Goal: Information Seeking & Learning: Learn about a topic

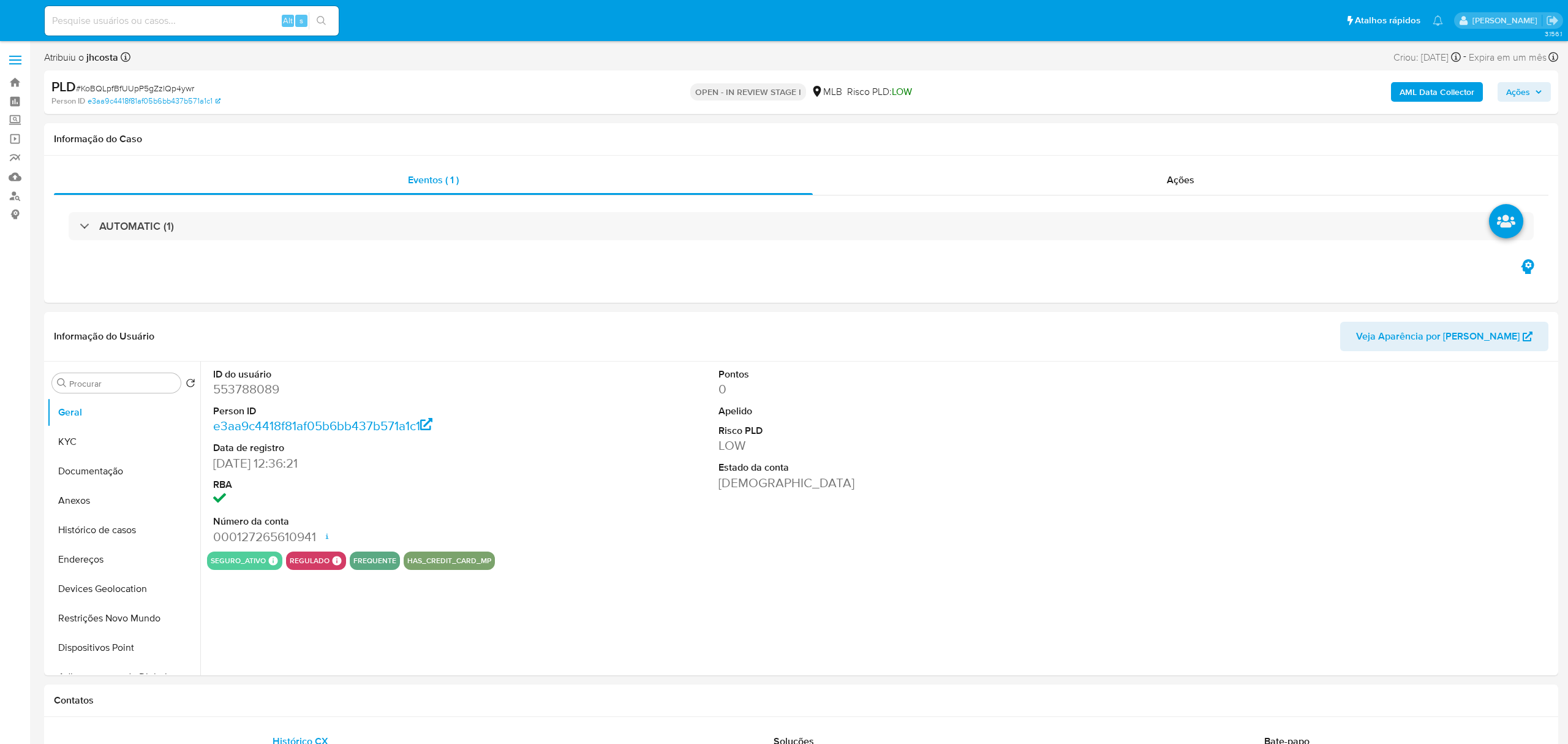
select select "10"
click at [246, 398] on dd "553788089" at bounding box center [374, 389] width 321 height 17
copy dd "553788089"
click at [238, 394] on dd "553788089" at bounding box center [374, 389] width 321 height 17
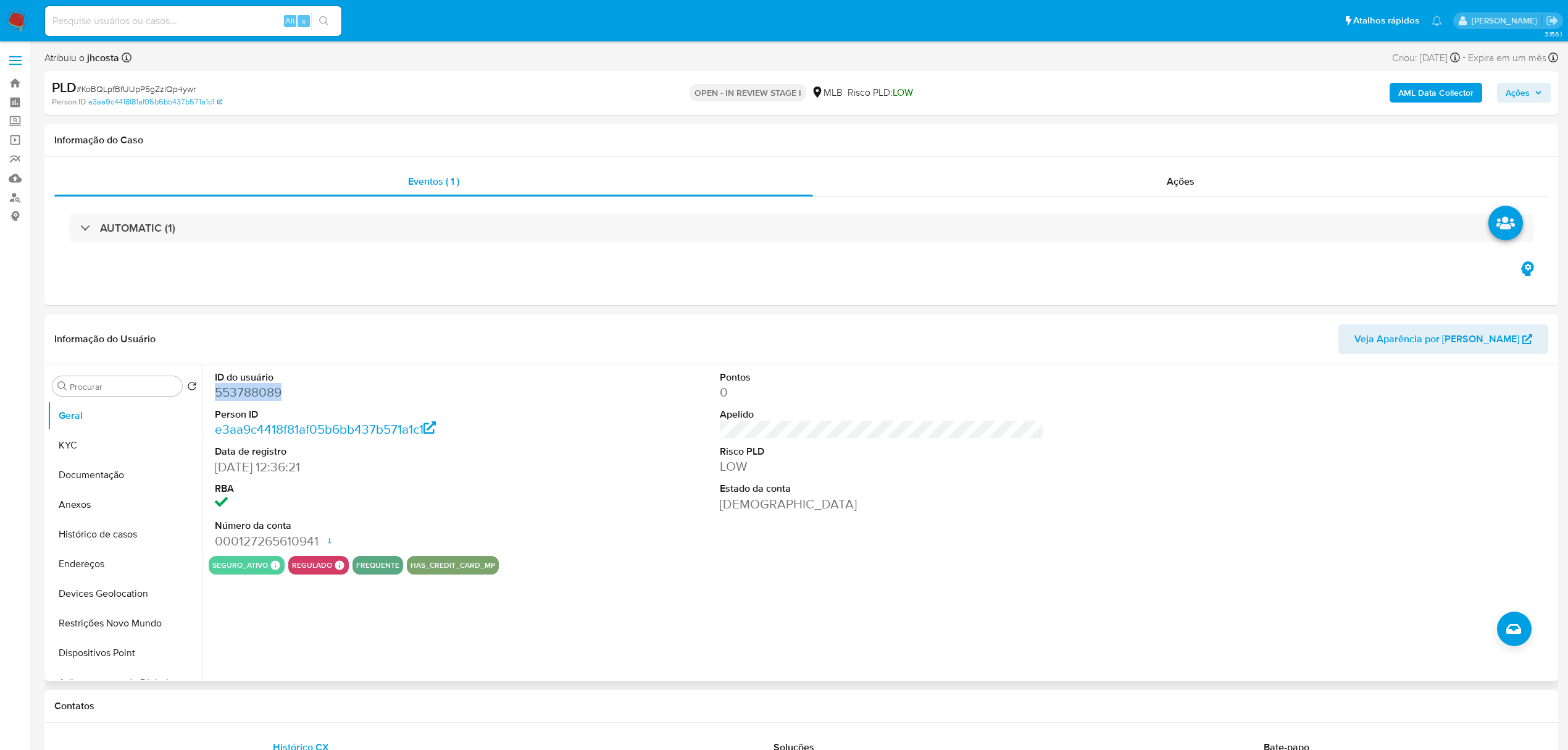
click at [240, 397] on dd "553788089" at bounding box center [377, 392] width 324 height 17
click at [569, 437] on div "ID do usuário 553788089 Person ID e3aa9c4418f81af05b6bb437b571a1c1 Data de regi…" at bounding box center [881, 460] width 1347 height 191
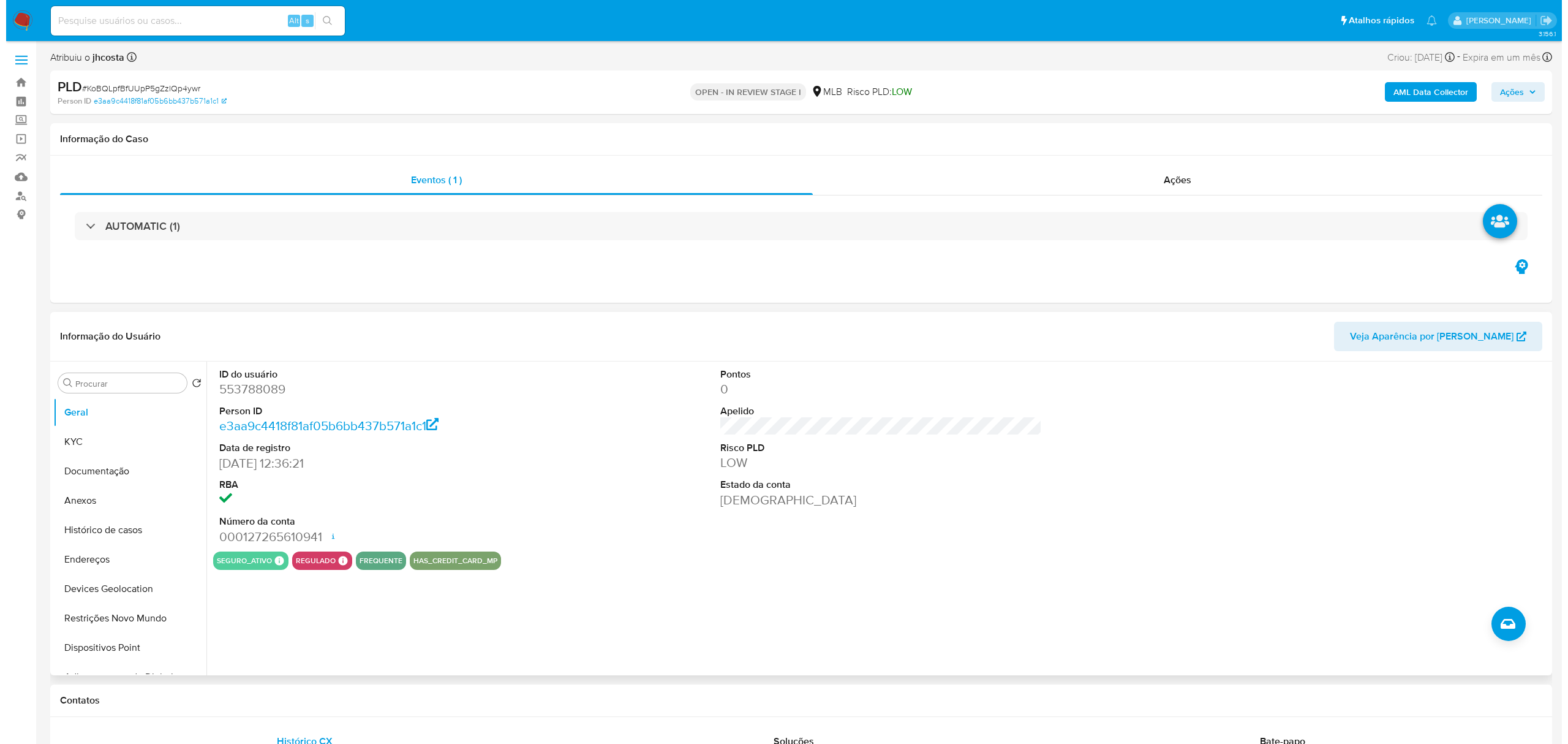
scroll to position [82, 0]
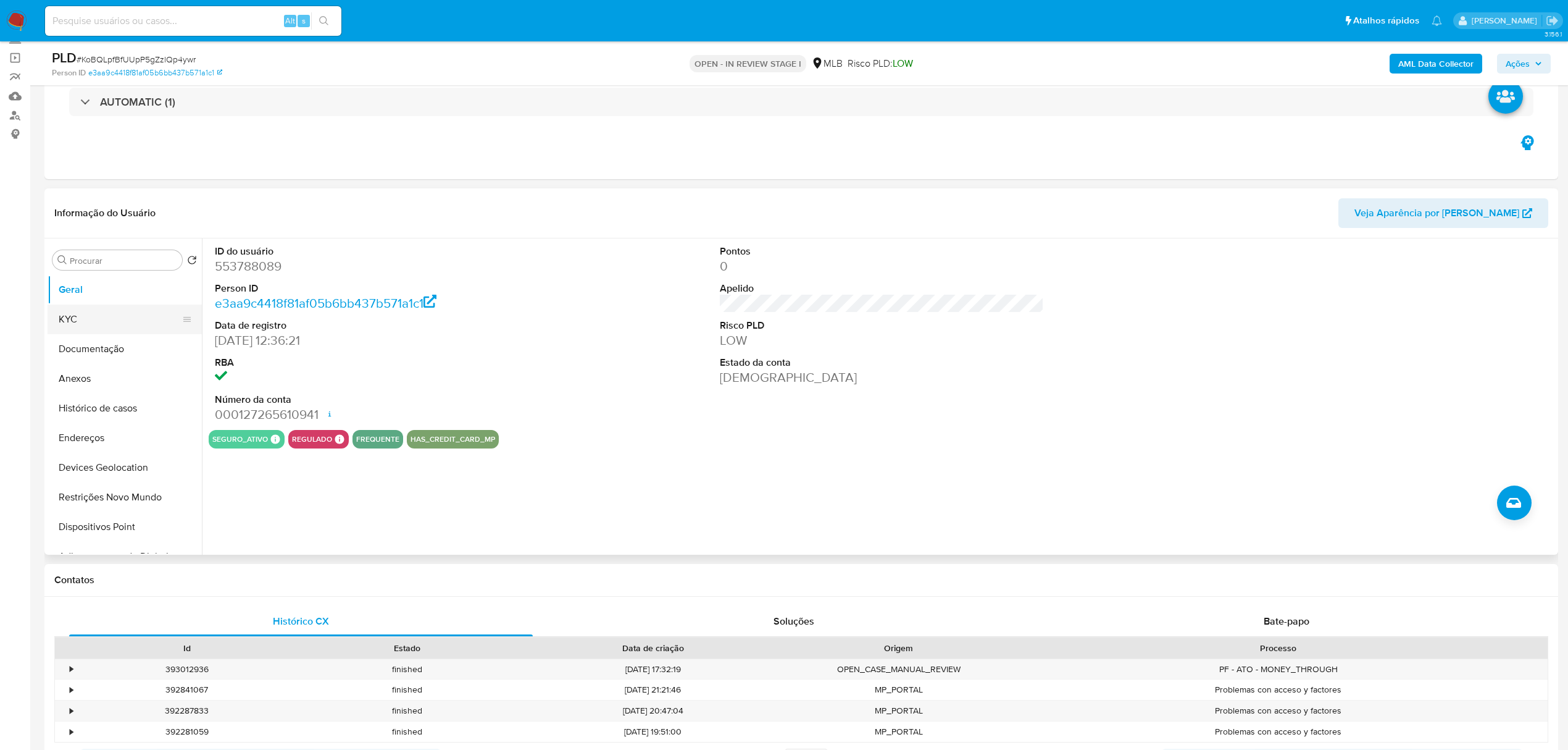
click at [59, 329] on button "KYC" at bounding box center [119, 319] width 144 height 30
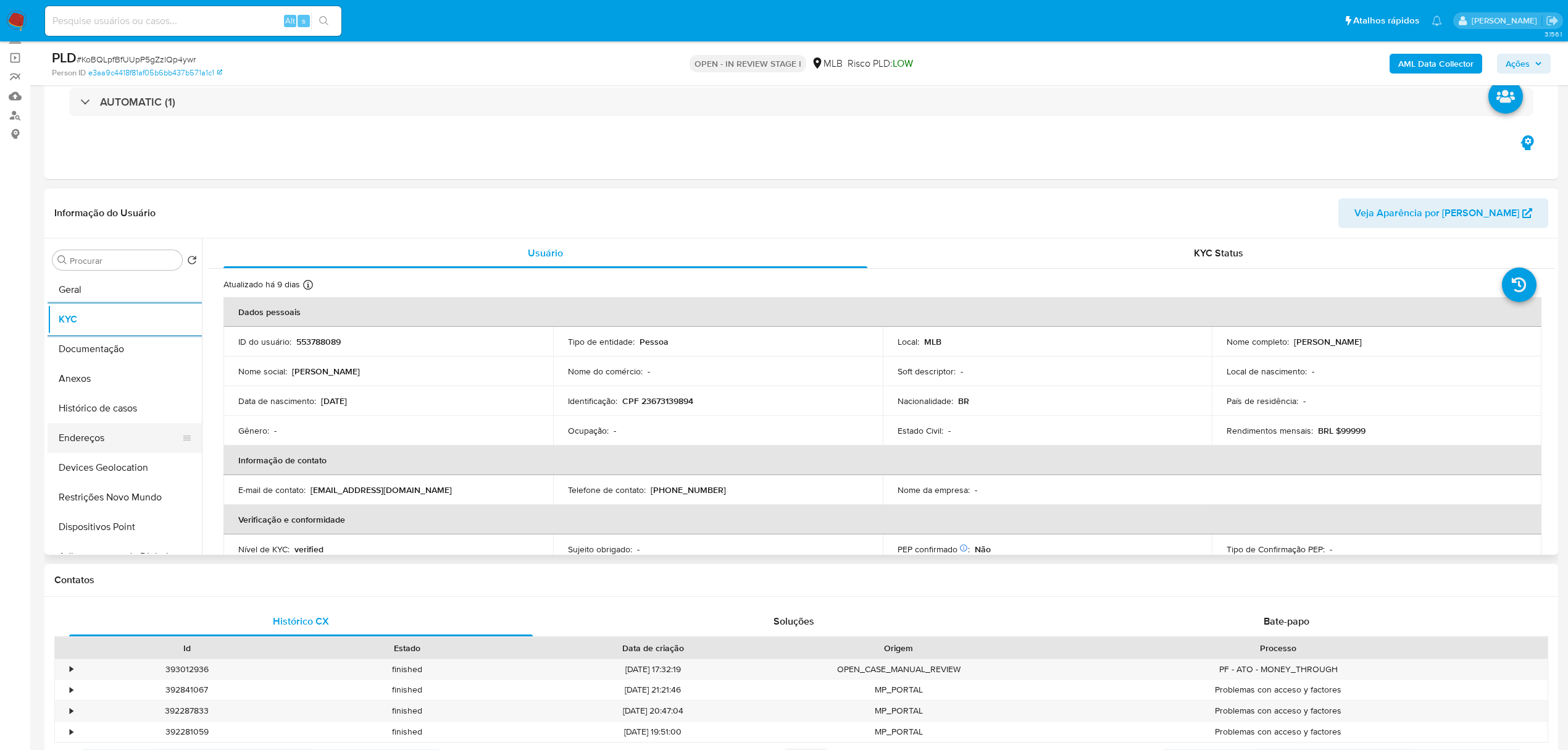
click at [105, 426] on button "Endereços" at bounding box center [119, 438] width 144 height 30
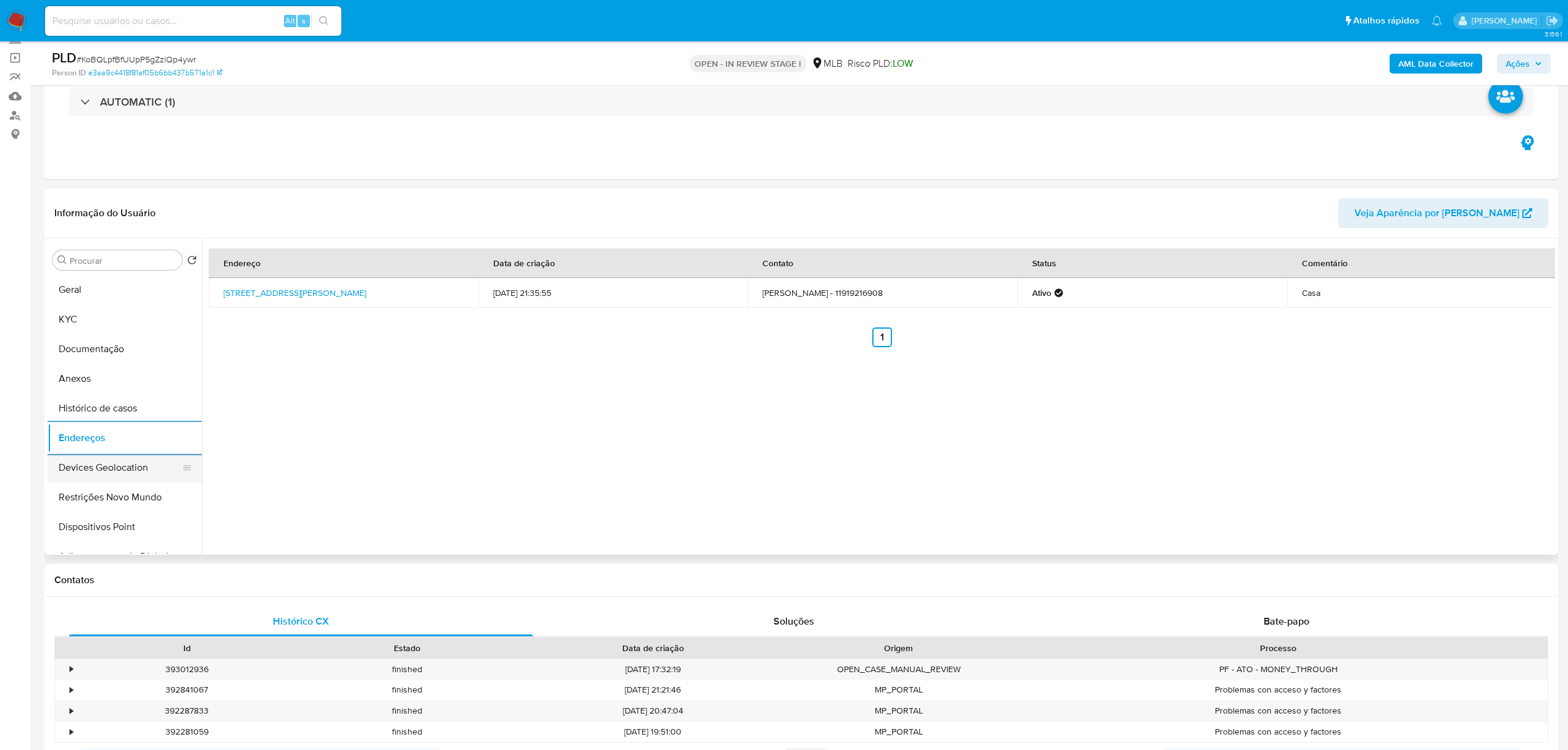
click at [126, 462] on button "Devices Geolocation" at bounding box center [119, 468] width 144 height 30
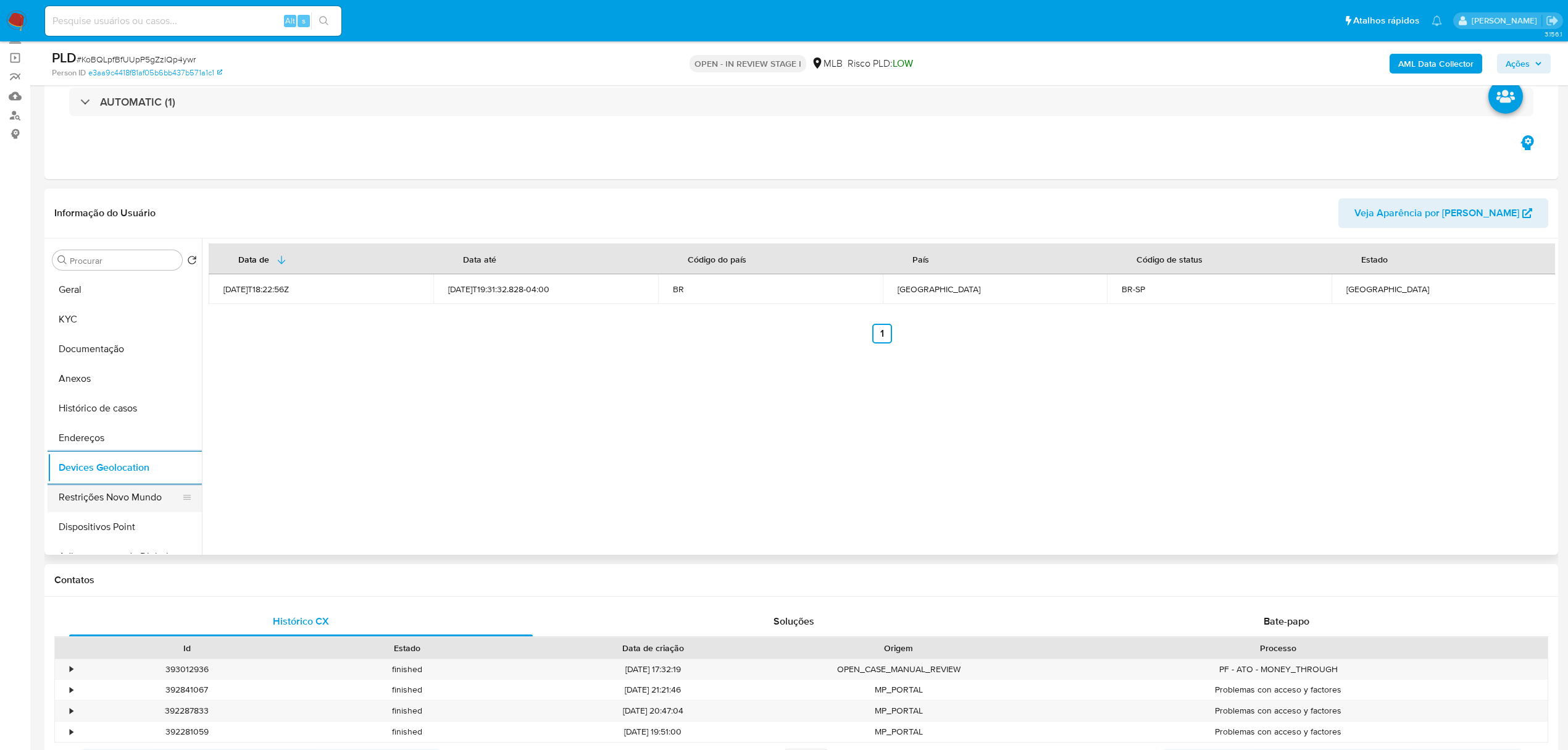
click at [103, 506] on button "Restrições Novo Mundo" at bounding box center [119, 497] width 144 height 30
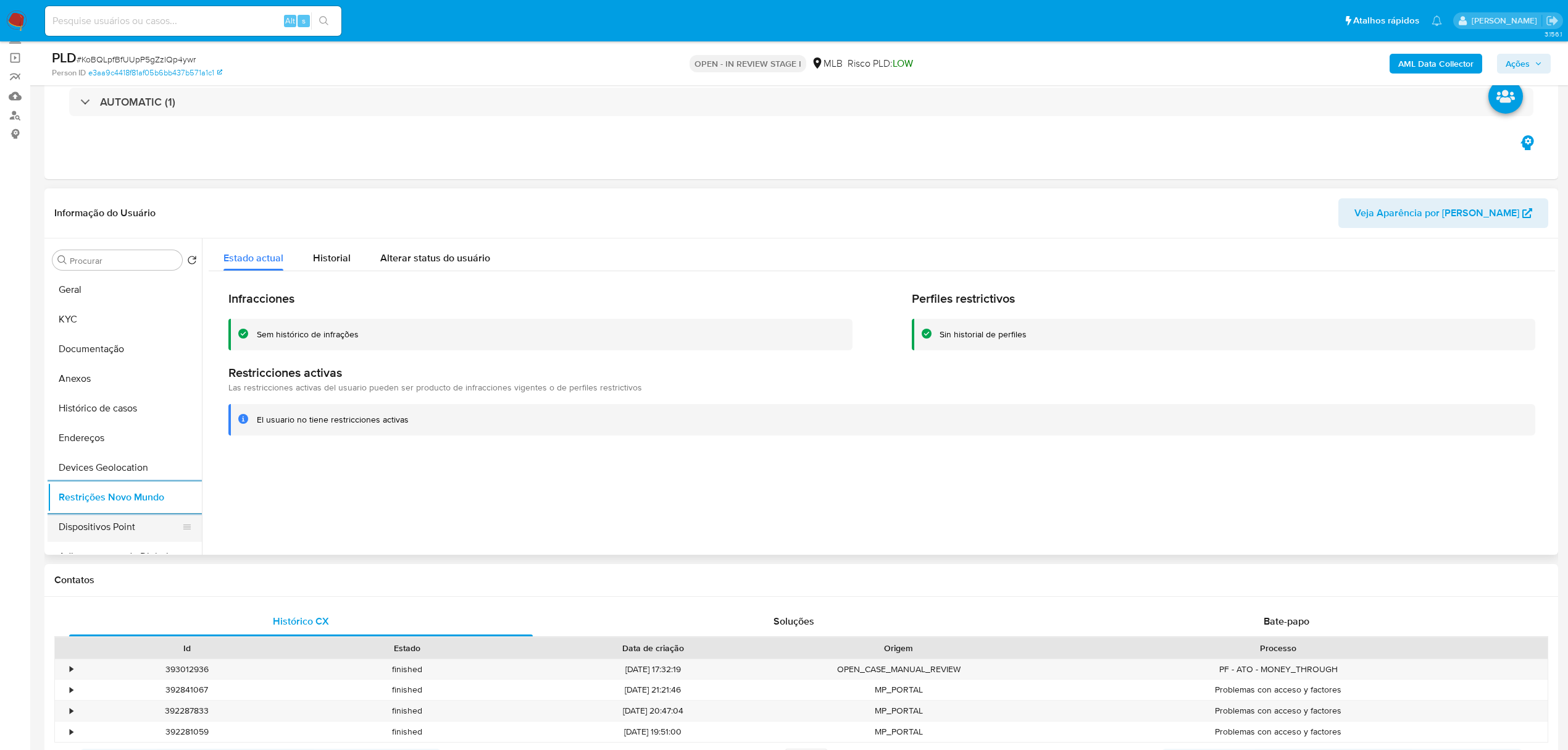
click at [105, 528] on button "Dispositivos Point" at bounding box center [119, 527] width 144 height 30
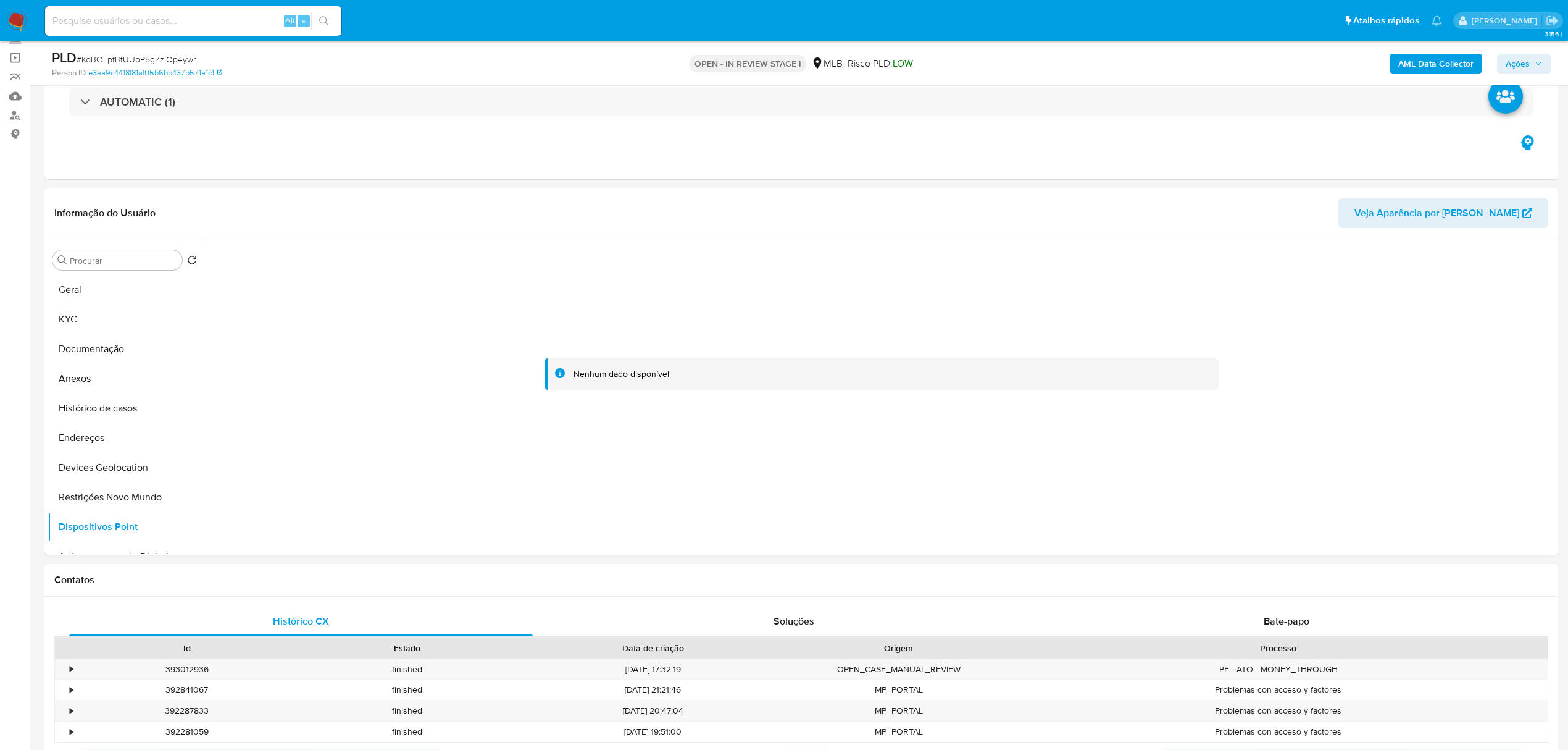
click at [1414, 65] on b "AML Data Collector" at bounding box center [1436, 63] width 76 height 19
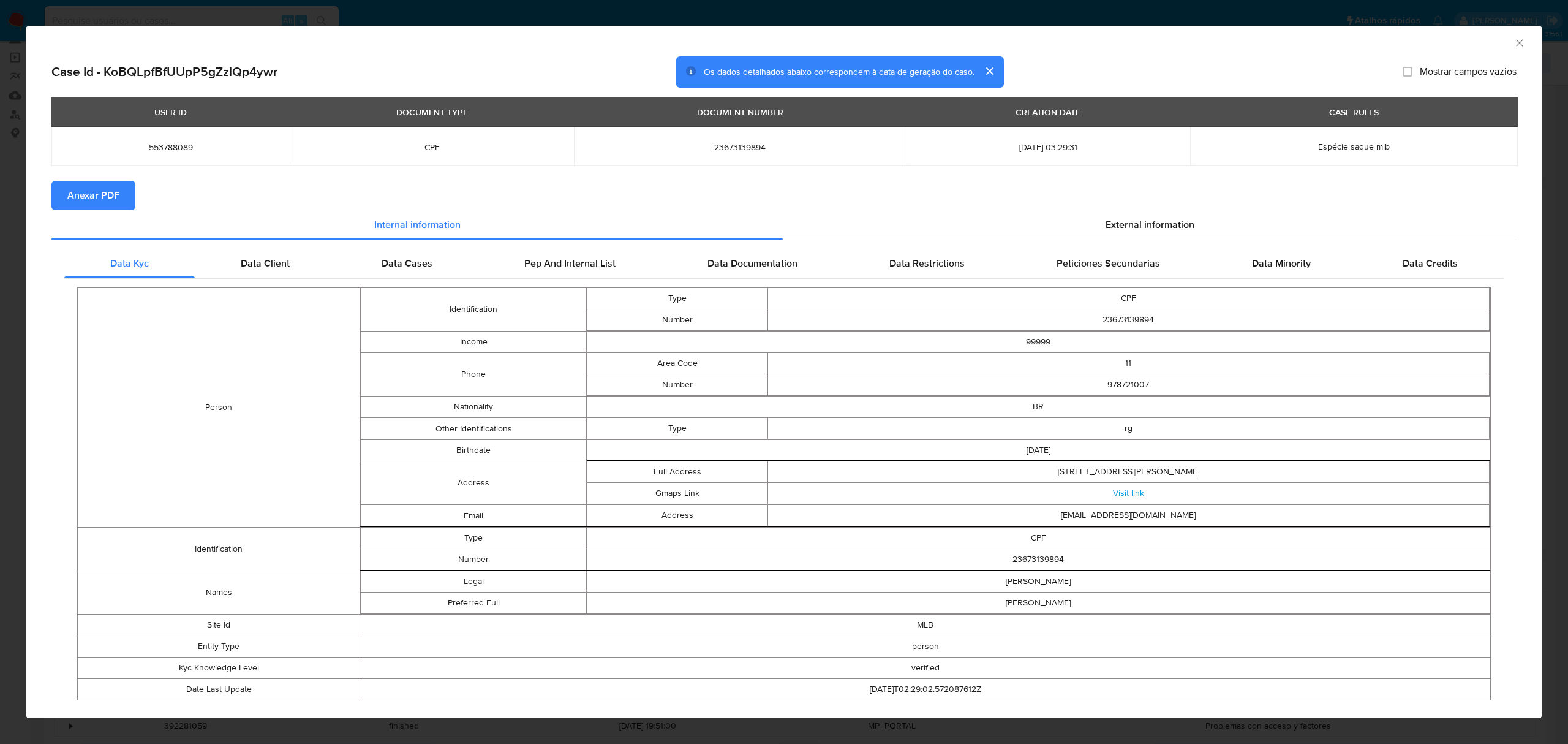
click at [72, 205] on span "Anexar PDF" at bounding box center [93, 195] width 52 height 27
click at [1110, 220] on span "External information" at bounding box center [1150, 227] width 89 height 14
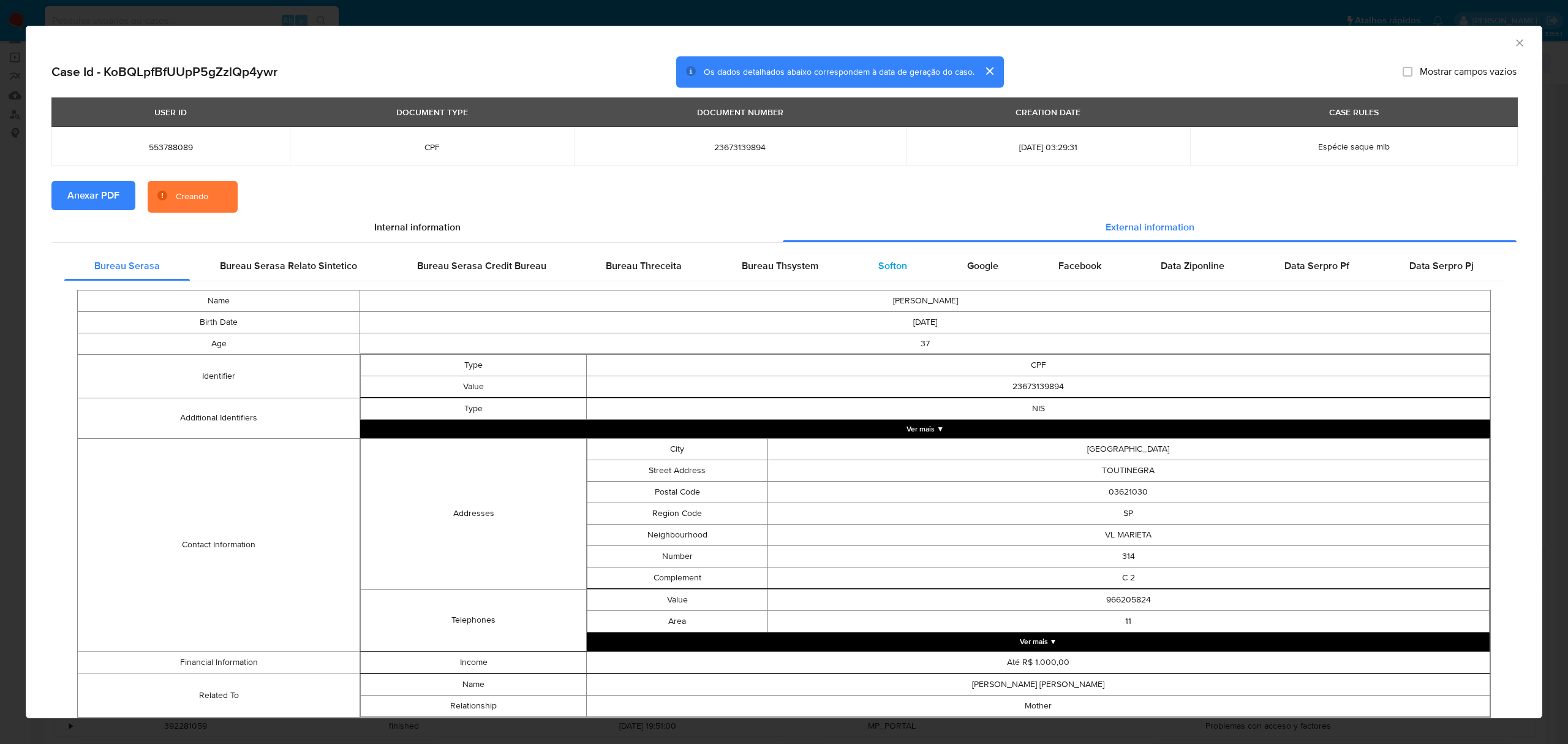
click at [883, 257] on div "Softon" at bounding box center [893, 266] width 89 height 30
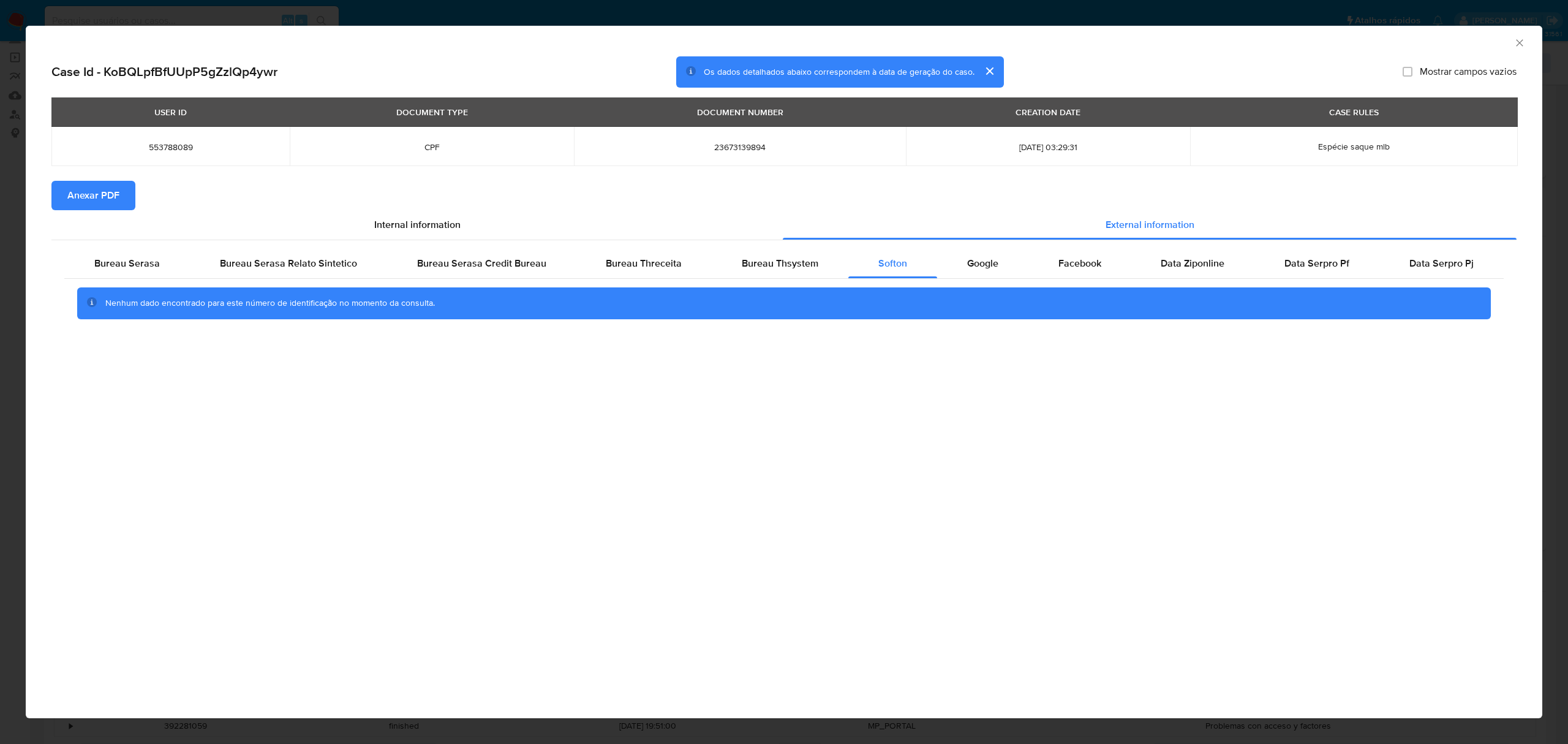
click at [1517, 39] on icon "Fechar a janela" at bounding box center [1519, 42] width 13 height 13
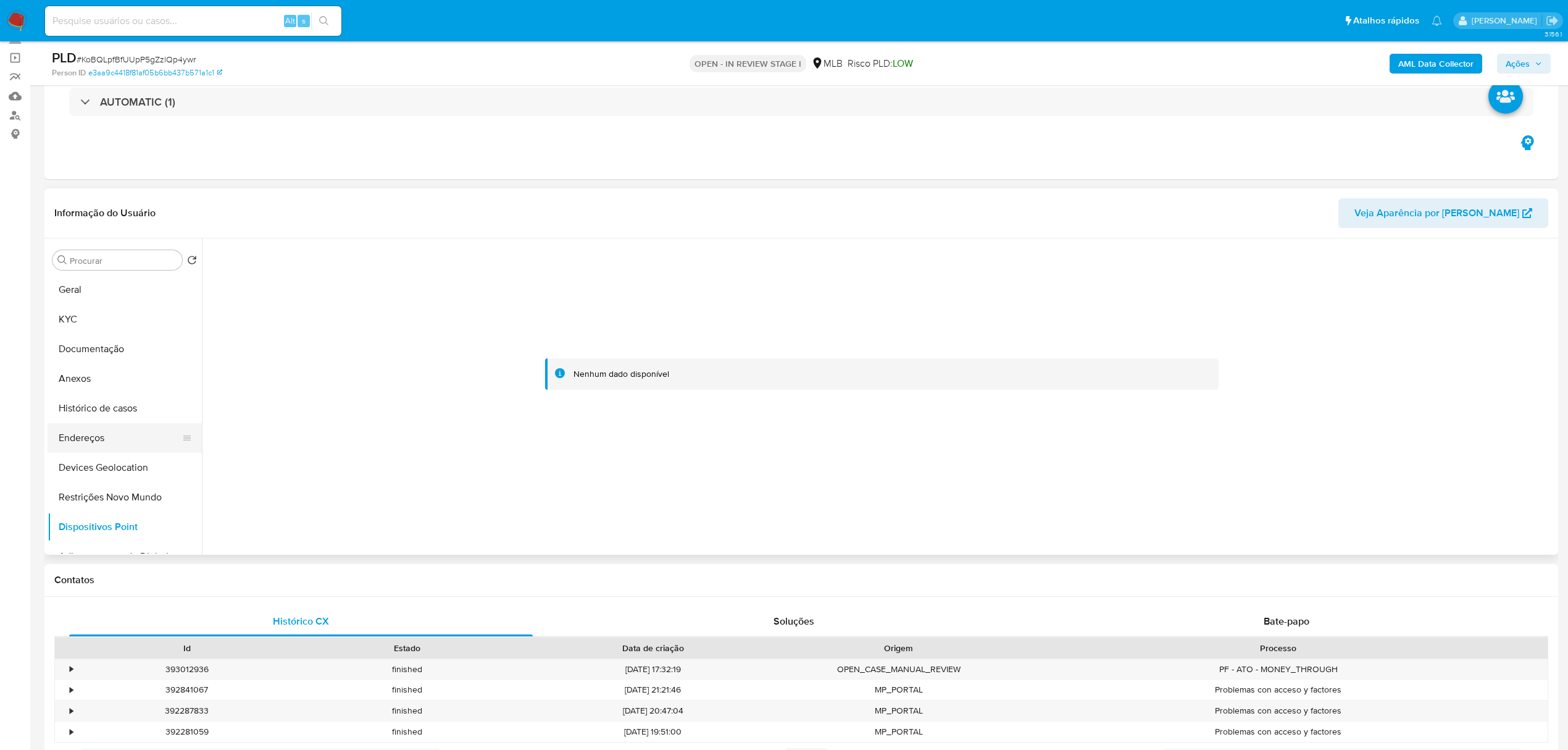
click at [124, 433] on button "Endereços" at bounding box center [119, 438] width 144 height 30
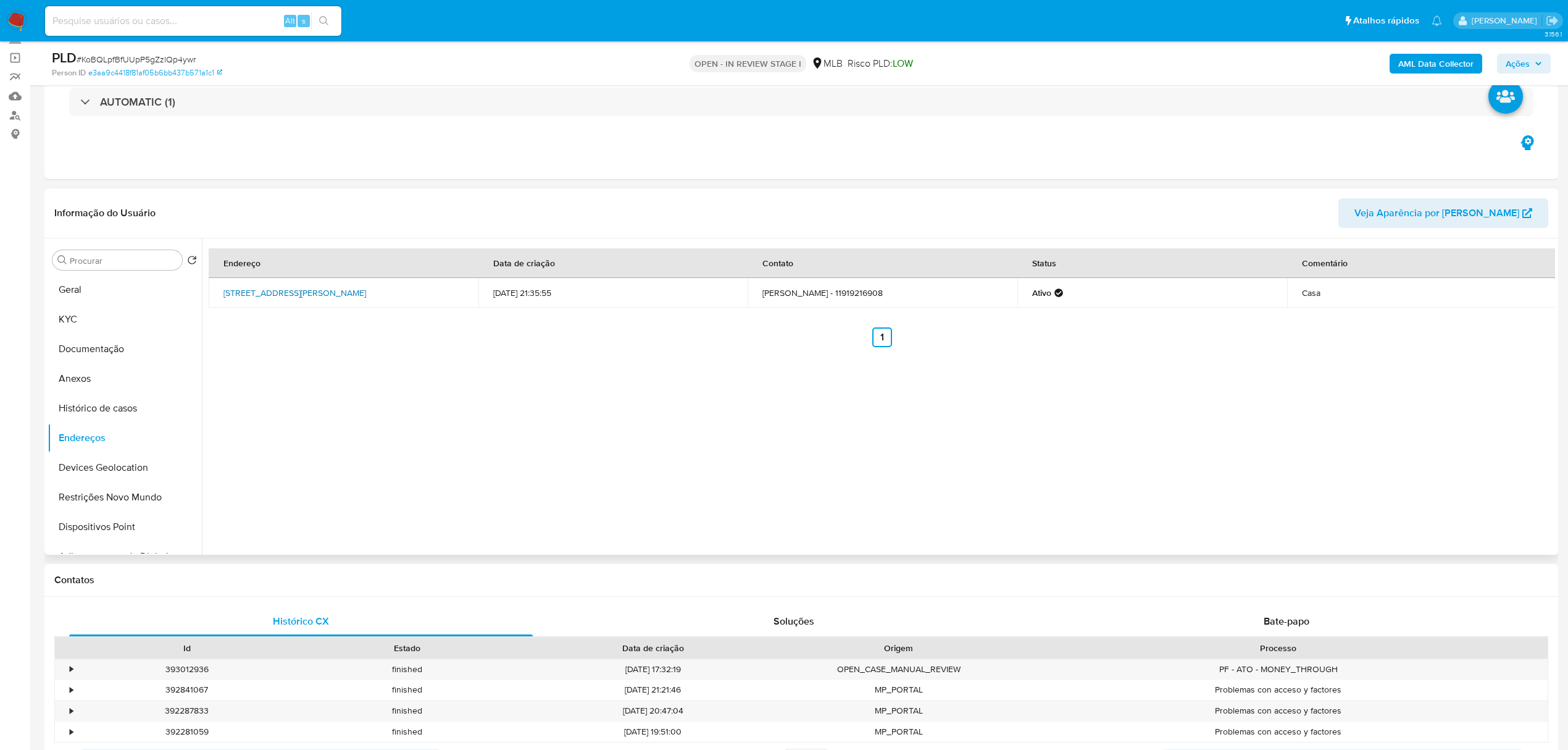
drag, startPoint x: 236, startPoint y: 299, endPoint x: 262, endPoint y: 303, distance: 26.3
click at [262, 303] on td "Rua Manoel Cerqueira Leite 178, São Paulo, São Paulo, 08143200, Brasil 178" at bounding box center [343, 293] width 270 height 30
copy link "Rua Manoel Cerqueira Leite 178, São Paulo, São Paulo, 08143200"
click at [245, 297] on link "Rua Manoel Cerqueira Leite 178, São Paulo, São Paulo, 08143200, Brasil 178" at bounding box center [295, 292] width 143 height 13
click at [94, 314] on button "KYC" at bounding box center [119, 319] width 144 height 30
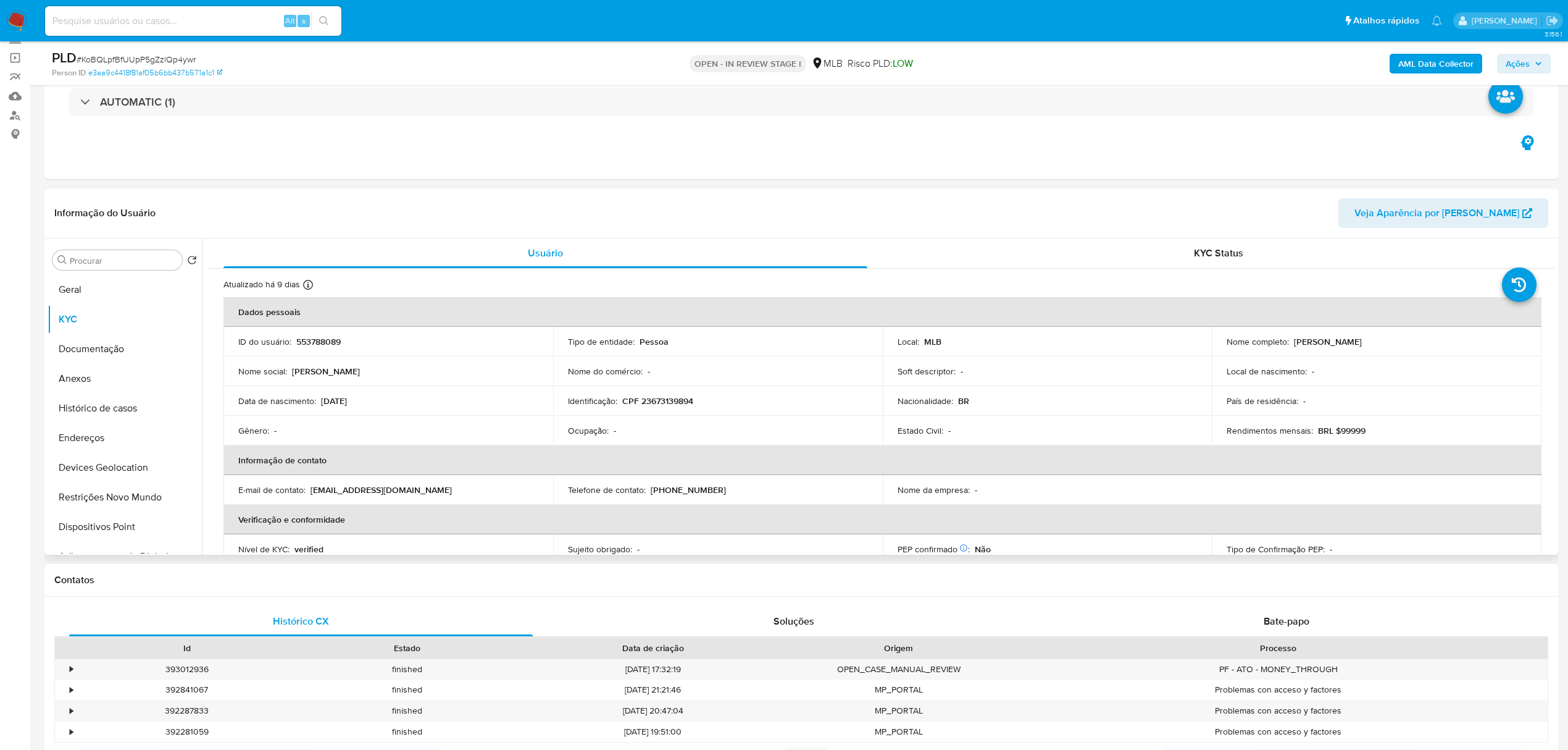
click at [678, 406] on p "CPF 23673139894" at bounding box center [657, 401] width 71 height 11
copy p "23673139894"
click at [680, 394] on td "Identificação : CPF 23673139894" at bounding box center [719, 401] width 330 height 30
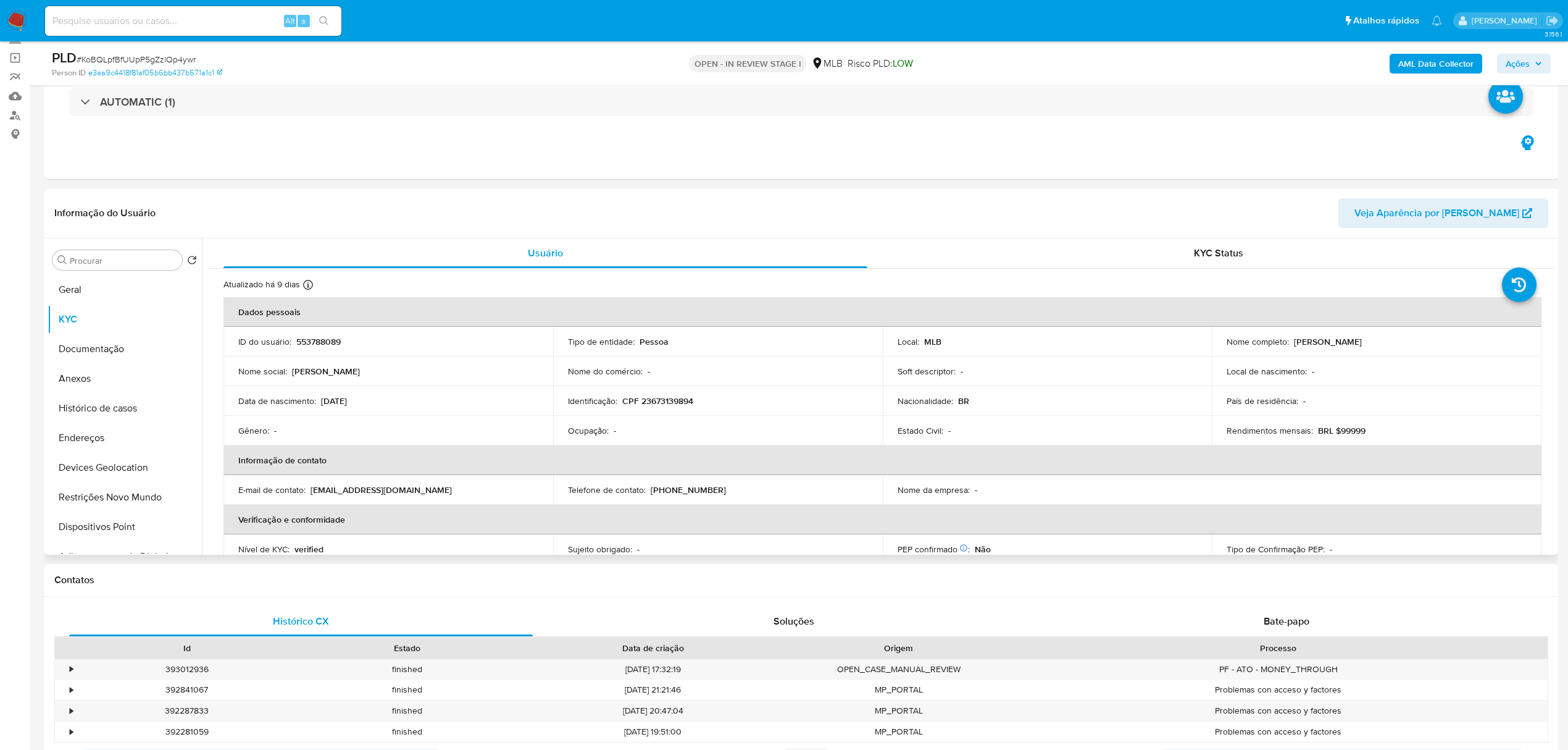
click at [673, 406] on p "CPF 23673139894" at bounding box center [657, 401] width 71 height 11
copy p "23673139894"
click at [107, 351] on button "Documentação" at bounding box center [119, 348] width 144 height 30
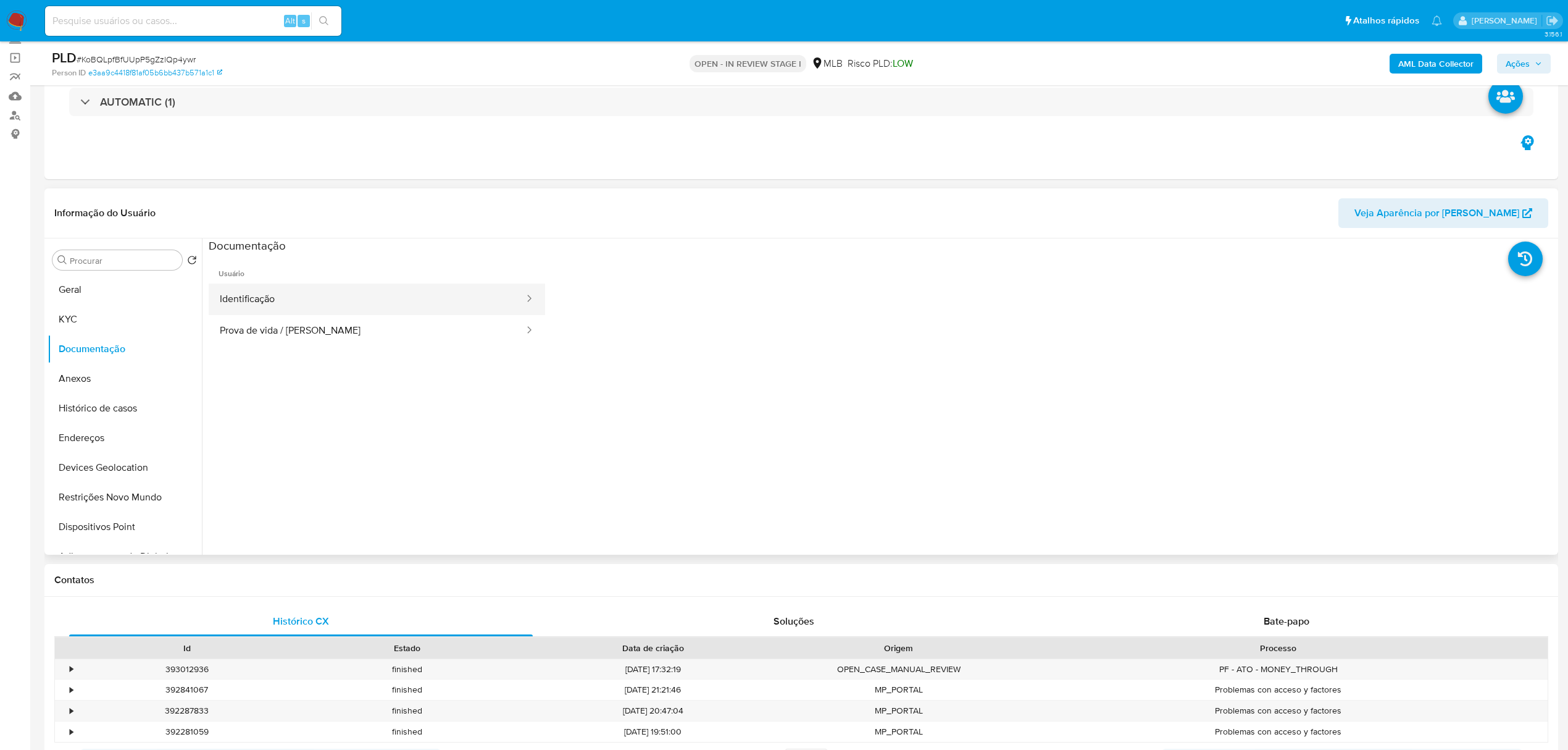
click at [327, 298] on button "Identificação" at bounding box center [367, 299] width 317 height 31
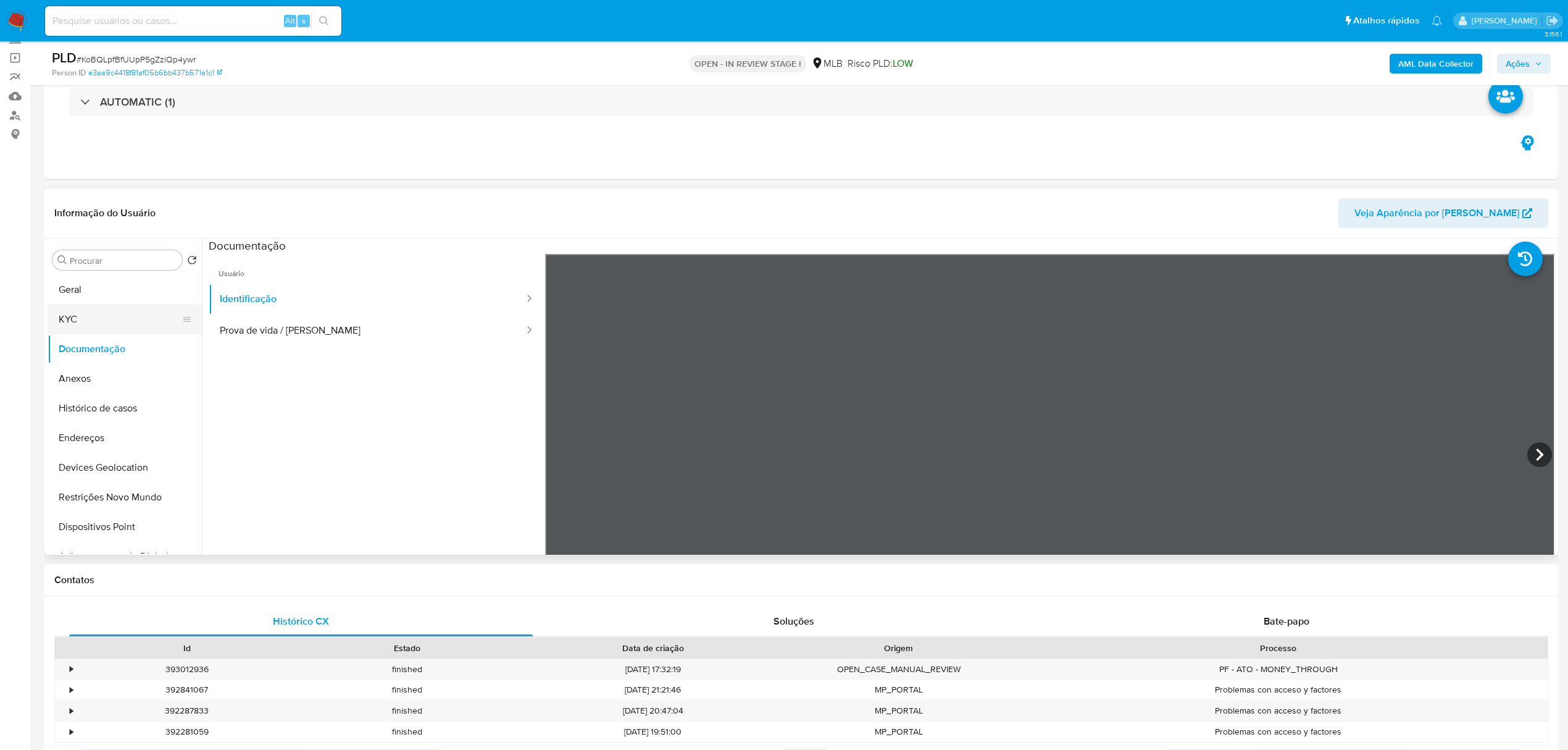
click at [84, 313] on button "KYC" at bounding box center [119, 319] width 144 height 30
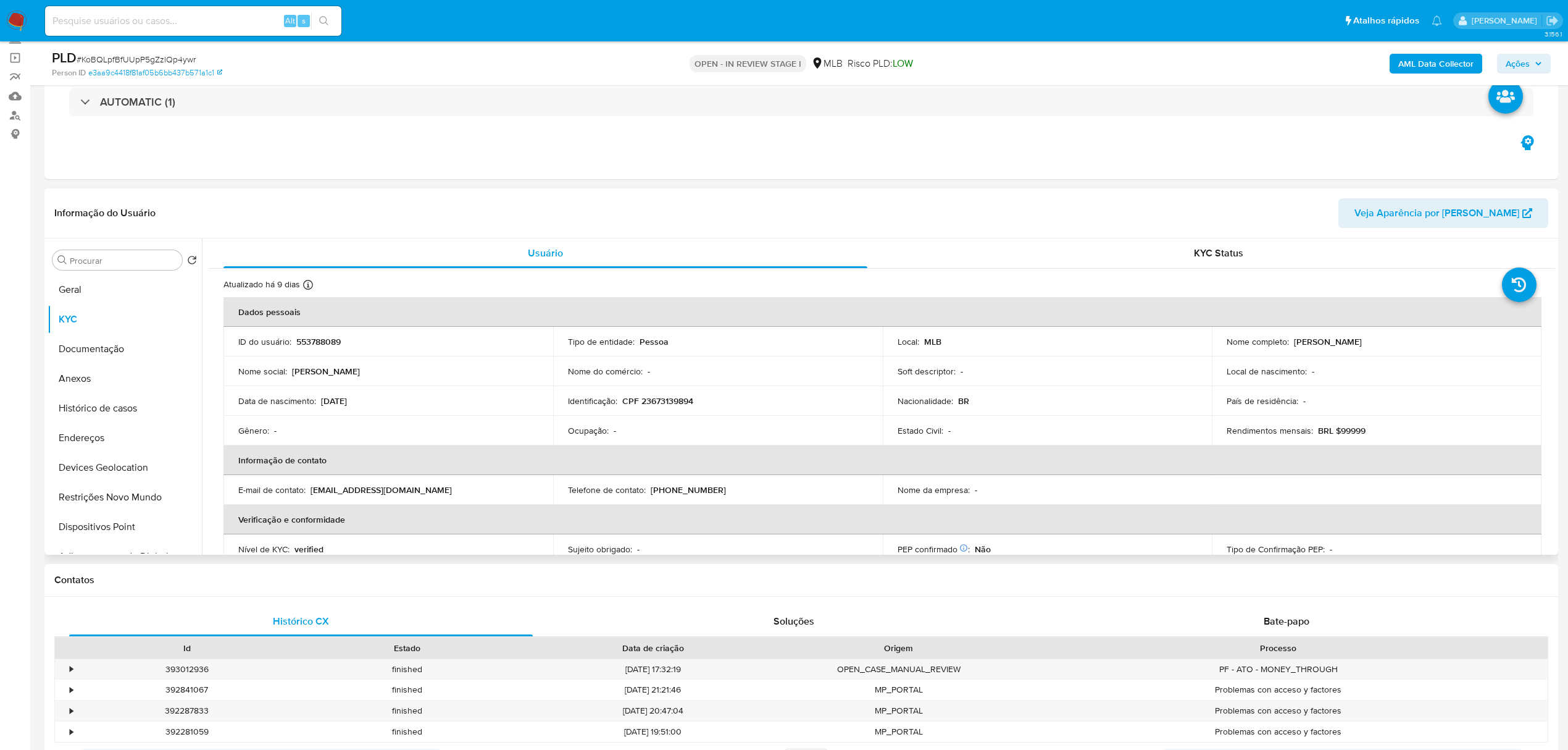
click at [680, 401] on p "CPF 23673139894" at bounding box center [657, 401] width 71 height 11
copy p "23673139894"
drag, startPoint x: 1291, startPoint y: 343, endPoint x: 1421, endPoint y: 348, distance: 130.1
click at [1421, 348] on td "Nome completo : Greice Kelly Oliveira Peralta" at bounding box center [1377, 342] width 330 height 30
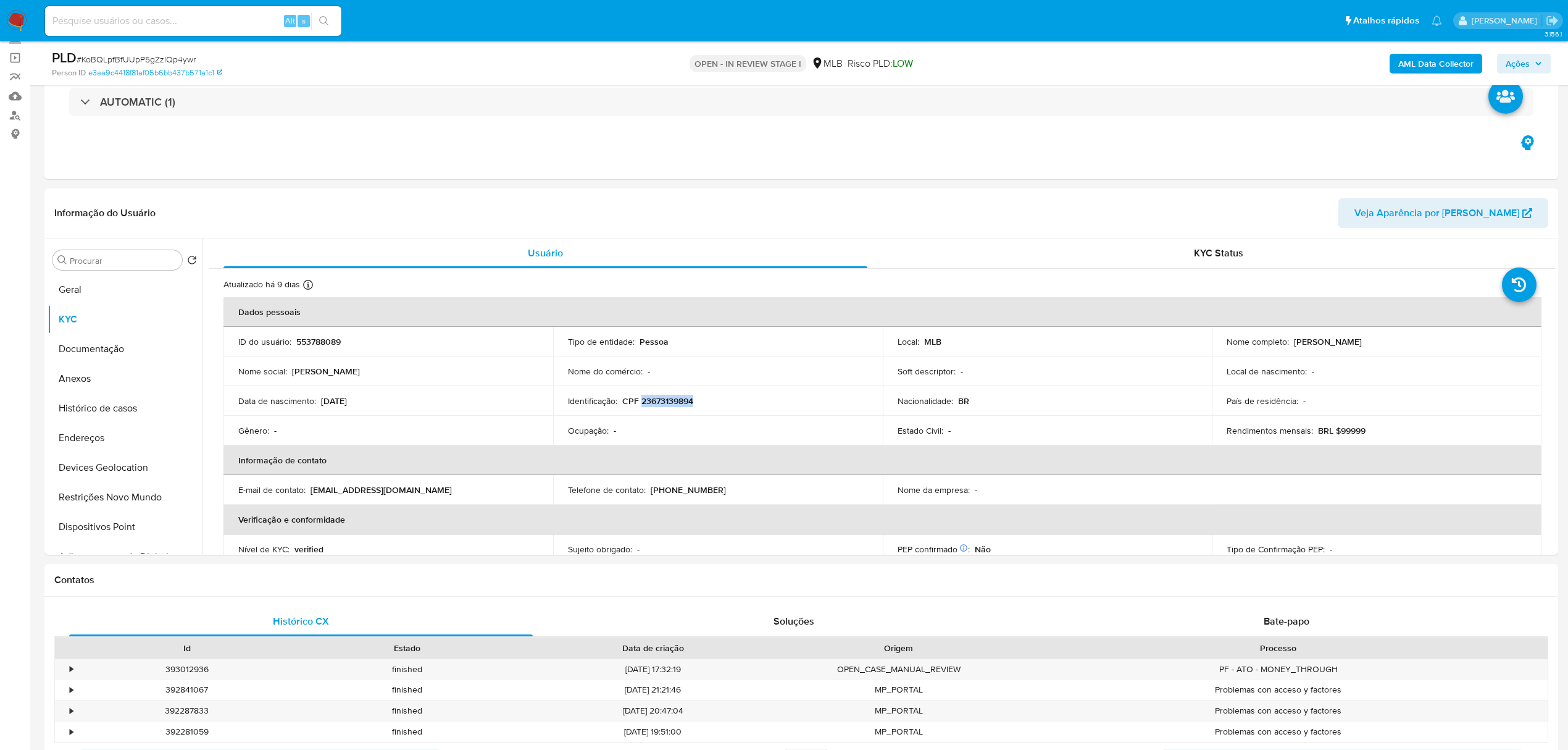
copy p "Greice Kelly Oliveira Peralta"
click at [127, 352] on button "Documentação" at bounding box center [119, 348] width 144 height 30
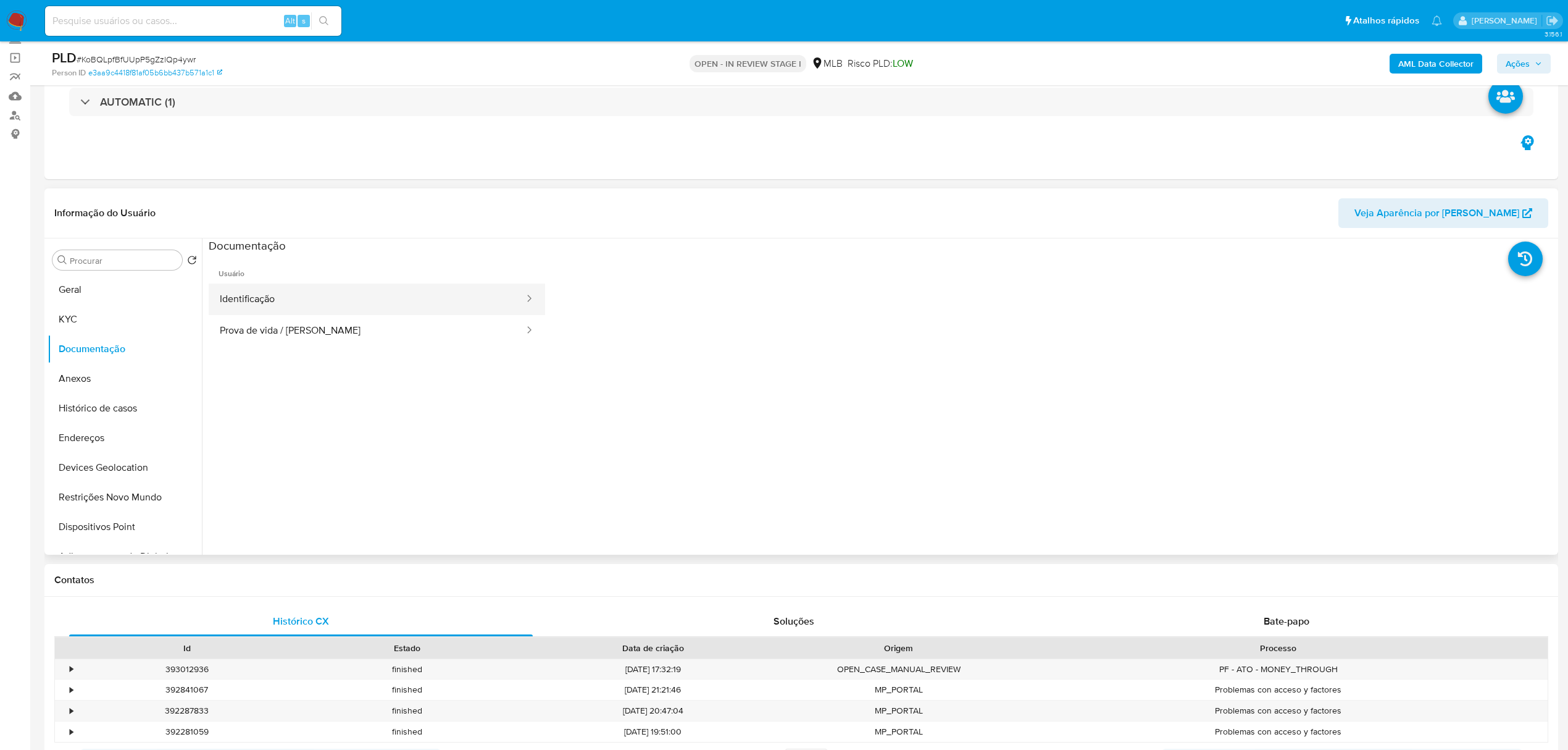
click at [400, 302] on button "Identificação" at bounding box center [367, 299] width 317 height 31
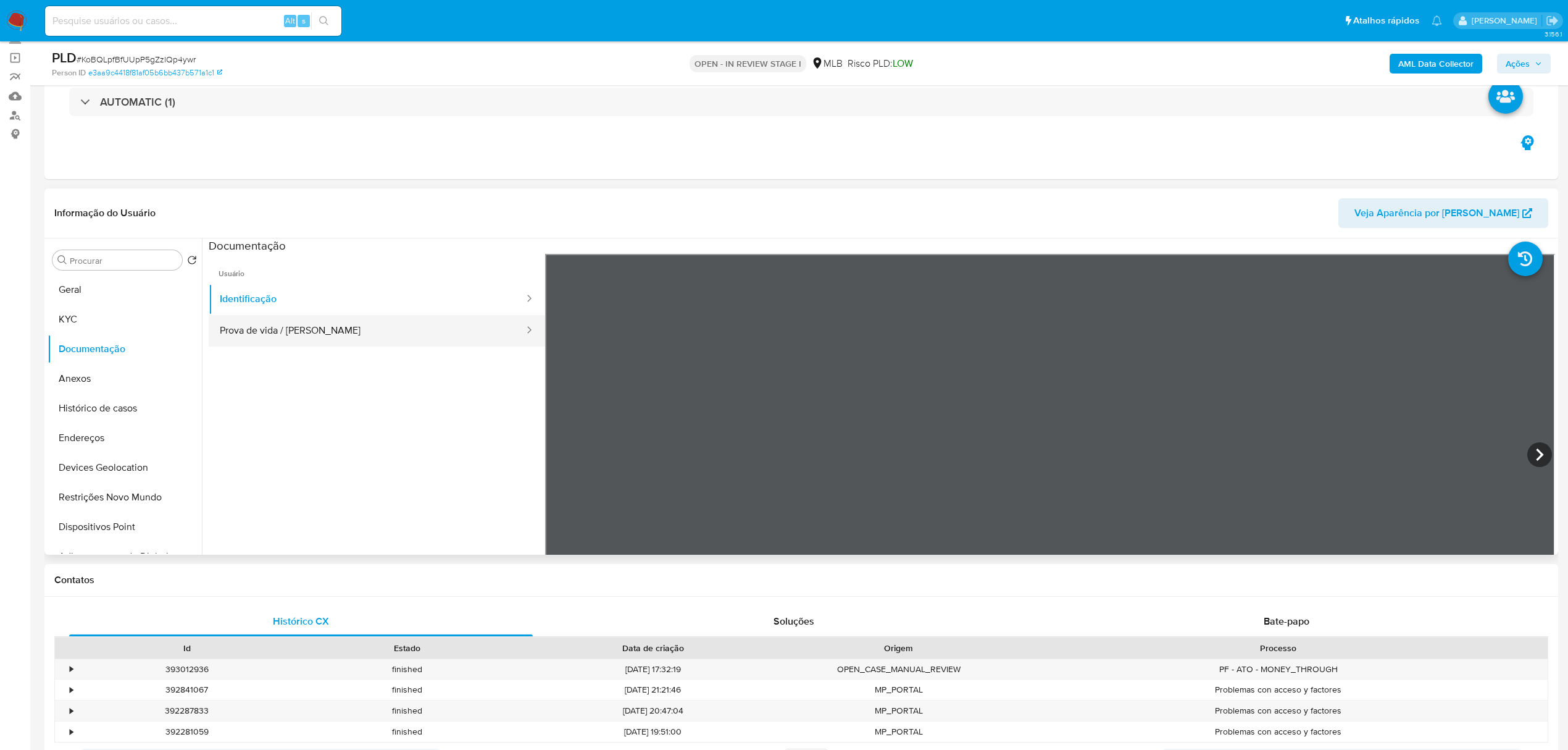
click at [342, 321] on button "Prova de vida / Selfie" at bounding box center [367, 331] width 317 height 31
click at [90, 277] on button "Geral" at bounding box center [119, 289] width 144 height 30
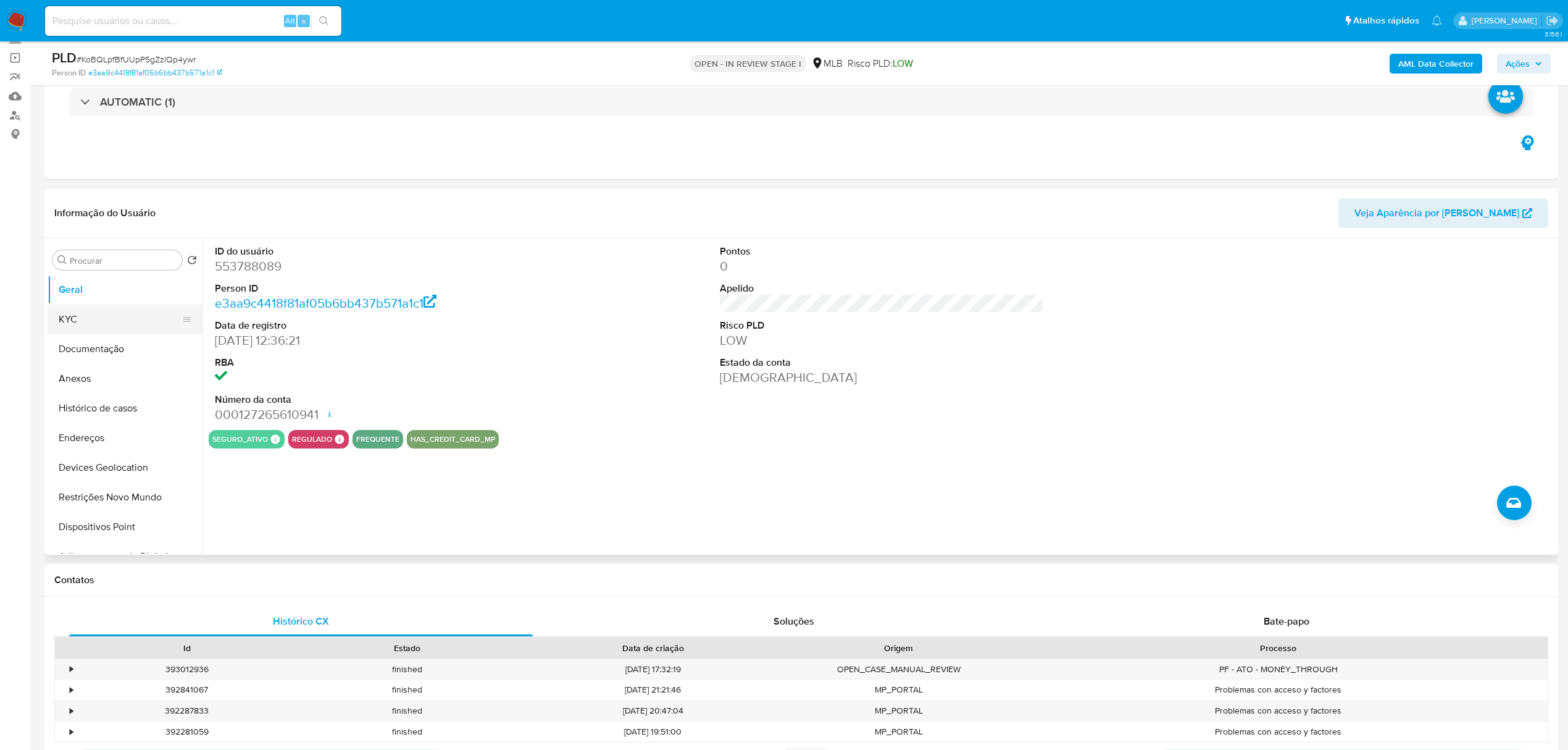
click at [105, 327] on button "KYC" at bounding box center [119, 319] width 144 height 30
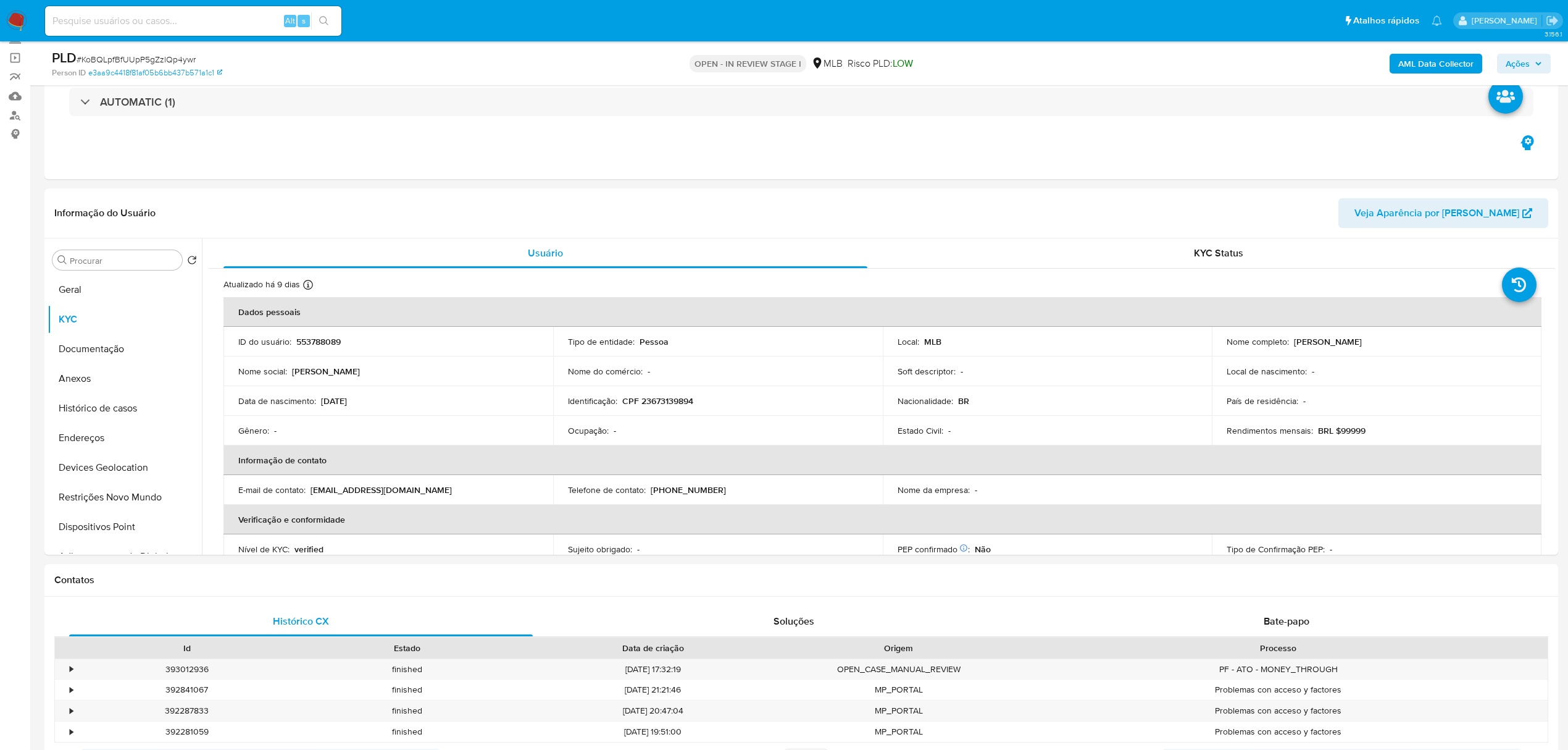
click at [1510, 67] on span "Ações" at bounding box center [1518, 63] width 24 height 19
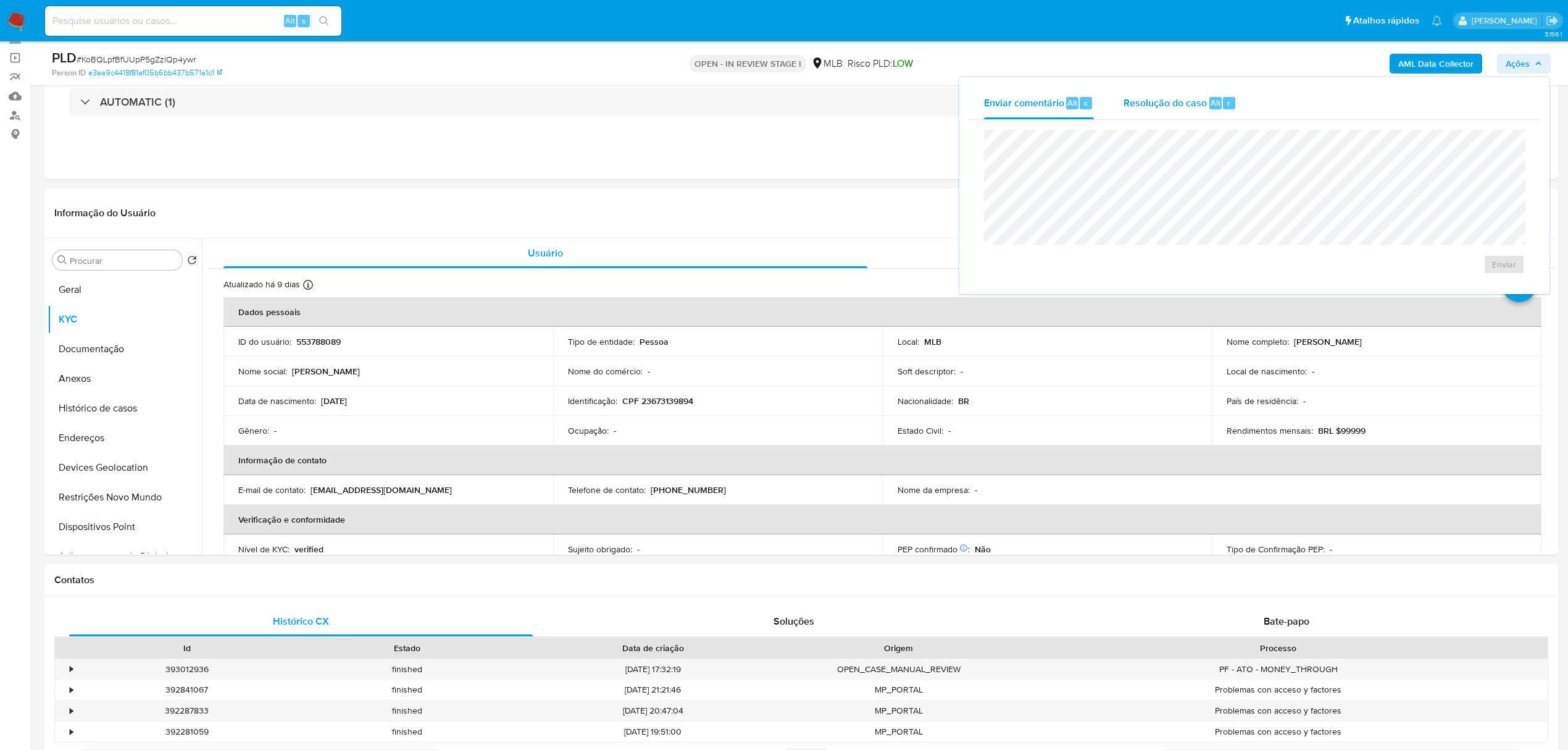
click at [1174, 102] on span "Resolução do caso" at bounding box center [1166, 102] width 83 height 15
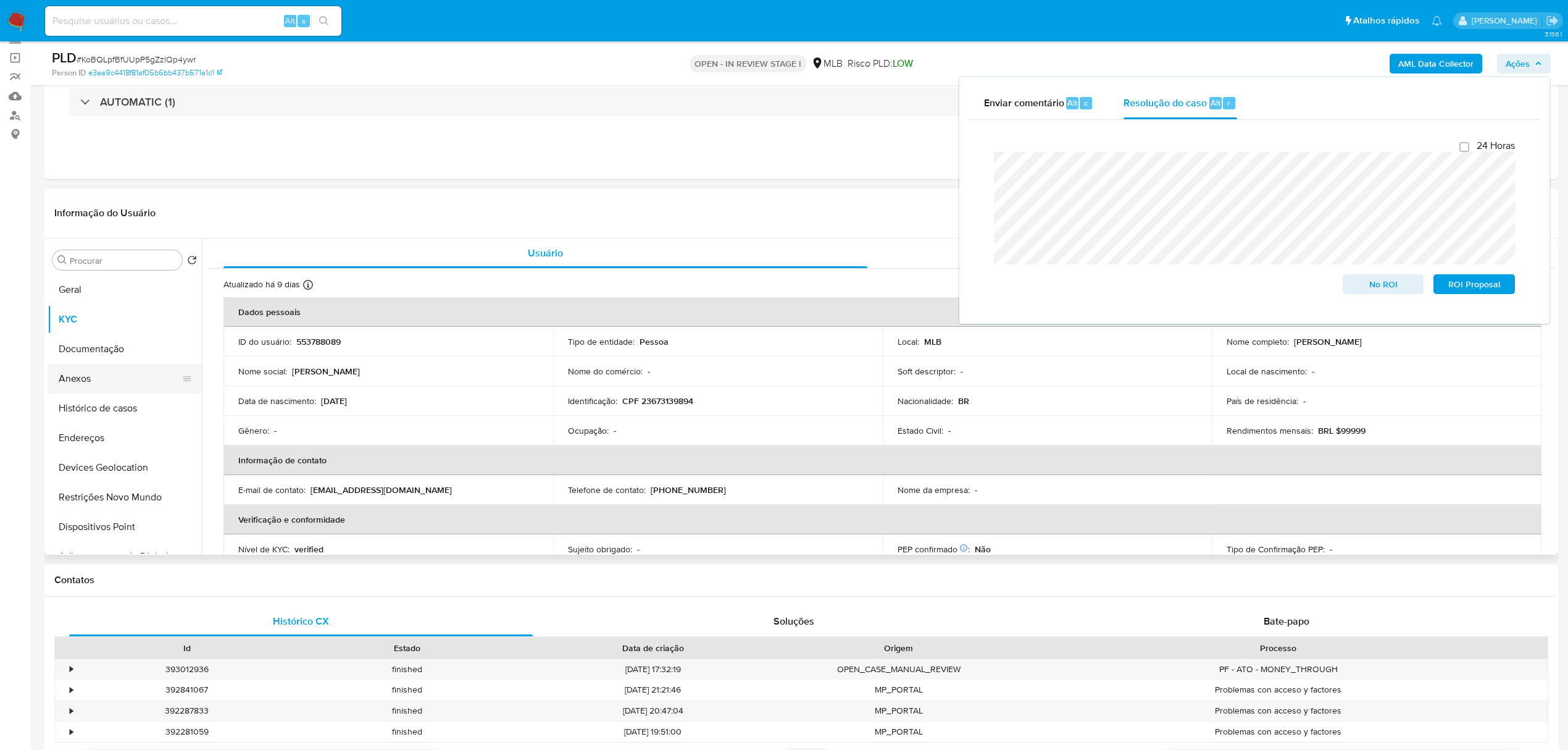
click at [93, 380] on button "Anexos" at bounding box center [119, 378] width 144 height 30
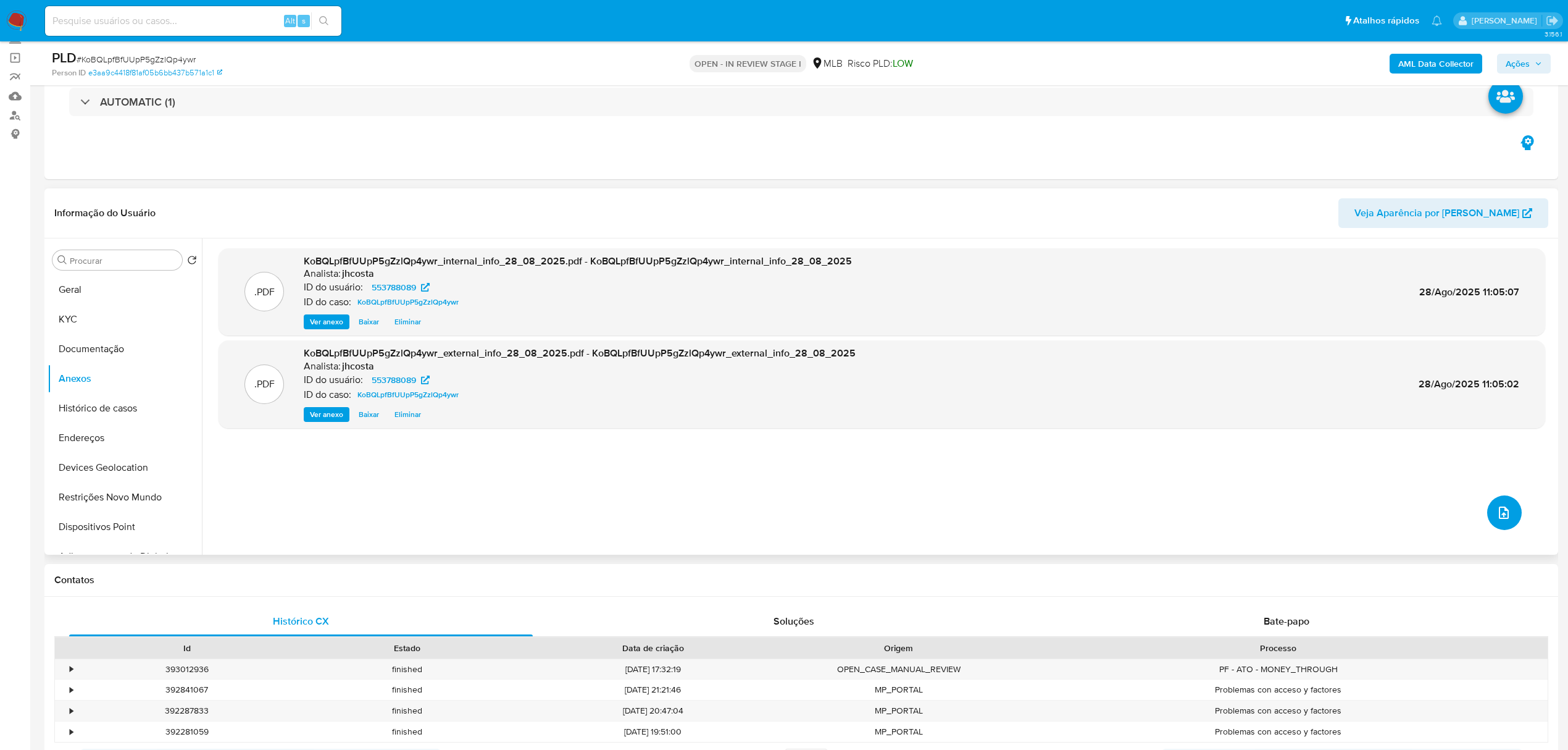
click at [1494, 520] on button "upload-file" at bounding box center [1505, 513] width 35 height 35
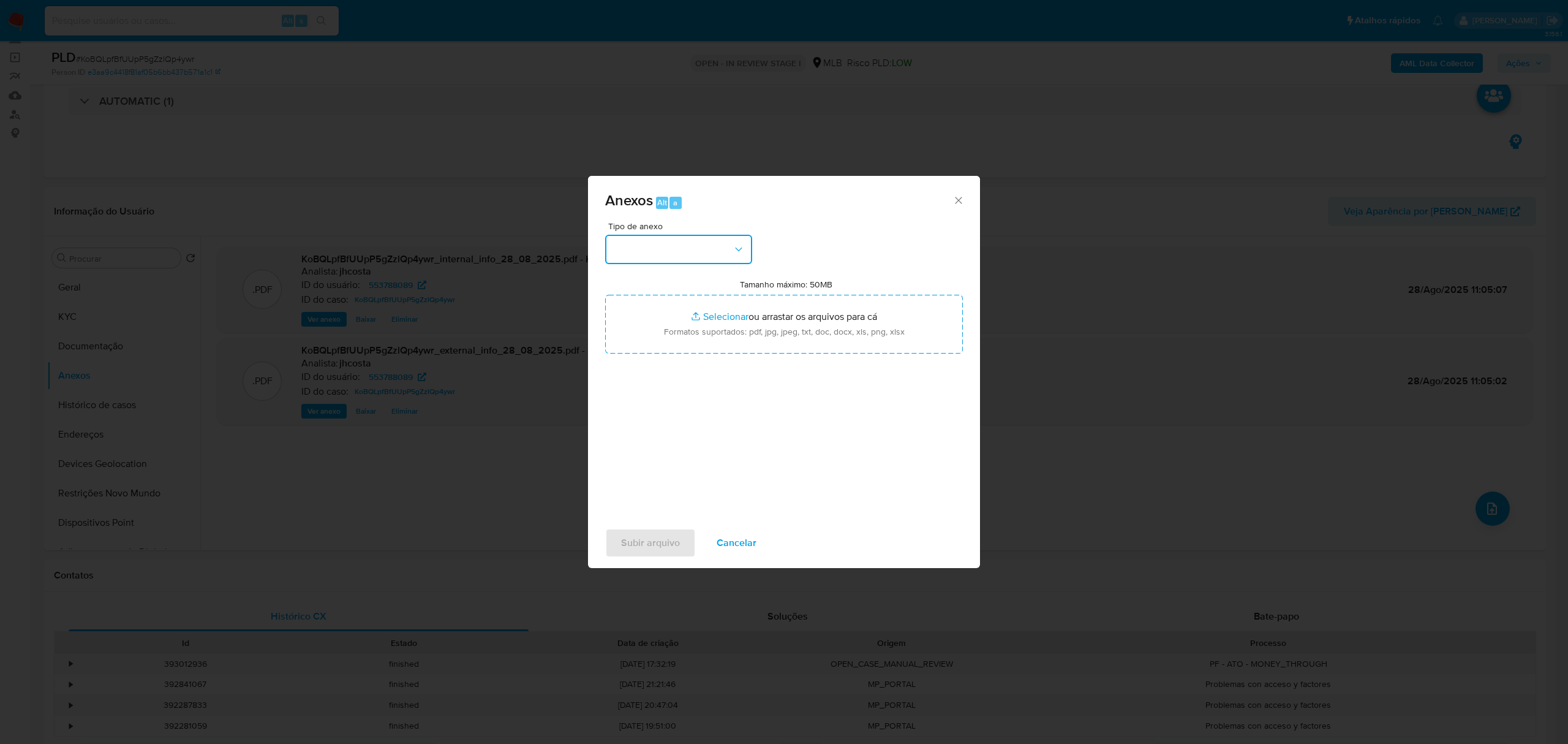
click at [669, 256] on button "button" at bounding box center [678, 249] width 147 height 30
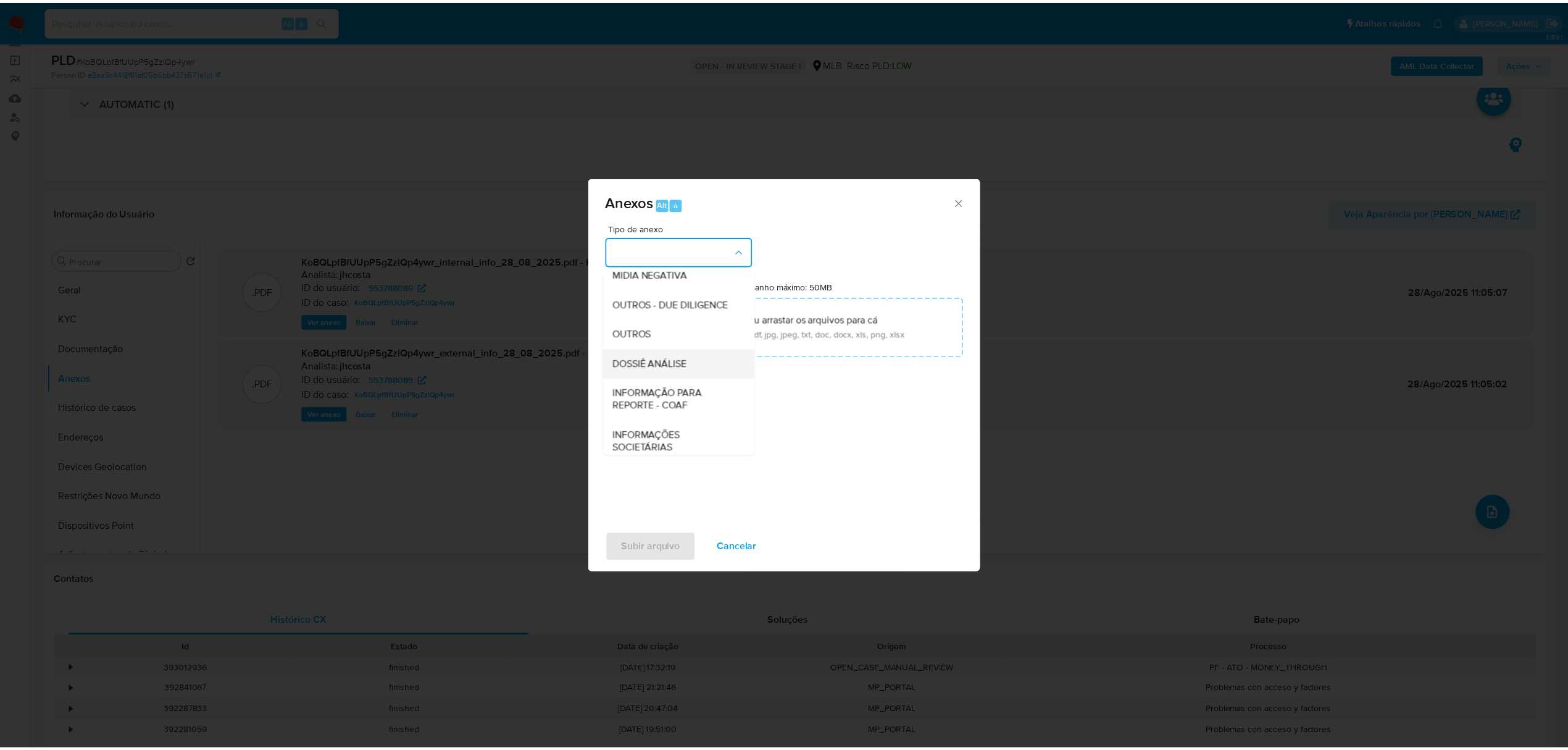
scroll to position [164, 0]
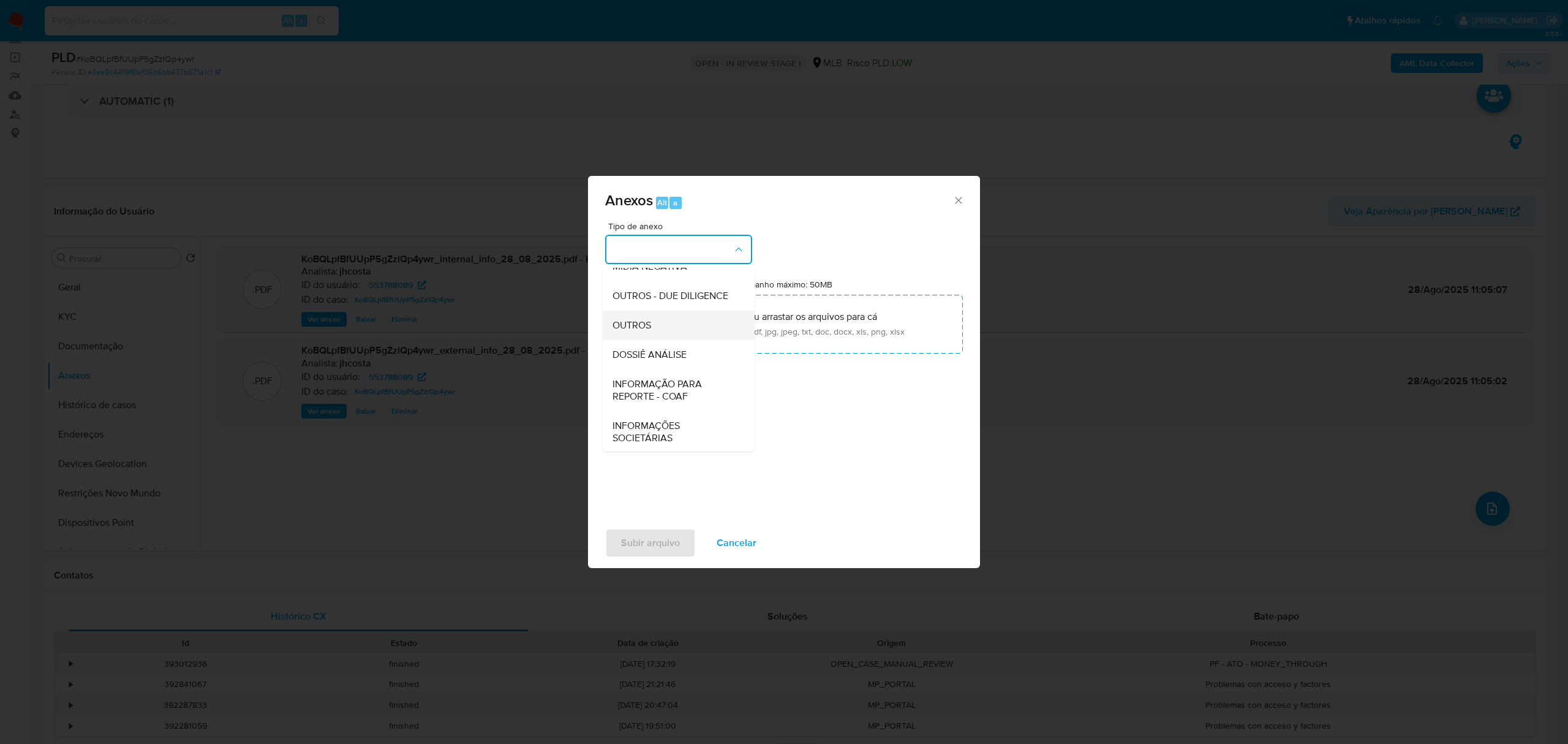
click at [646, 331] on span "OUTROS" at bounding box center [632, 325] width 38 height 13
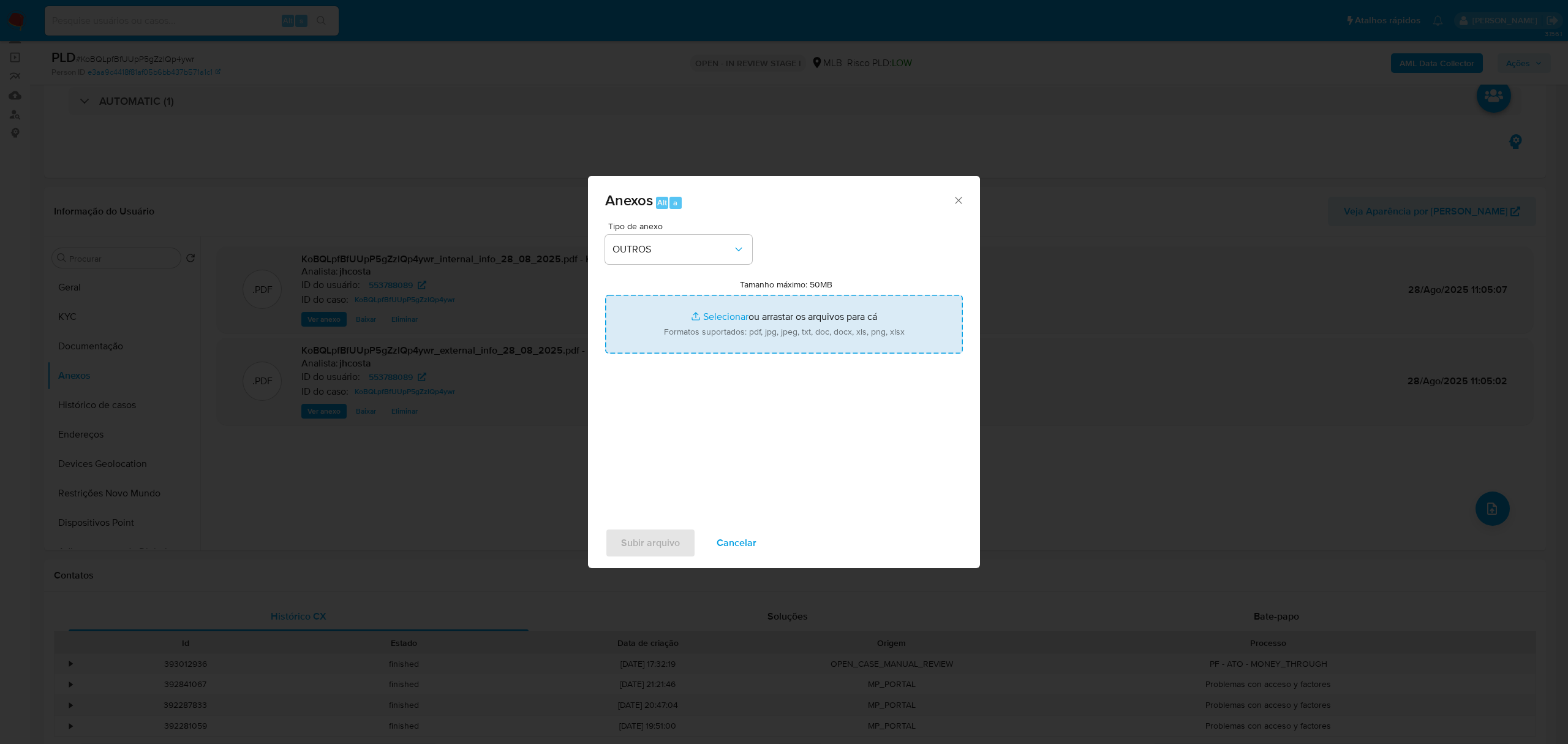
click at [729, 340] on input "Tamanho máximo: 50MB Selecionar arquivos" at bounding box center [784, 323] width 358 height 59
type input "C:\fakepath\Mulan 553788089_2025_08_27_09_24_08.xlsx"
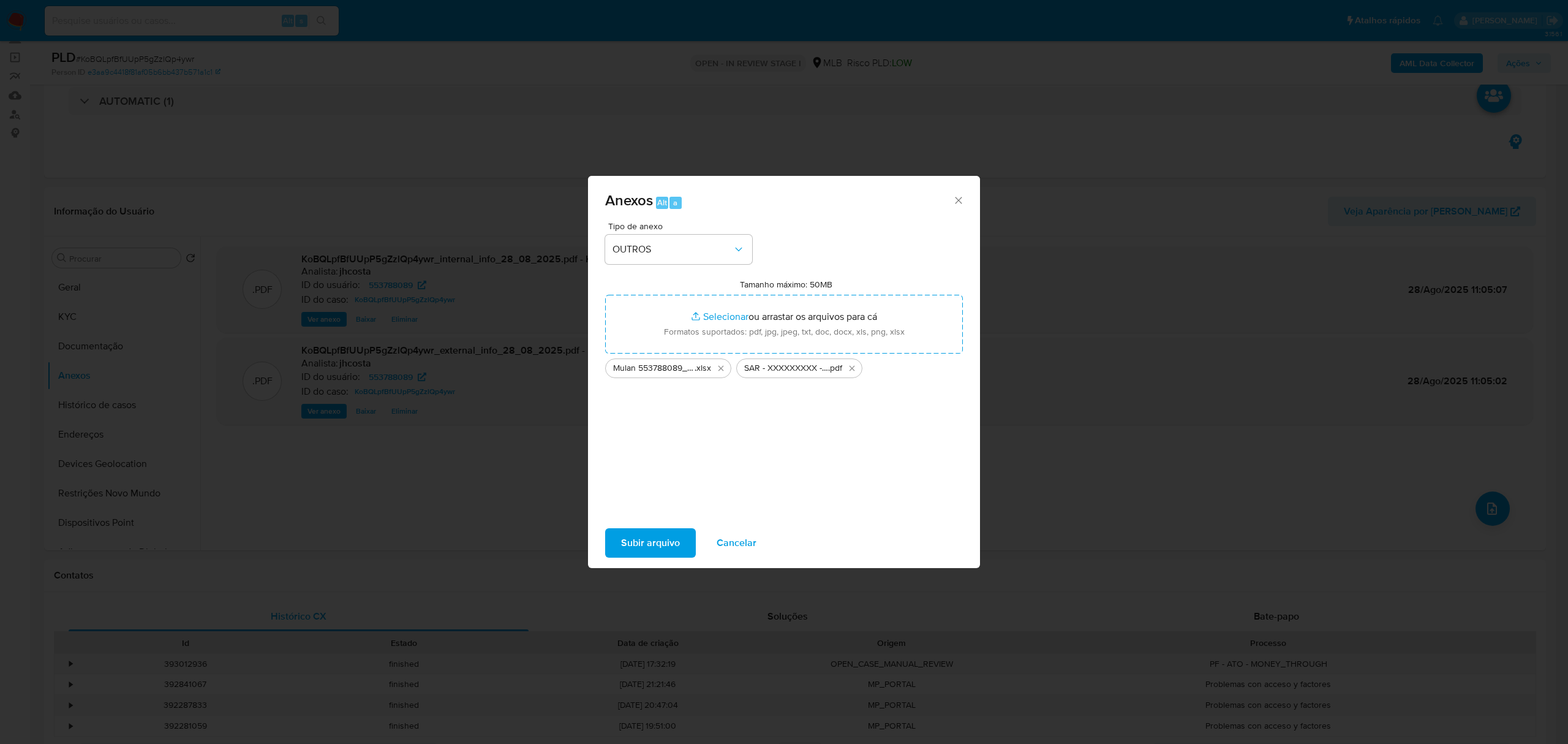
click at [638, 543] on span "Subir arquivo" at bounding box center [650, 543] width 59 height 27
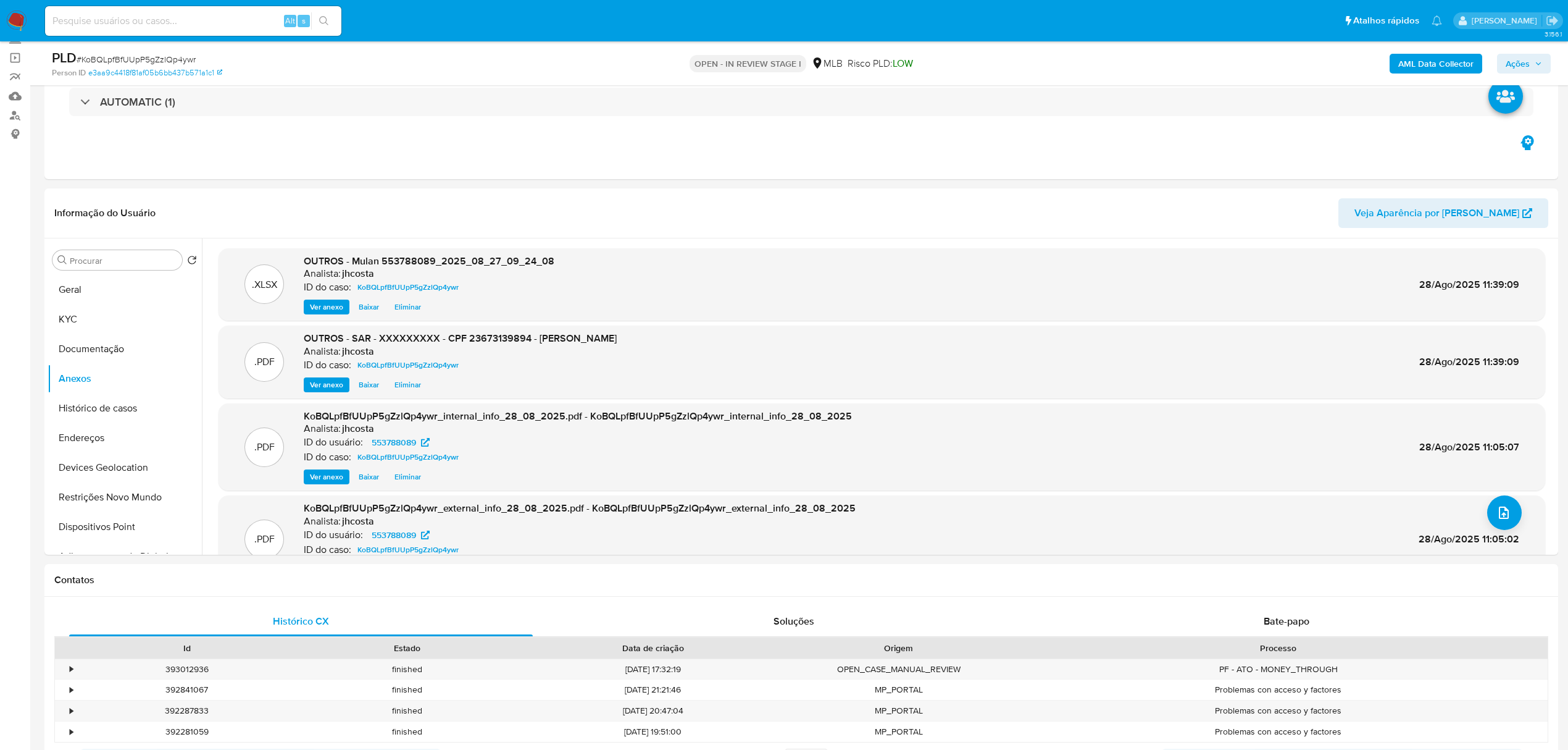
click at [1517, 60] on span "Ações" at bounding box center [1518, 63] width 24 height 19
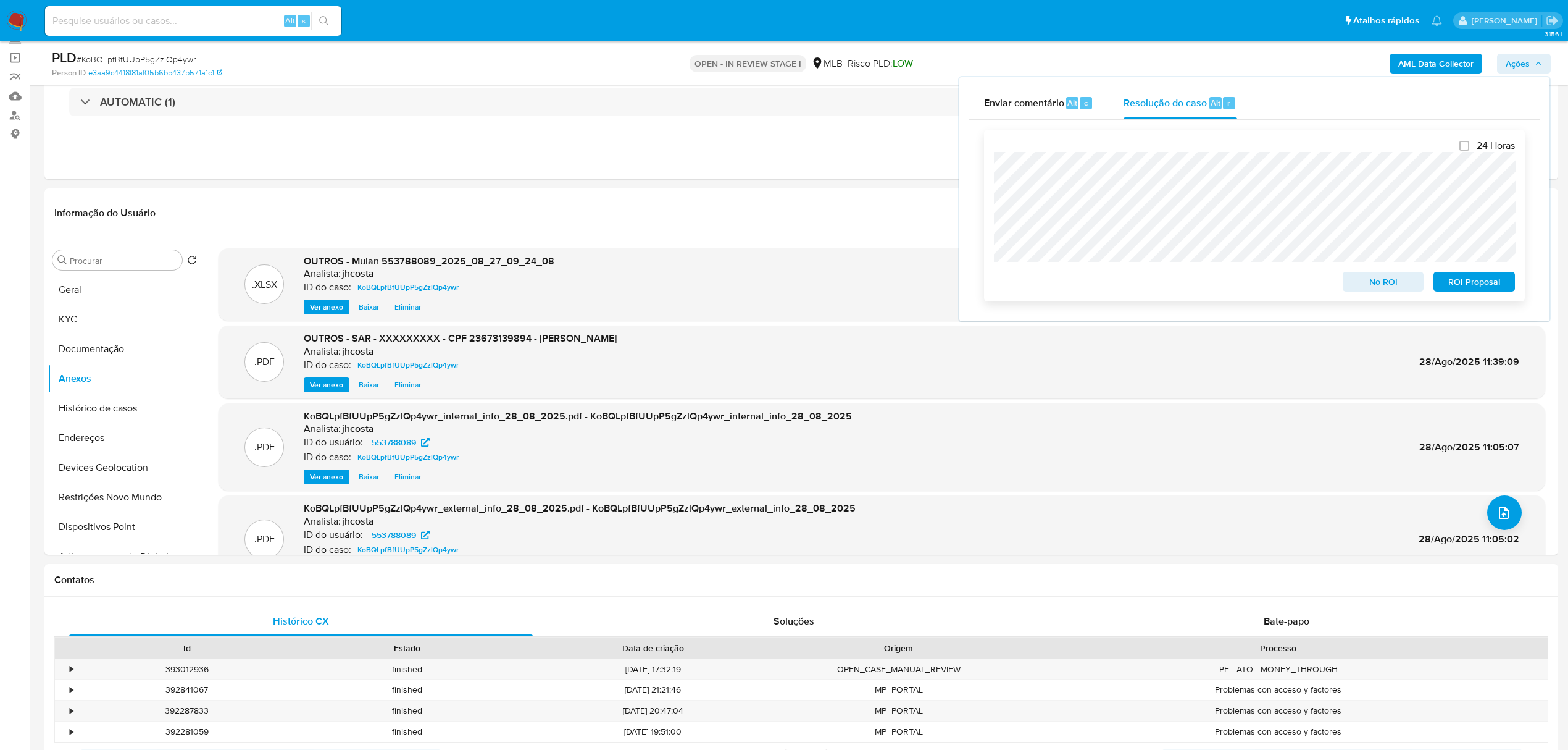
click at [1497, 282] on span "ROI Proposal" at bounding box center [1475, 281] width 64 height 17
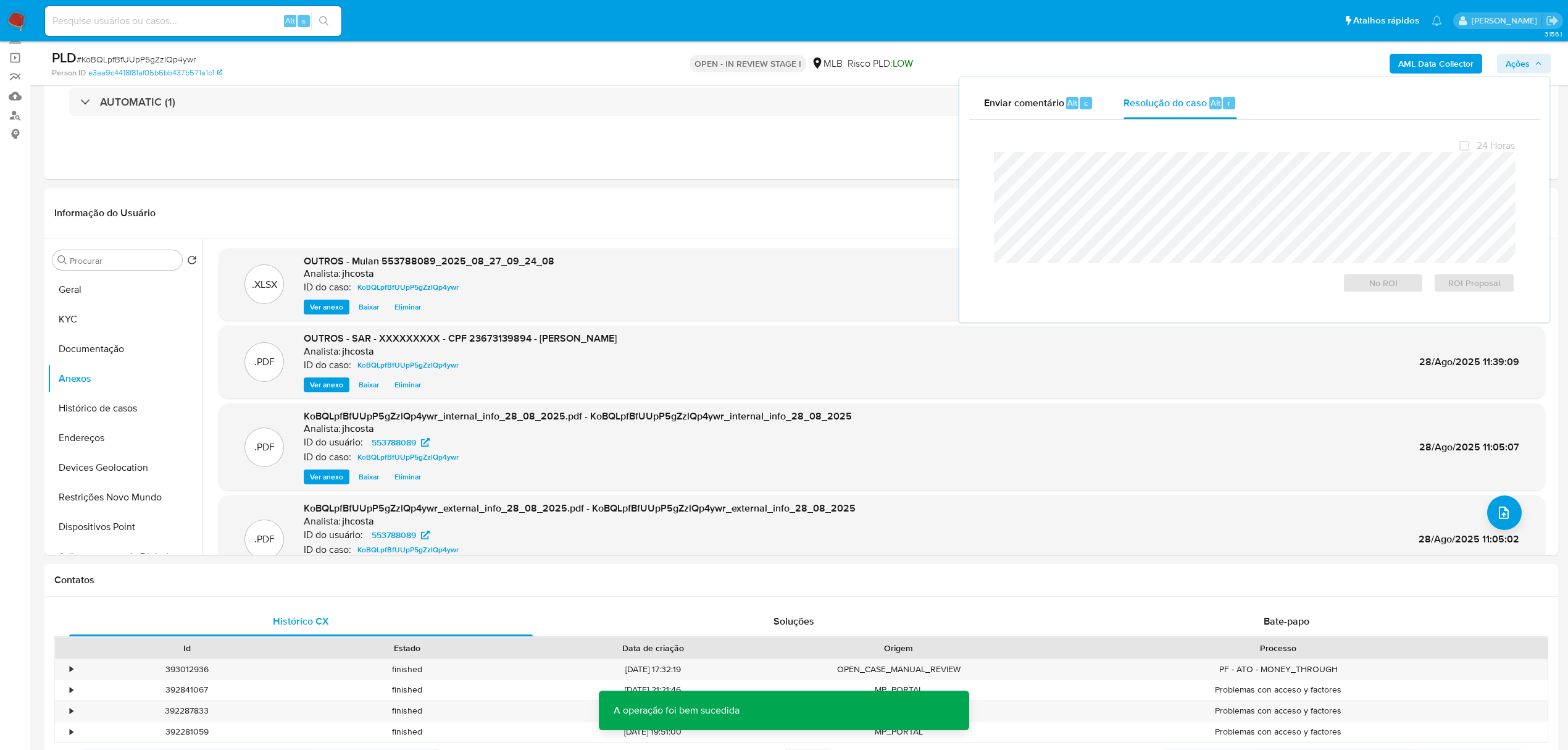
click at [158, 64] on span "# KoBQLpfBfUUpP5gZzlQp4ywr" at bounding box center [136, 59] width 119 height 13
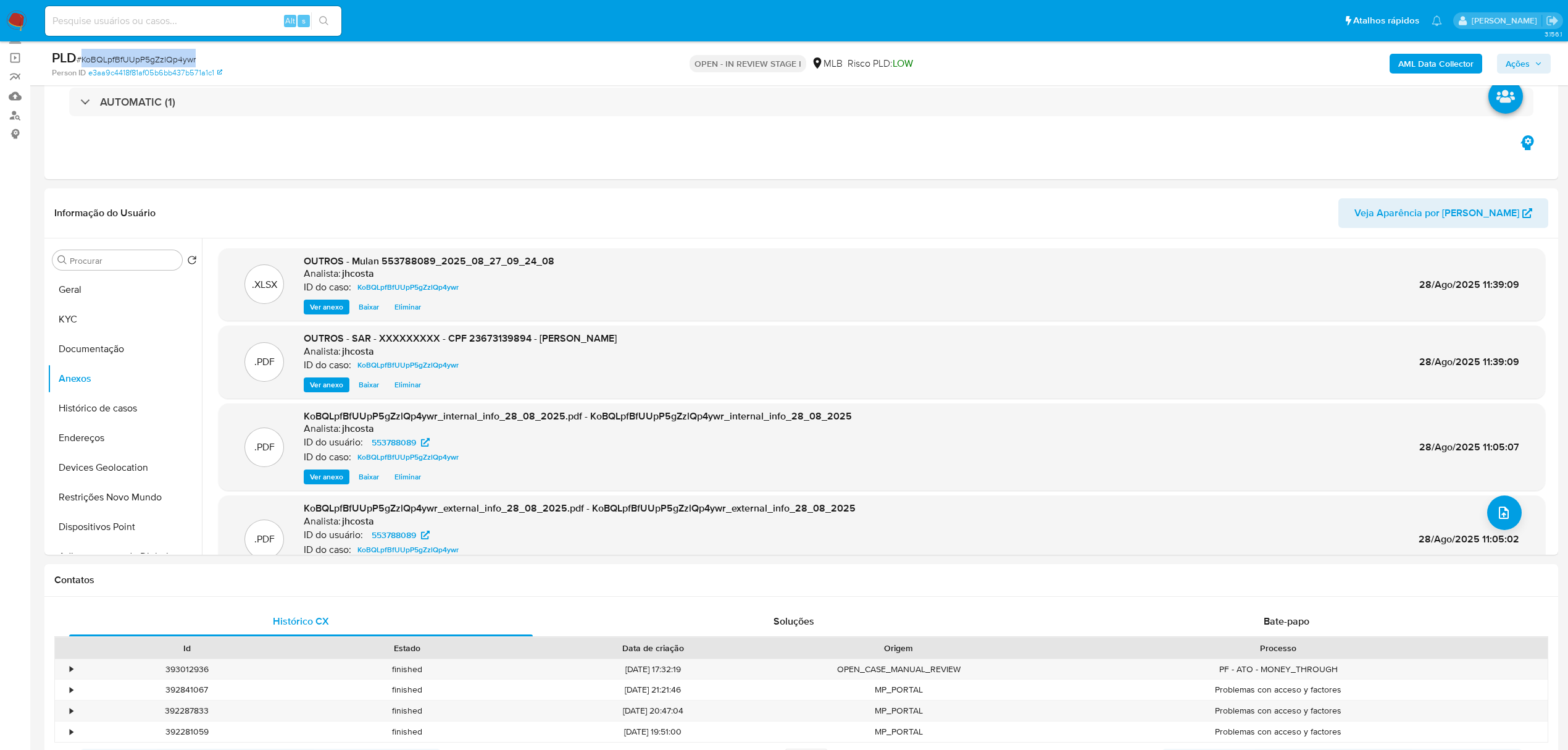
click at [158, 64] on span "# KoBQLpfBfUUpP5gZzlQp4ywr" at bounding box center [136, 59] width 119 height 13
copy span "KoBQLpfBfUUpP5gZzlQp4ywr"
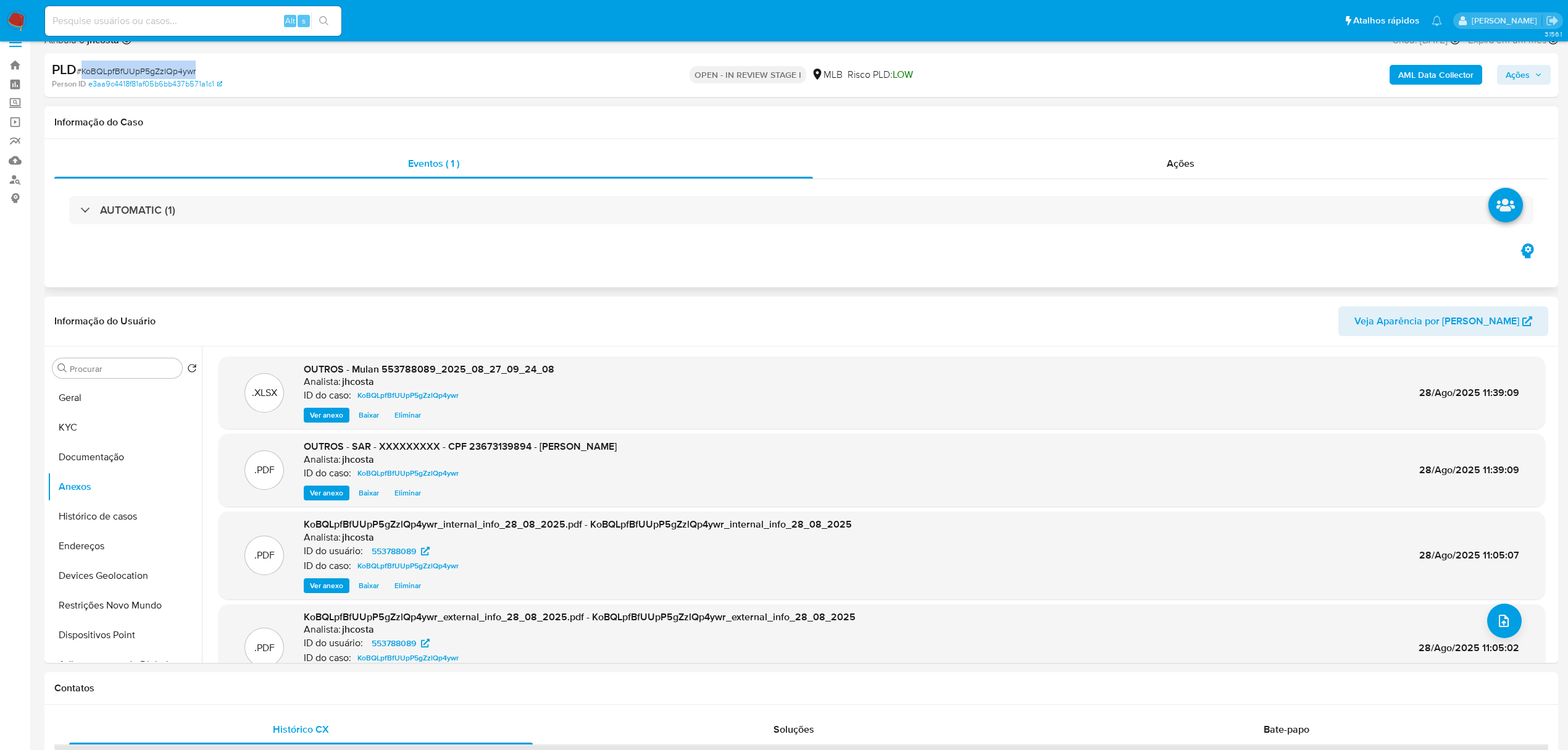
scroll to position [0, 0]
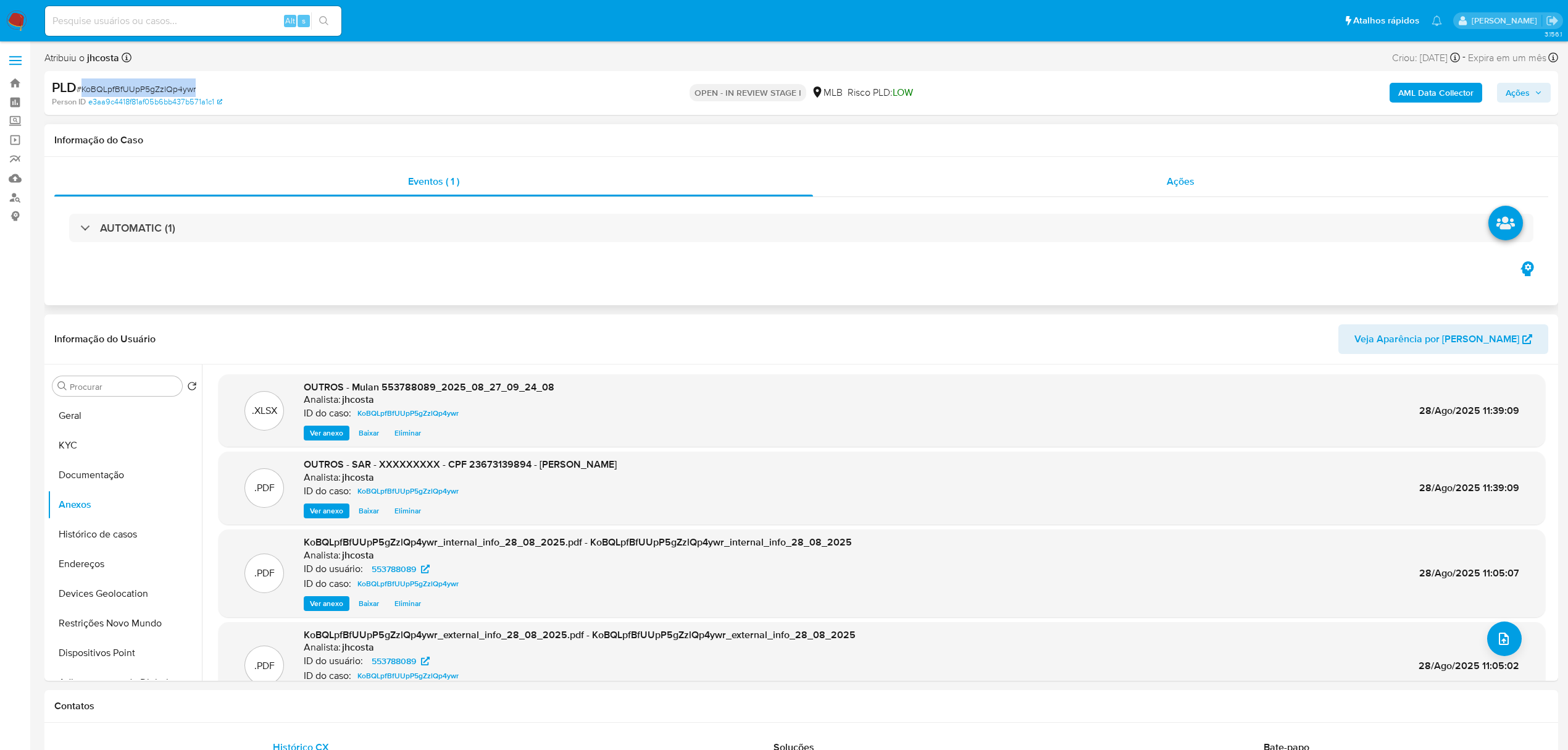
click at [1156, 179] on div "Ações" at bounding box center [1181, 181] width 735 height 30
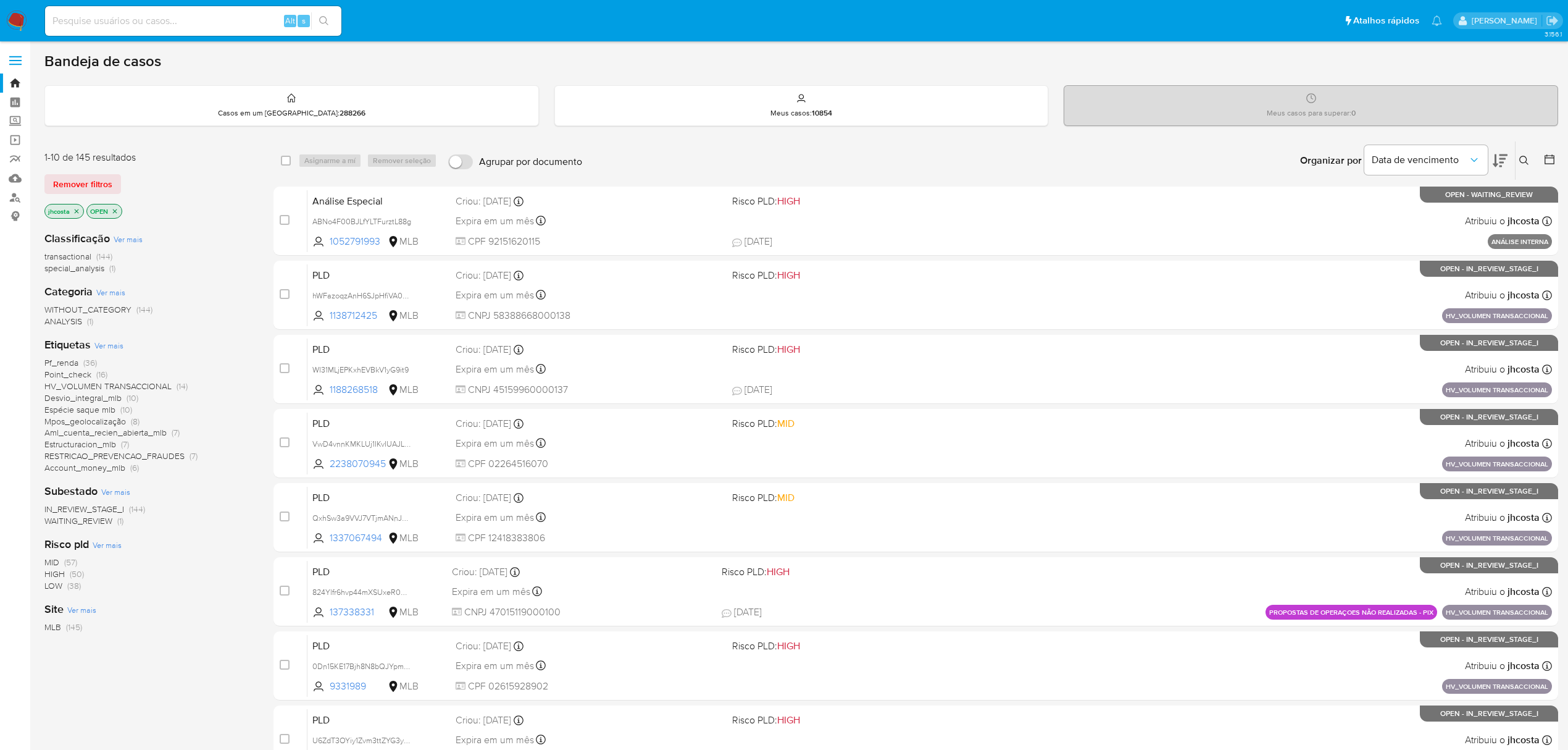
click at [112, 408] on span "Espécie saque mlb" at bounding box center [80, 409] width 71 height 13
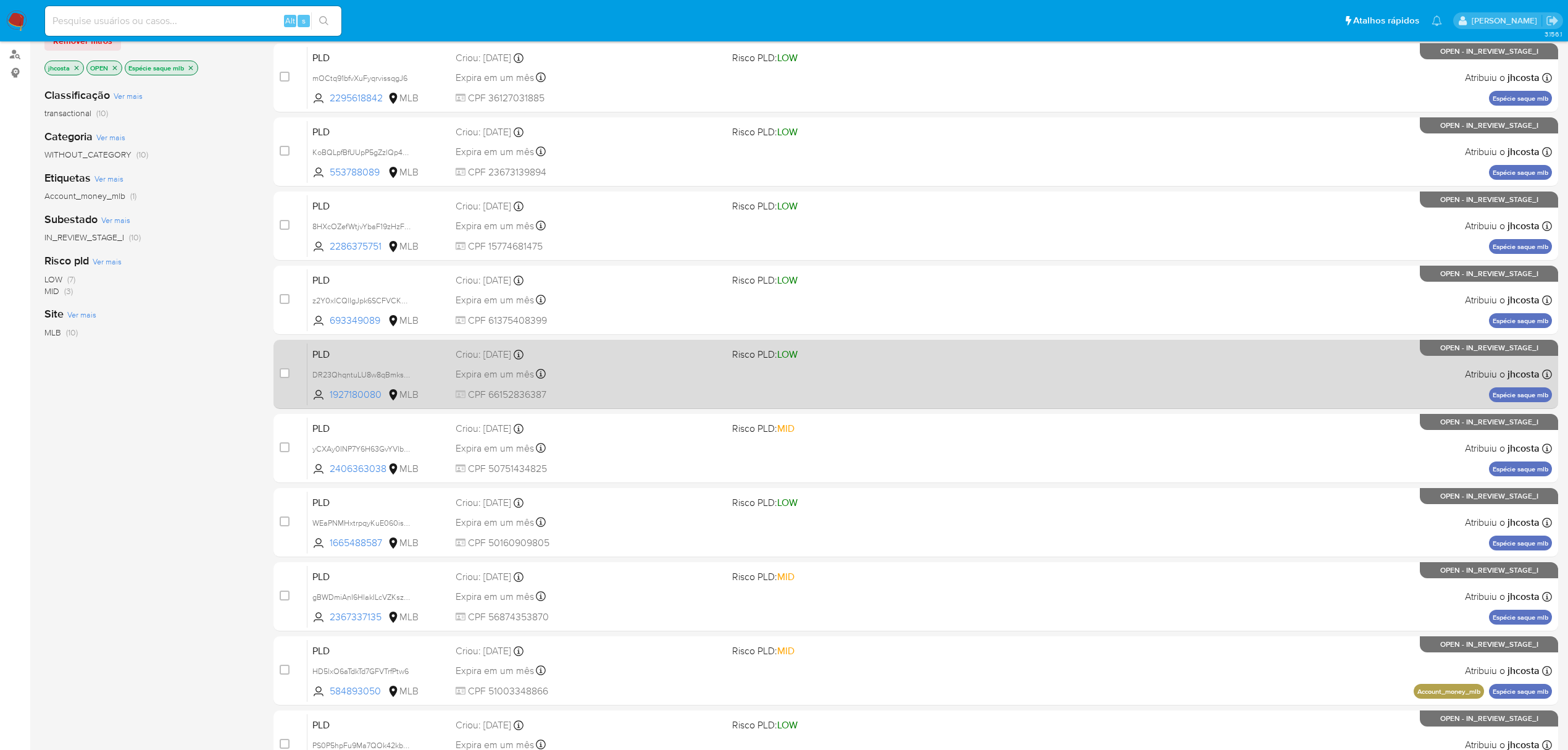
scroll to position [225, 0]
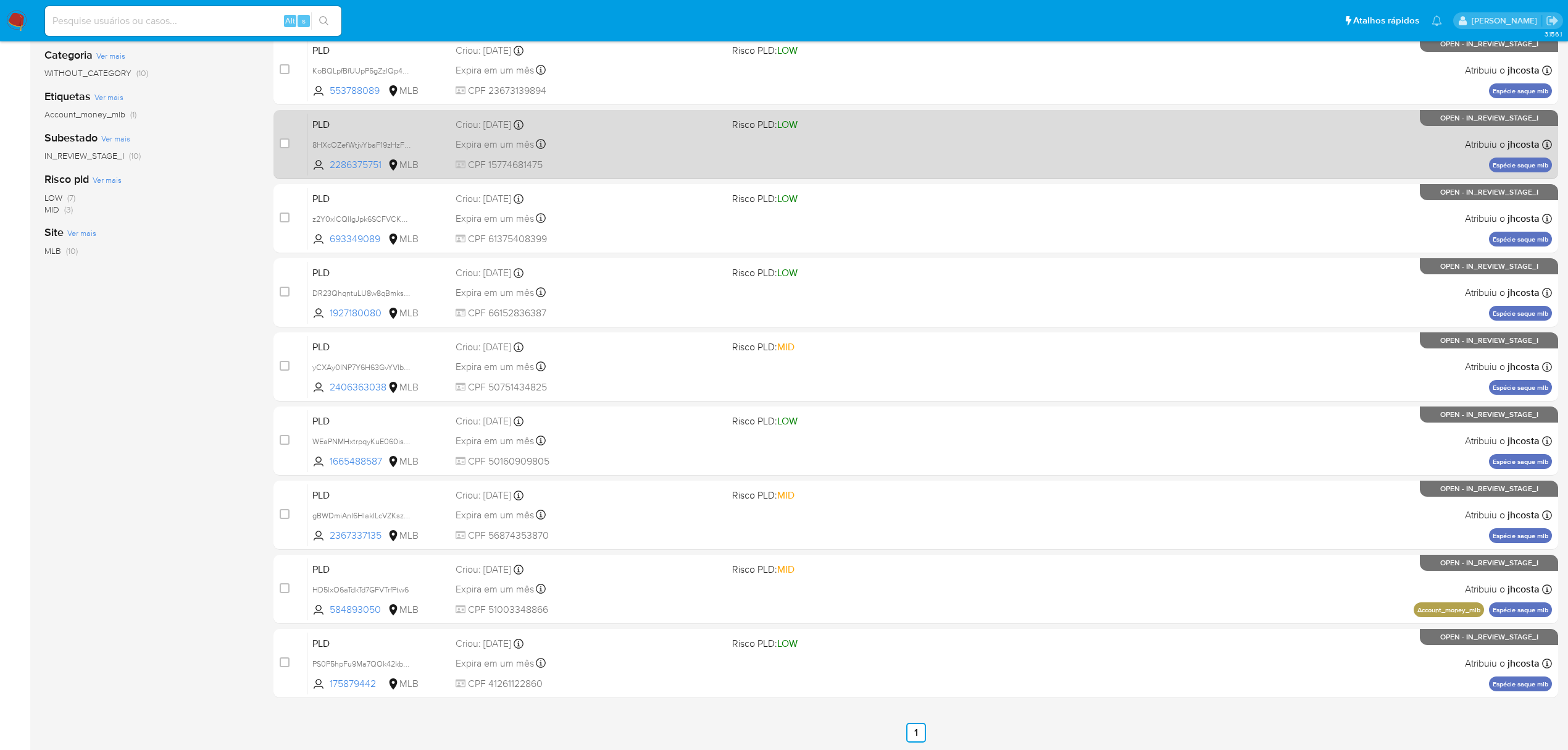
click at [627, 147] on div "Expira em um mês Expira em 26/09/2025 00:26:19" at bounding box center [589, 144] width 267 height 16
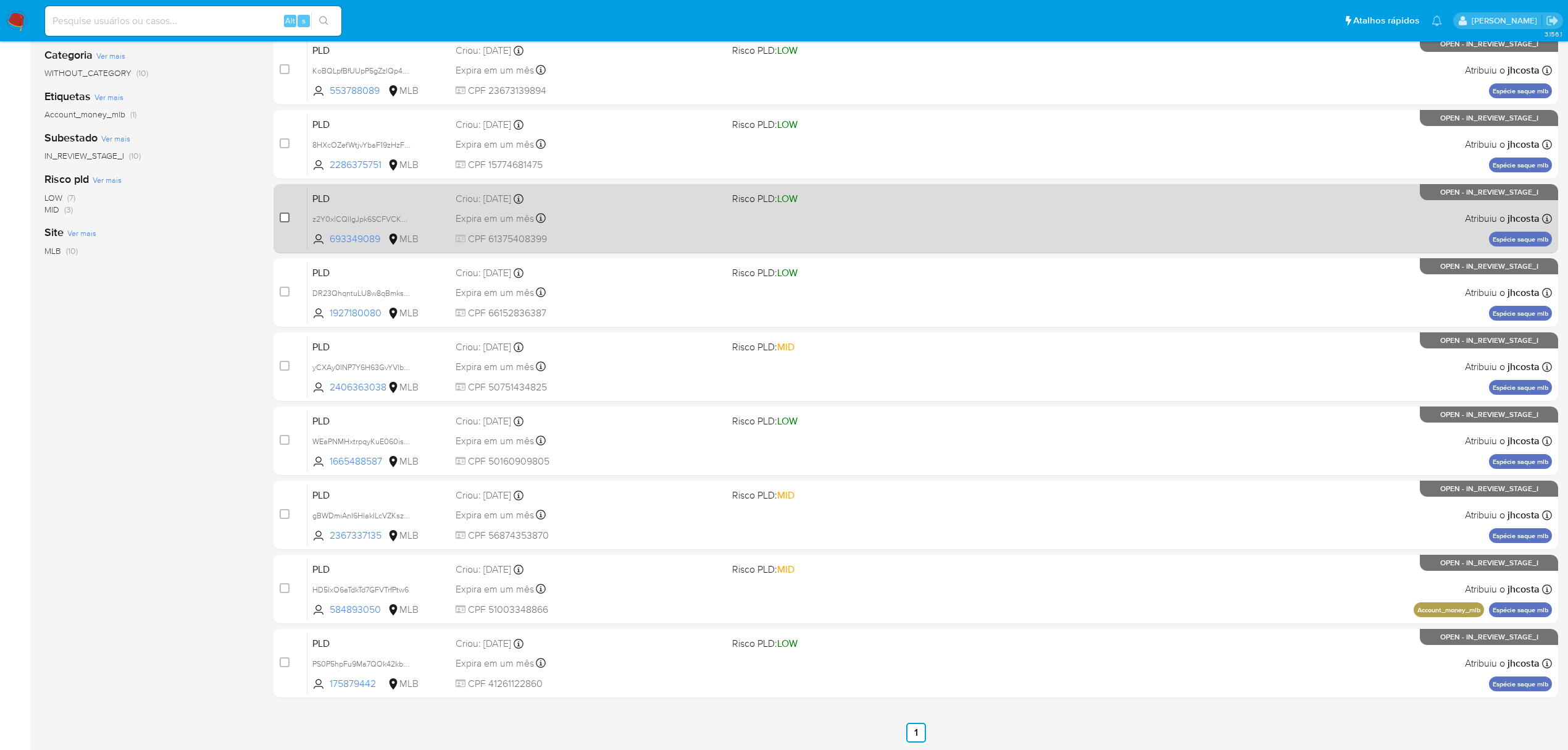
click at [285, 216] on input "checkbox" at bounding box center [284, 217] width 10 height 10
checkbox input "true"
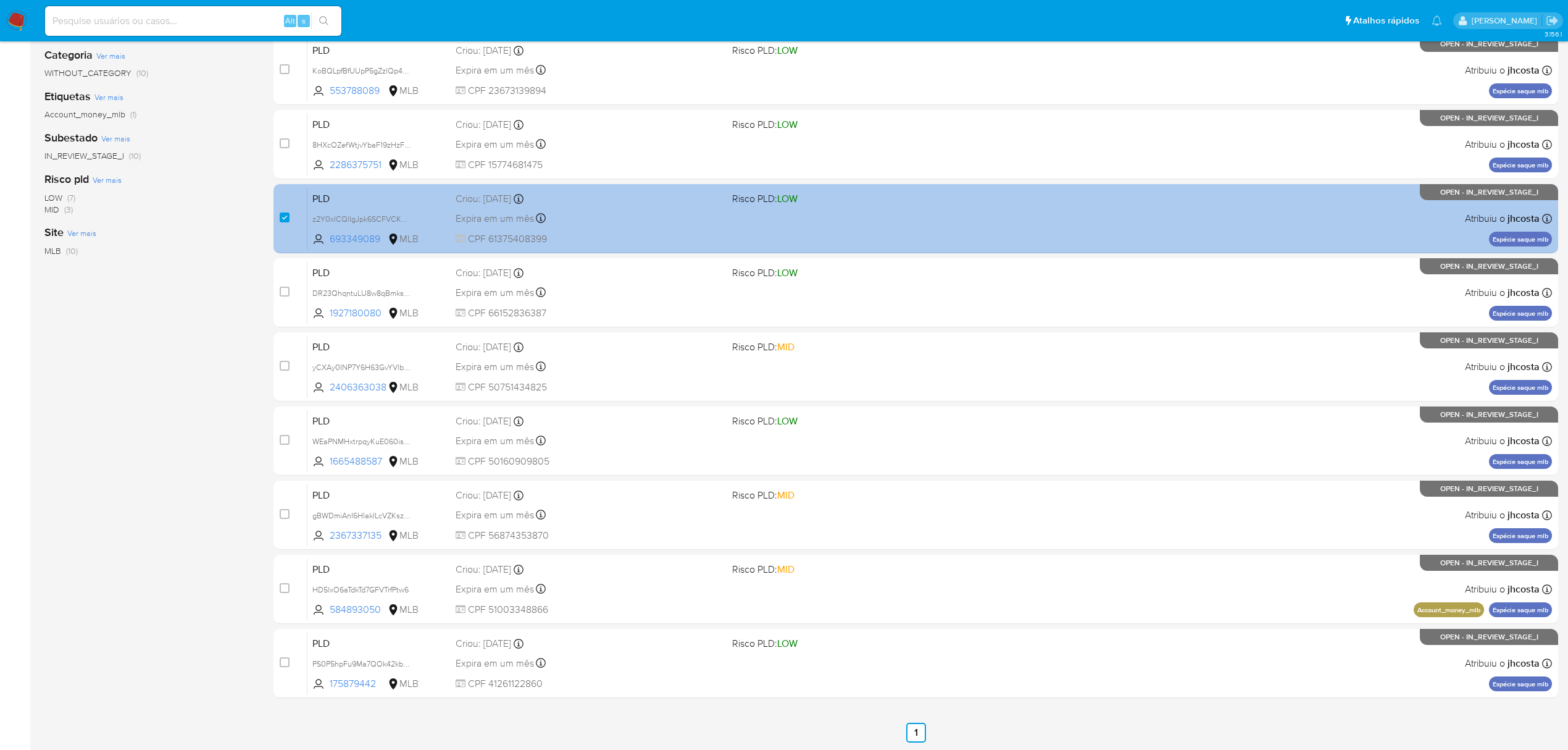
click at [589, 227] on div "PLD z2Y0xlCQlIgJpk6SCFVCKRma 693349089 MLB Risco PLD: LOW Criou: 12/08/2025 Cri…" at bounding box center [930, 218] width 1245 height 62
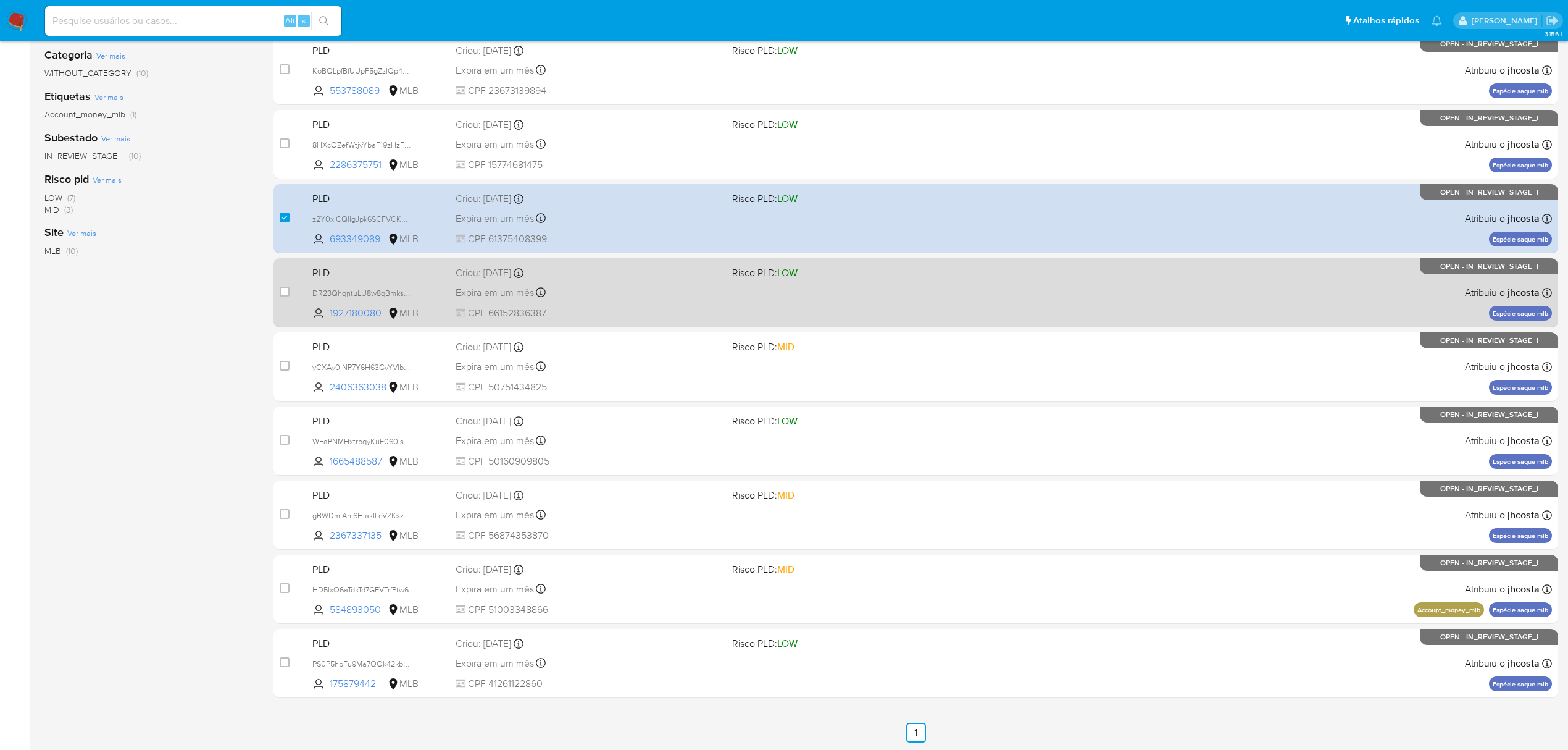
click at [596, 305] on div "PLD DR23QhqntuLU8w8qBmksfB4H 1927180080 MLB Risco PLD: LOW Criou: 12/08/2025 Cr…" at bounding box center [930, 292] width 1245 height 62
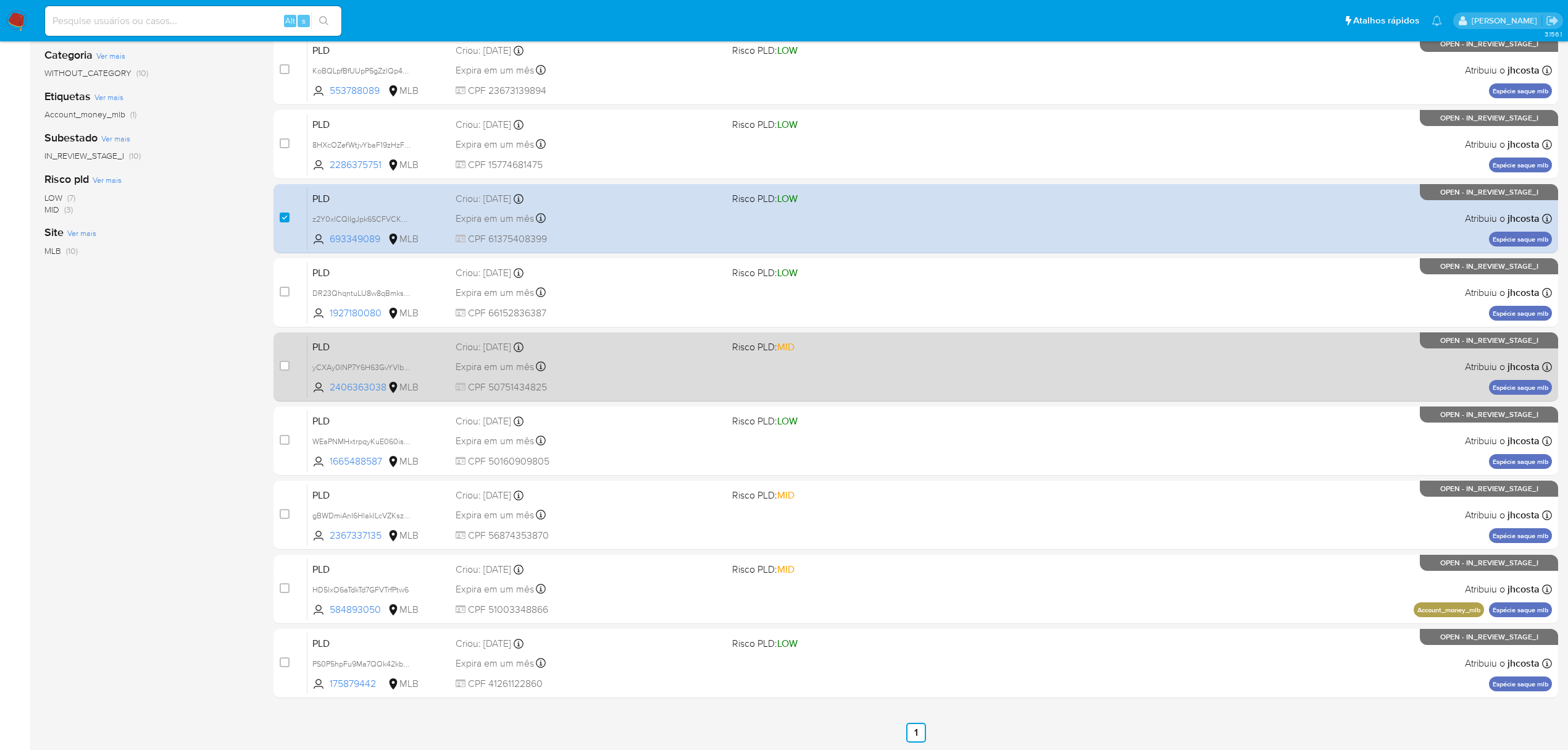
click at [606, 381] on span "CPF 50751434825" at bounding box center [589, 387] width 267 height 14
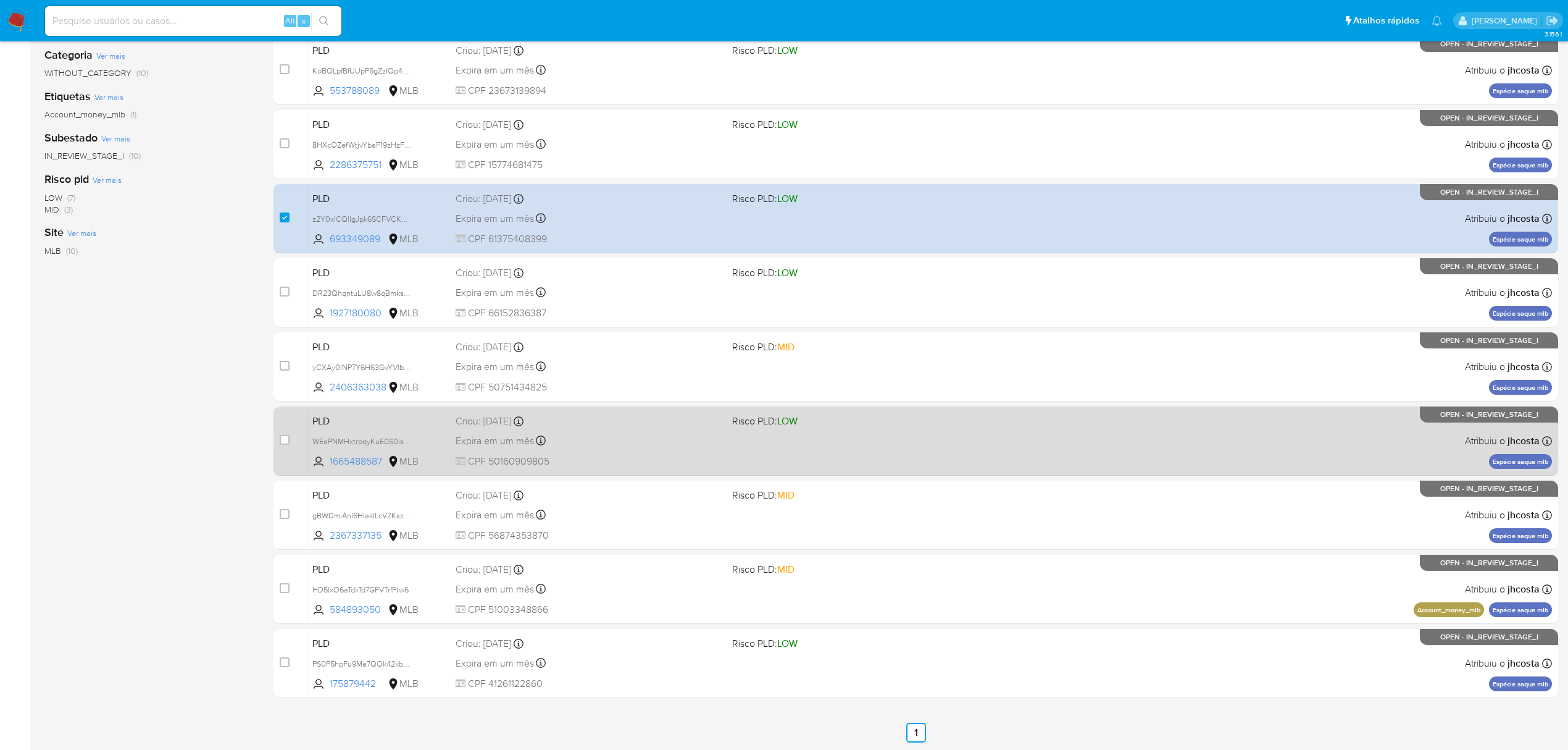
click at [571, 441] on div "Expira em um mês Expira em 26/09/2025 00:15:23" at bounding box center [589, 440] width 267 height 16
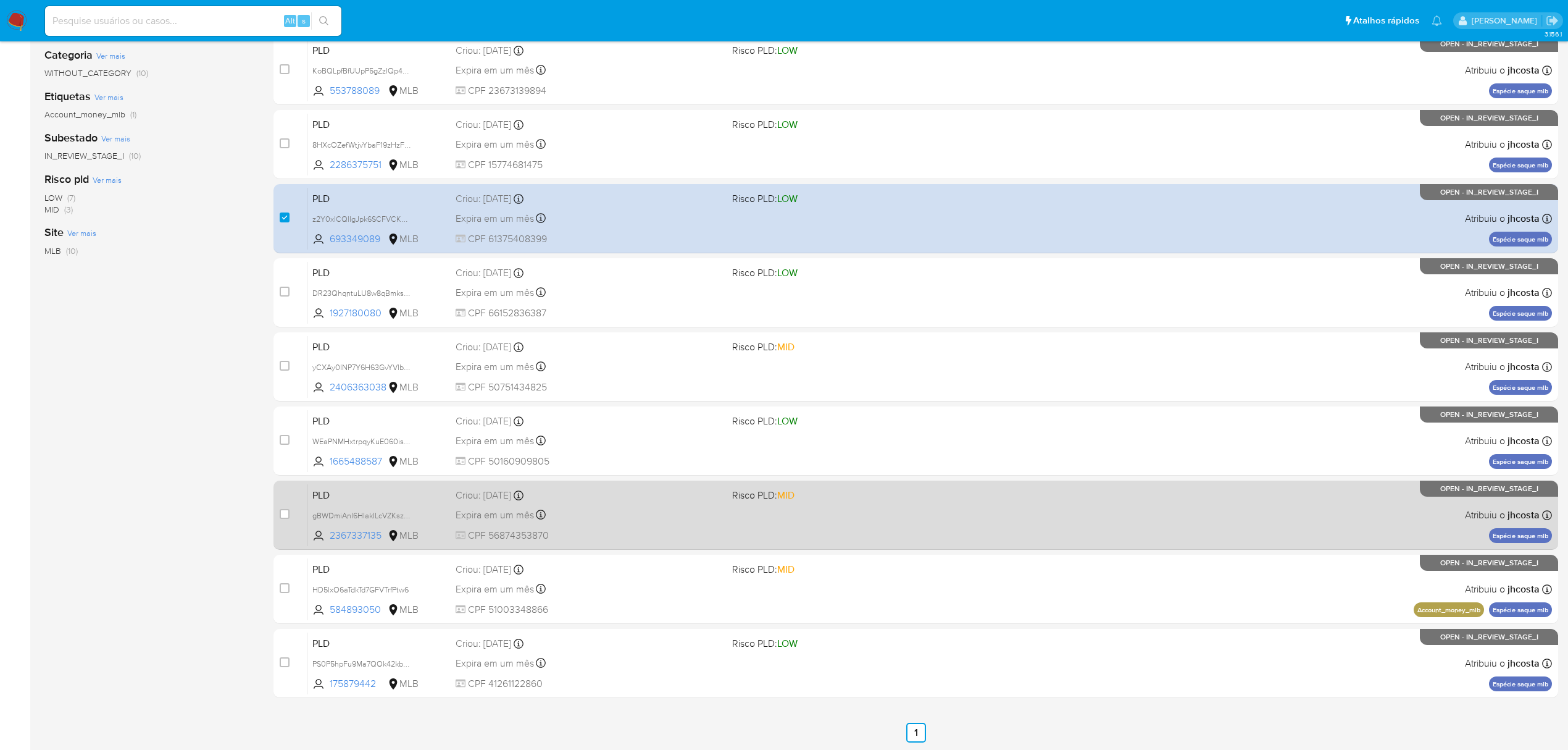
click at [611, 530] on span "CPF 56874353870" at bounding box center [589, 536] width 267 height 14
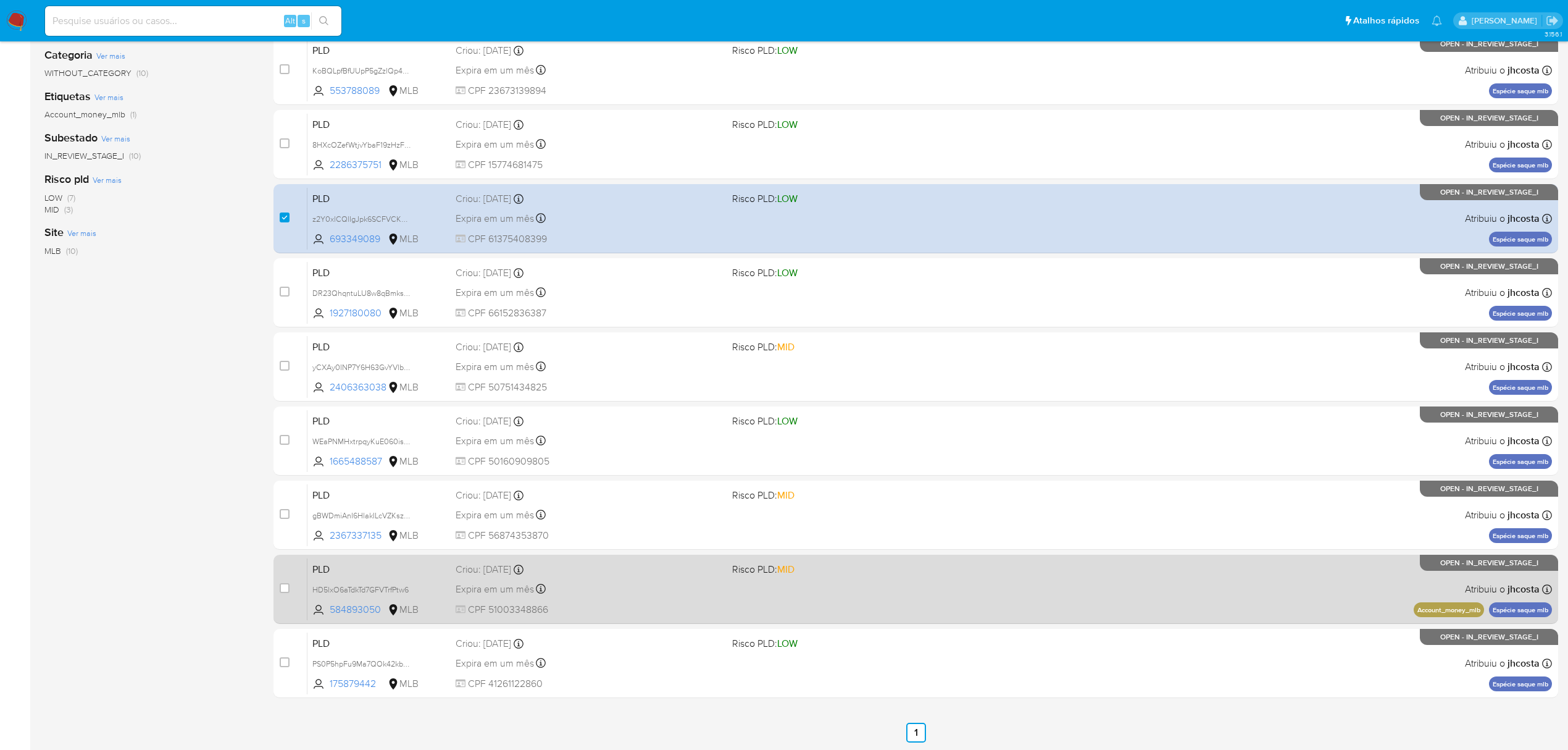
click at [600, 599] on div "PLD HD5lxO6aTdkTd7GFVTrfPtw6 584893050 MLB Risco PLD: MID Criou: 12/08/2025 Cri…" at bounding box center [930, 589] width 1245 height 62
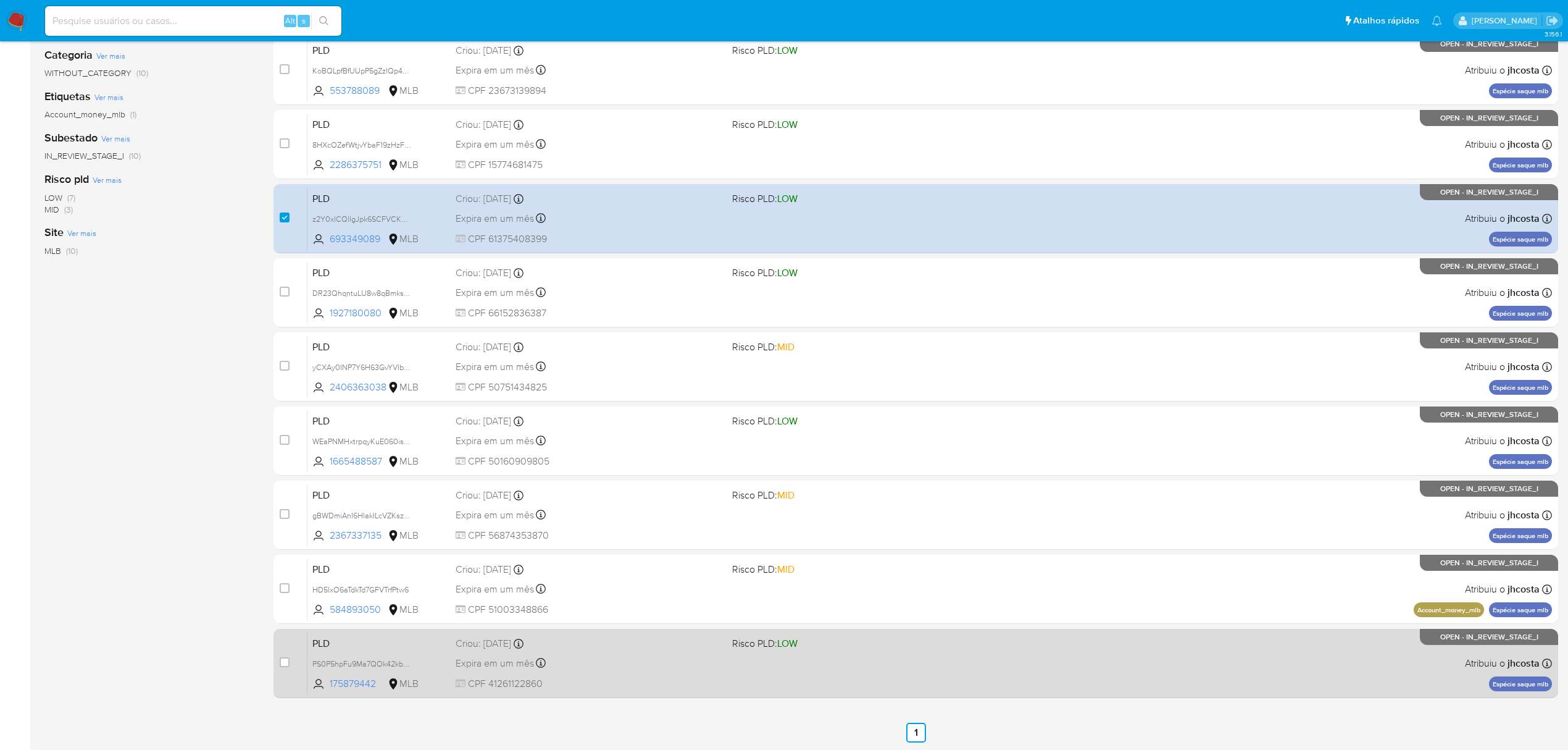
click at [656, 656] on div "Expira em um mês Expira em 26/09/2025 00:10:01" at bounding box center [589, 663] width 267 height 16
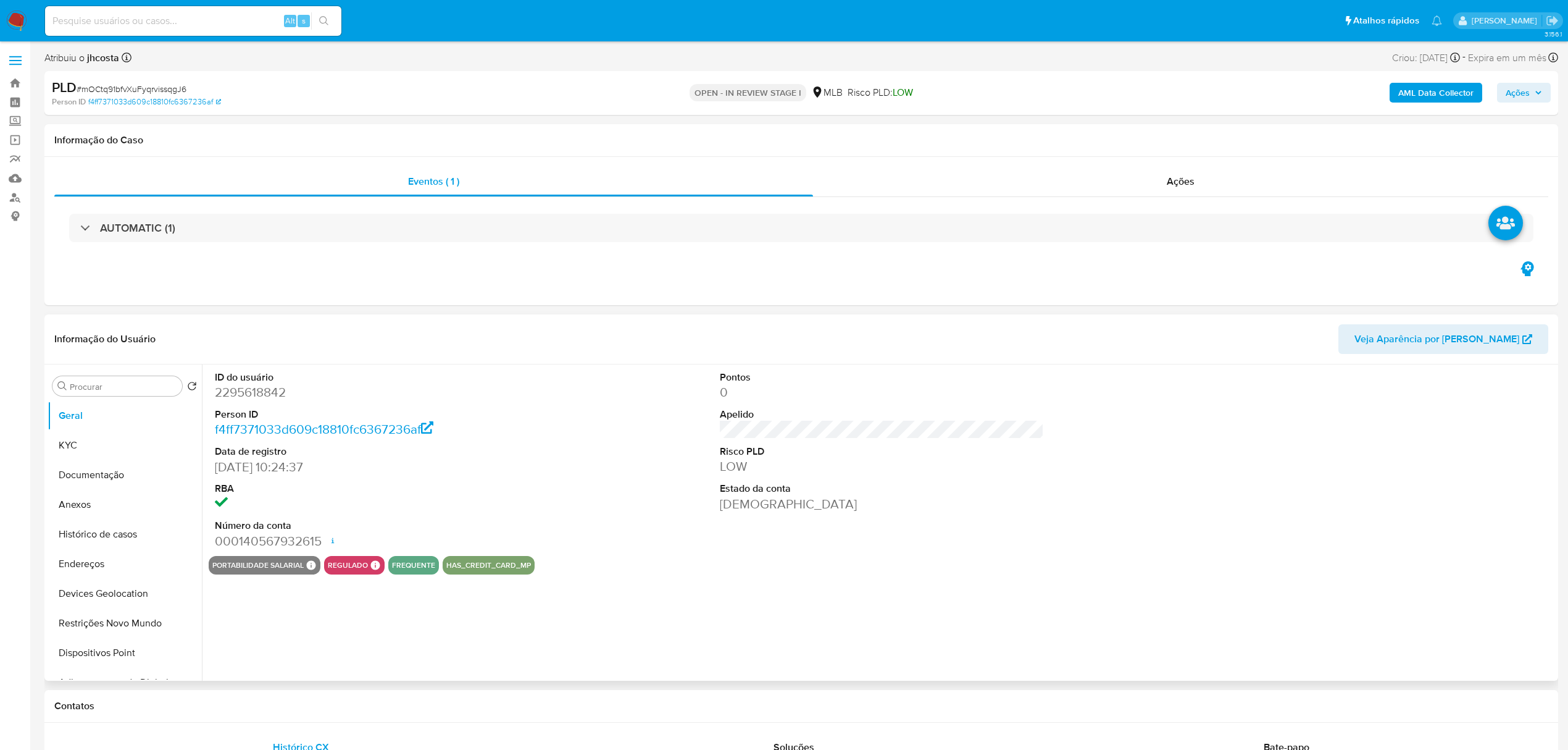
click at [259, 394] on dd "2295618842" at bounding box center [377, 392] width 324 height 17
select select "10"
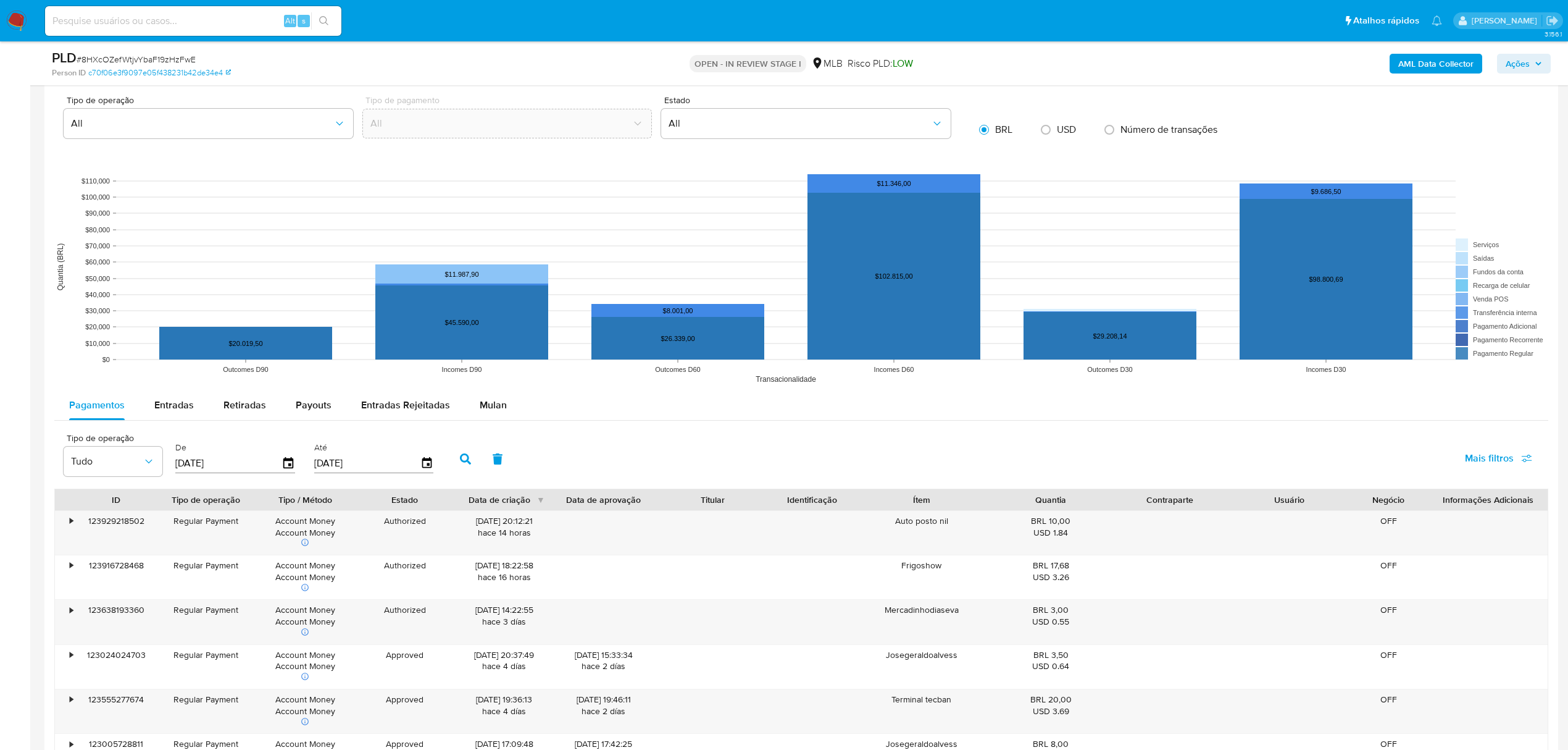
drag, startPoint x: 483, startPoint y: 404, endPoint x: 396, endPoint y: 290, distance: 143.4
click at [483, 404] on span "Mulan" at bounding box center [494, 405] width 27 height 15
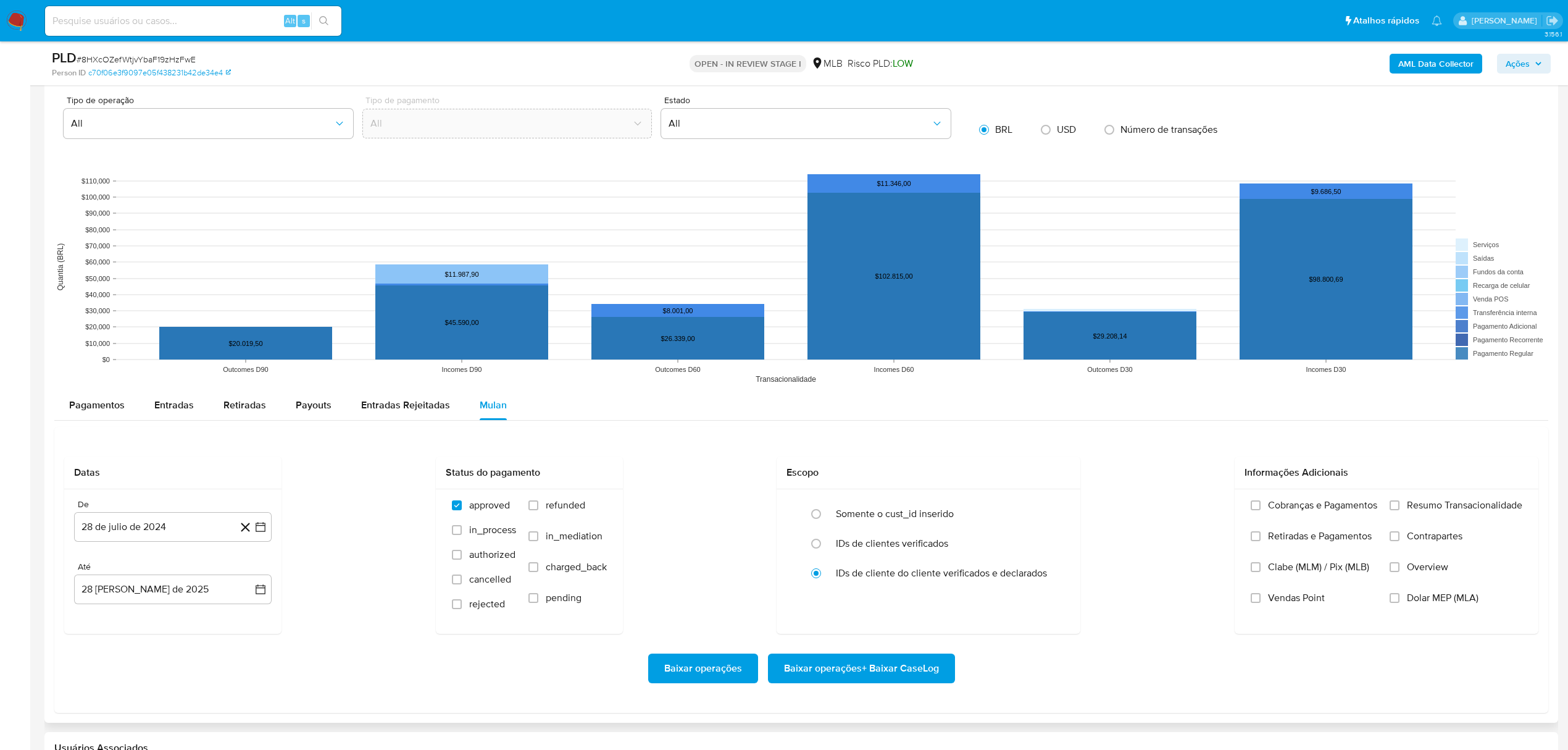
scroll to position [1236, 0]
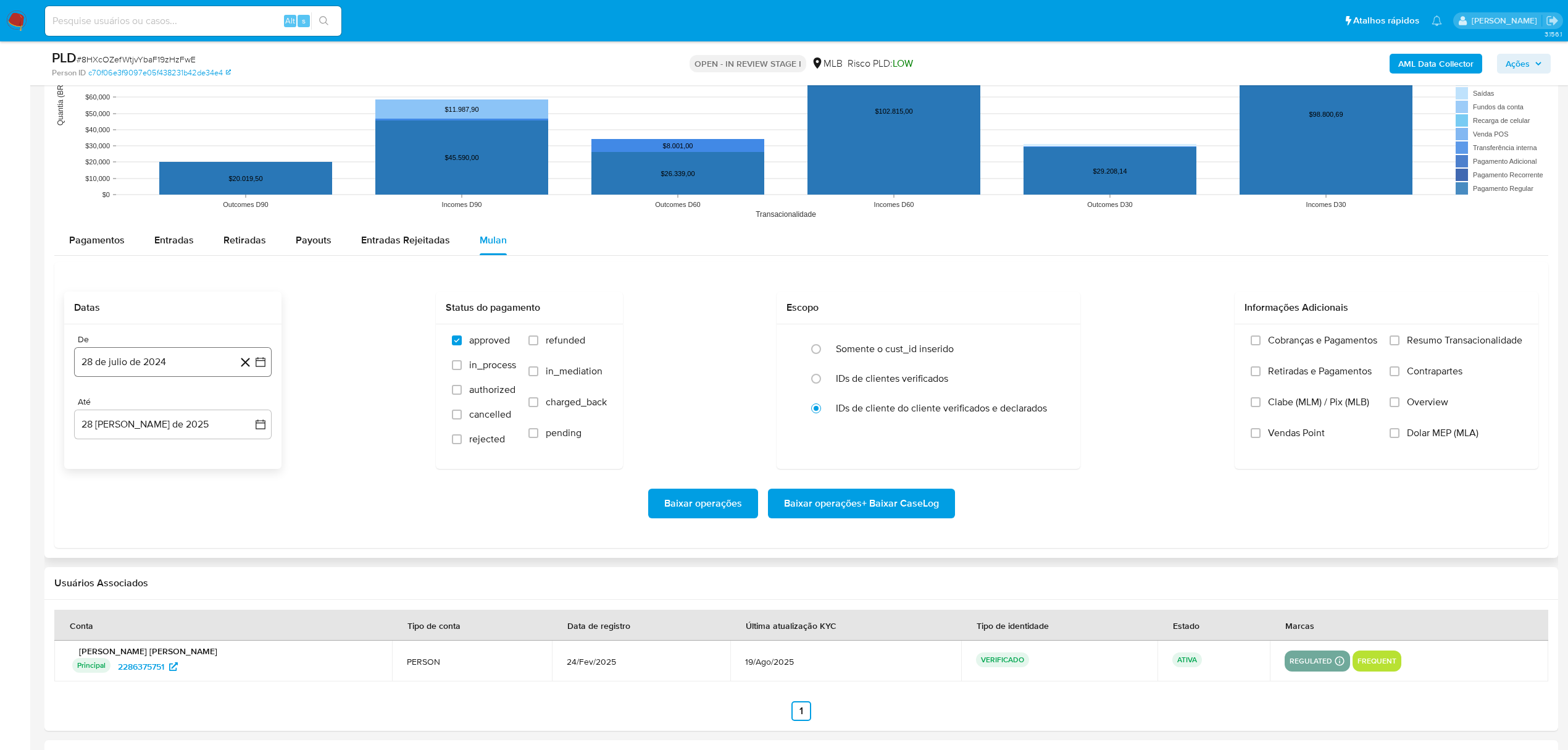
click at [175, 375] on button "28 de julio de 2024" at bounding box center [173, 362] width 198 height 30
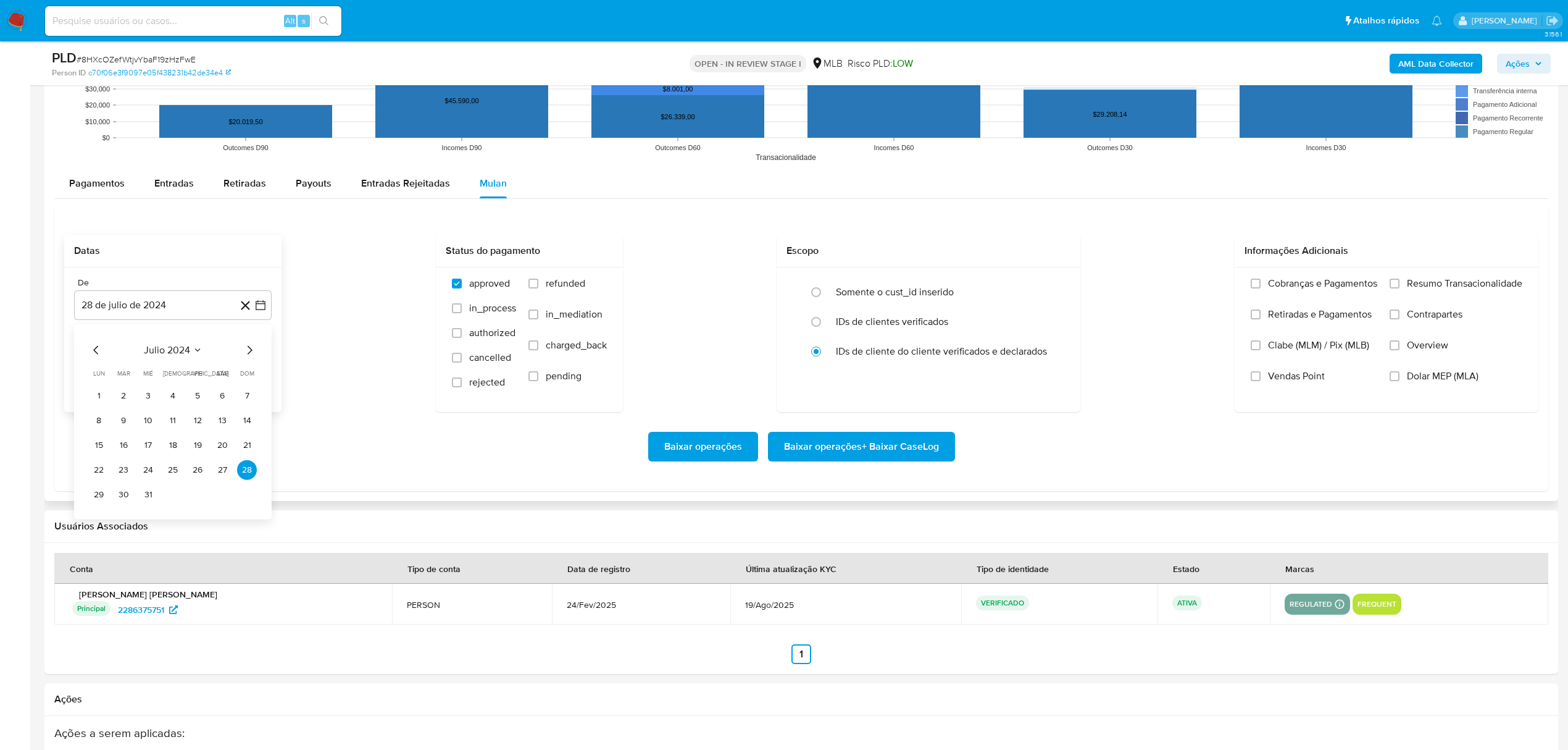
scroll to position [1318, 0]
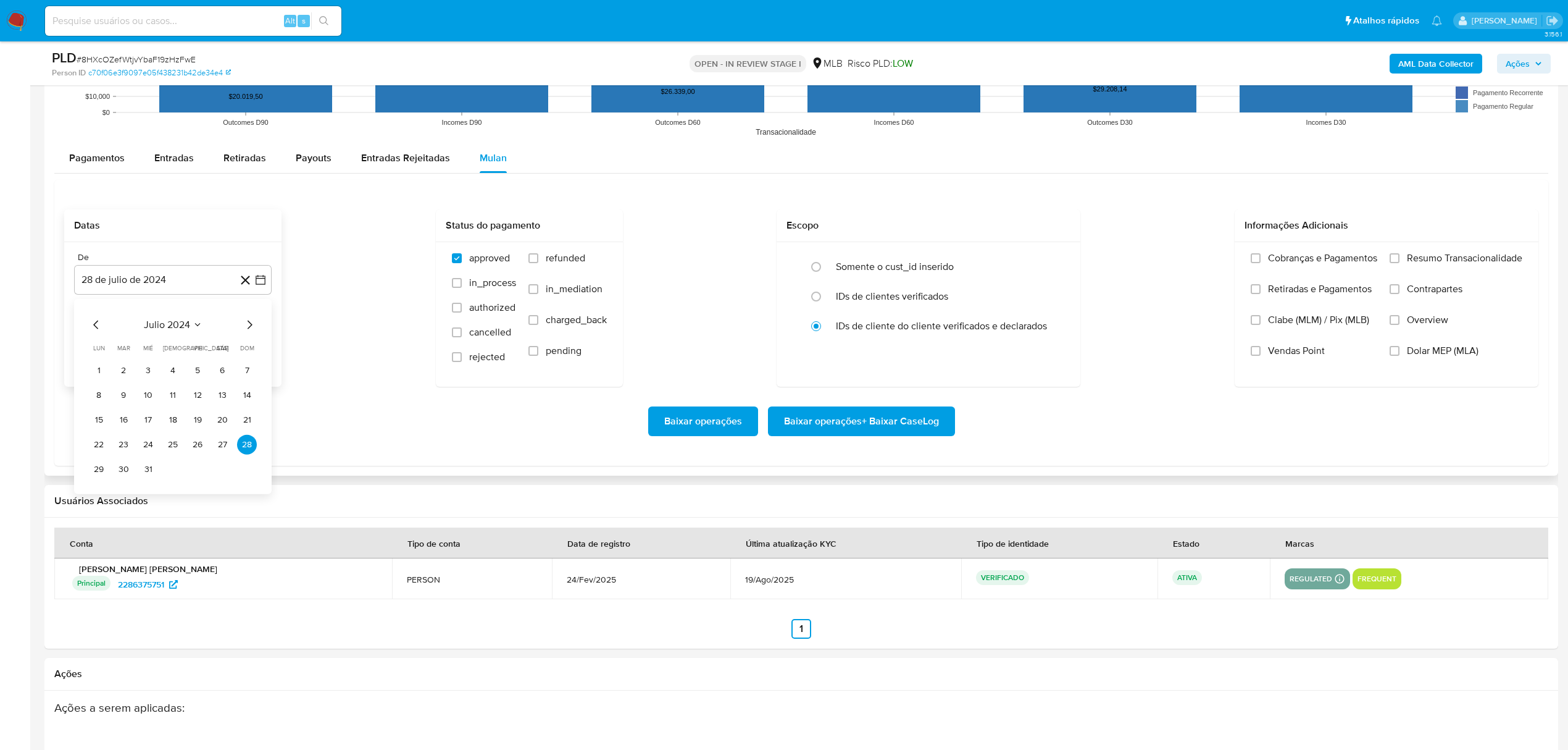
click at [203, 324] on div "julio 2024" at bounding box center [173, 324] width 168 height 15
click at [189, 327] on span "julio 2024" at bounding box center [167, 324] width 47 height 13
click at [243, 329] on icon "Año siguiente" at bounding box center [246, 324] width 15 height 15
click at [121, 440] on span "[DATE]" at bounding box center [118, 439] width 27 height 10
click at [125, 372] on button "1" at bounding box center [123, 370] width 19 height 19
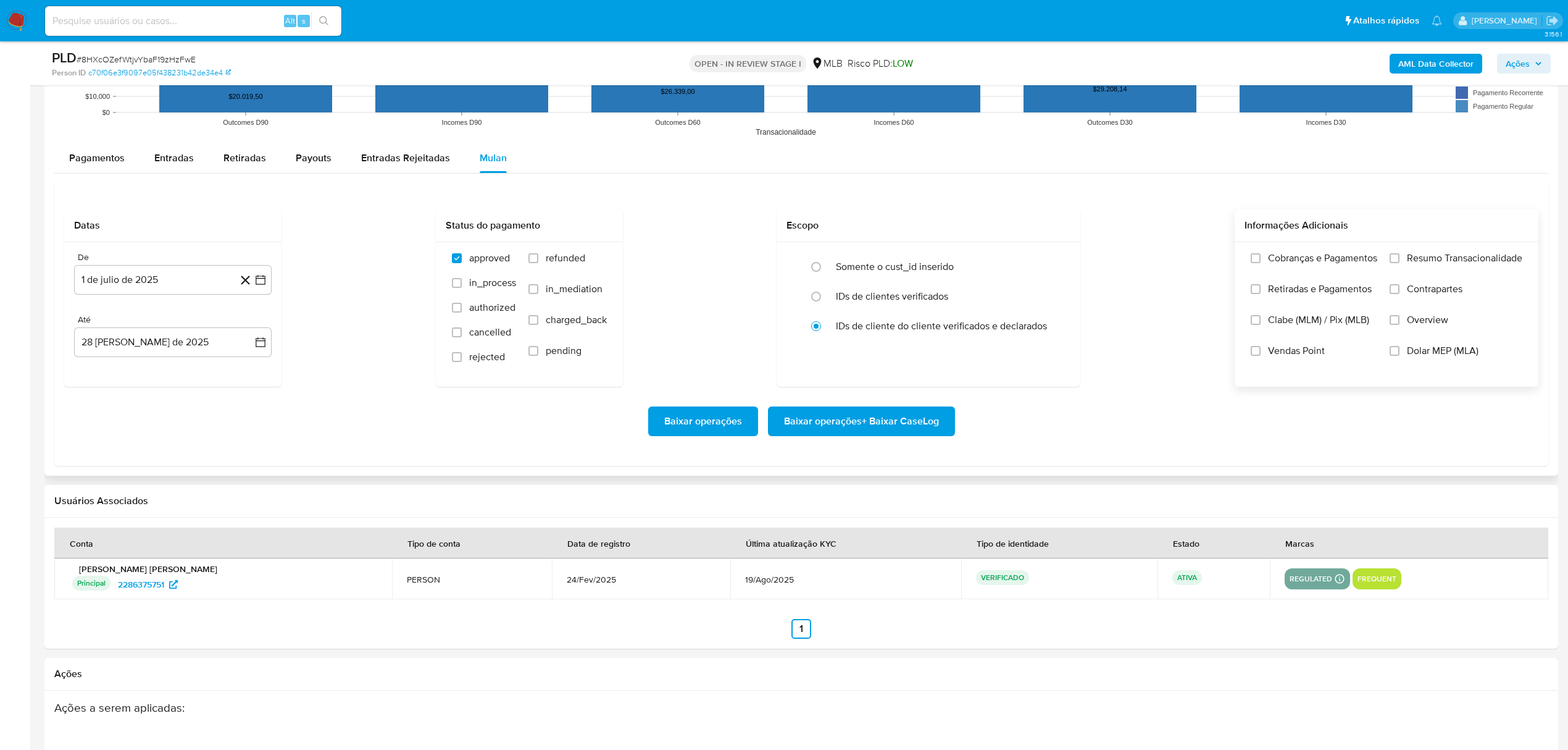
click at [1439, 265] on span "Resumo Transacionalidade" at bounding box center [1464, 258] width 115 height 13
click at [1400, 263] on input "Resumo Transacionalidade" at bounding box center [1394, 258] width 10 height 10
click at [905, 416] on span "Baixar operações + Baixar CaseLog" at bounding box center [862, 421] width 155 height 27
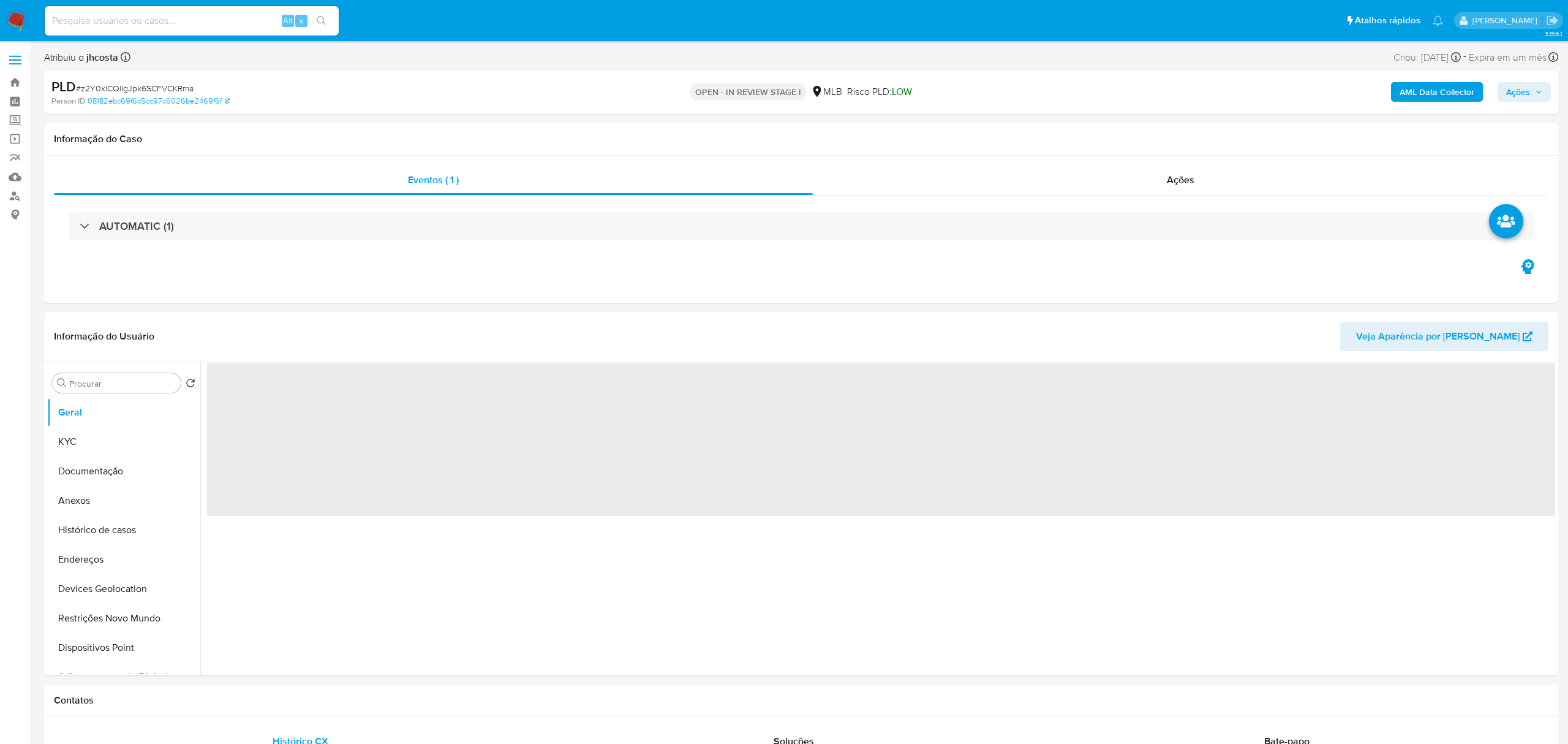
select select "10"
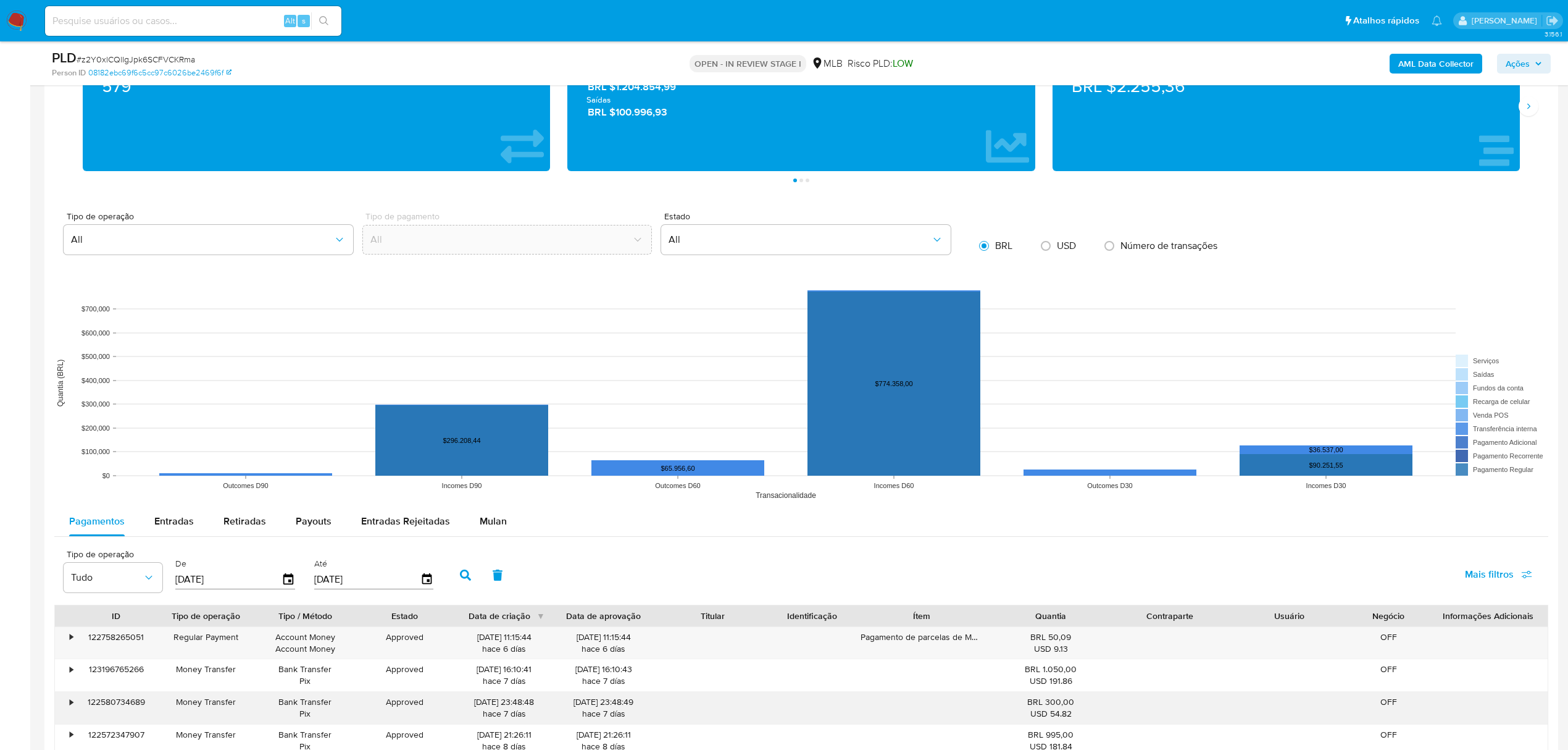
scroll to position [1236, 0]
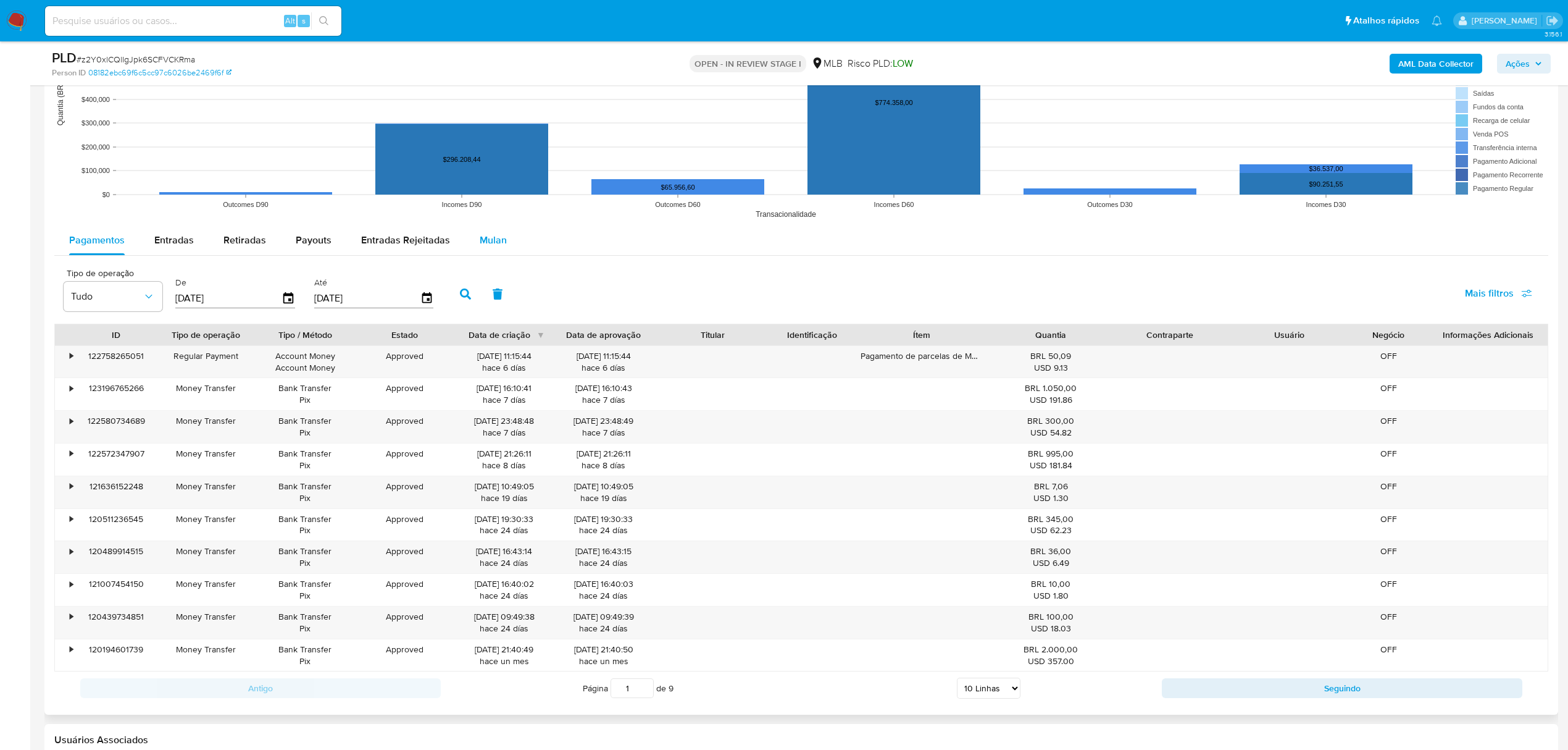
click at [499, 229] on div "Mulan" at bounding box center [494, 240] width 27 height 30
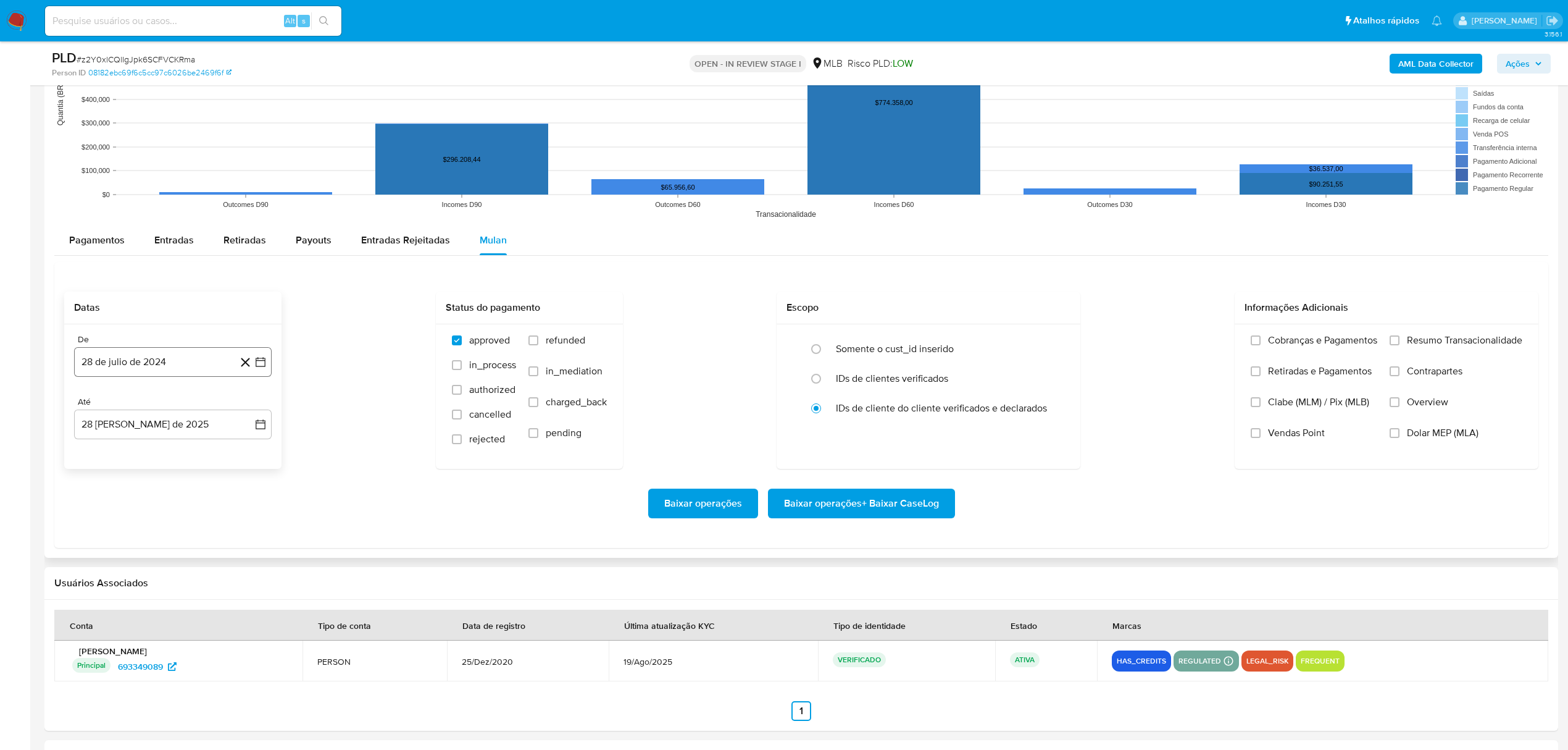
drag, startPoint x: 185, startPoint y: 354, endPoint x: 180, endPoint y: 378, distance: 24.5
click at [182, 356] on button "28 de julio de 2024" at bounding box center [173, 362] width 198 height 30
click at [191, 410] on button "julio 2024" at bounding box center [173, 407] width 58 height 13
click at [247, 409] on icon "Año siguiente" at bounding box center [246, 406] width 15 height 15
click at [127, 531] on button "[DATE]" at bounding box center [118, 521] width 35 height 19
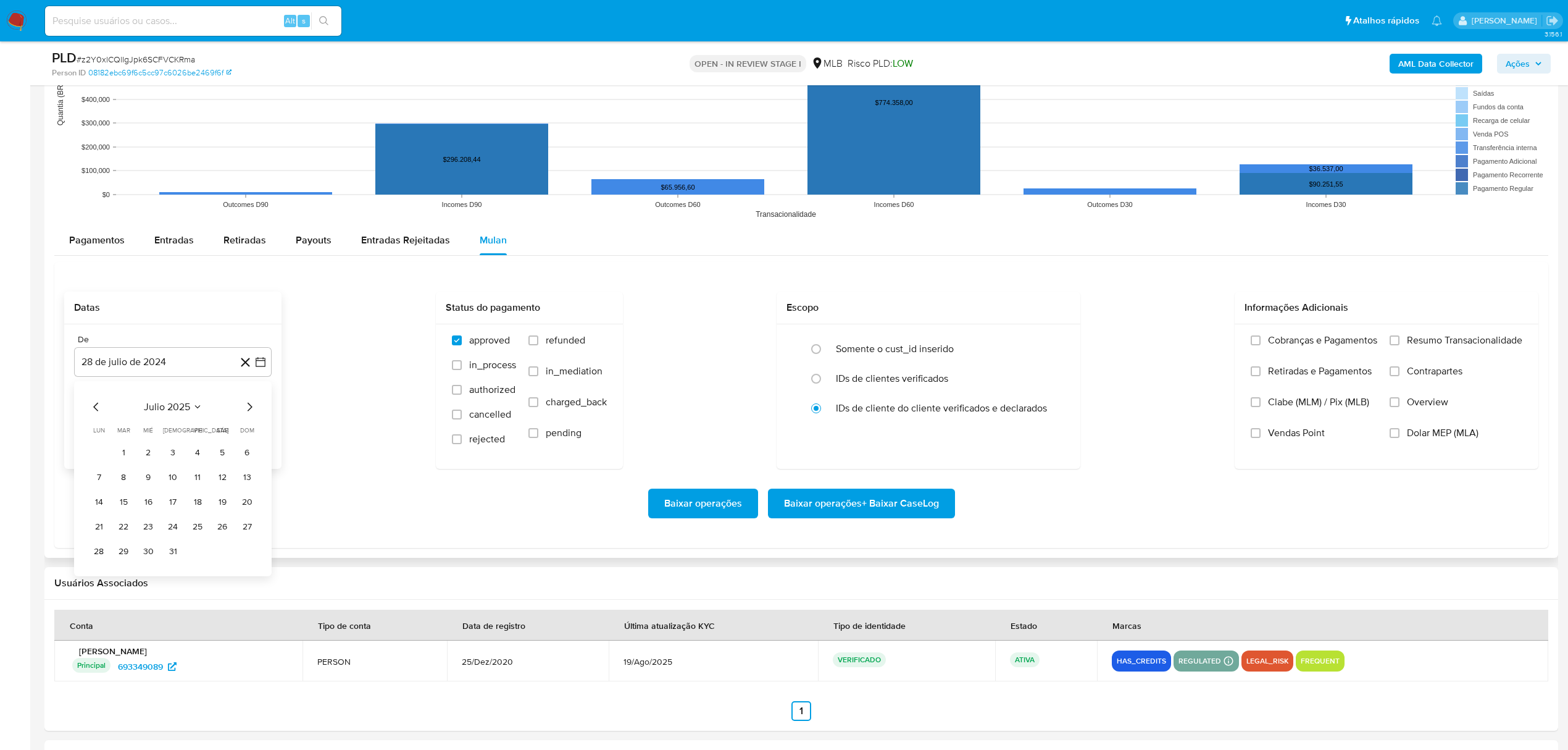
click at [132, 453] on button "1" at bounding box center [123, 452] width 19 height 19
drag, startPoint x: 1418, startPoint y: 344, endPoint x: 1038, endPoint y: 479, distance: 403.3
click at [1417, 346] on span "Resumo Transacionalidade" at bounding box center [1464, 340] width 115 height 13
click at [1400, 345] on input "Resumo Transacionalidade" at bounding box center [1394, 341] width 10 height 10
click at [183, 361] on button "1 de julio de 2025" at bounding box center [173, 362] width 198 height 30
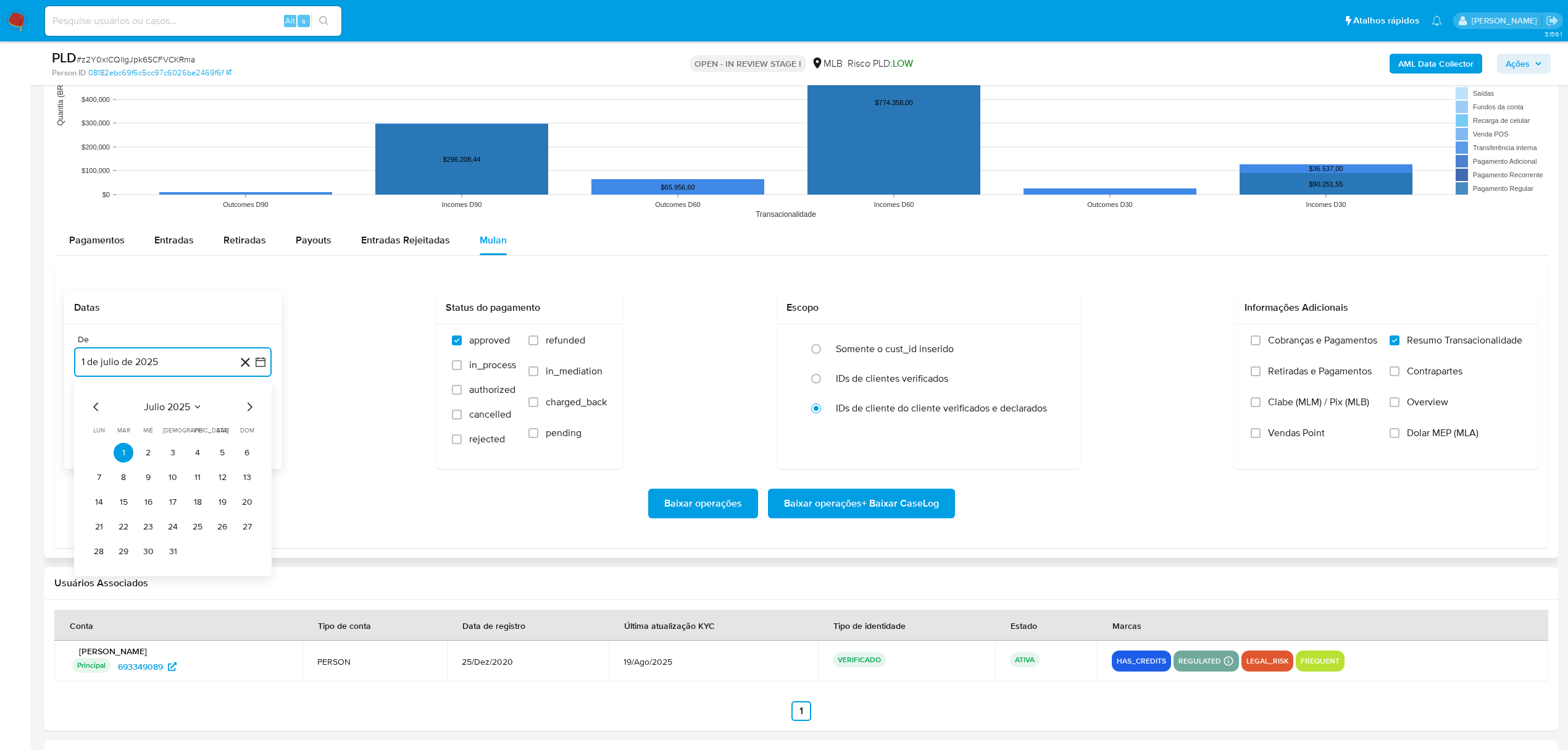
click at [176, 409] on span "julio 2025" at bounding box center [167, 407] width 47 height 13
click at [112, 520] on button "[DATE]" at bounding box center [118, 521] width 35 height 19
click at [125, 455] on button "1" at bounding box center [123, 452] width 19 height 19
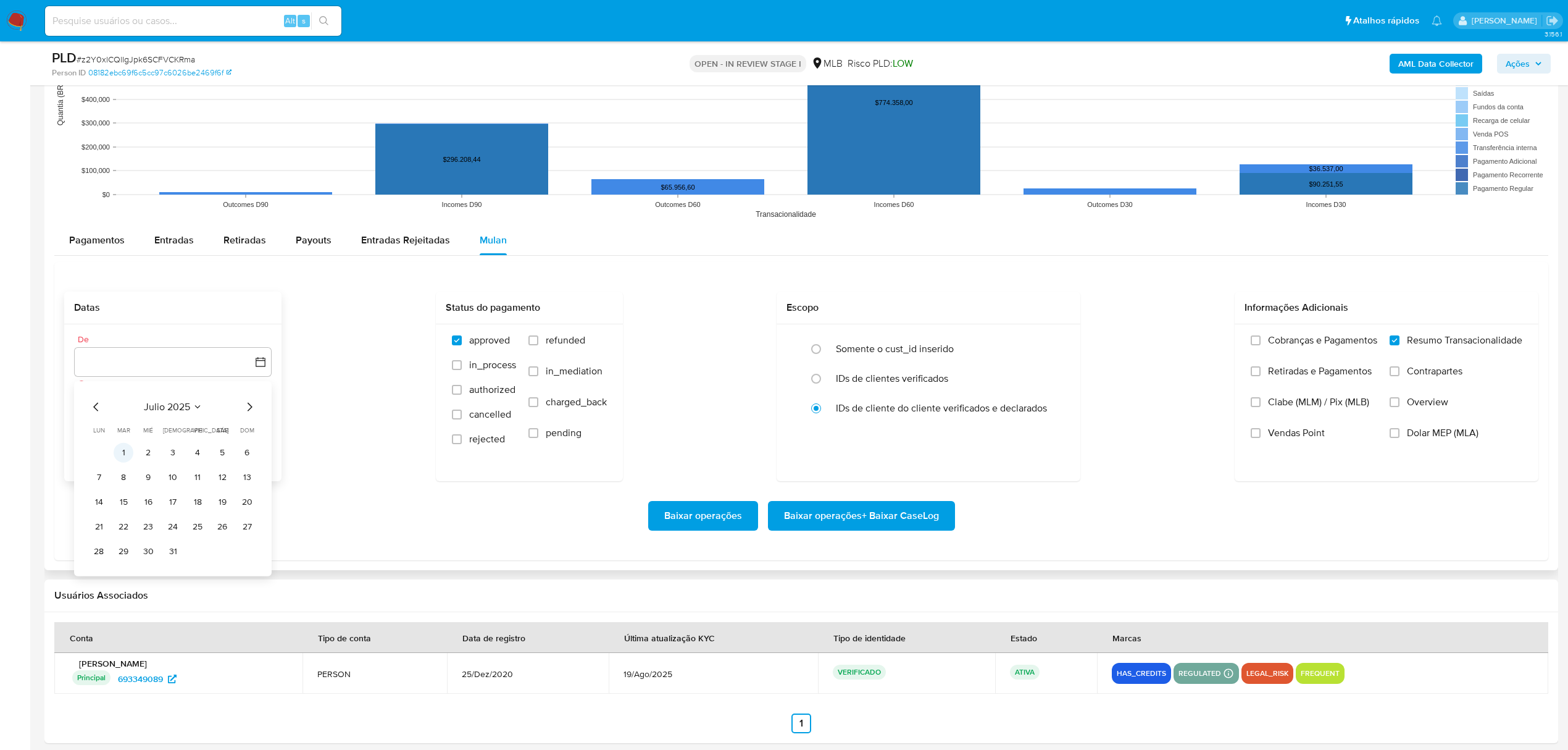
click at [120, 458] on button "1" at bounding box center [123, 452] width 19 height 19
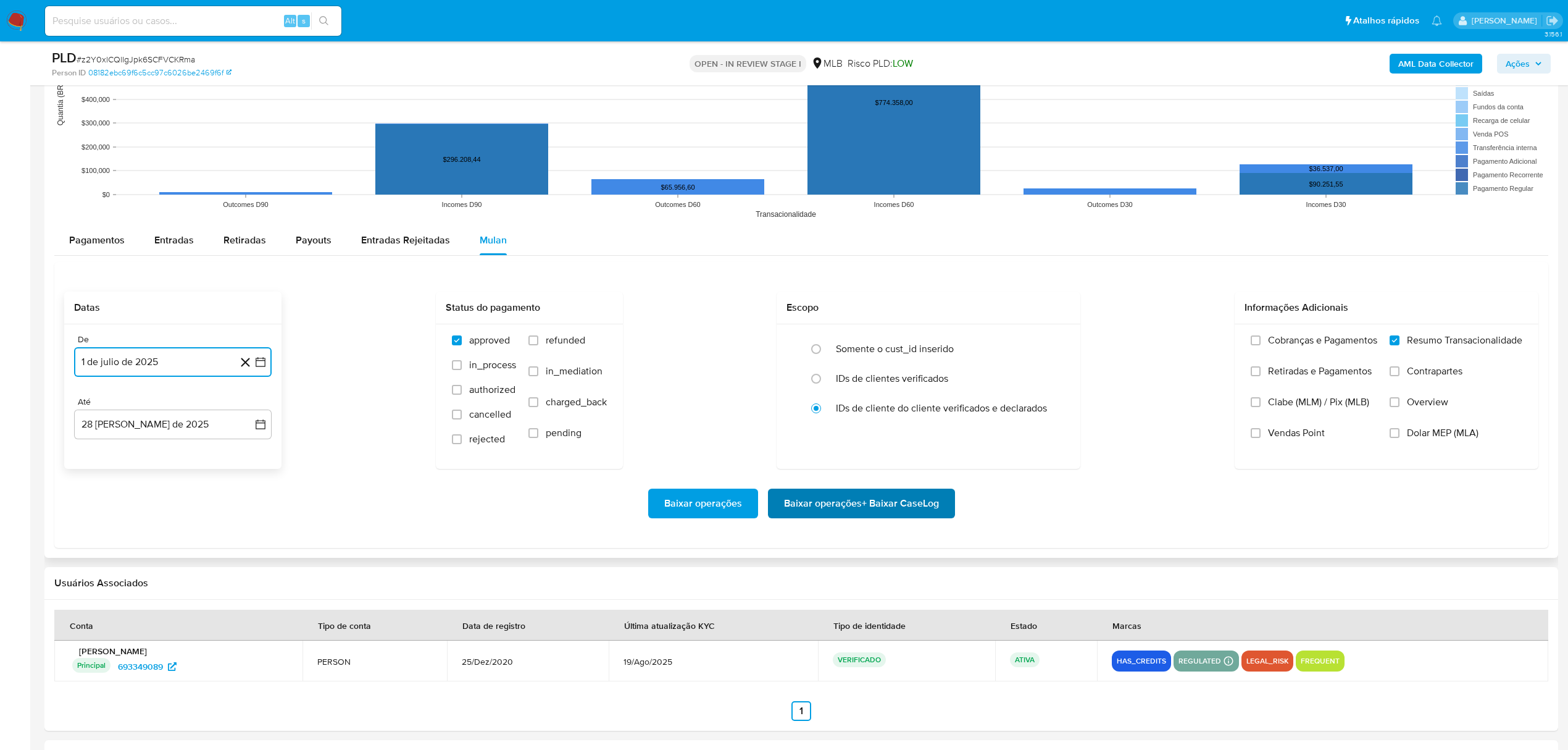
click at [873, 505] on span "Baixar operações + Baixar CaseLog" at bounding box center [862, 504] width 155 height 27
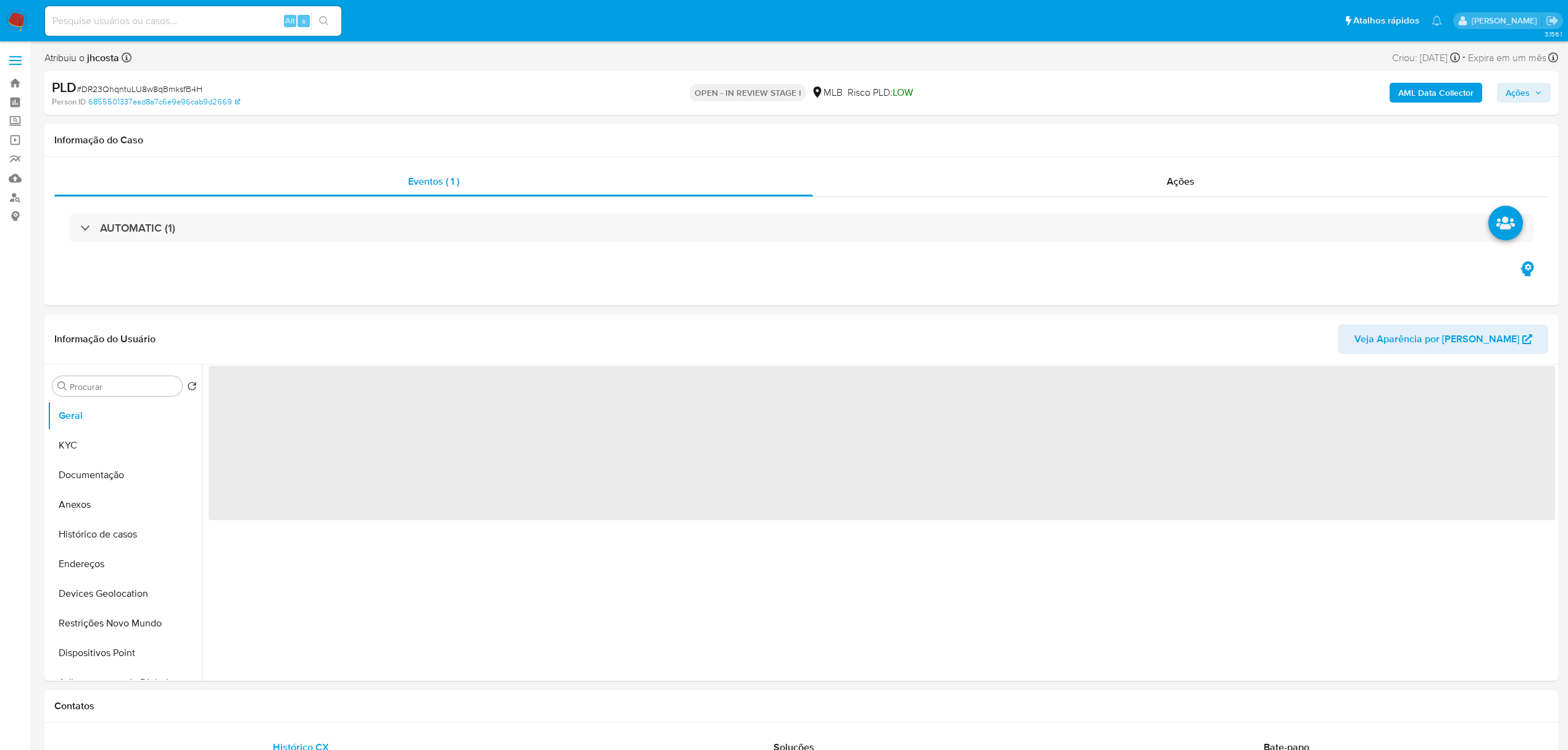
select select "10"
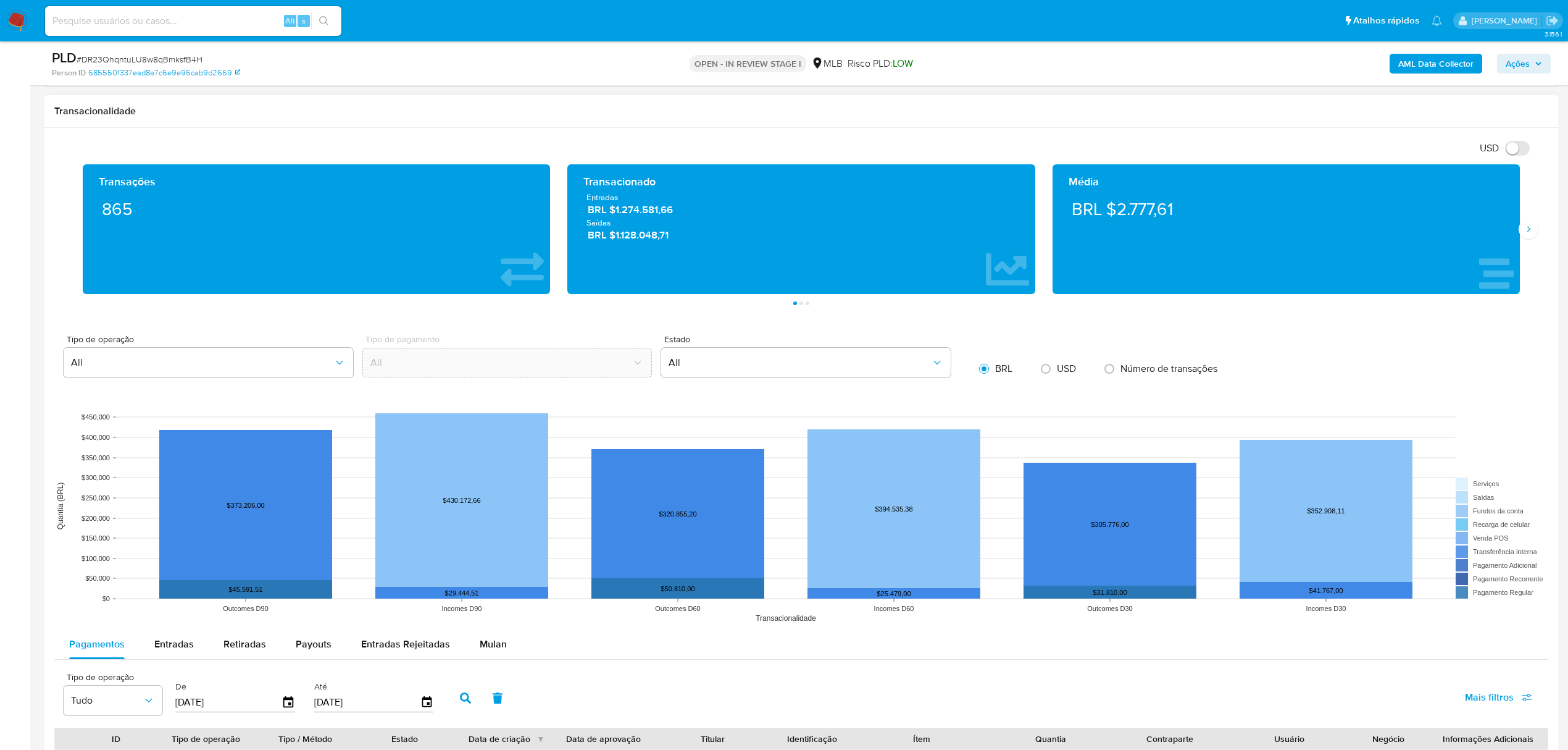
scroll to position [989, 0]
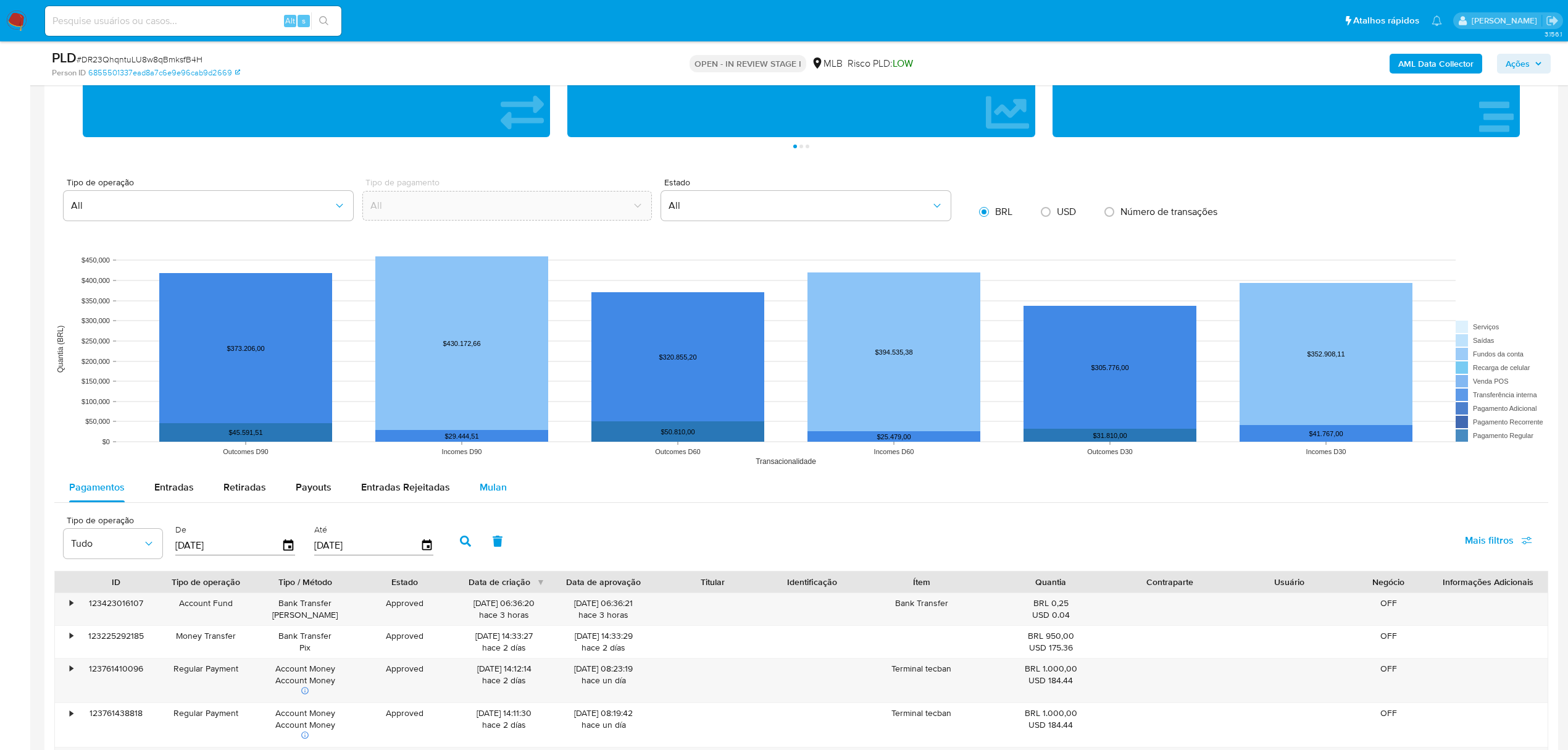
click at [480, 494] on span "Mulan" at bounding box center [494, 487] width 27 height 15
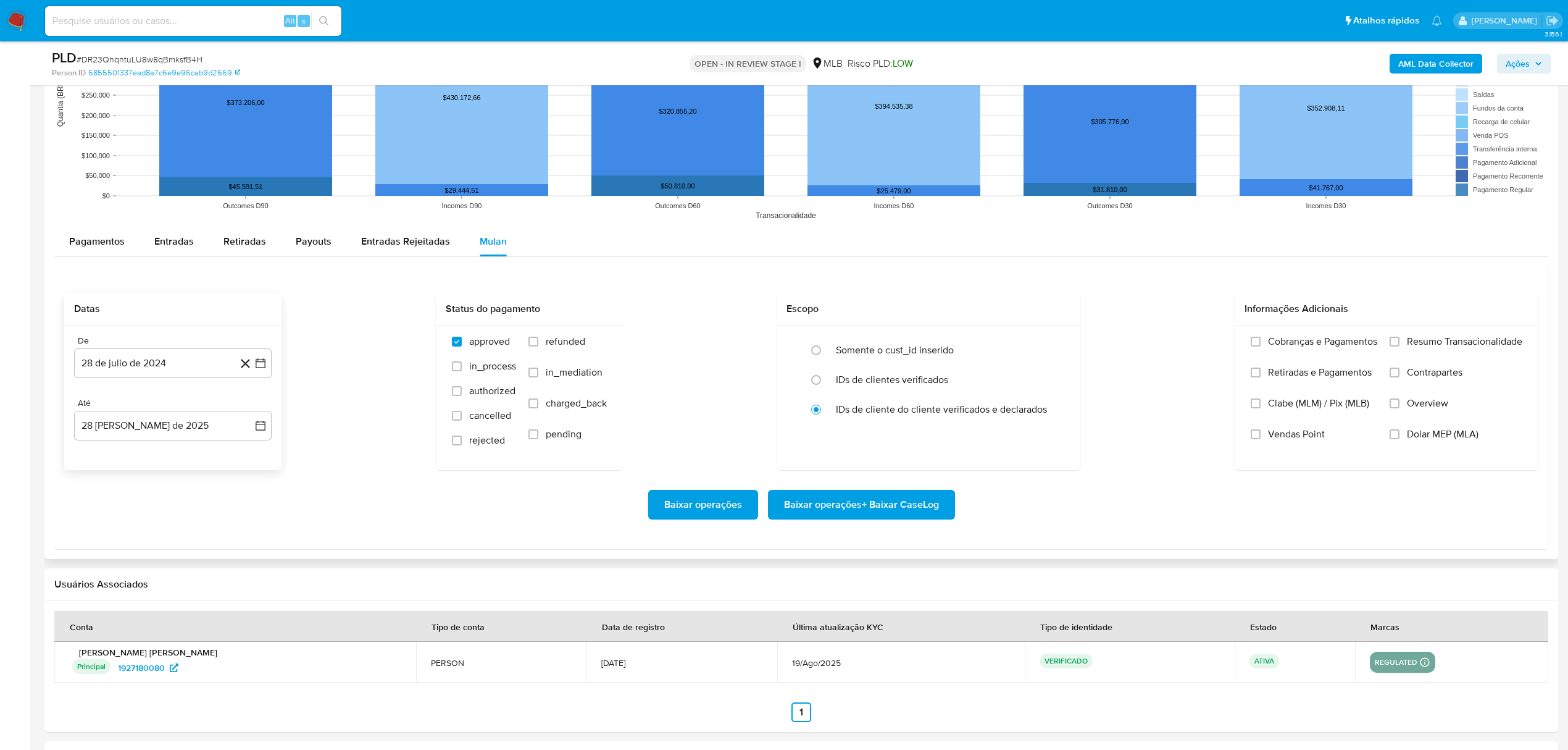
scroll to position [1236, 0]
click at [127, 365] on button "28 de julio de 2024" at bounding box center [173, 362] width 198 height 30
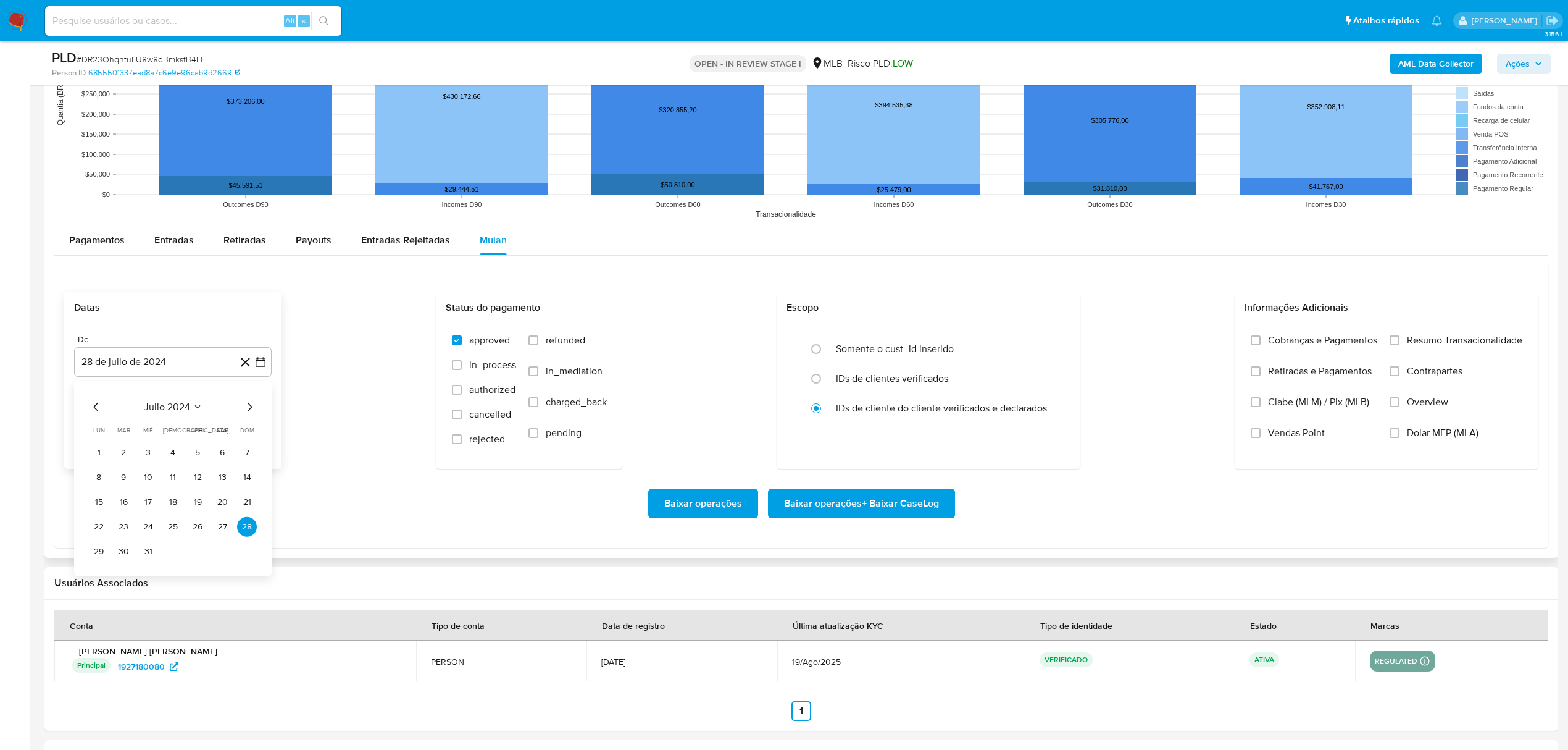
click at [185, 409] on span "julio 2024" at bounding box center [167, 407] width 47 height 13
click at [247, 409] on icon "Año siguiente" at bounding box center [246, 406] width 15 height 15
click at [116, 526] on span "[DATE]" at bounding box center [118, 521] width 27 height 10
click at [121, 452] on button "1" at bounding box center [123, 452] width 19 height 19
click at [1435, 346] on span "Resumo Transacionalidade" at bounding box center [1464, 340] width 115 height 13
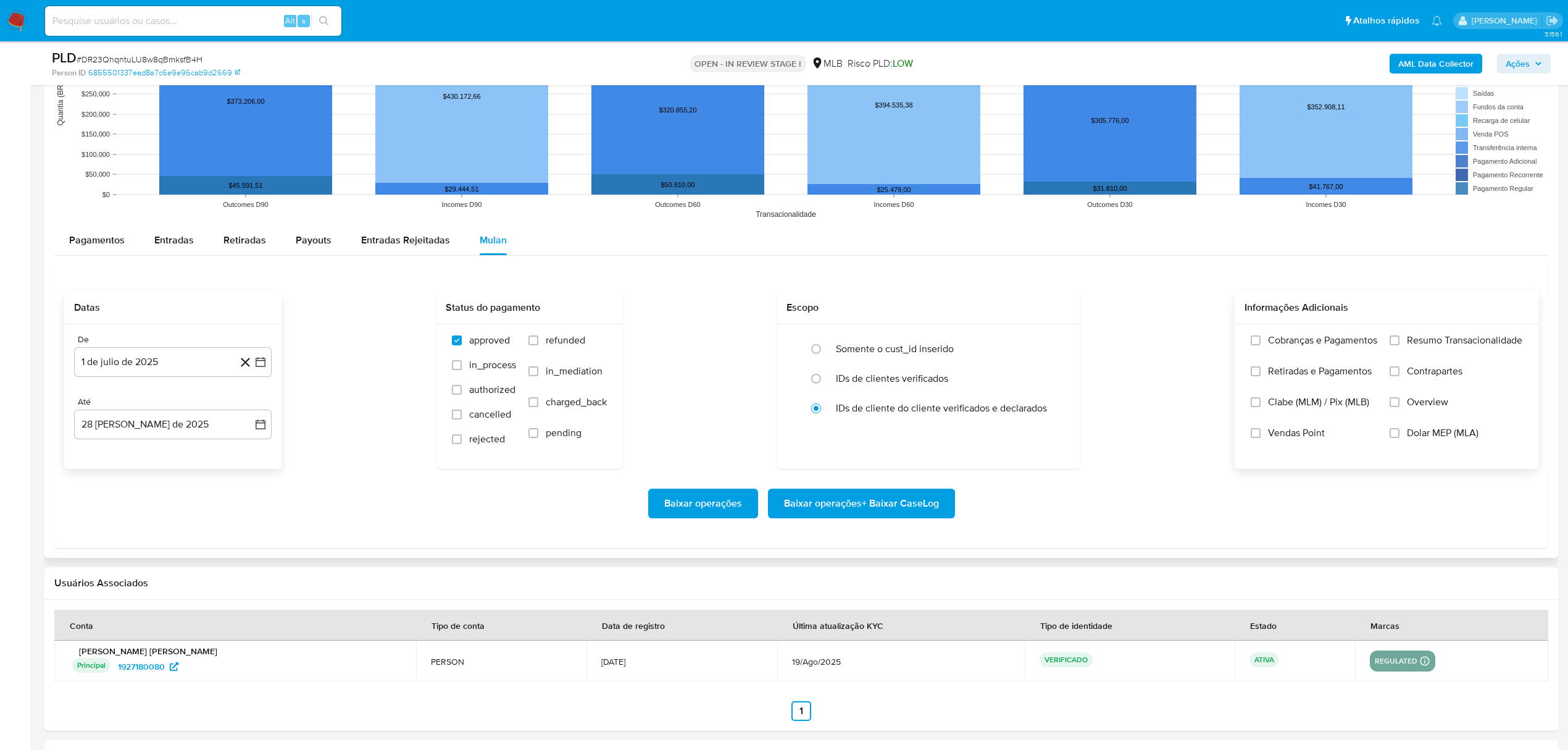
click at [1400, 345] on input "Resumo Transacionalidade" at bounding box center [1394, 341] width 10 height 10
click at [909, 507] on span "Baixar operações + Baixar CaseLog" at bounding box center [862, 504] width 155 height 27
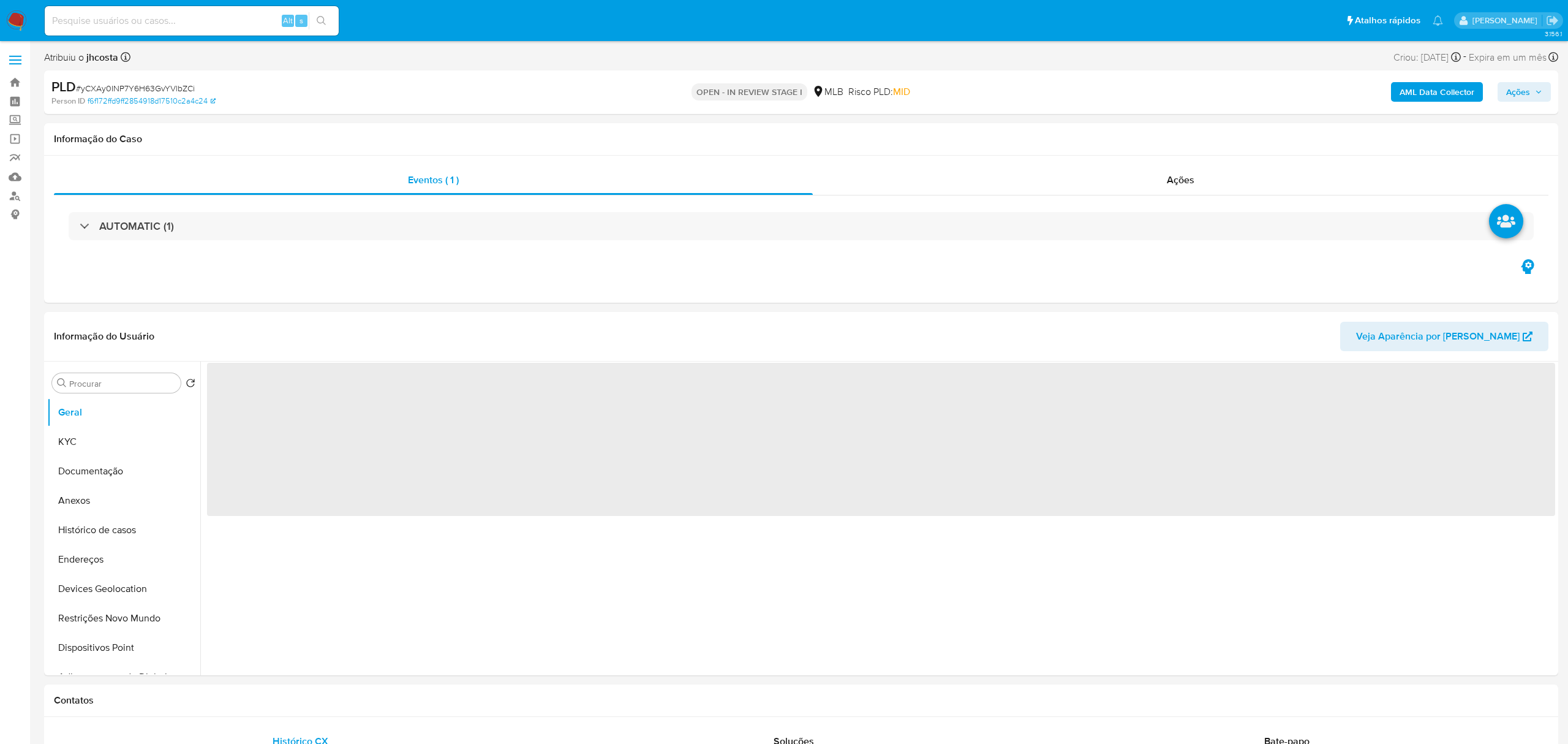
select select "10"
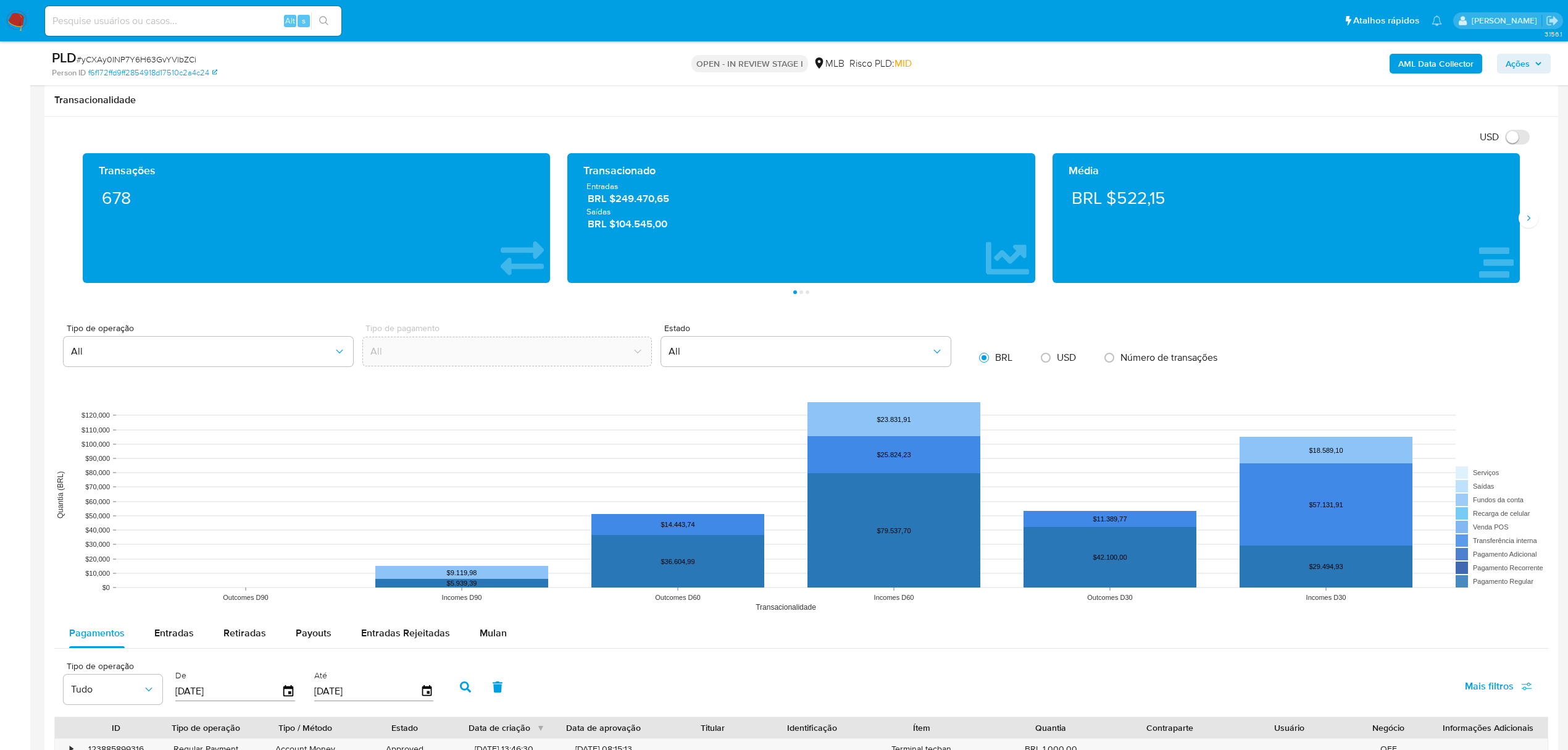
scroll to position [989, 0]
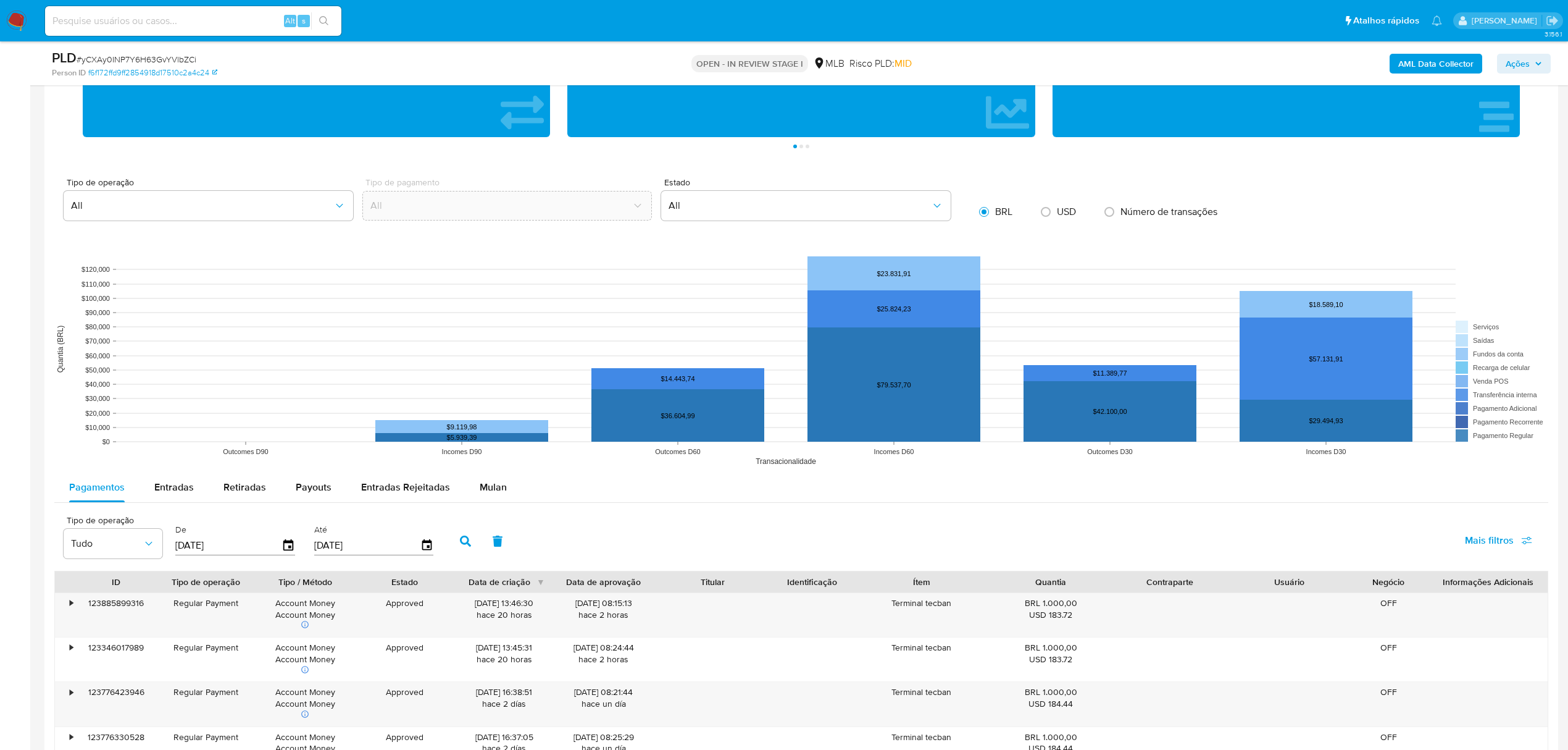
click at [482, 494] on span "Mulan" at bounding box center [494, 487] width 27 height 15
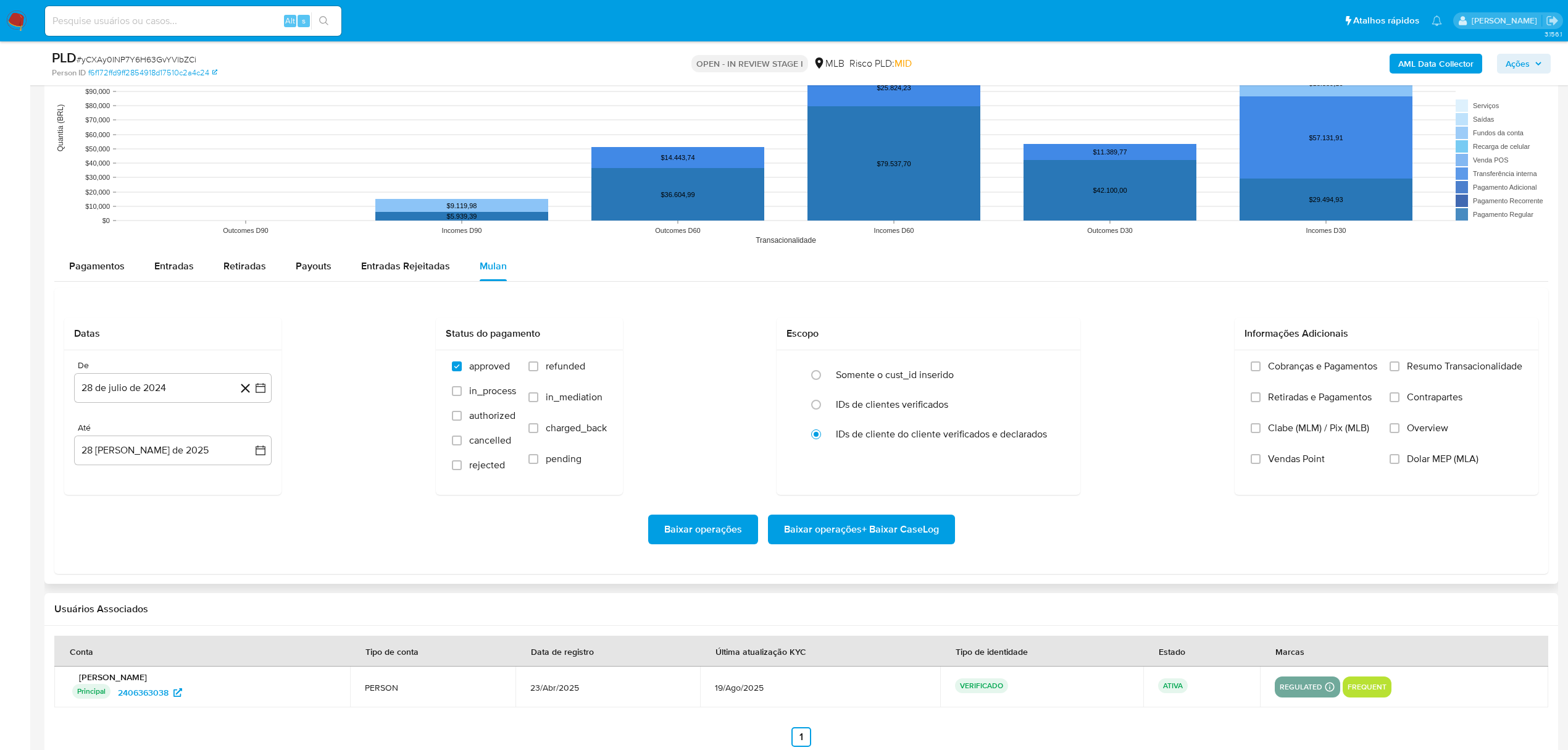
scroll to position [1236, 0]
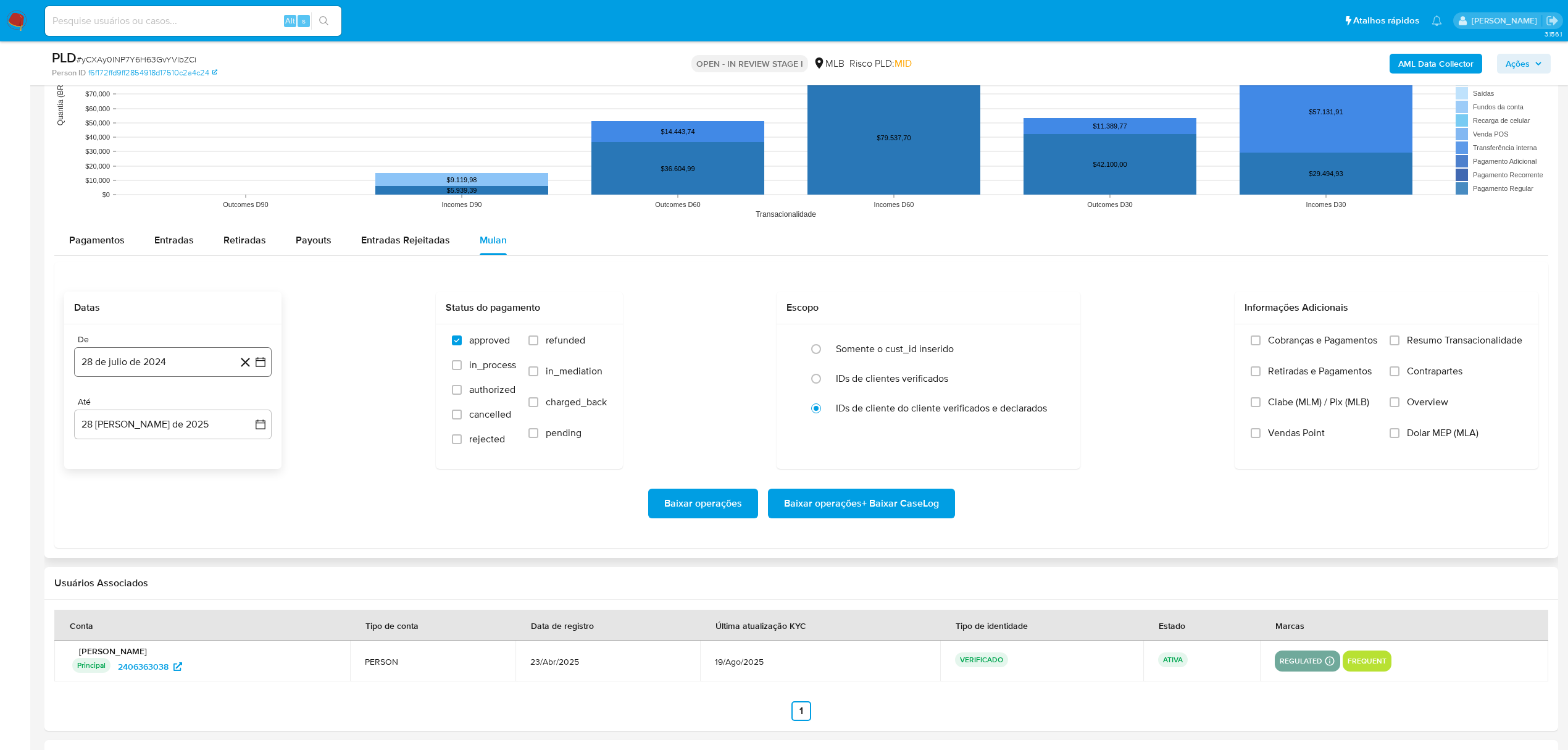
click at [196, 375] on button "28 de julio de 2024" at bounding box center [173, 362] width 198 height 30
click at [190, 406] on button "julio 2024" at bounding box center [173, 407] width 58 height 13
click at [245, 413] on icon "Año siguiente" at bounding box center [246, 406] width 15 height 15
click at [121, 524] on span "[DATE]" at bounding box center [118, 521] width 27 height 10
click at [125, 458] on button "1" at bounding box center [123, 452] width 19 height 19
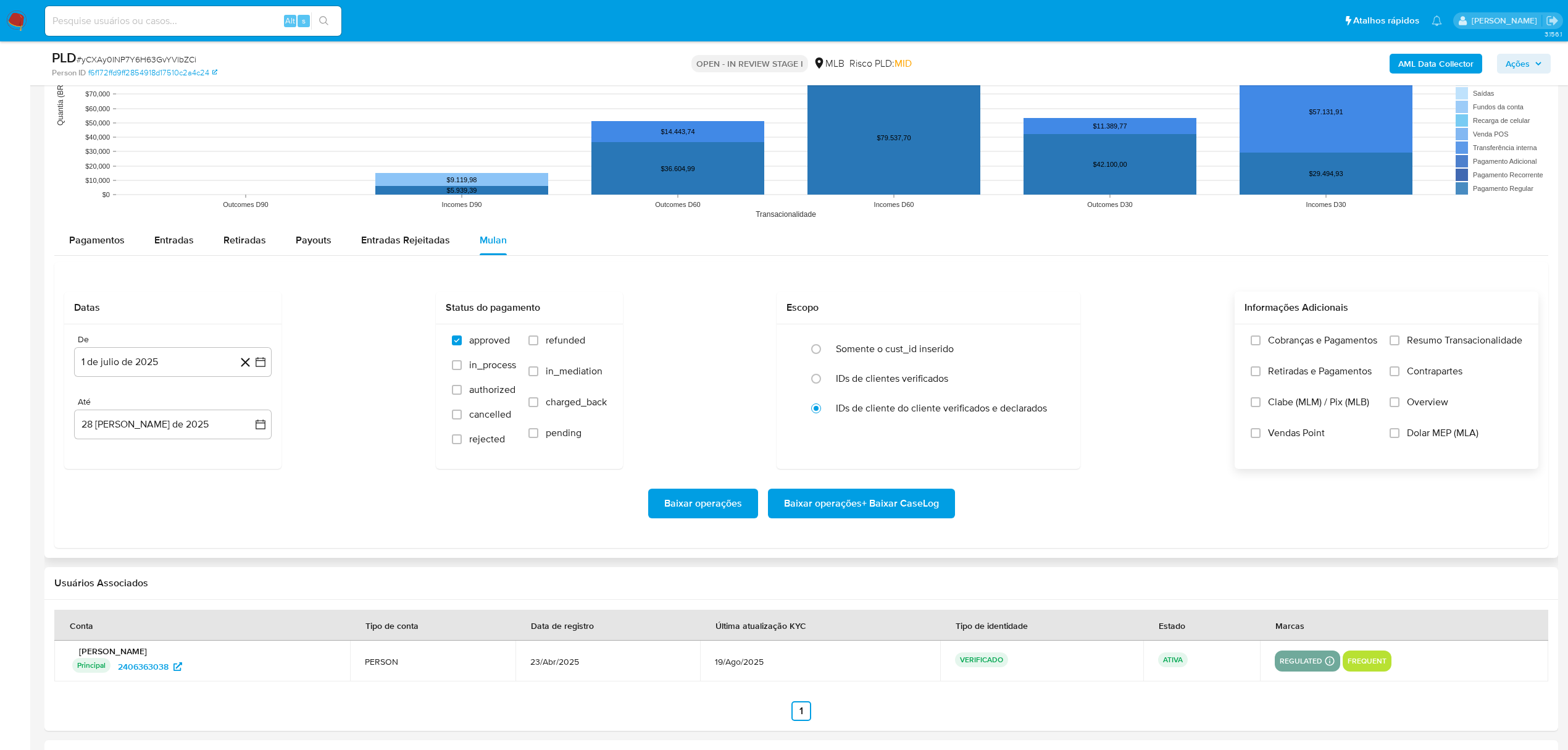
click at [1439, 340] on span "Resumo Transacionalidade" at bounding box center [1464, 340] width 115 height 13
click at [1400, 340] on input "Resumo Transacionalidade" at bounding box center [1394, 341] width 10 height 10
click at [888, 514] on span "Baixar operações + Baixar CaseLog" at bounding box center [862, 504] width 155 height 27
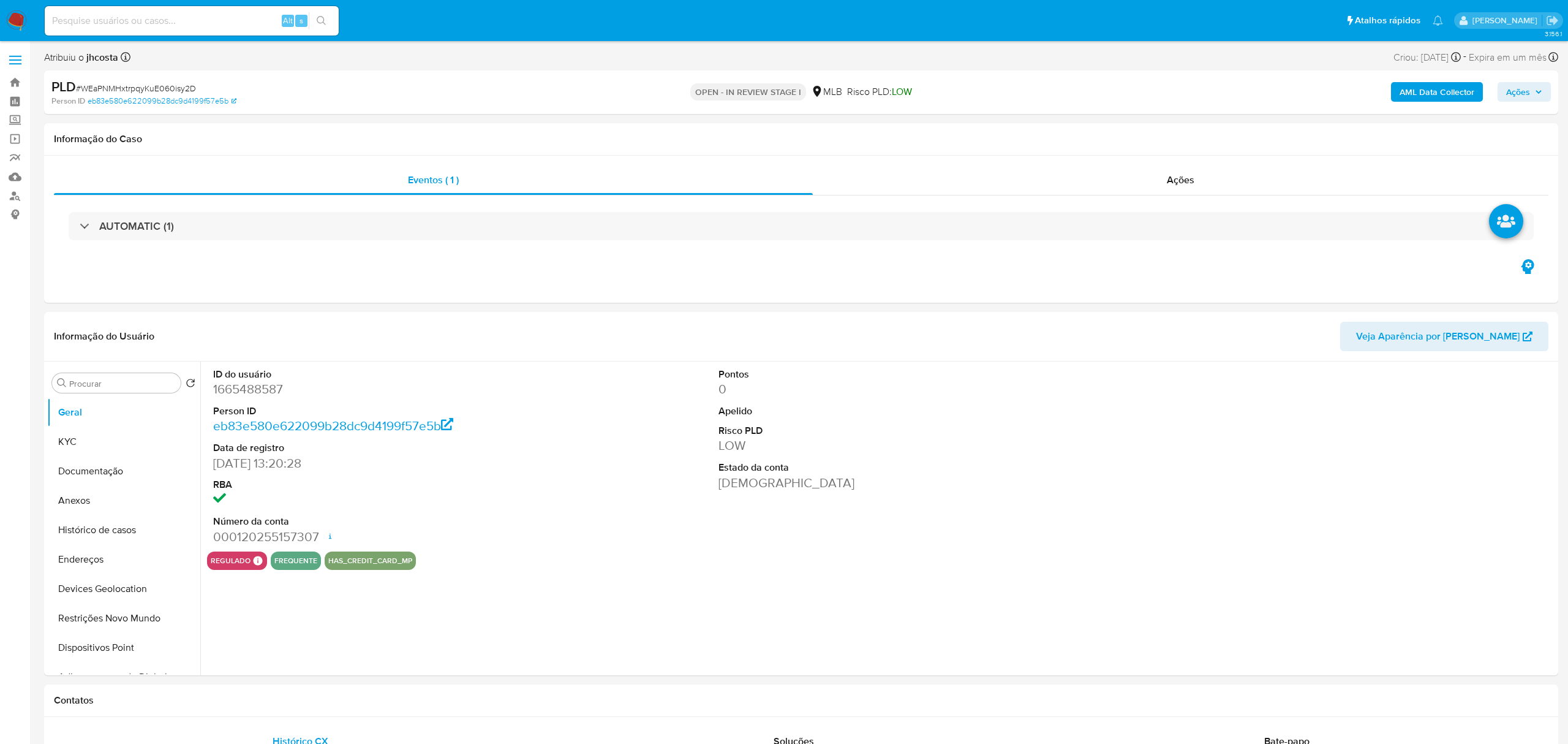
select select "10"
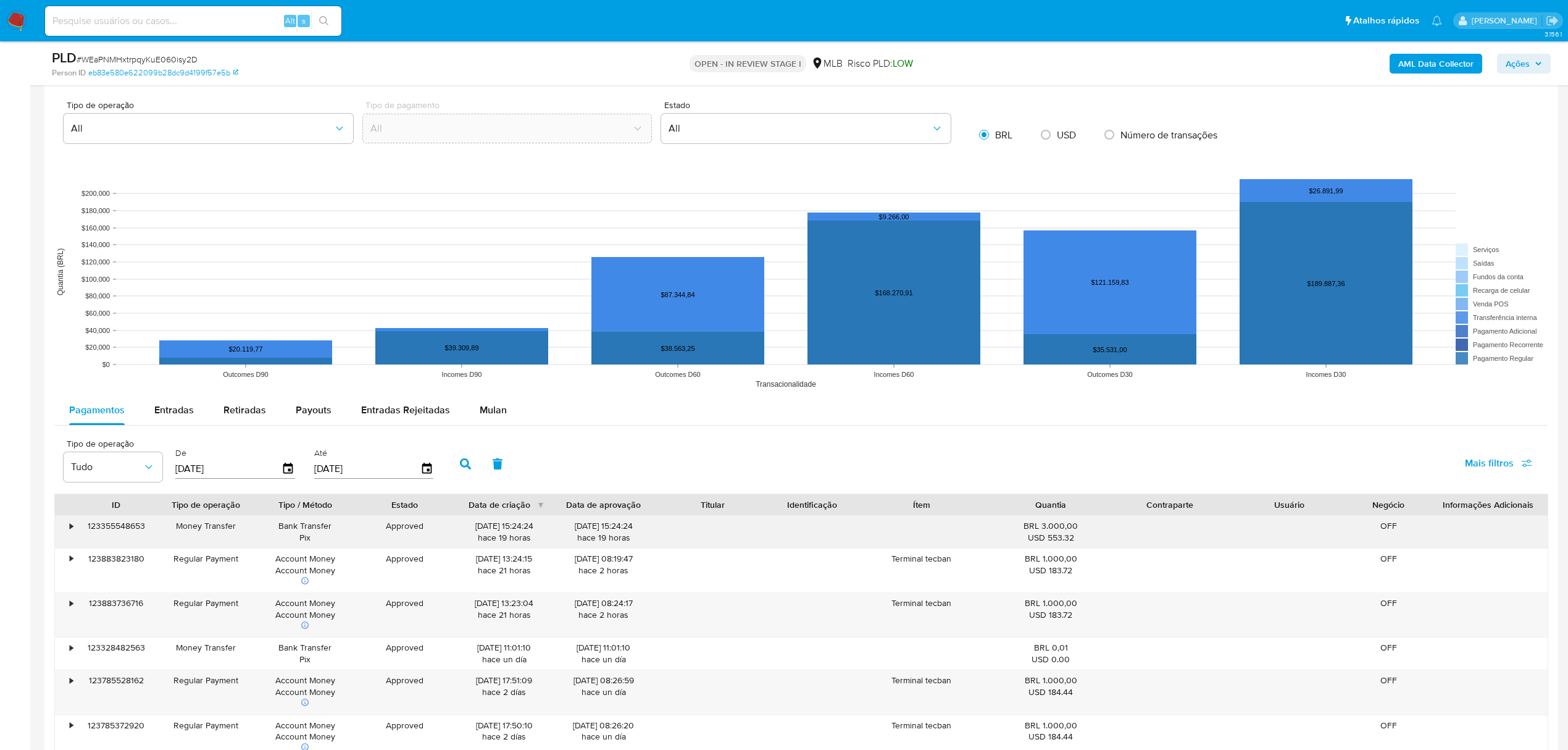
scroll to position [1071, 0]
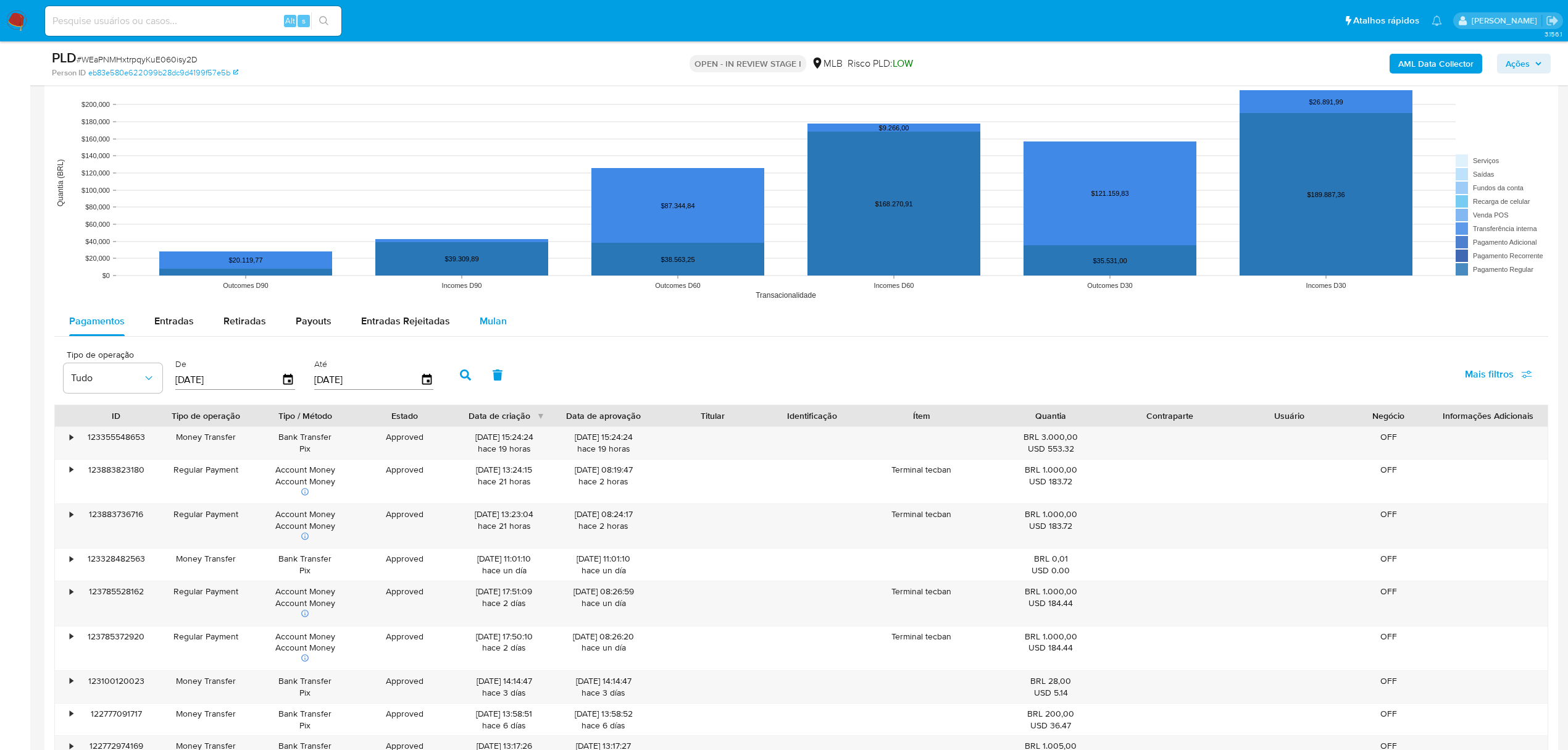
click at [493, 322] on span "Mulan" at bounding box center [494, 320] width 27 height 15
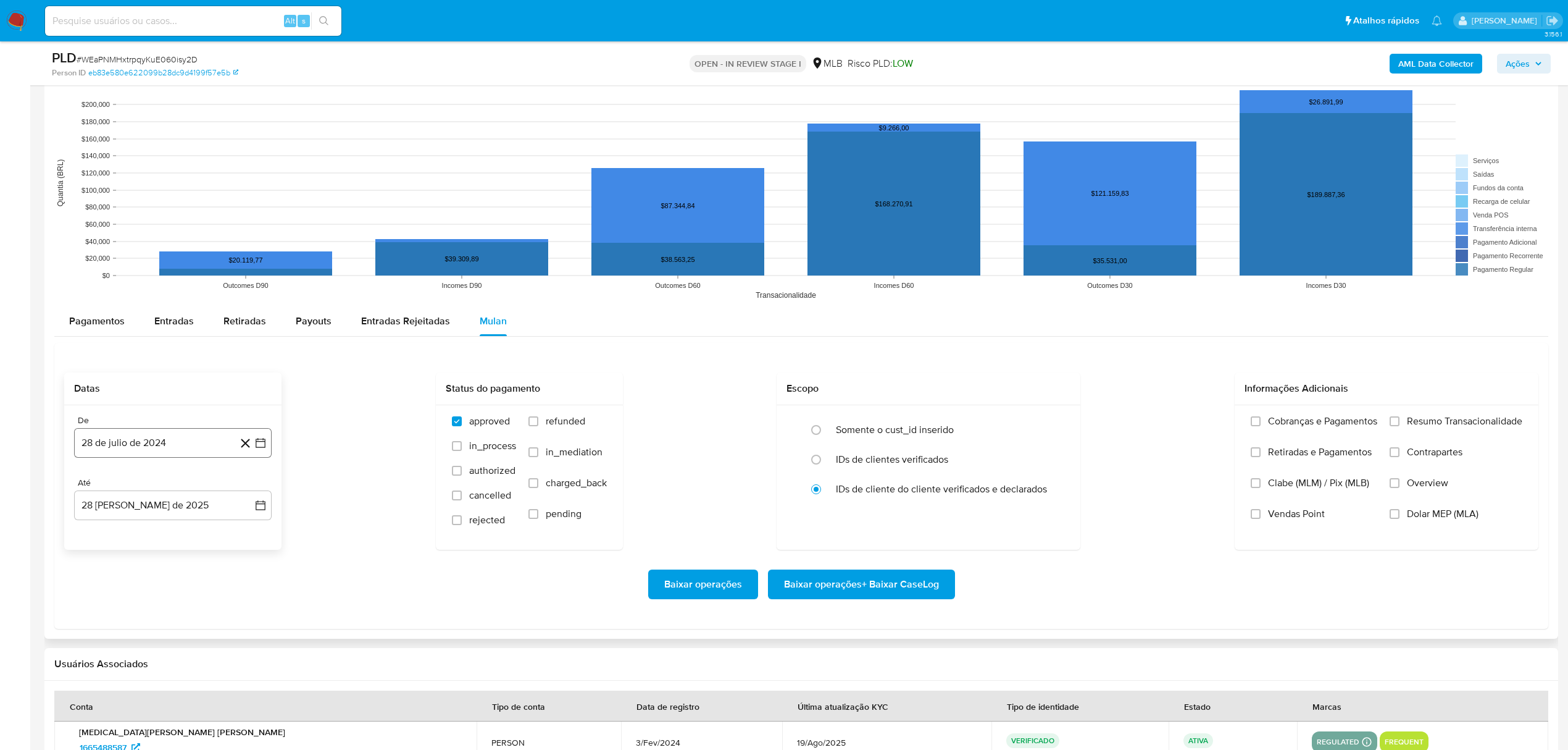
click at [130, 450] on button "28 de julio de 2024" at bounding box center [173, 442] width 198 height 30
click at [171, 487] on span "julio 2024" at bounding box center [167, 488] width 47 height 13
click at [242, 488] on icon "Año siguiente" at bounding box center [246, 487] width 15 height 15
click at [110, 605] on button "[DATE]" at bounding box center [118, 603] width 35 height 19
click at [121, 537] on button "1" at bounding box center [123, 534] width 19 height 19
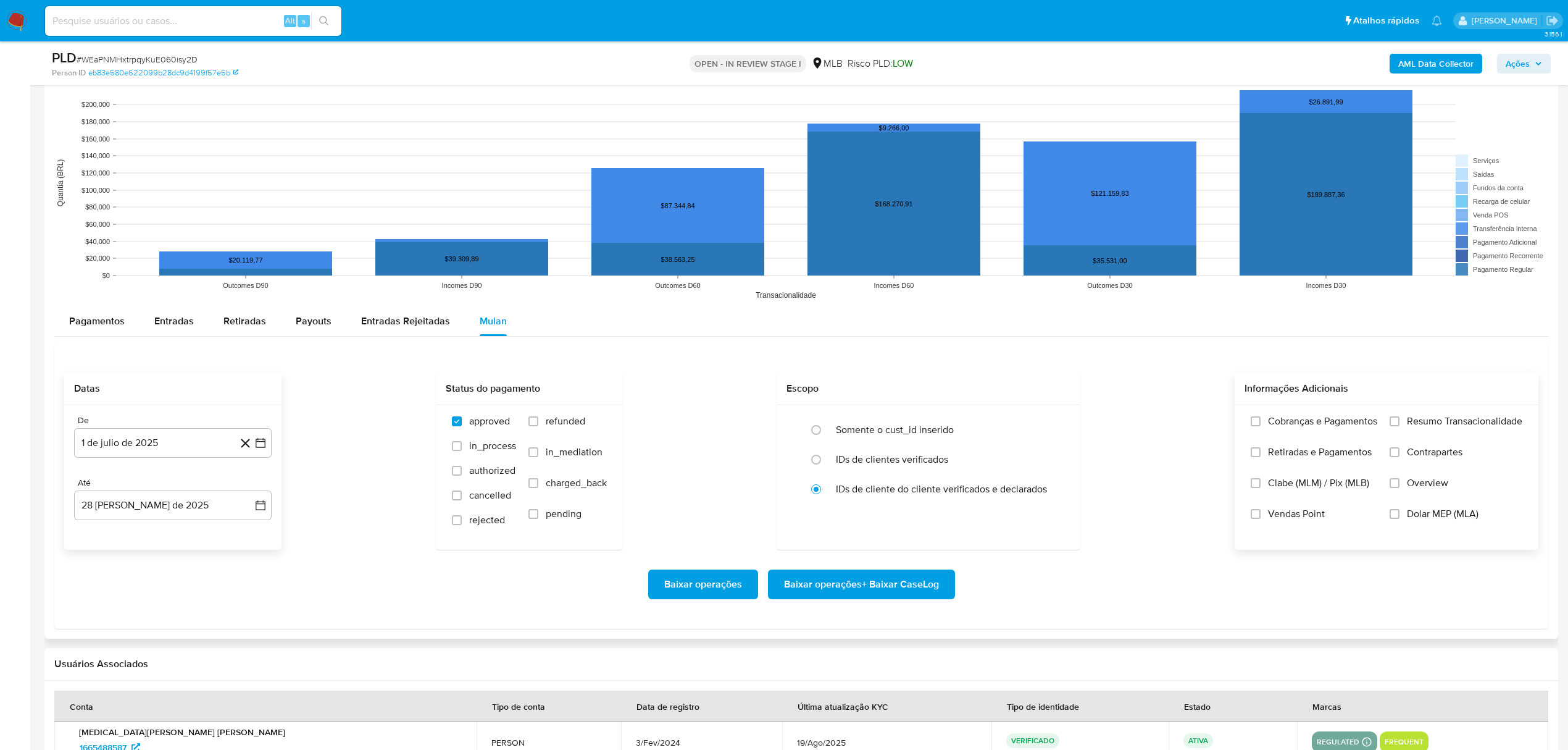
click at [1403, 428] on label "Resumo Transacionalidade" at bounding box center [1456, 431] width 133 height 31
click at [1400, 426] on input "Resumo Transacionalidade" at bounding box center [1394, 421] width 10 height 10
click at [858, 582] on span "Baixar operações + Baixar CaseLog" at bounding box center [862, 584] width 155 height 27
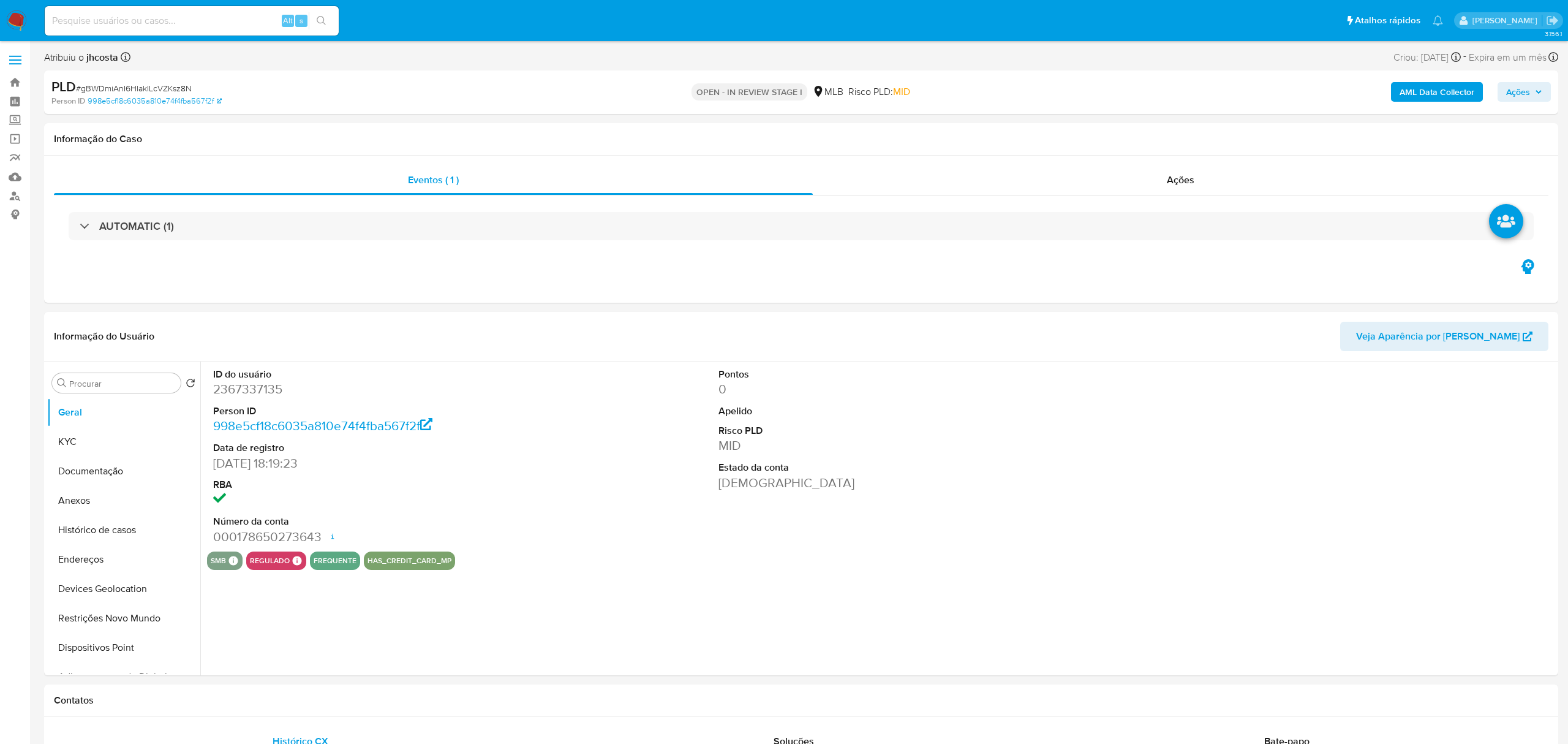
select select "10"
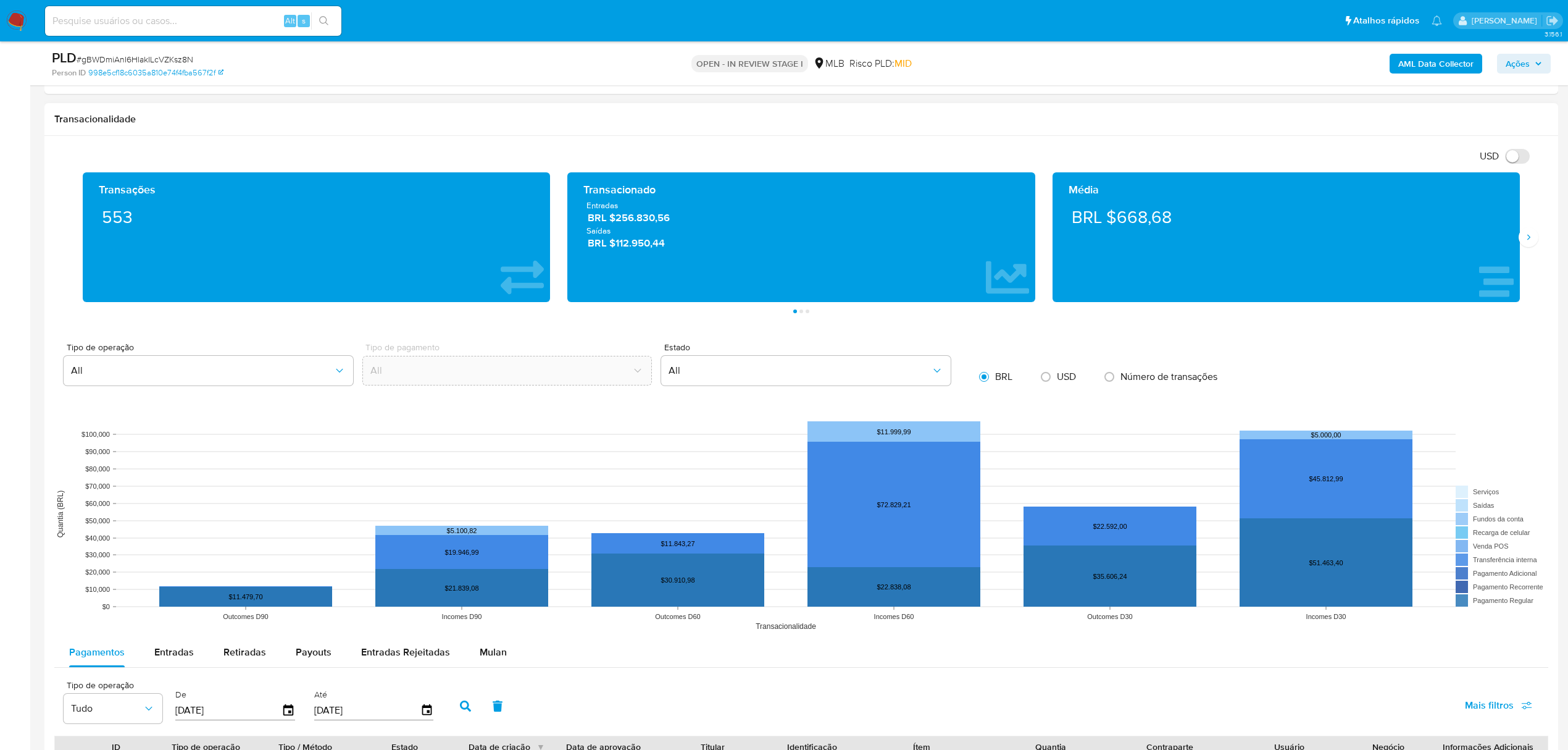
scroll to position [1236, 0]
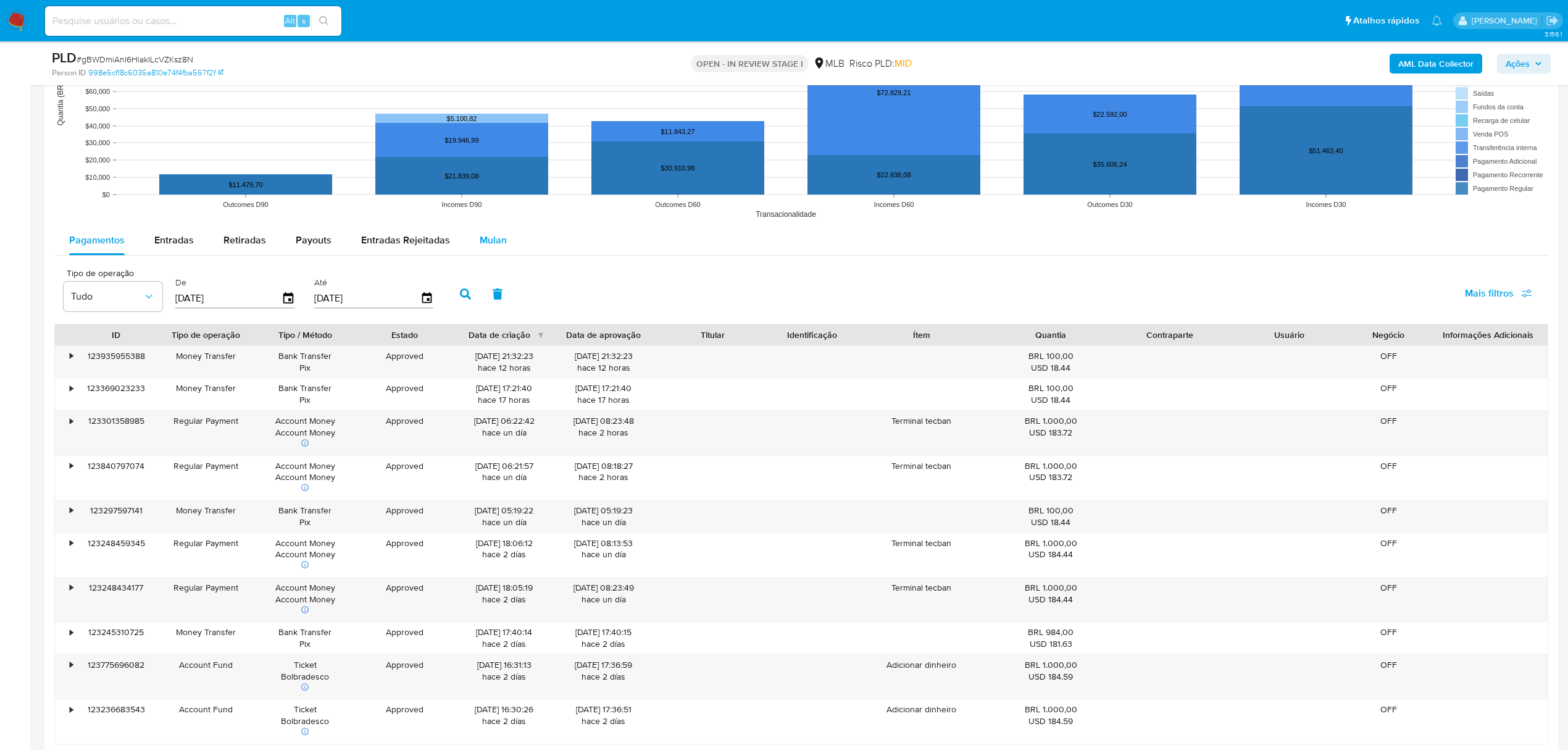
drag, startPoint x: 496, startPoint y: 241, endPoint x: 496, endPoint y: 250, distance: 9.0
click at [496, 243] on span "Mulan" at bounding box center [494, 240] width 27 height 15
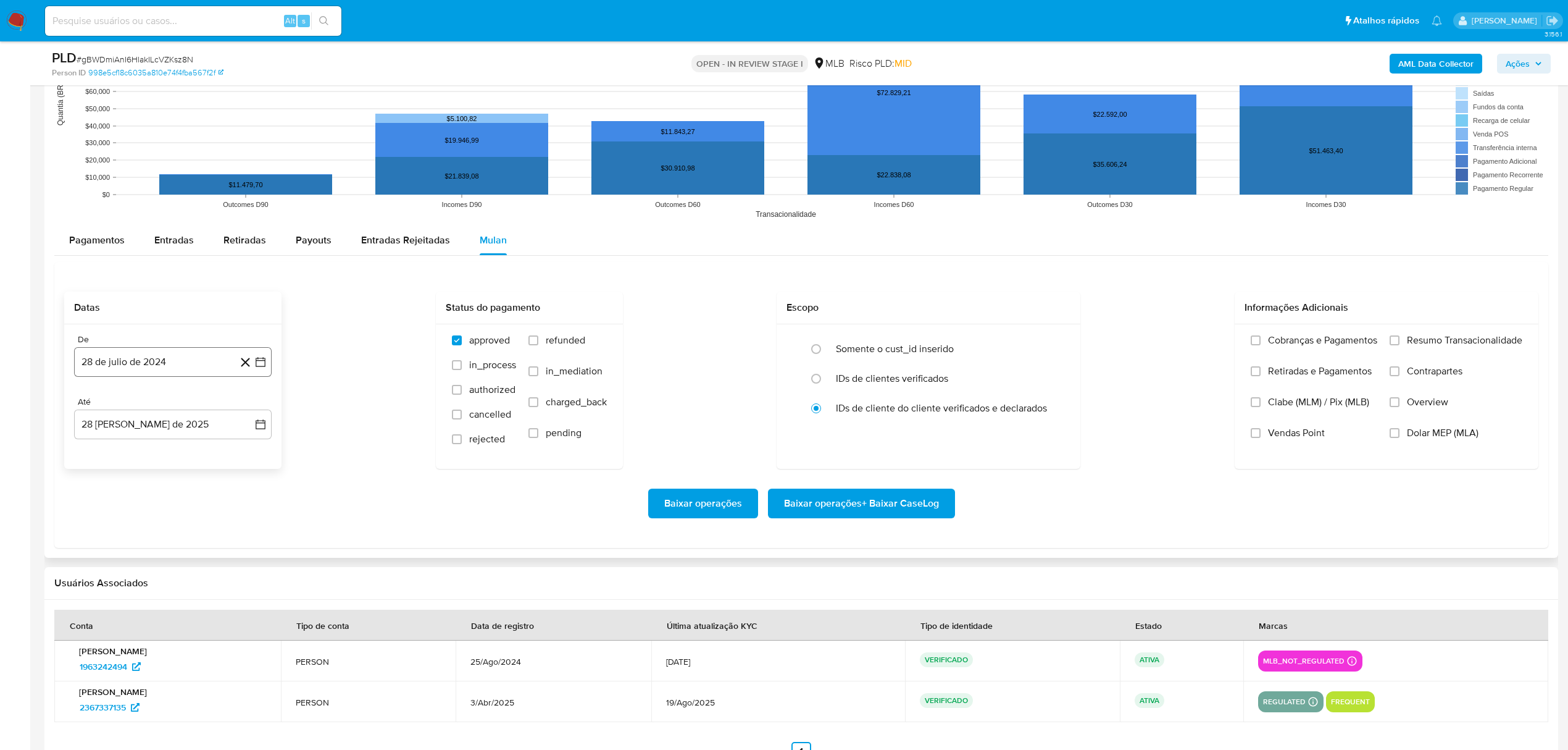
click at [139, 370] on button "28 de julio de 2024" at bounding box center [173, 362] width 198 height 30
click at [177, 411] on span "julio 2024" at bounding box center [167, 407] width 47 height 13
click at [244, 411] on icon "Año siguiente" at bounding box center [246, 406] width 15 height 15
click at [114, 522] on span "[DATE]" at bounding box center [118, 521] width 27 height 10
click at [131, 452] on button "1" at bounding box center [123, 452] width 19 height 19
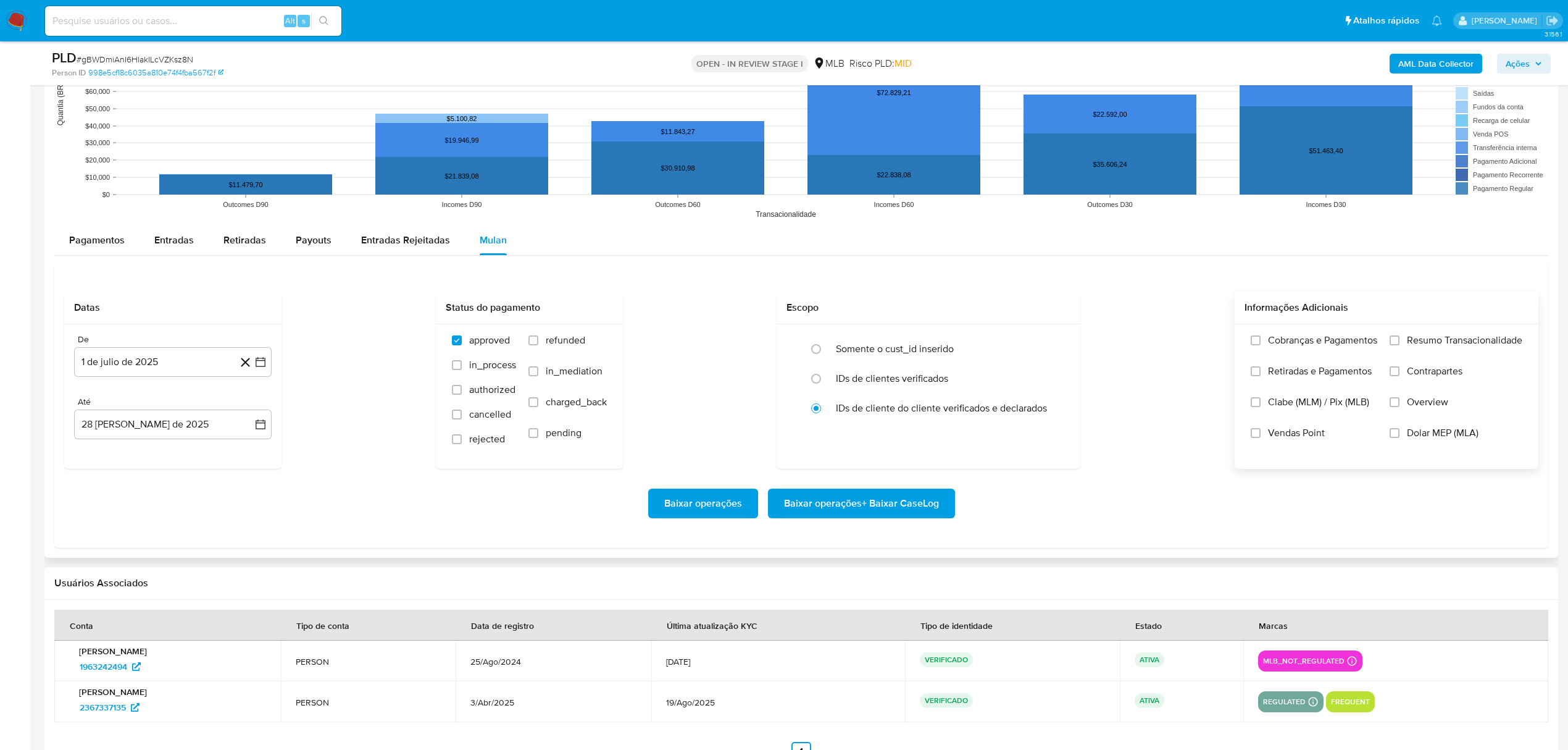
click at [1409, 342] on span "Resumo Transacionalidade" at bounding box center [1464, 340] width 115 height 13
click at [1400, 342] on input "Resumo Transacionalidade" at bounding box center [1394, 341] width 10 height 10
click at [846, 509] on span "Baixar operações + Baixar CaseLog" at bounding box center [862, 504] width 155 height 27
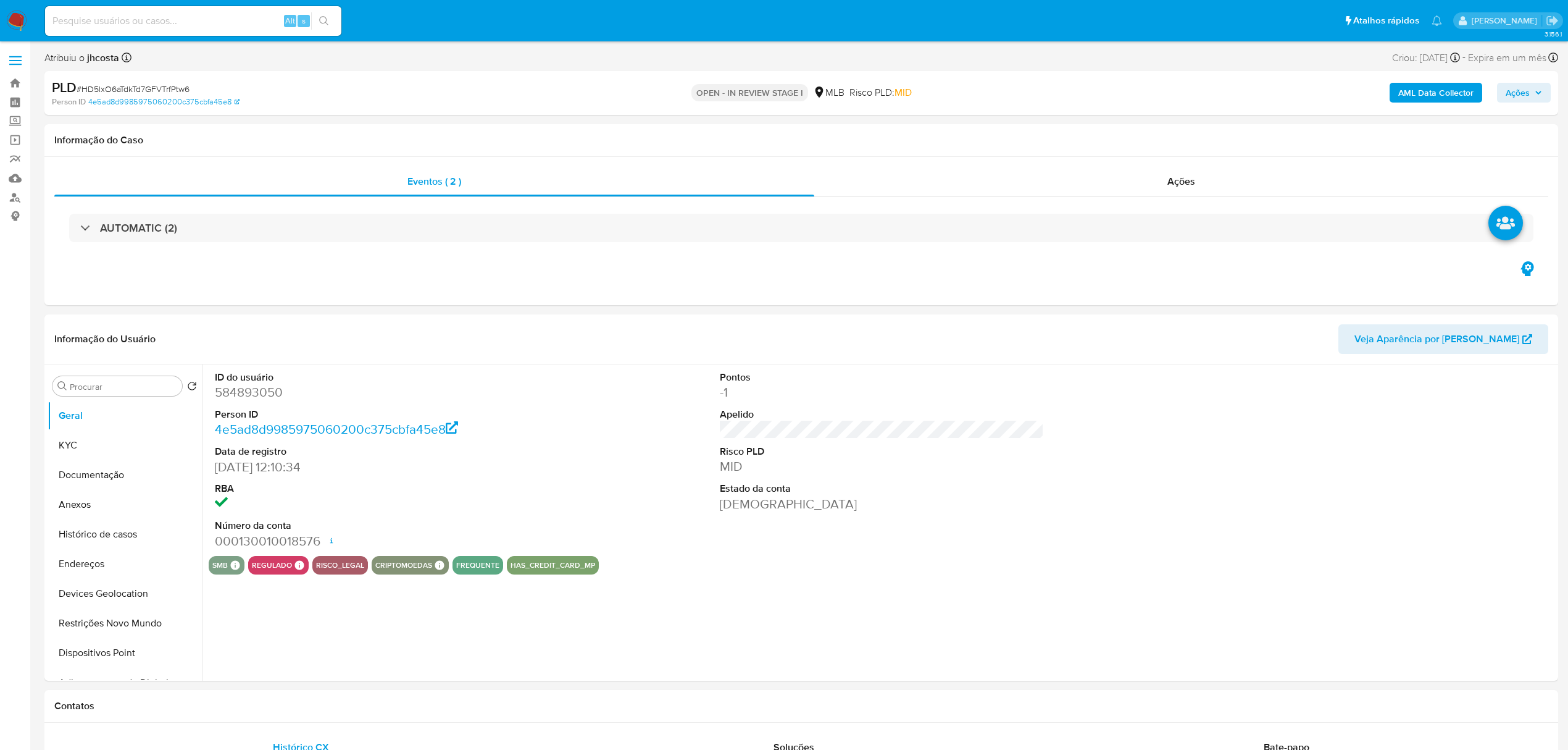
select select "10"
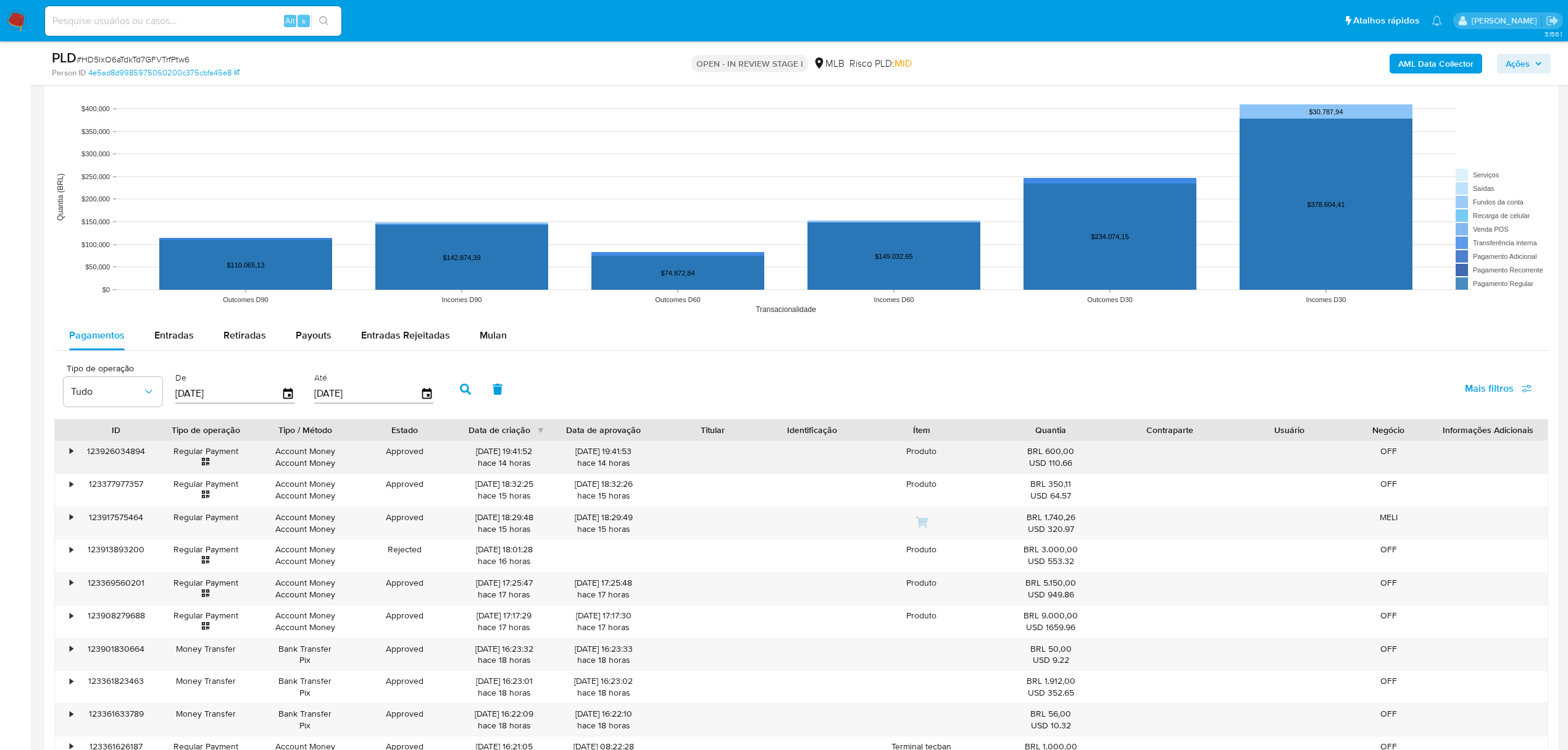
scroll to position [1153, 0]
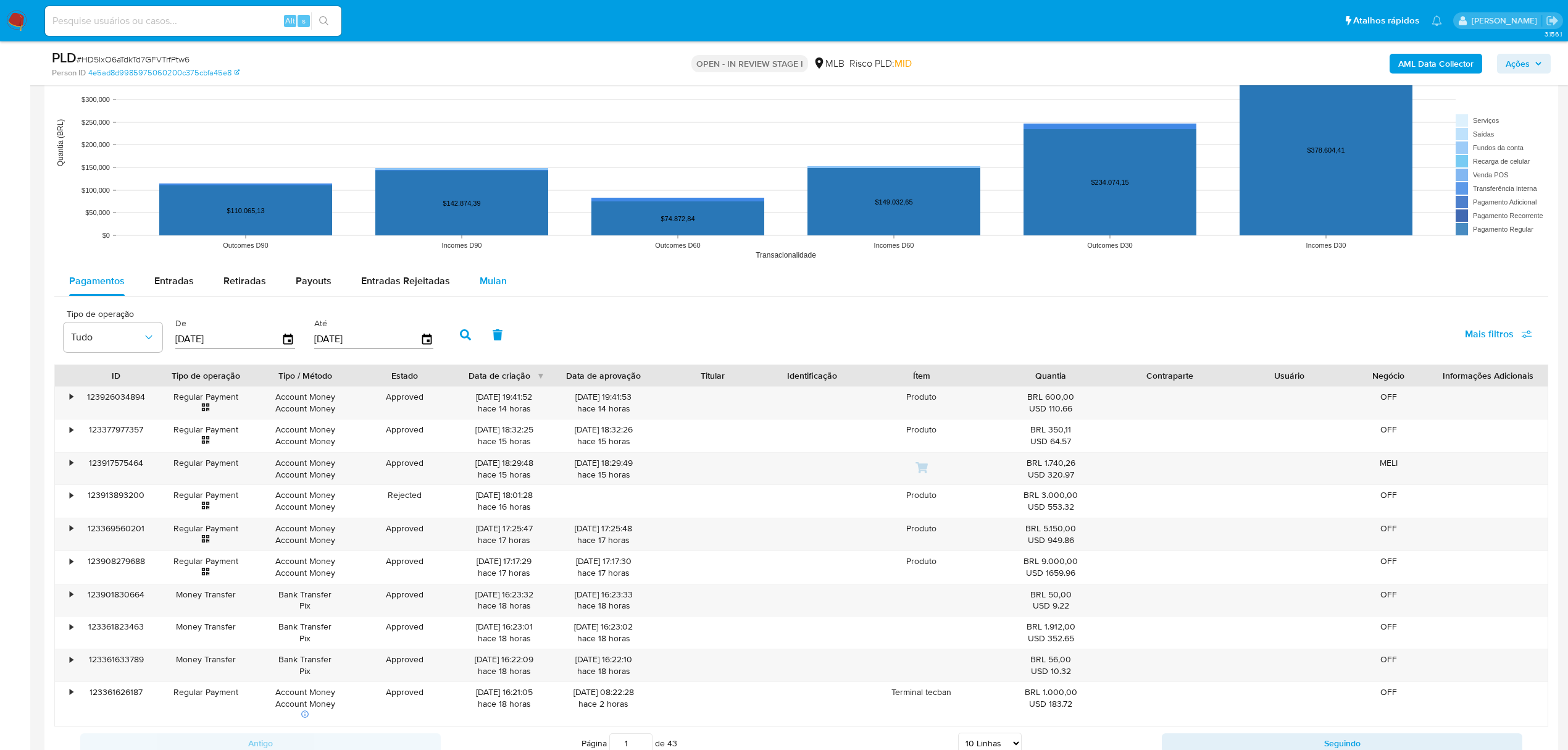
click at [487, 283] on span "Mulan" at bounding box center [494, 280] width 27 height 15
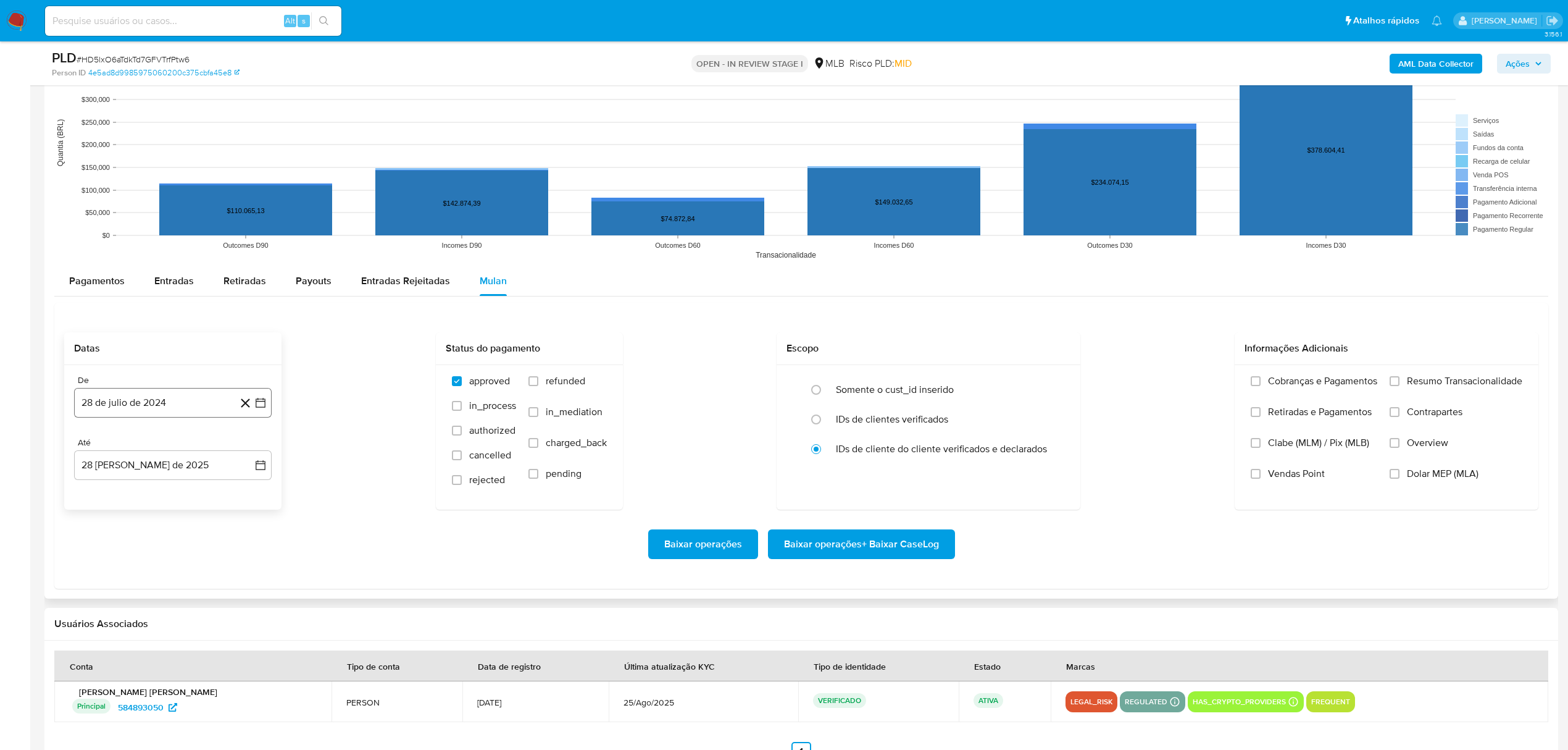
click at [137, 404] on button "28 de julio de 2024" at bounding box center [173, 403] width 198 height 30
click at [193, 448] on icon "Seleccionar mes y año" at bounding box center [198, 448] width 10 height 10
click at [247, 448] on icon "Año siguiente" at bounding box center [247, 447] width 5 height 9
click at [122, 562] on span "[DATE]" at bounding box center [118, 562] width 27 height 10
click at [125, 494] on button "1" at bounding box center [123, 494] width 19 height 19
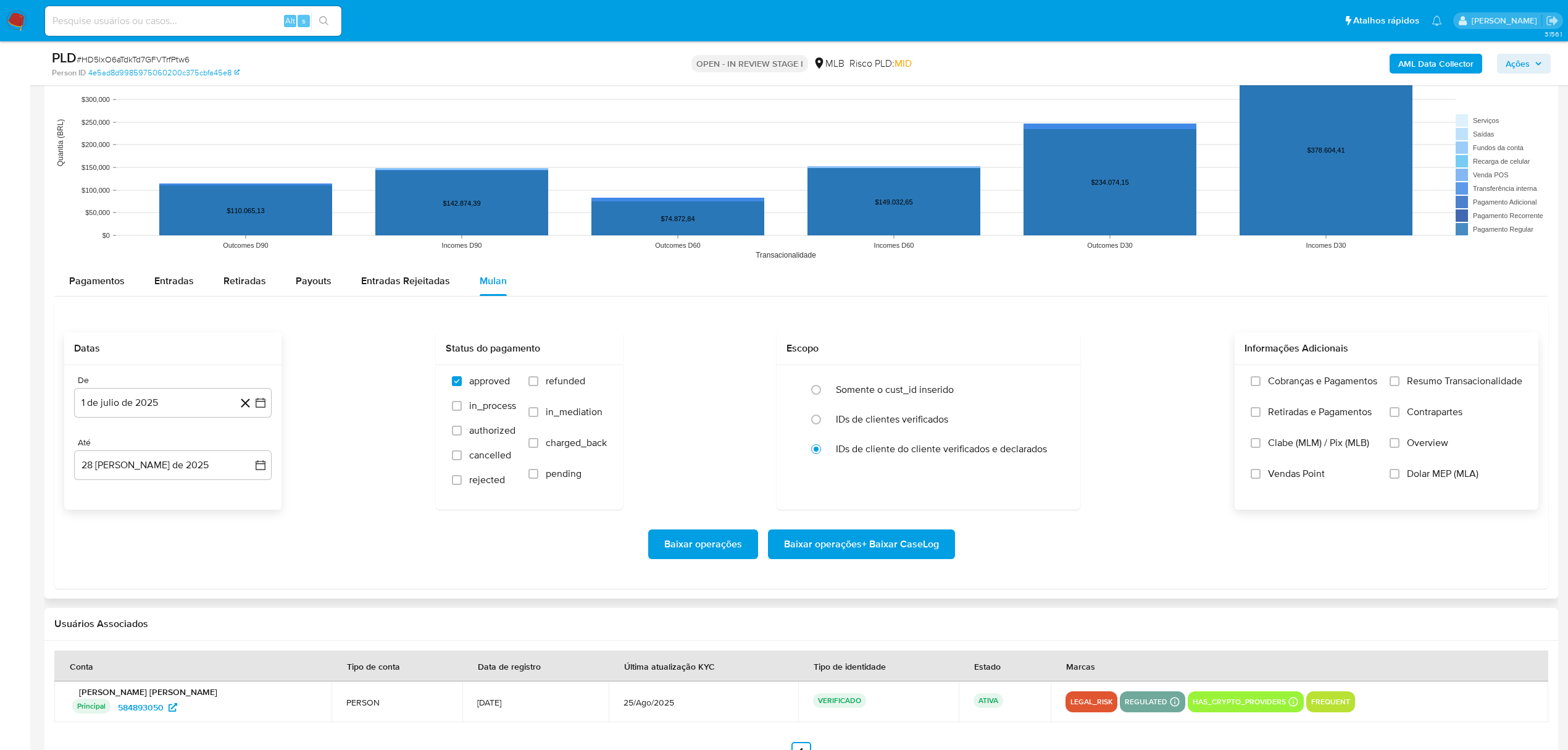
click at [1419, 376] on span "Resumo Transacionalidade" at bounding box center [1464, 381] width 115 height 13
click at [1400, 376] on input "Resumo Transacionalidade" at bounding box center [1394, 381] width 10 height 10
click at [880, 543] on span "Baixar operações + Baixar CaseLog" at bounding box center [862, 544] width 155 height 27
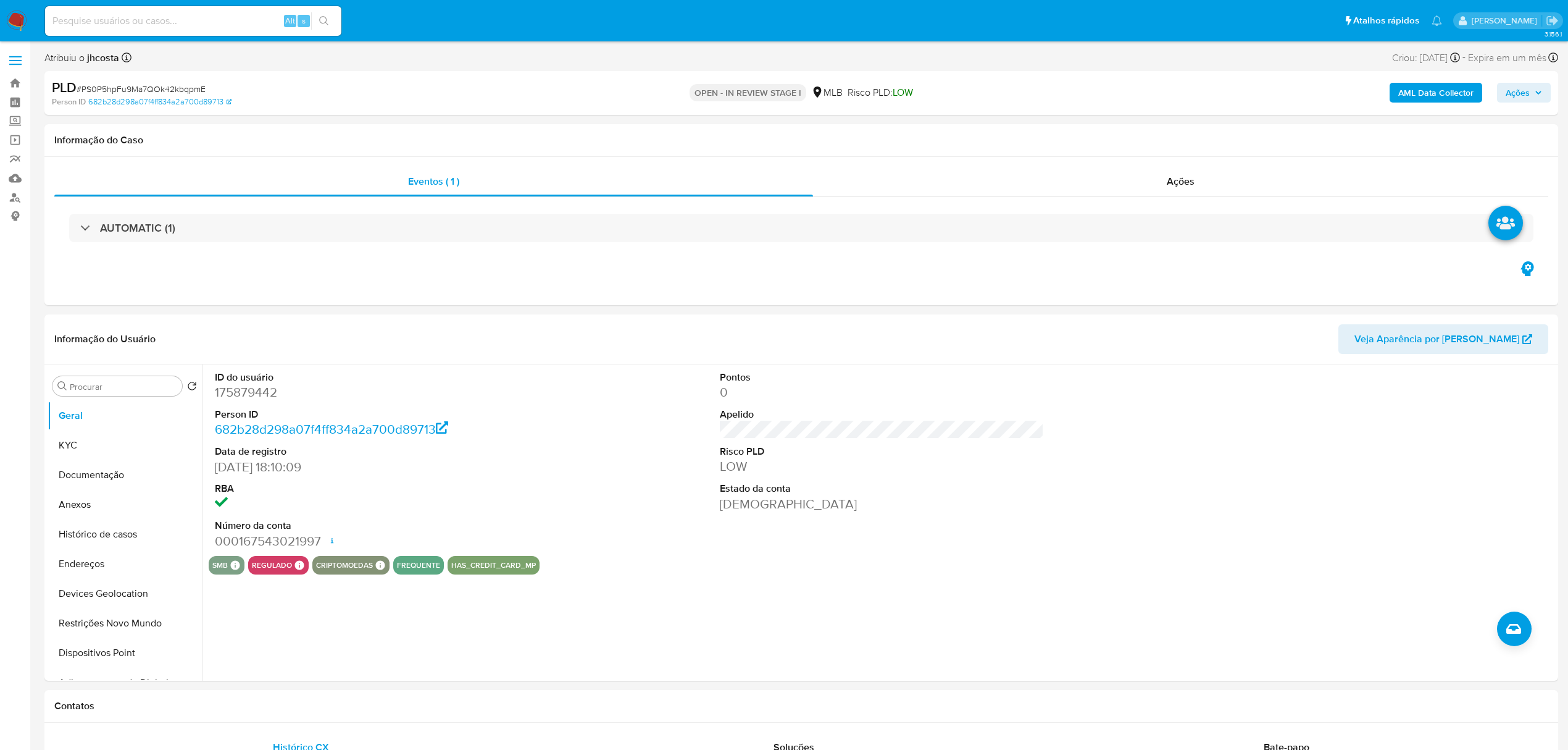
select select "10"
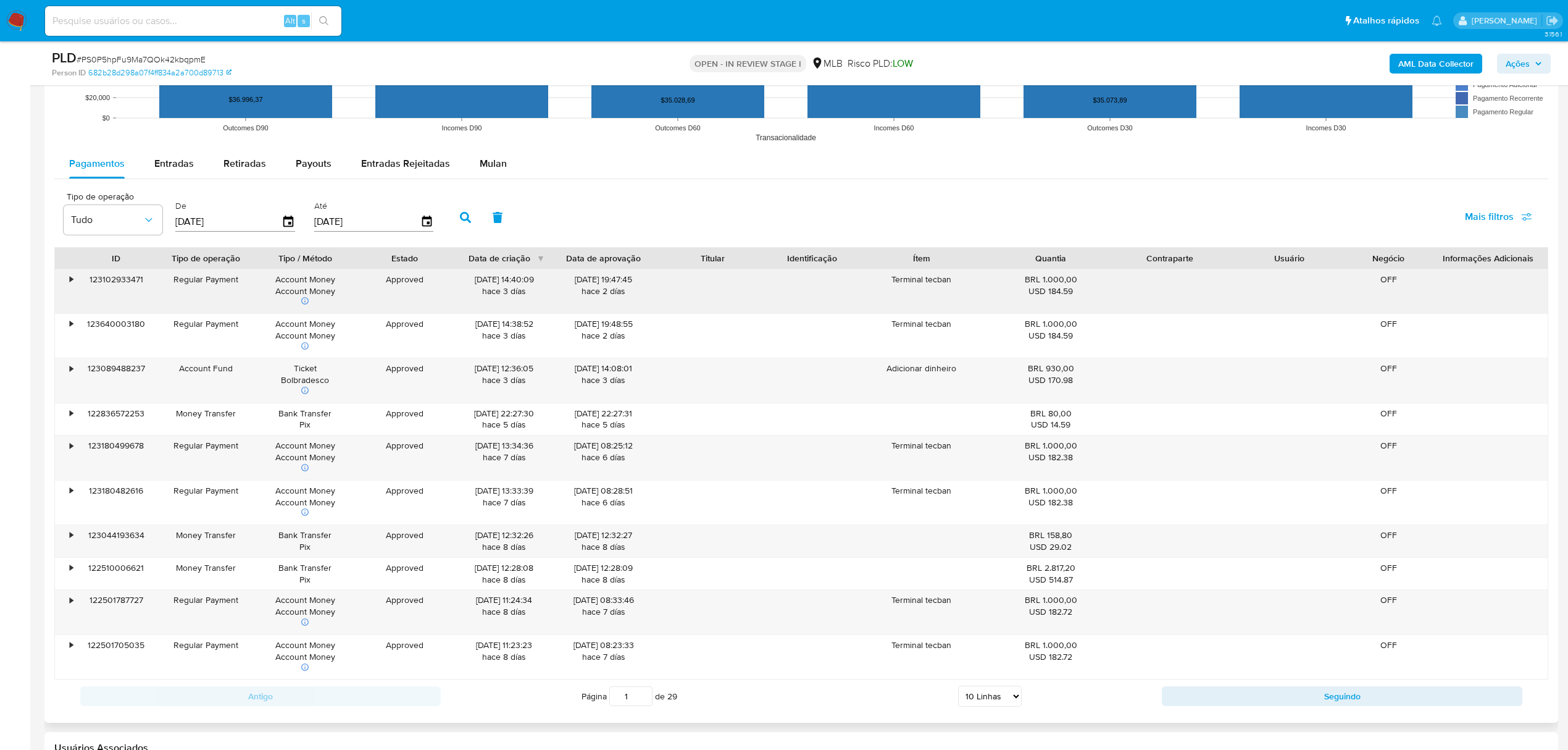
scroll to position [1318, 0]
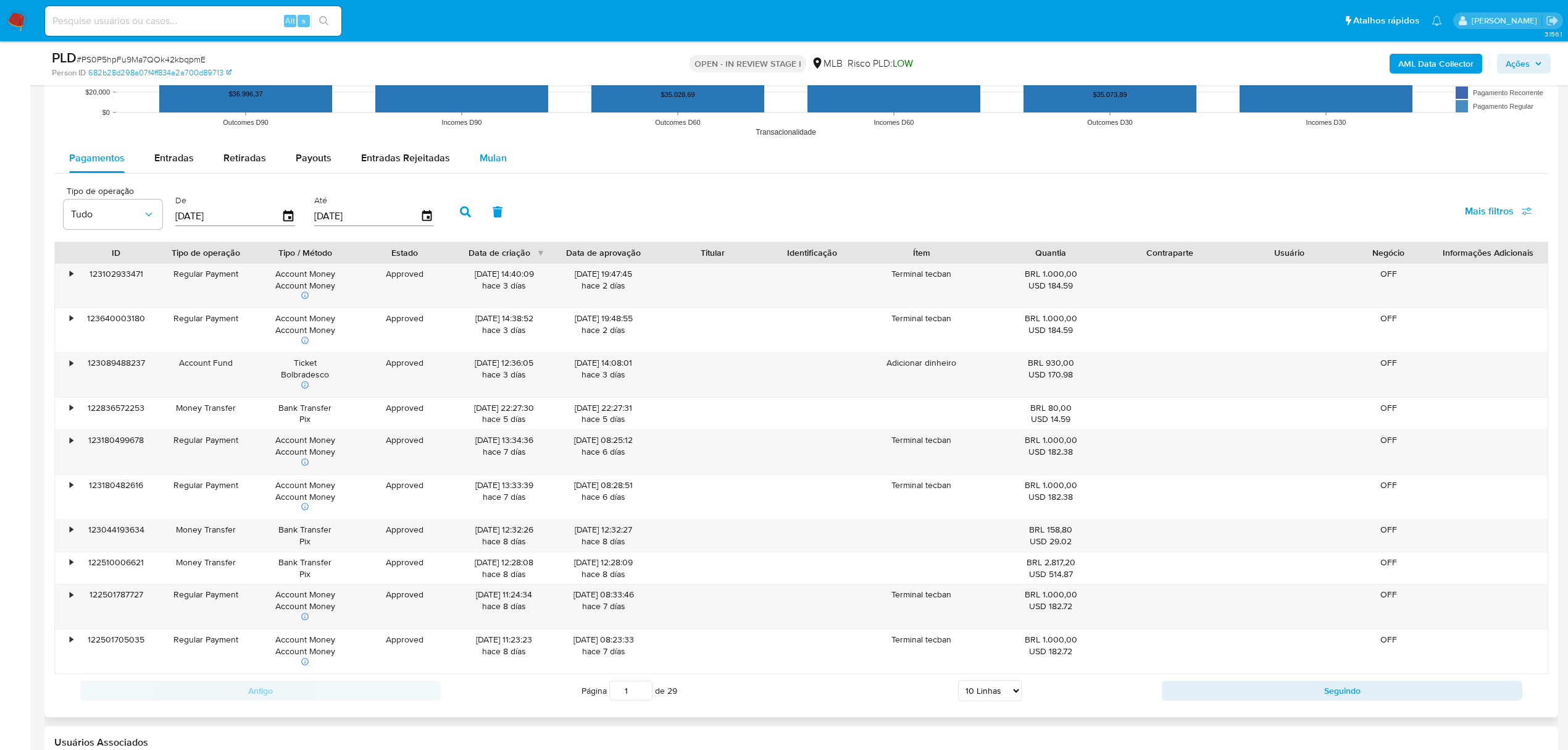
click at [496, 146] on div "Mulan" at bounding box center [494, 158] width 27 height 30
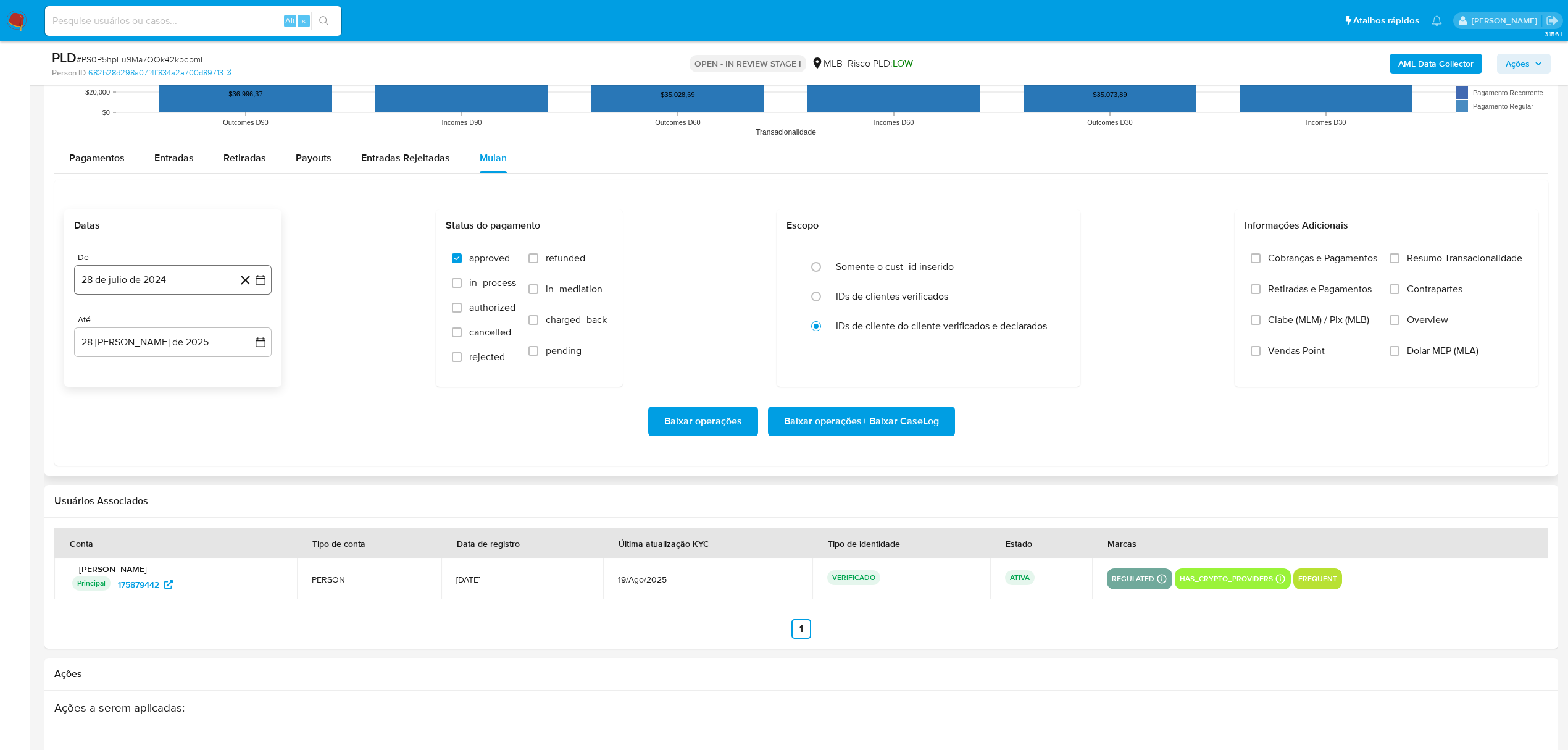
click at [199, 286] on button "28 de julio de 2024" at bounding box center [173, 279] width 198 height 30
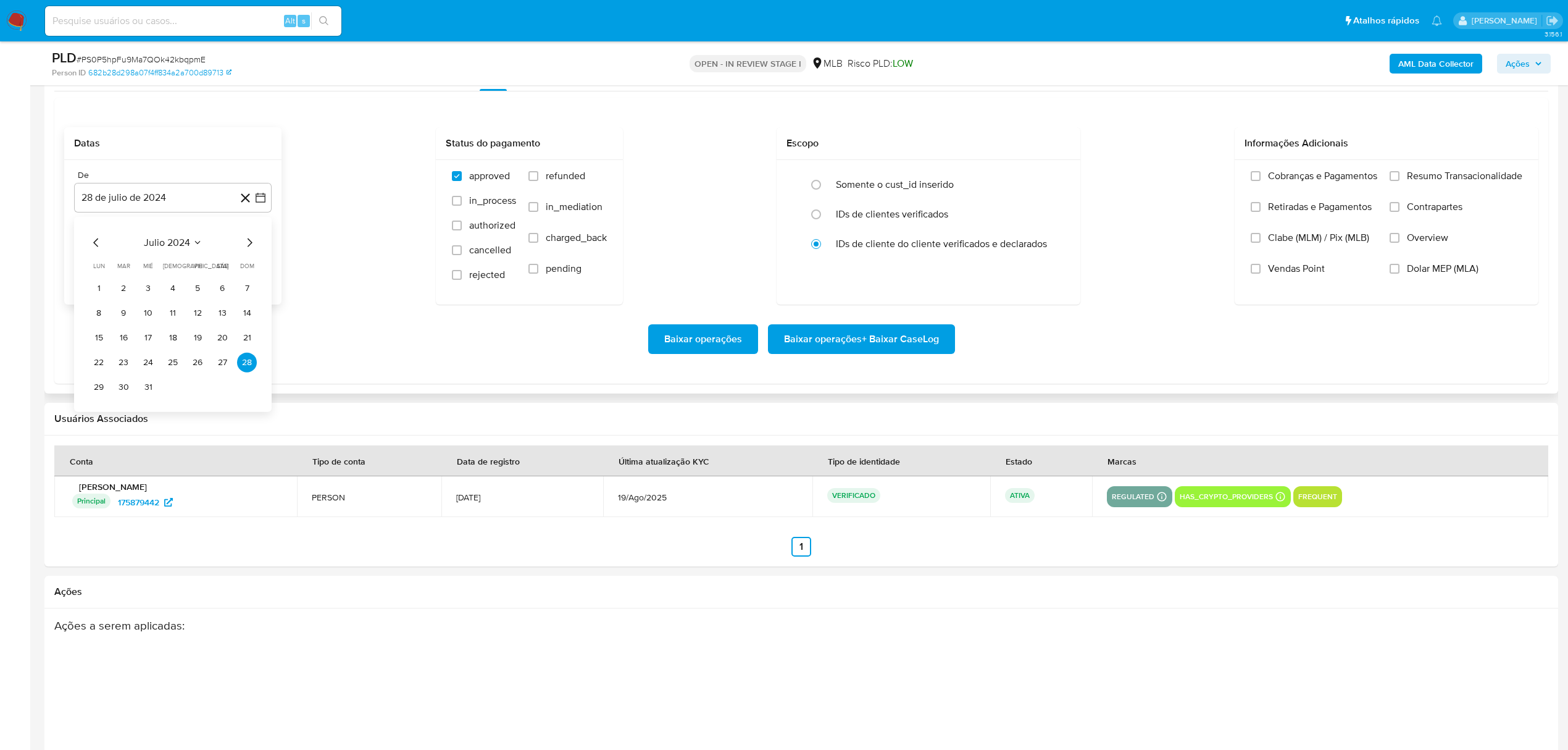
click at [183, 239] on span "julio 2024" at bounding box center [167, 242] width 47 height 13
click at [242, 245] on icon "Año siguiente" at bounding box center [246, 242] width 15 height 15
click at [117, 362] on span "jul" at bounding box center [118, 356] width 27 height 10
click at [120, 292] on button "1" at bounding box center [123, 288] width 19 height 19
click at [1458, 179] on span "Resumo Transacionalidade" at bounding box center [1464, 176] width 115 height 13
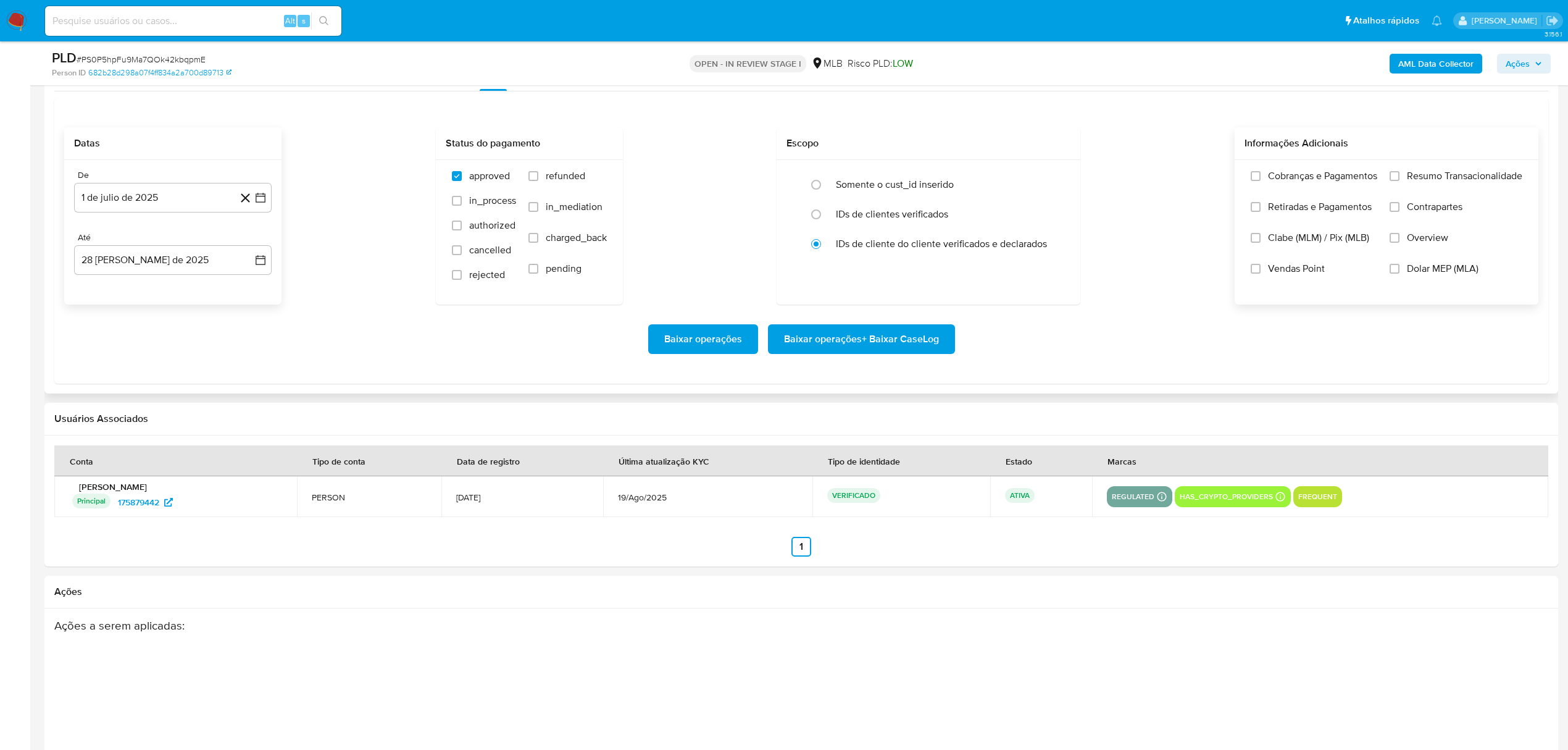
click at [1400, 179] on input "Resumo Transacionalidade" at bounding box center [1394, 176] width 10 height 10
click at [835, 342] on span "Baixar operações + Baixar CaseLog" at bounding box center [862, 340] width 155 height 27
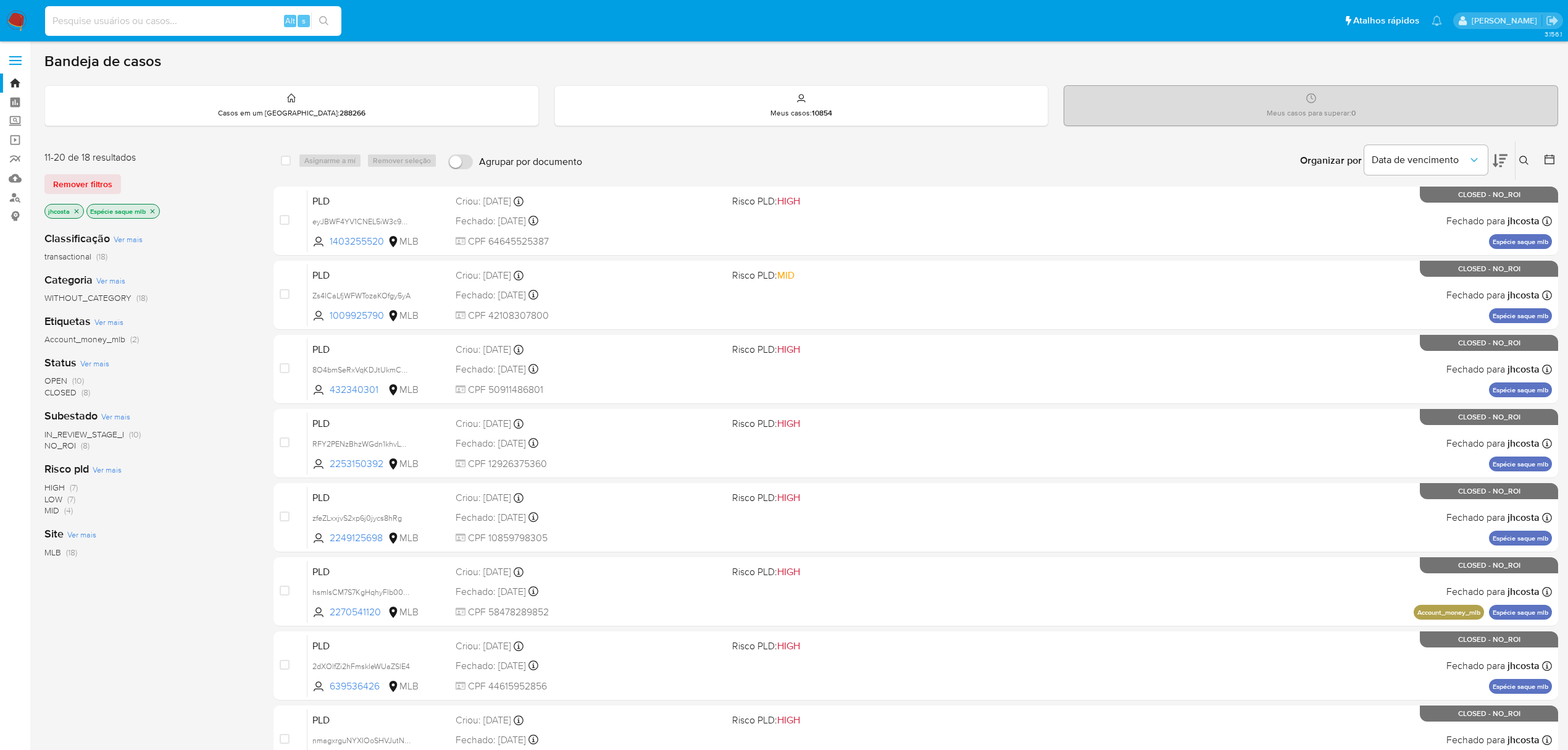
click at [172, 23] on input at bounding box center [193, 20] width 297 height 16
paste input "467312335"
type input "467312335"
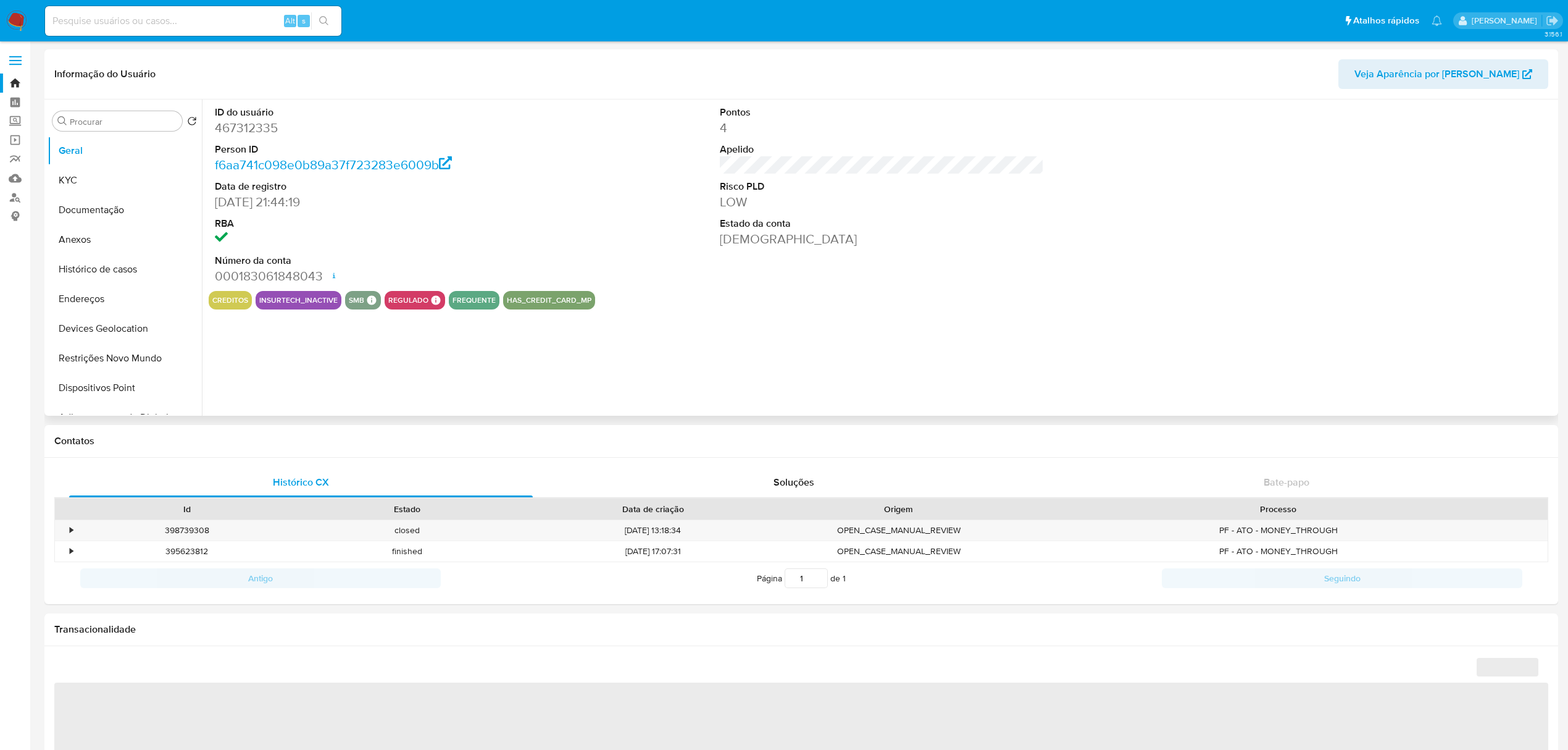
select select "10"
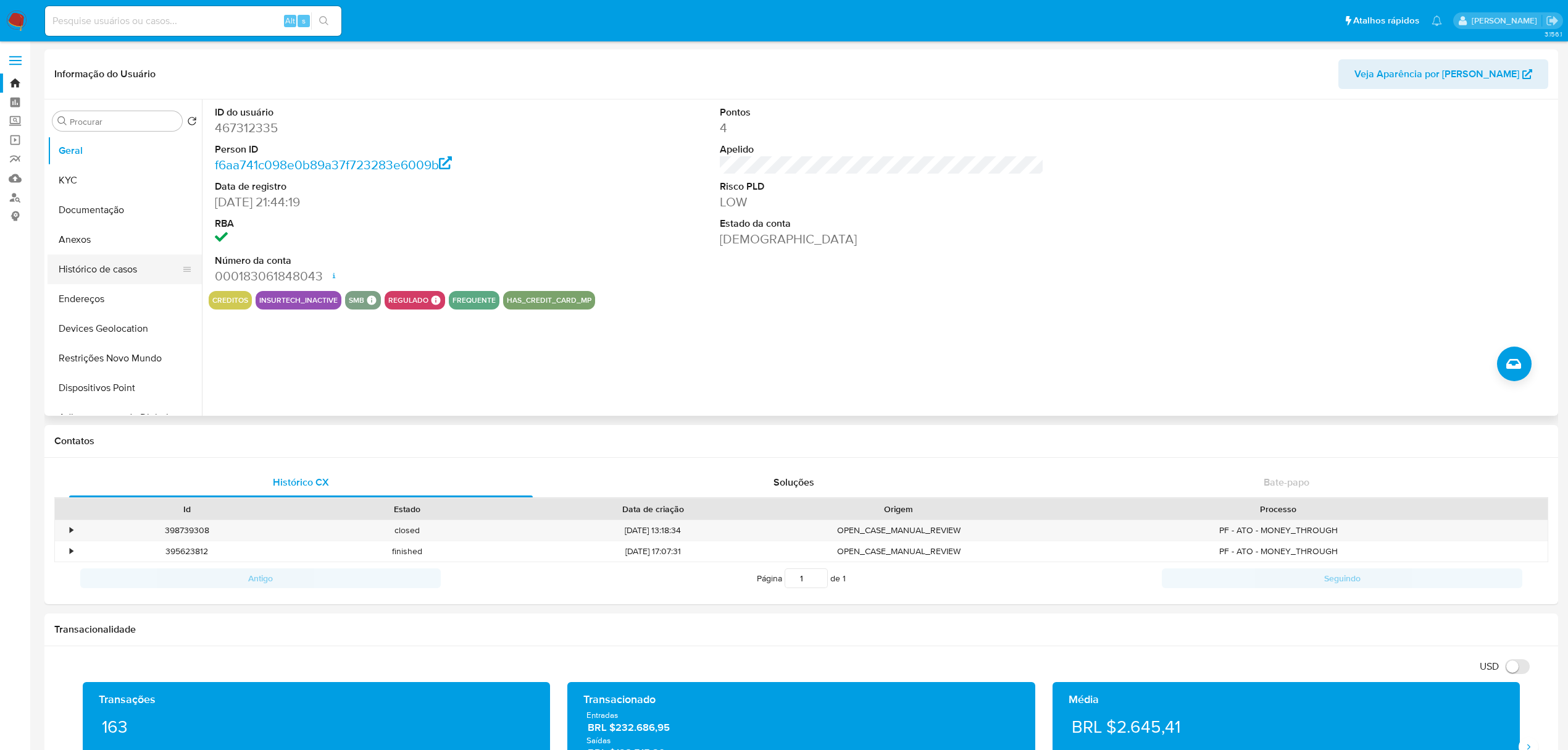
click at [105, 267] on button "Histórico de casos" at bounding box center [119, 269] width 144 height 30
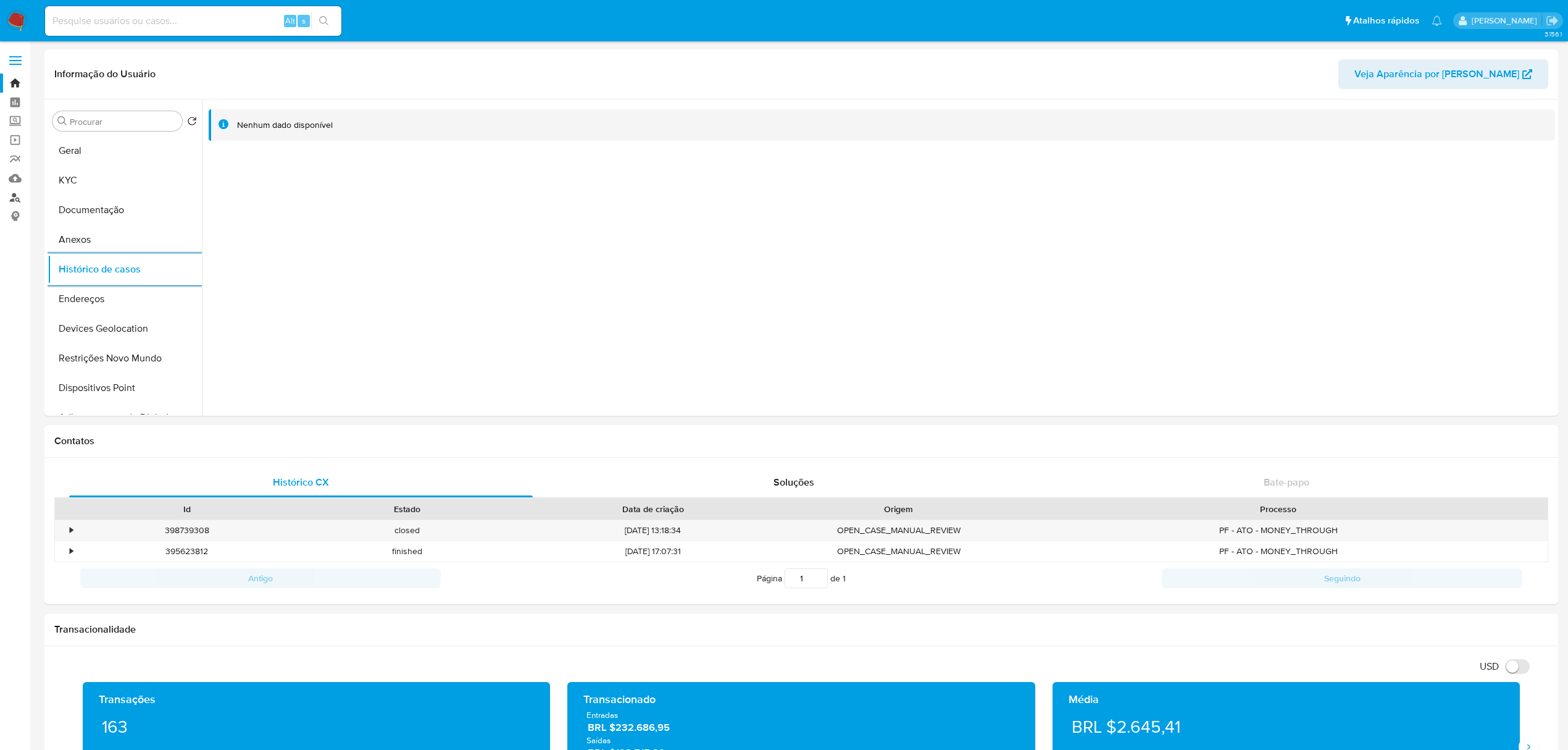
click at [19, 202] on link "Localizador de pessoas" at bounding box center [74, 198] width 147 height 19
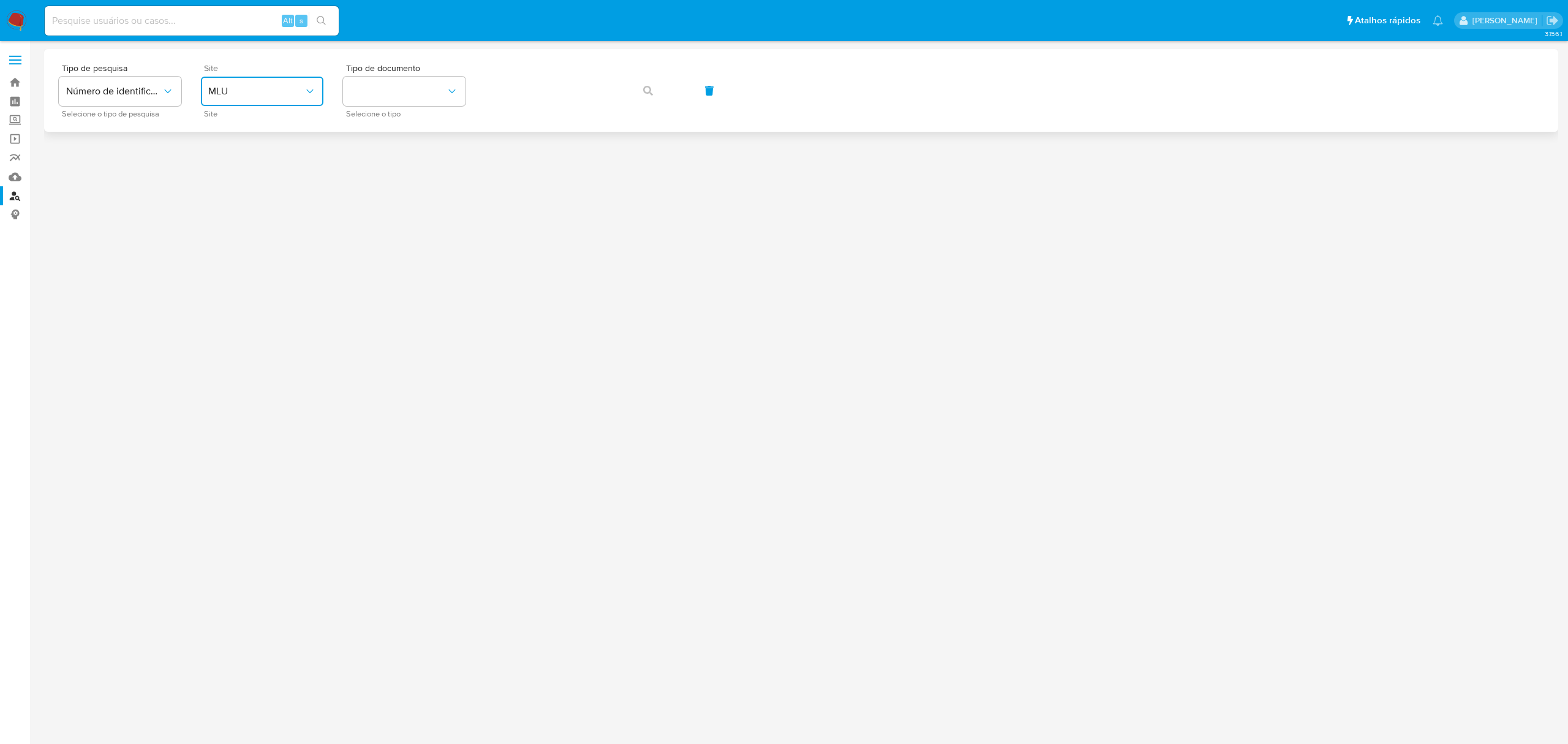
click at [280, 86] on span "MLU" at bounding box center [256, 91] width 95 height 13
drag, startPoint x: 240, startPoint y: 184, endPoint x: 351, endPoint y: 114, distance: 131.2
click at [240, 185] on div "MLB" at bounding box center [259, 183] width 100 height 30
click at [391, 97] on button "identificationType" at bounding box center [404, 91] width 122 height 30
click at [382, 160] on div "CPF CPF" at bounding box center [400, 171] width 100 height 41
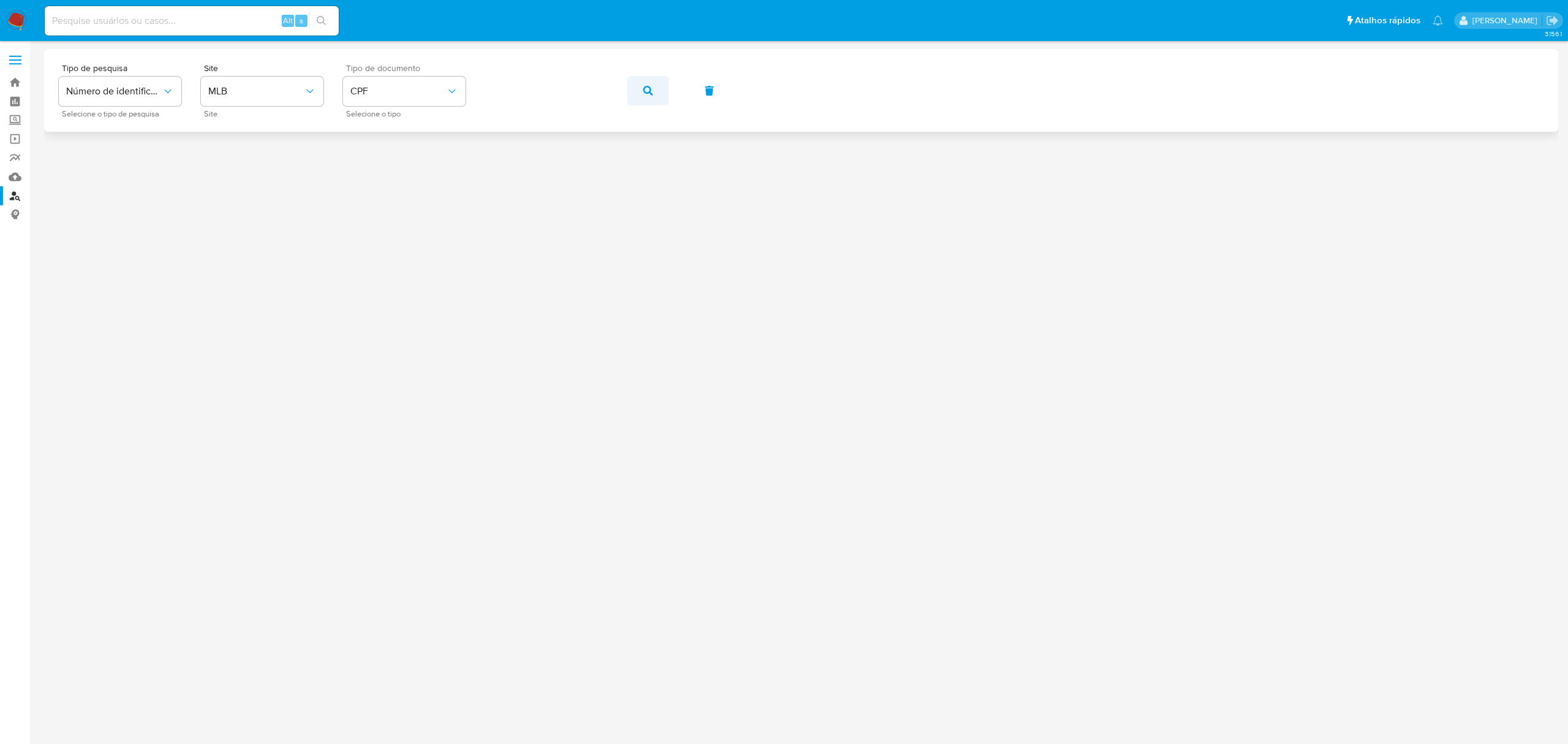
click at [637, 87] on button "button" at bounding box center [647, 90] width 41 height 30
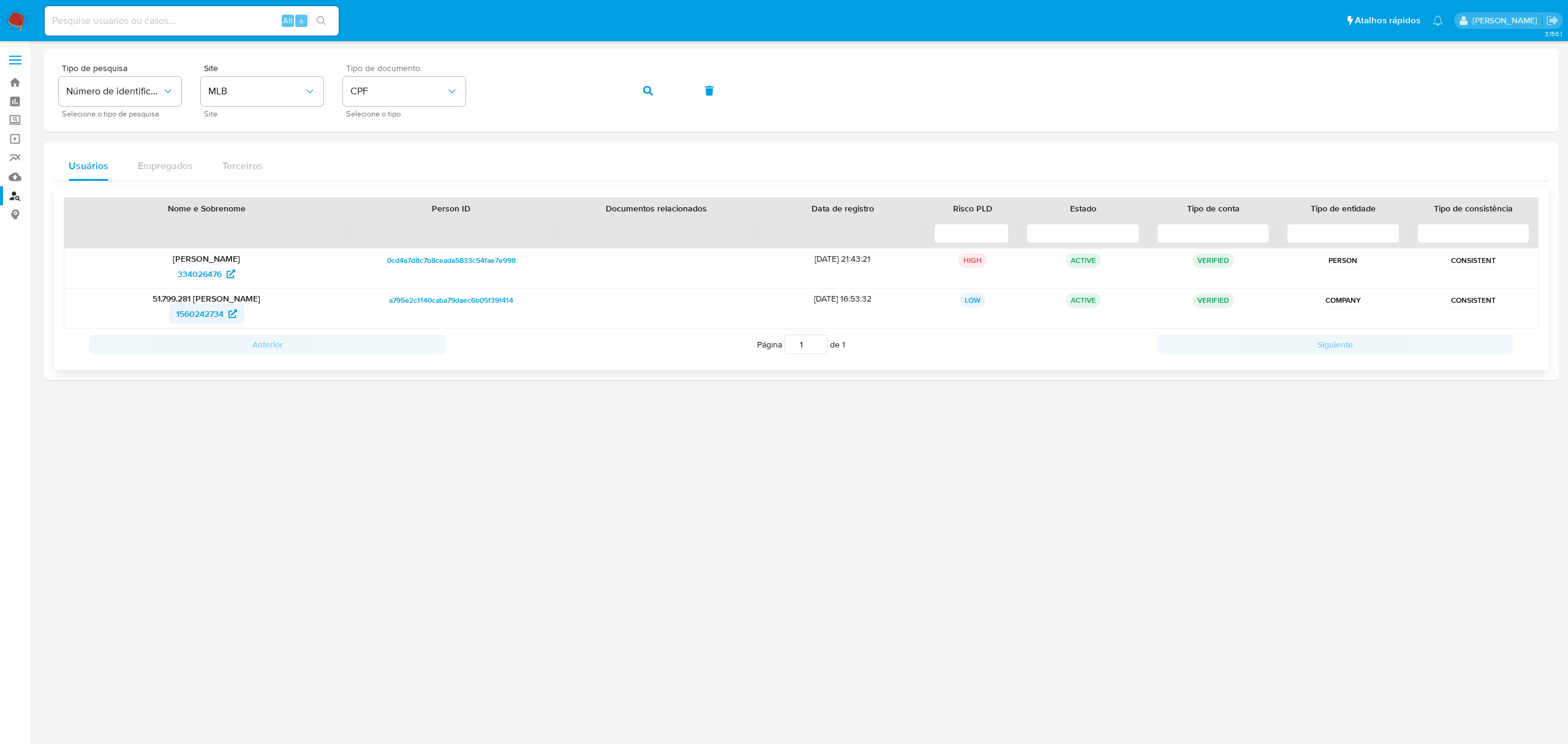
click at [193, 312] on span "1560242734" at bounding box center [199, 314] width 47 height 19
click at [194, 275] on span "334026476" at bounding box center [200, 273] width 44 height 19
click at [18, 15] on img at bounding box center [16, 21] width 21 height 21
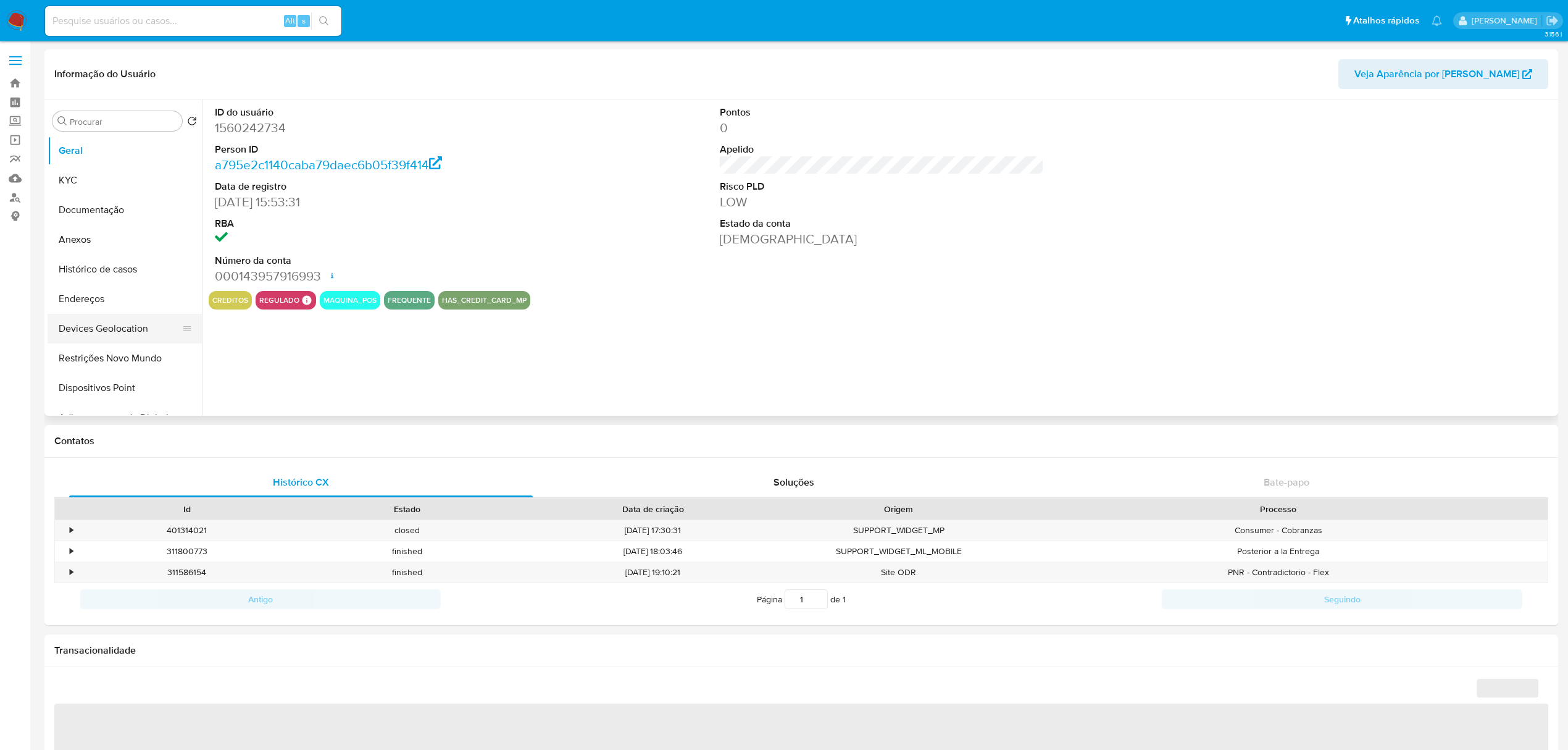
select select "10"
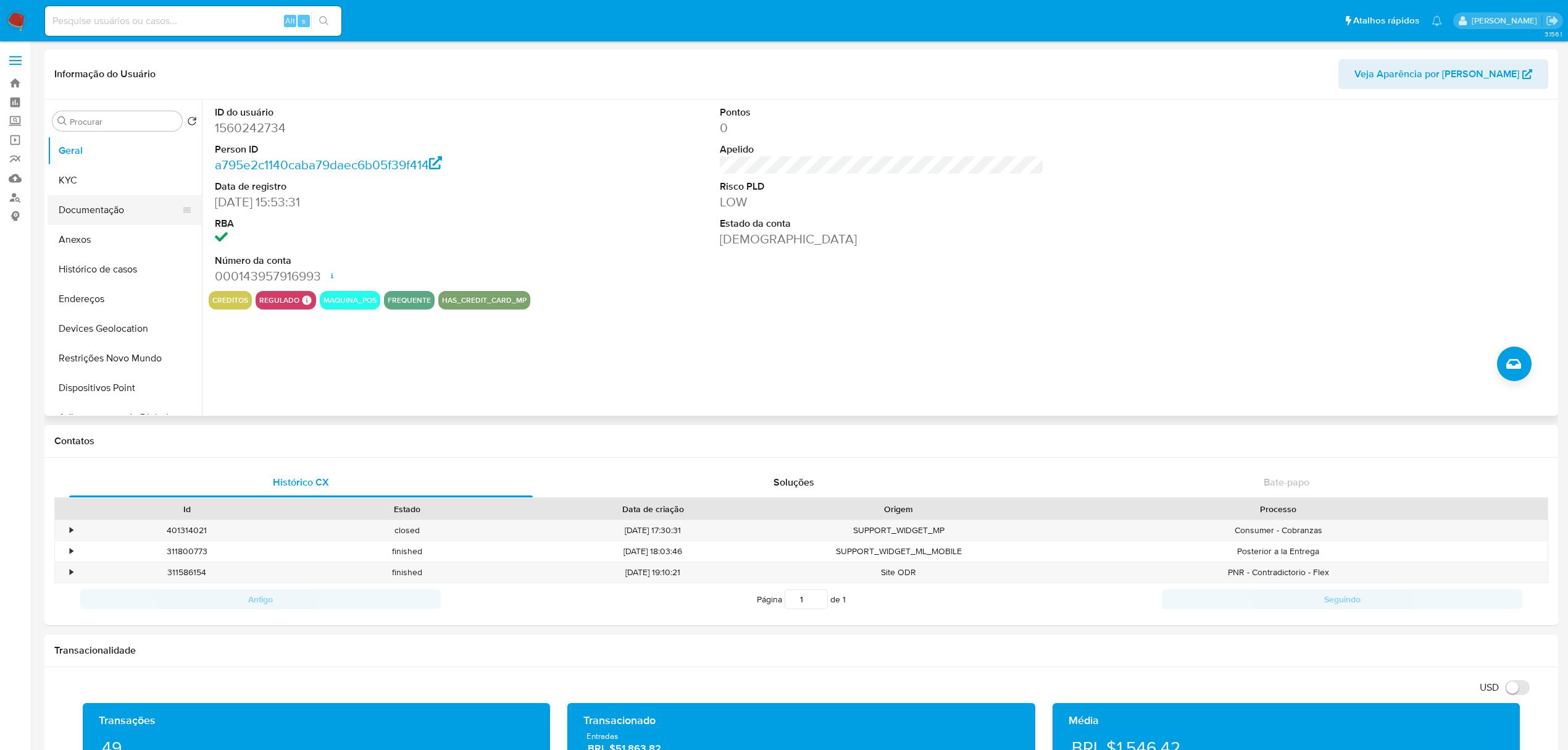
click at [112, 196] on button "Documentação" at bounding box center [119, 210] width 144 height 30
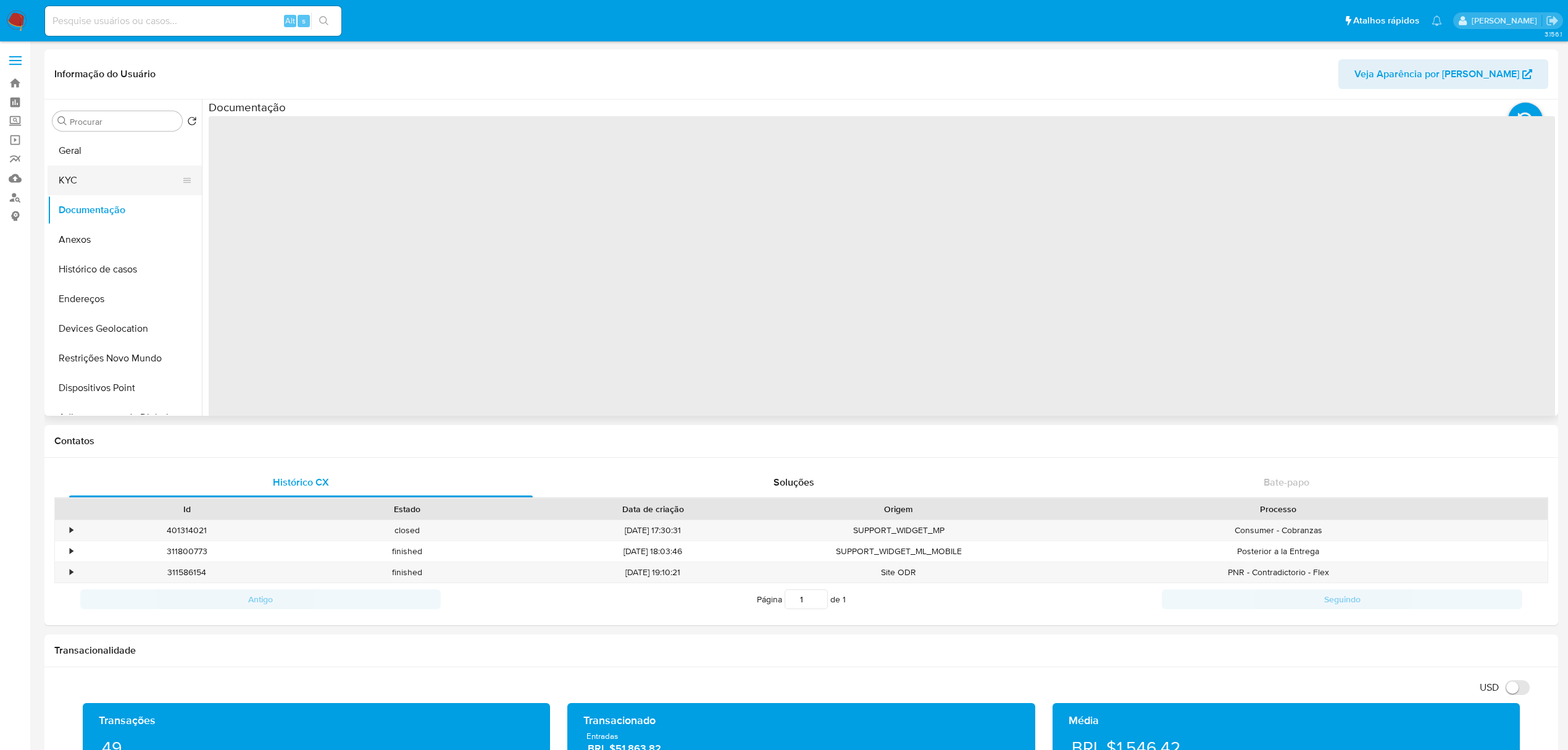
click at [110, 188] on button "KYC" at bounding box center [119, 180] width 144 height 30
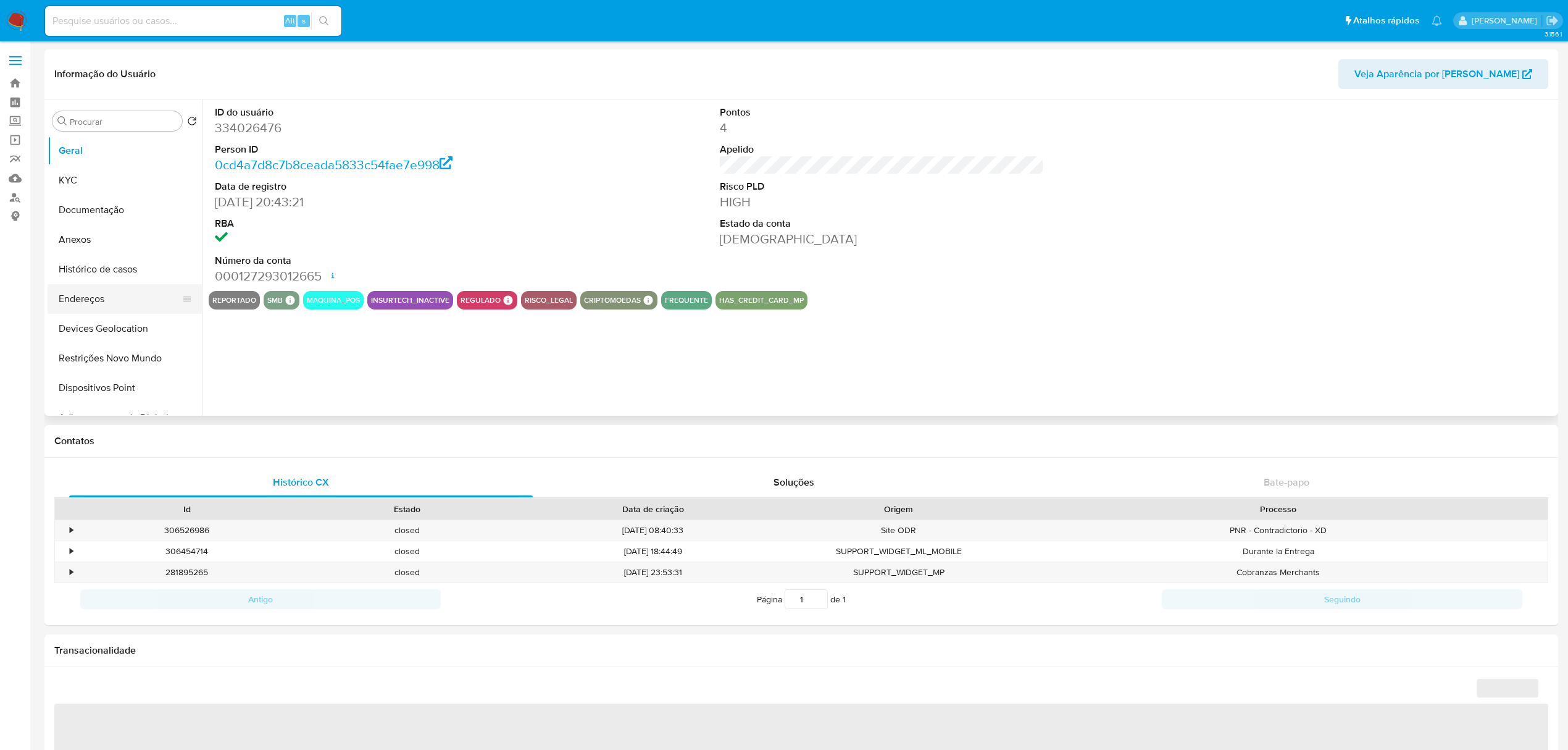
select select "10"
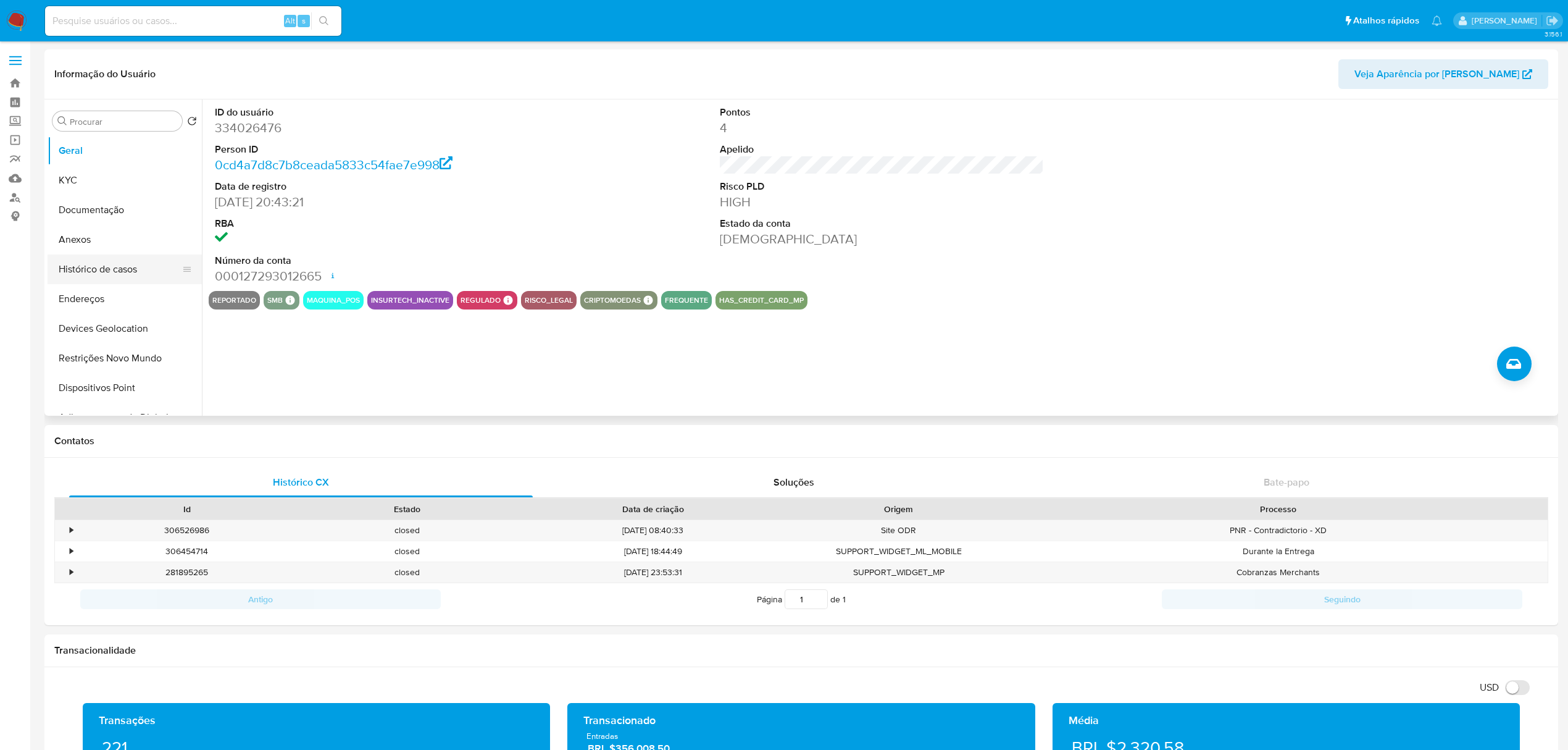
click at [123, 275] on button "Histórico de casos" at bounding box center [119, 269] width 144 height 30
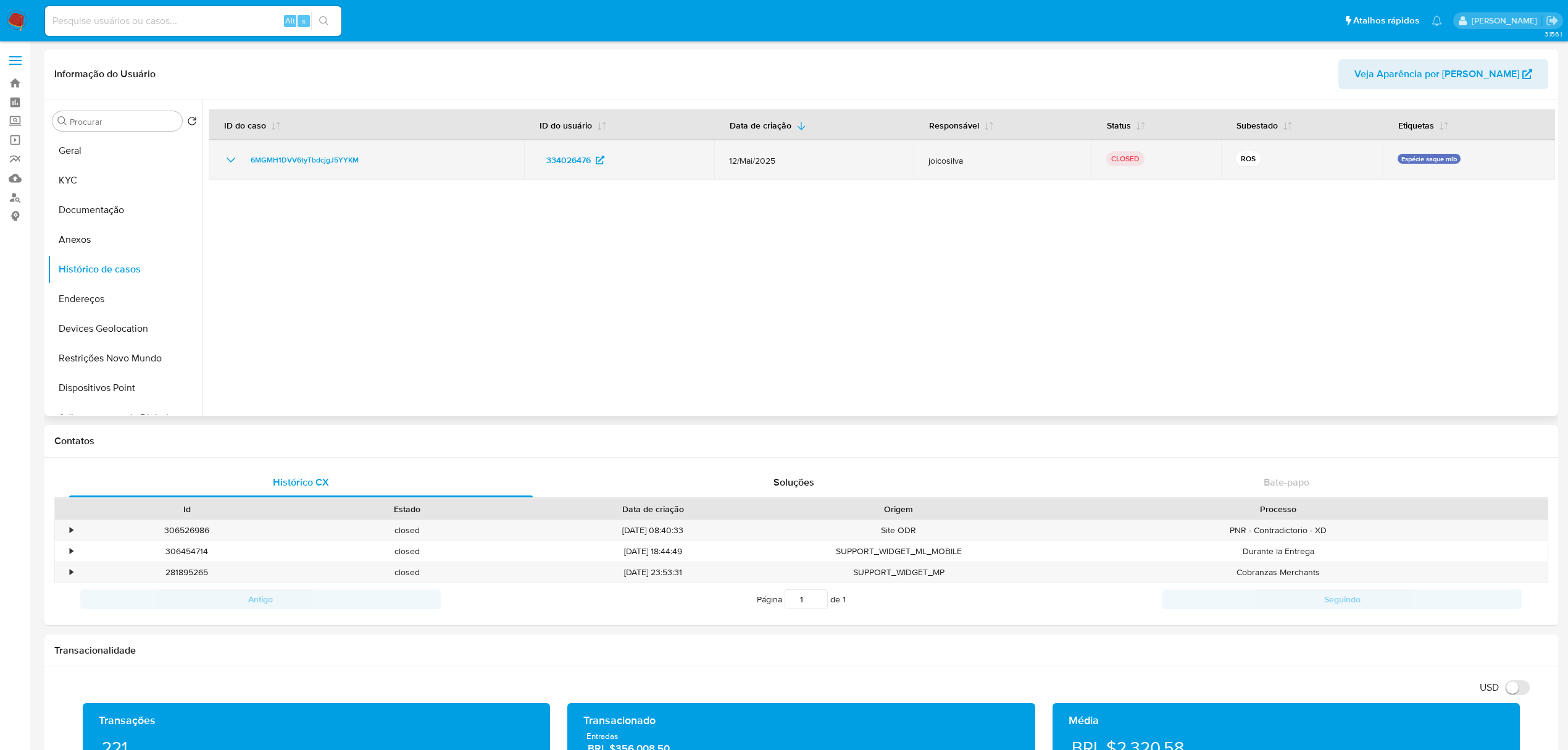
click at [236, 161] on icon "Mostrar/Ocultar" at bounding box center [231, 159] width 15 height 15
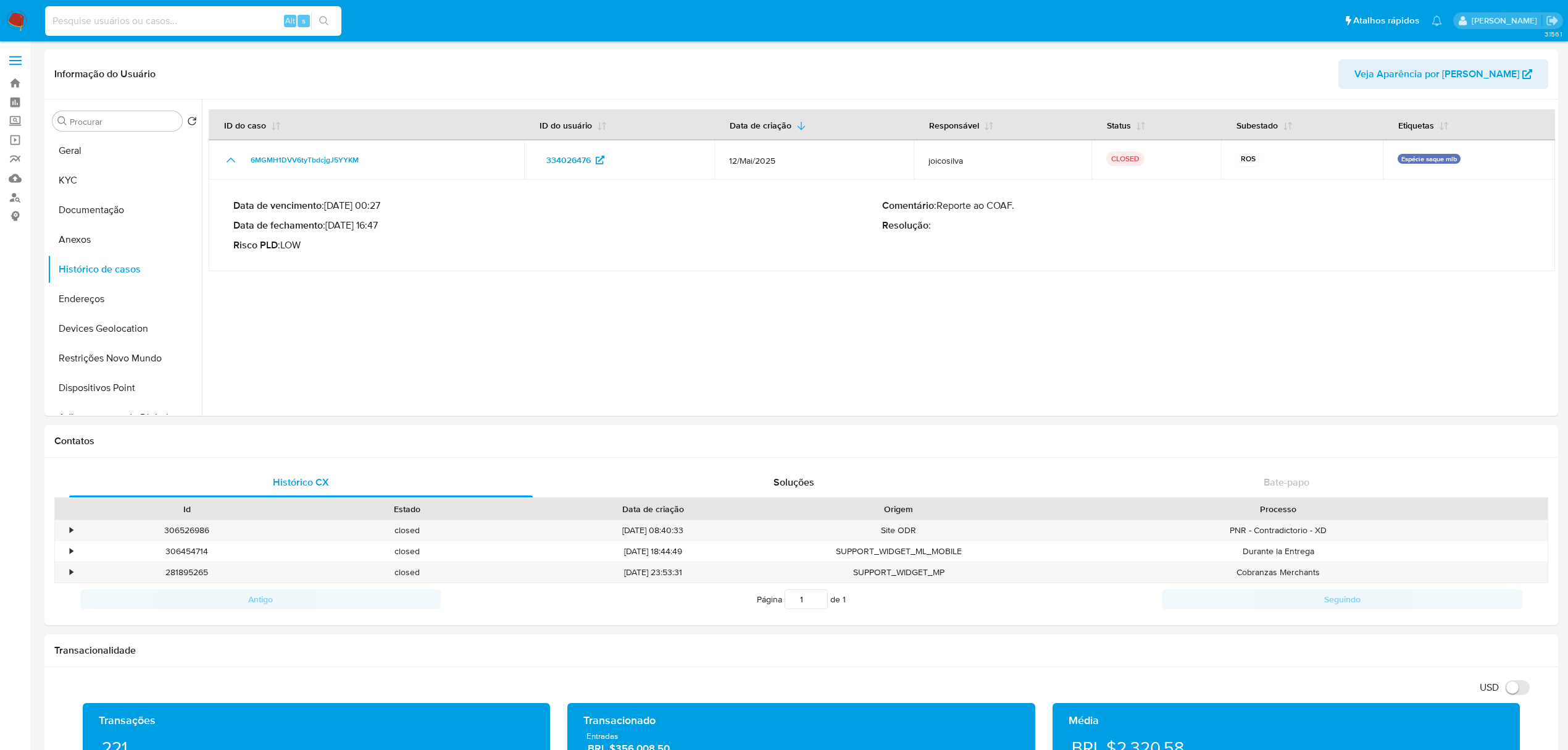
click at [171, 19] on input at bounding box center [193, 20] width 297 height 16
paste input "339586101"
type input "339586101"
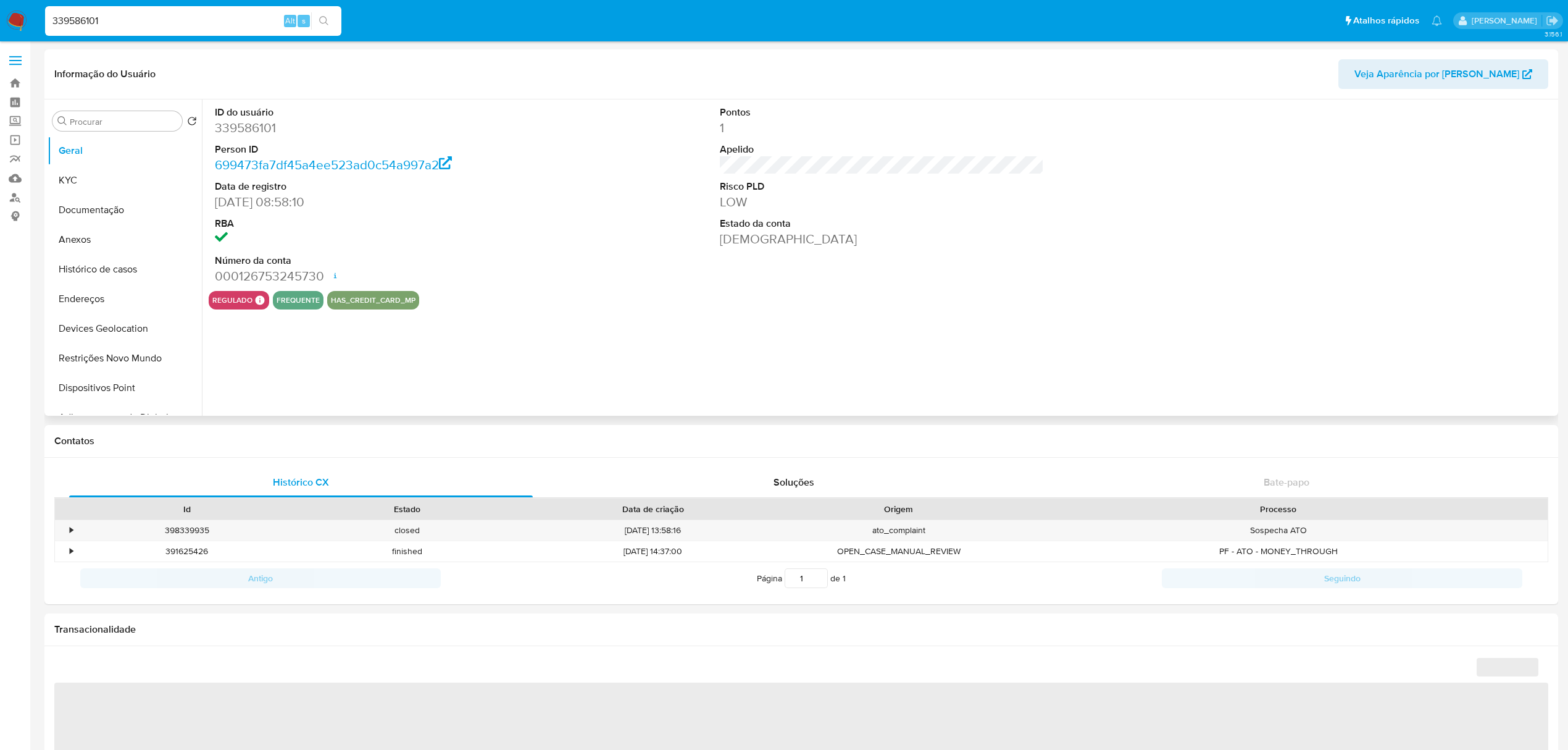
select select "10"
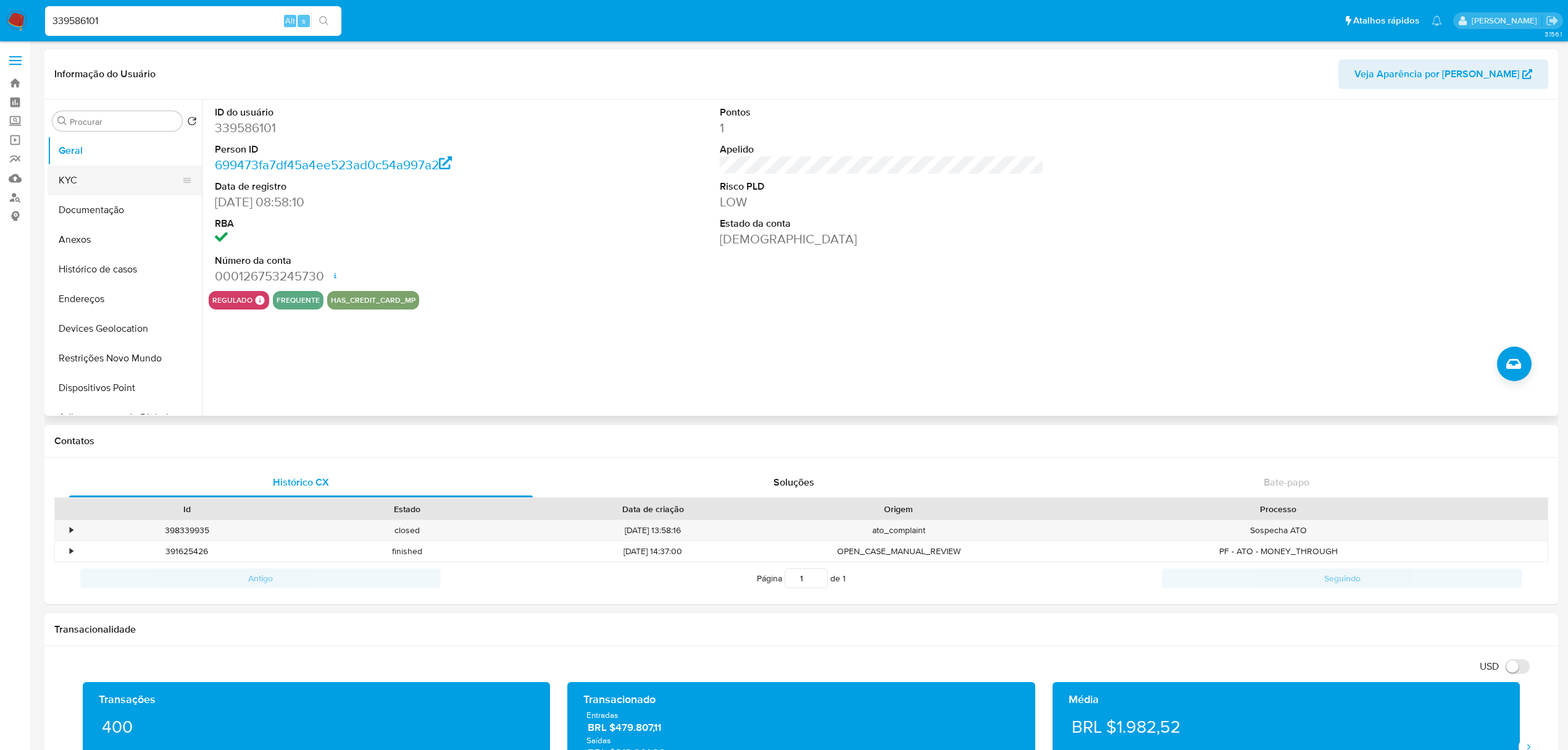
click at [91, 184] on button "KYC" at bounding box center [119, 180] width 144 height 30
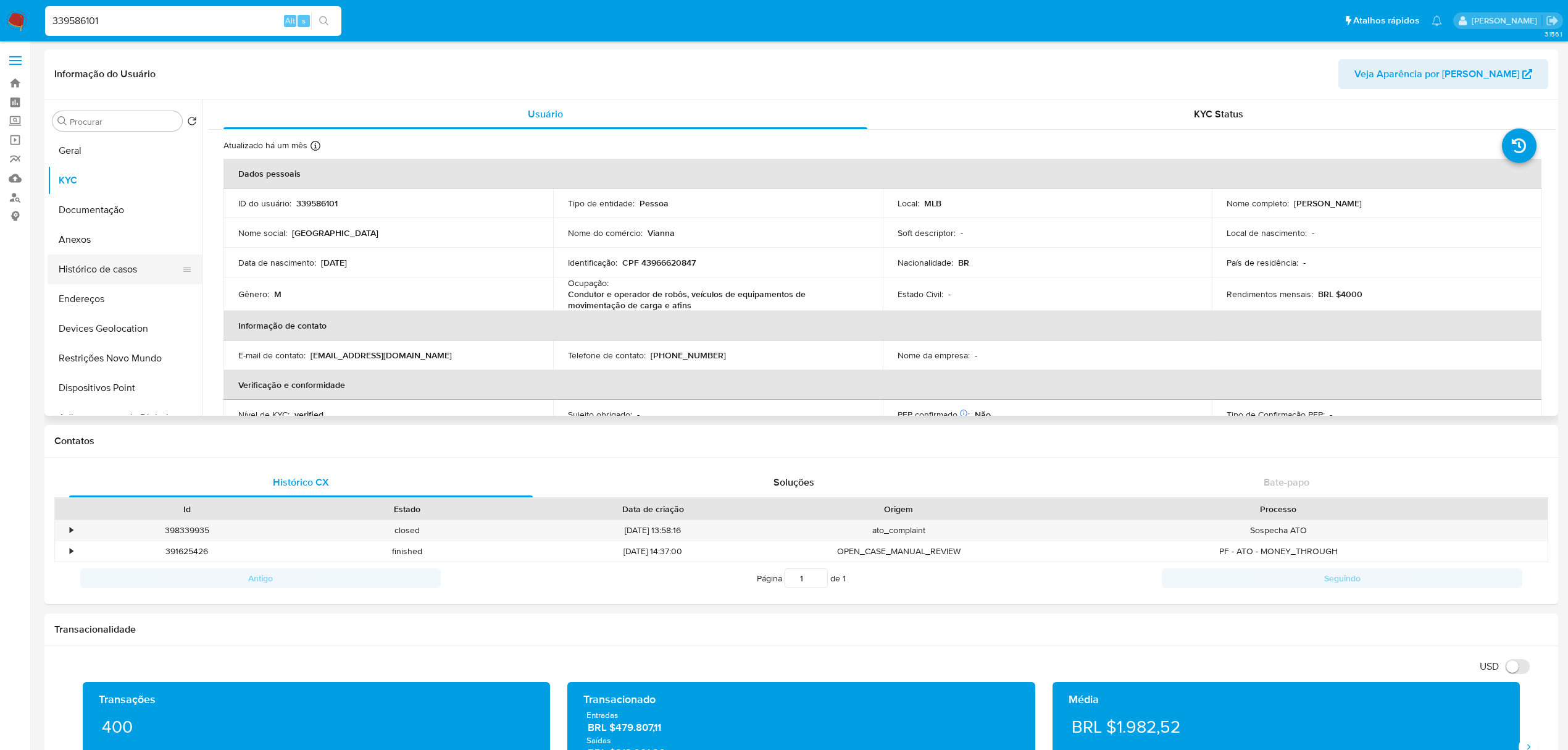
click at [124, 267] on button "Histórico de casos" at bounding box center [119, 269] width 144 height 30
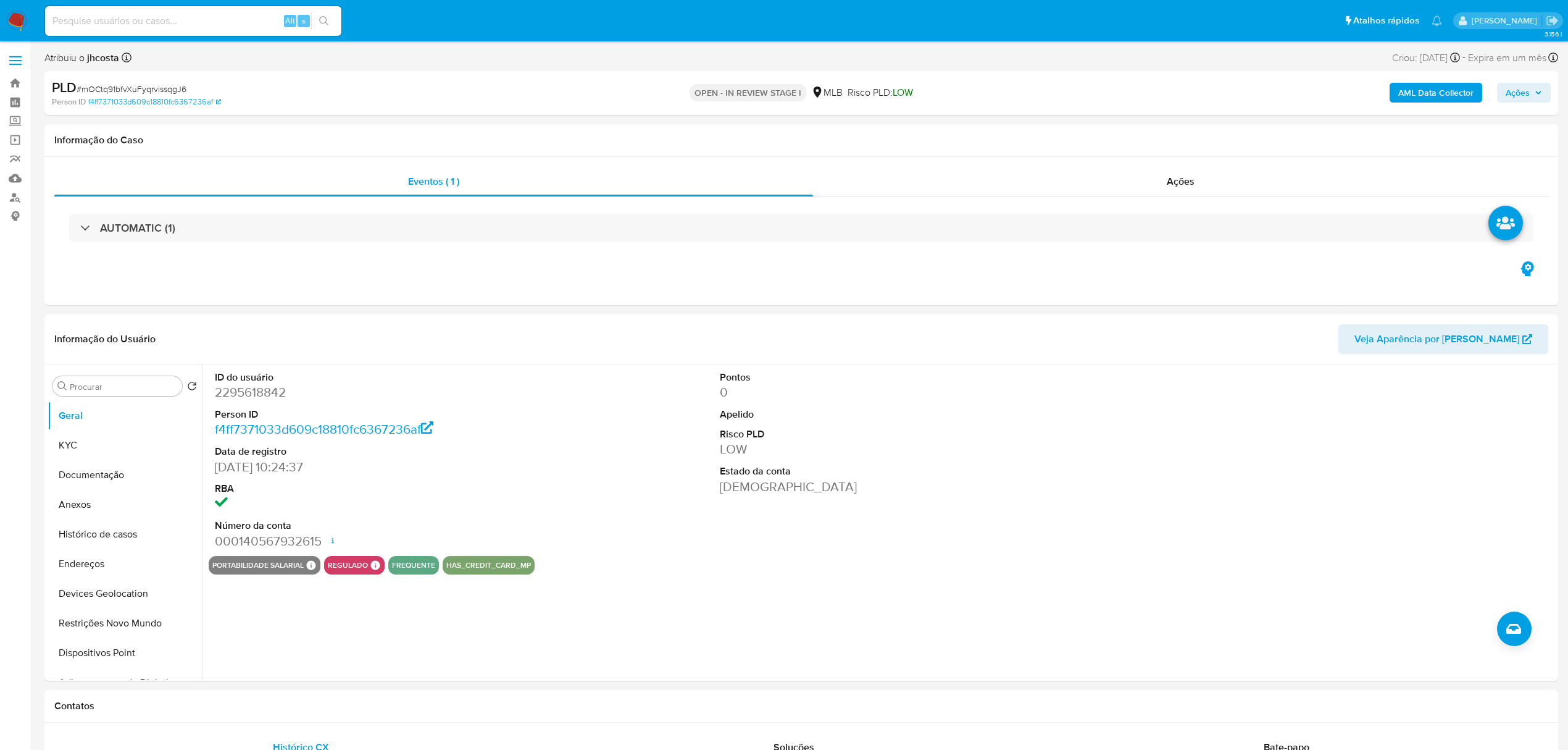
select select "10"
click at [274, 392] on dd "2295618842" at bounding box center [377, 392] width 324 height 17
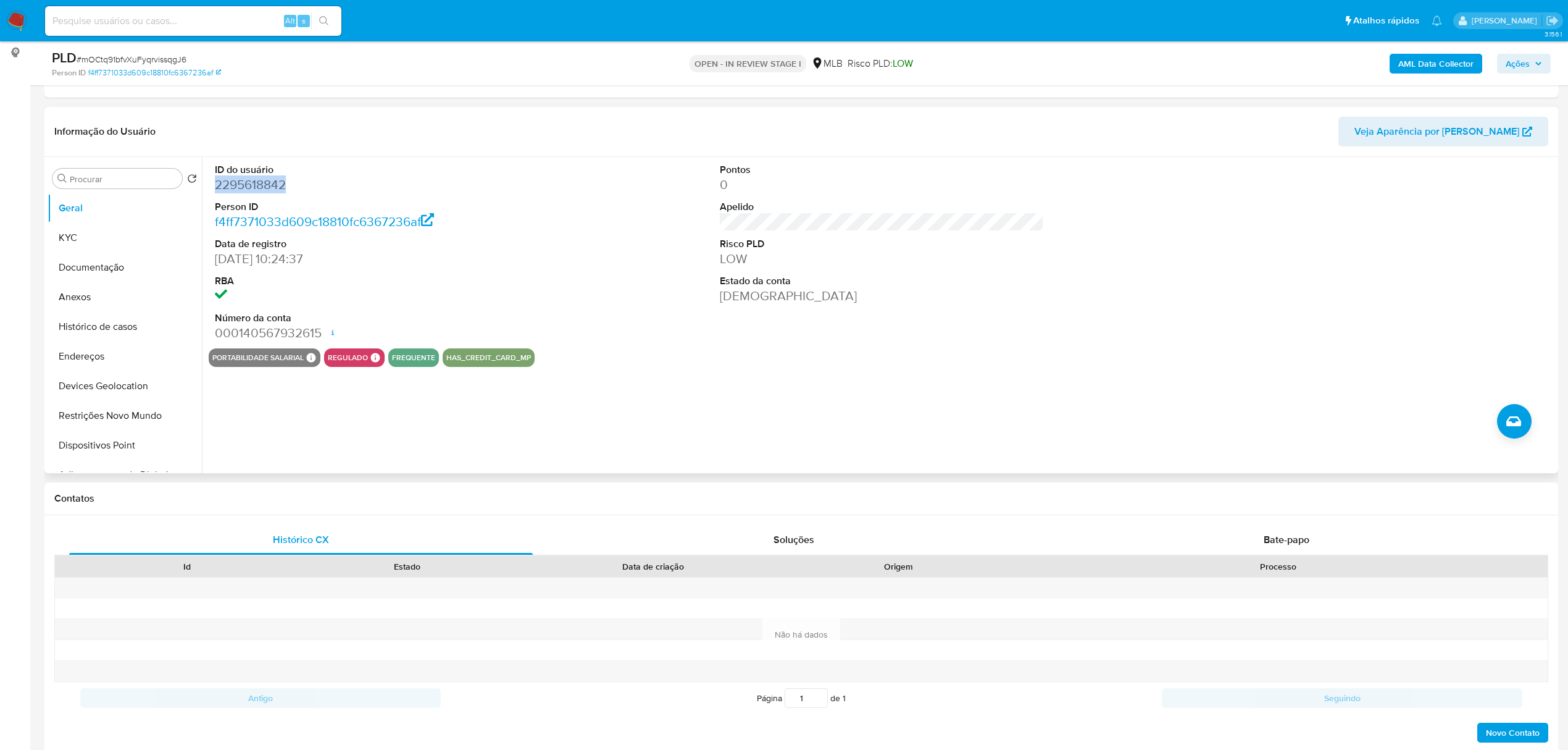
scroll to position [164, 0]
click at [556, 326] on div "ID do usuário 2295618842 Person ID f4ff7371033d609c18810fc6367236af Data de reg…" at bounding box center [881, 251] width 1347 height 191
click at [87, 229] on button "KYC" at bounding box center [119, 237] width 144 height 30
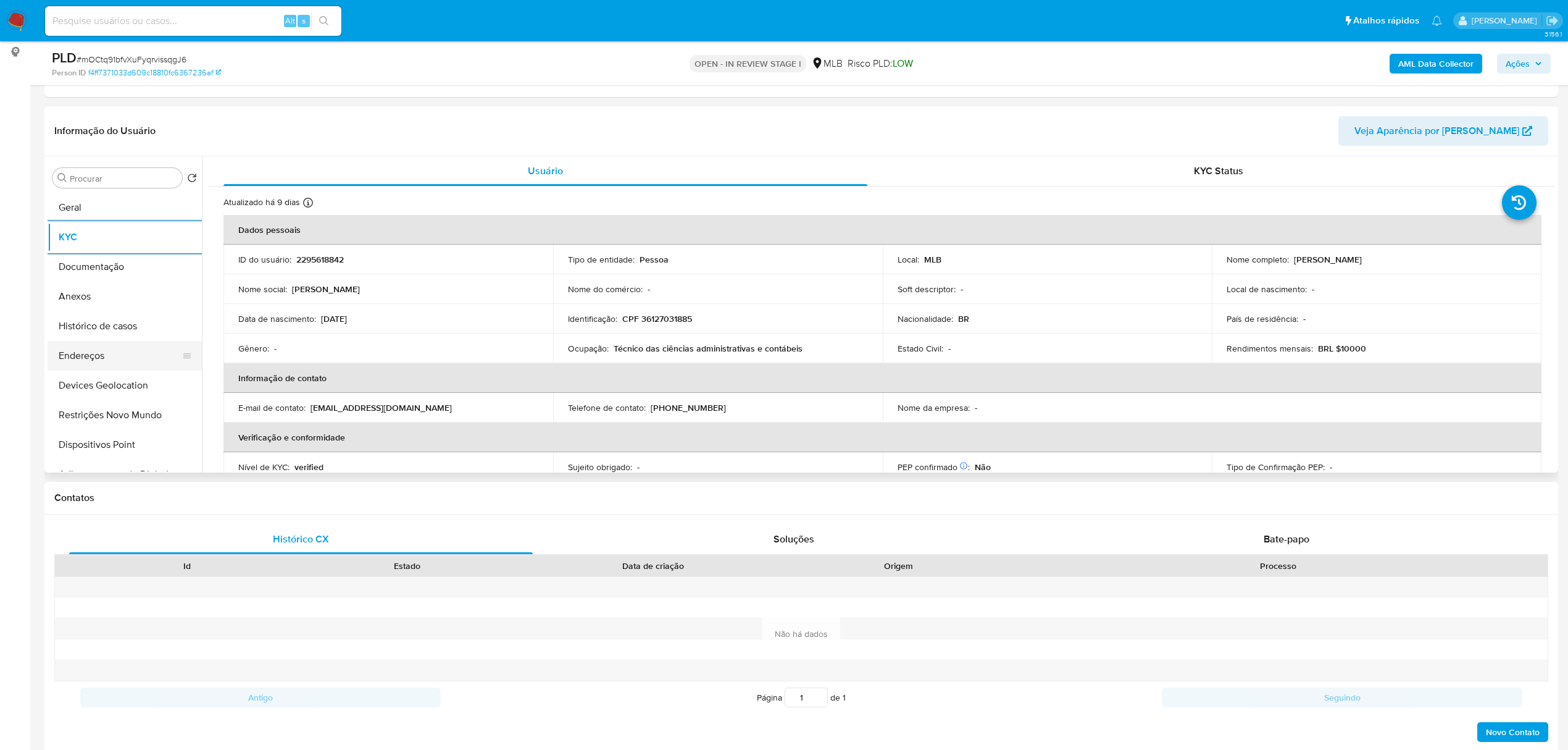
click at [99, 361] on button "Endereços" at bounding box center [119, 356] width 144 height 30
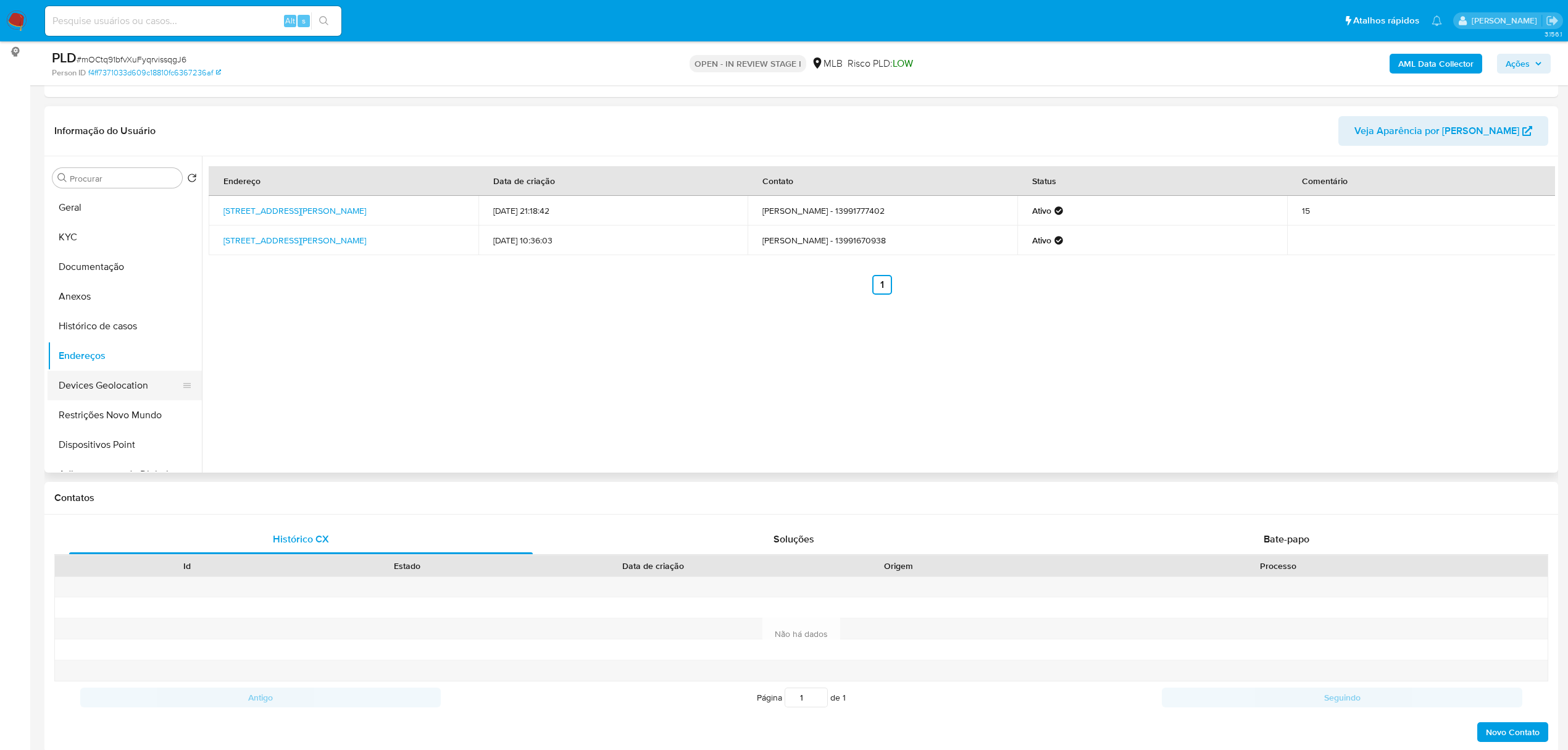
click at [87, 388] on button "Devices Geolocation" at bounding box center [119, 385] width 144 height 30
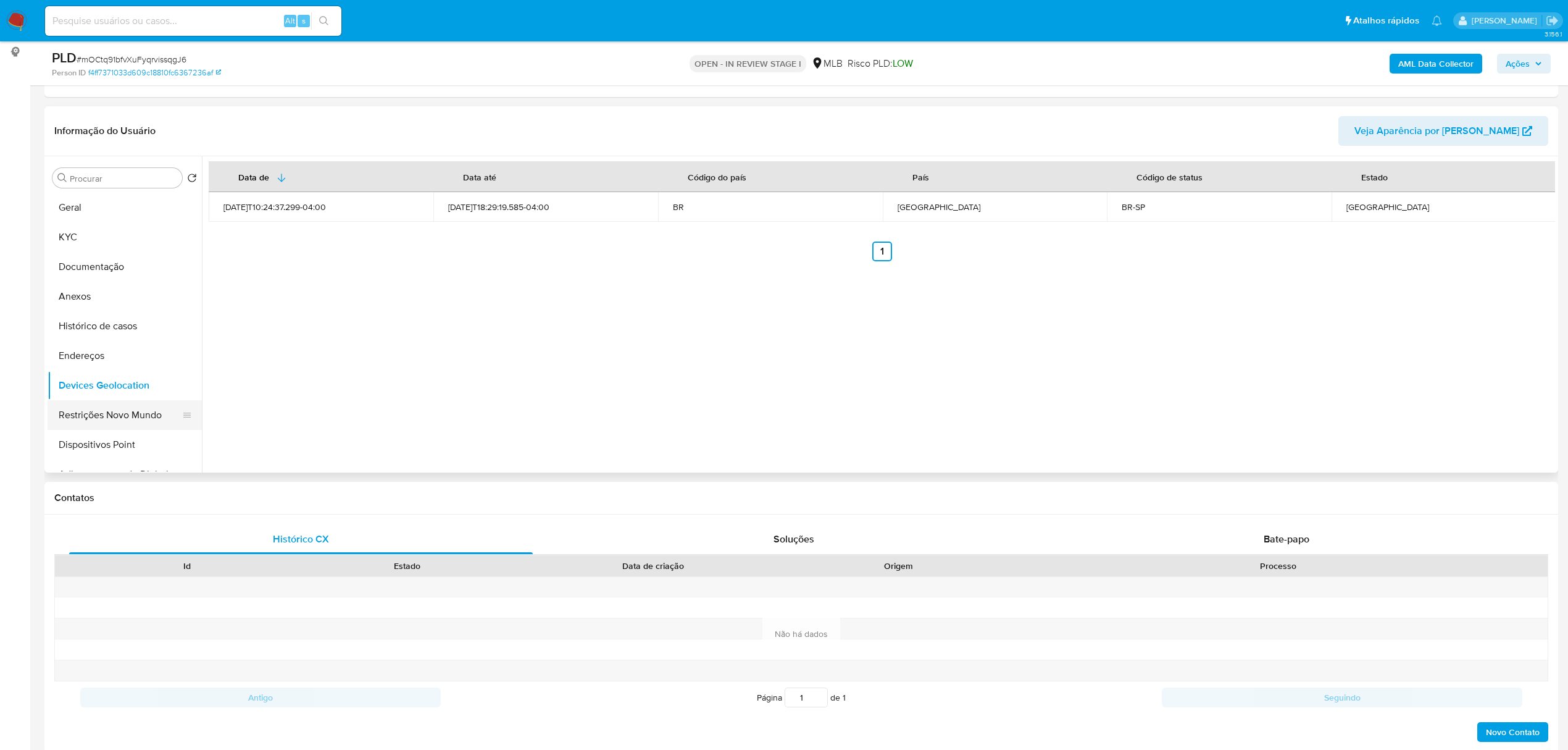
click at [80, 410] on button "Restrições Novo Mundo" at bounding box center [119, 415] width 144 height 30
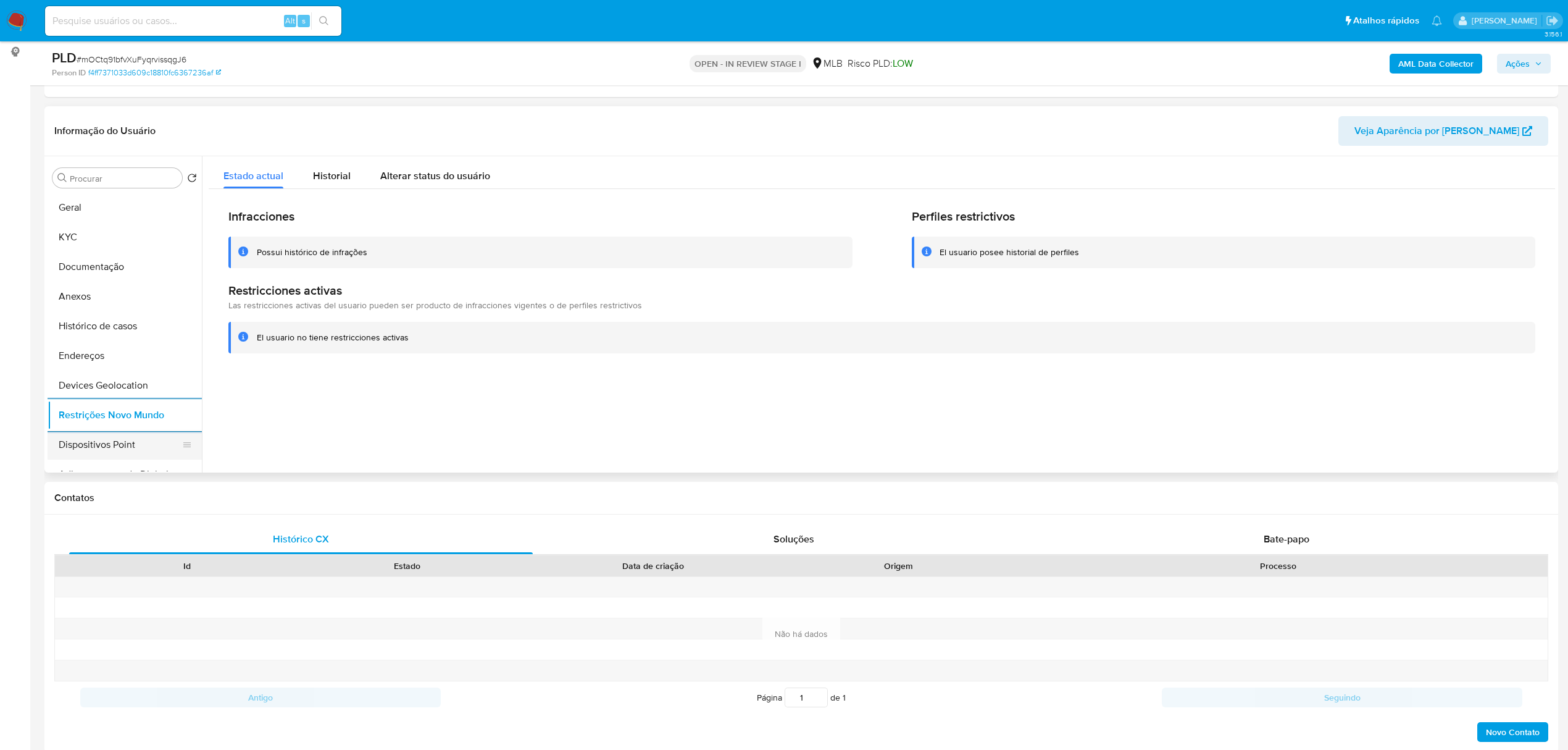
click at [151, 434] on button "Dispositivos Point" at bounding box center [119, 444] width 144 height 30
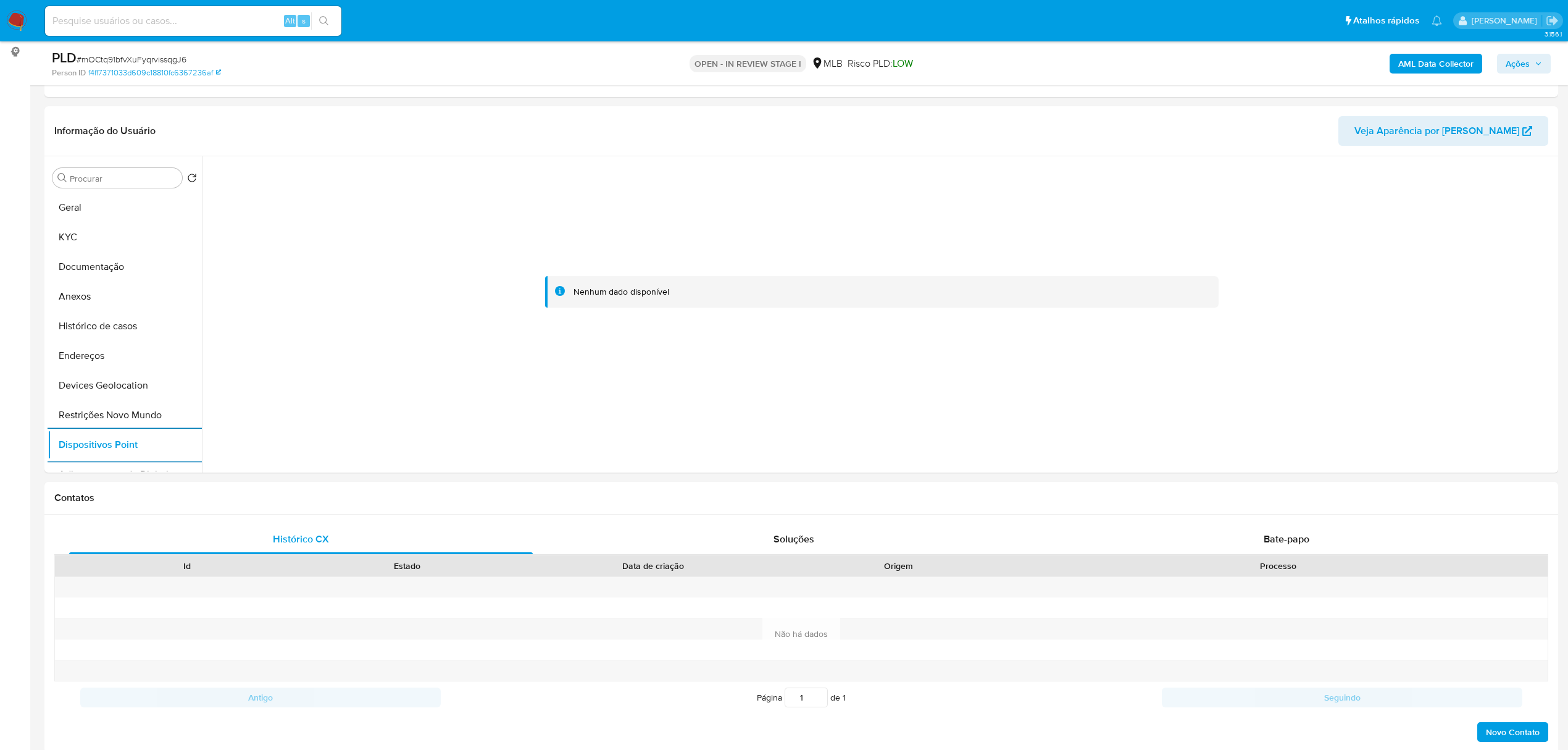
click at [1419, 63] on b "AML Data Collector" at bounding box center [1436, 63] width 76 height 19
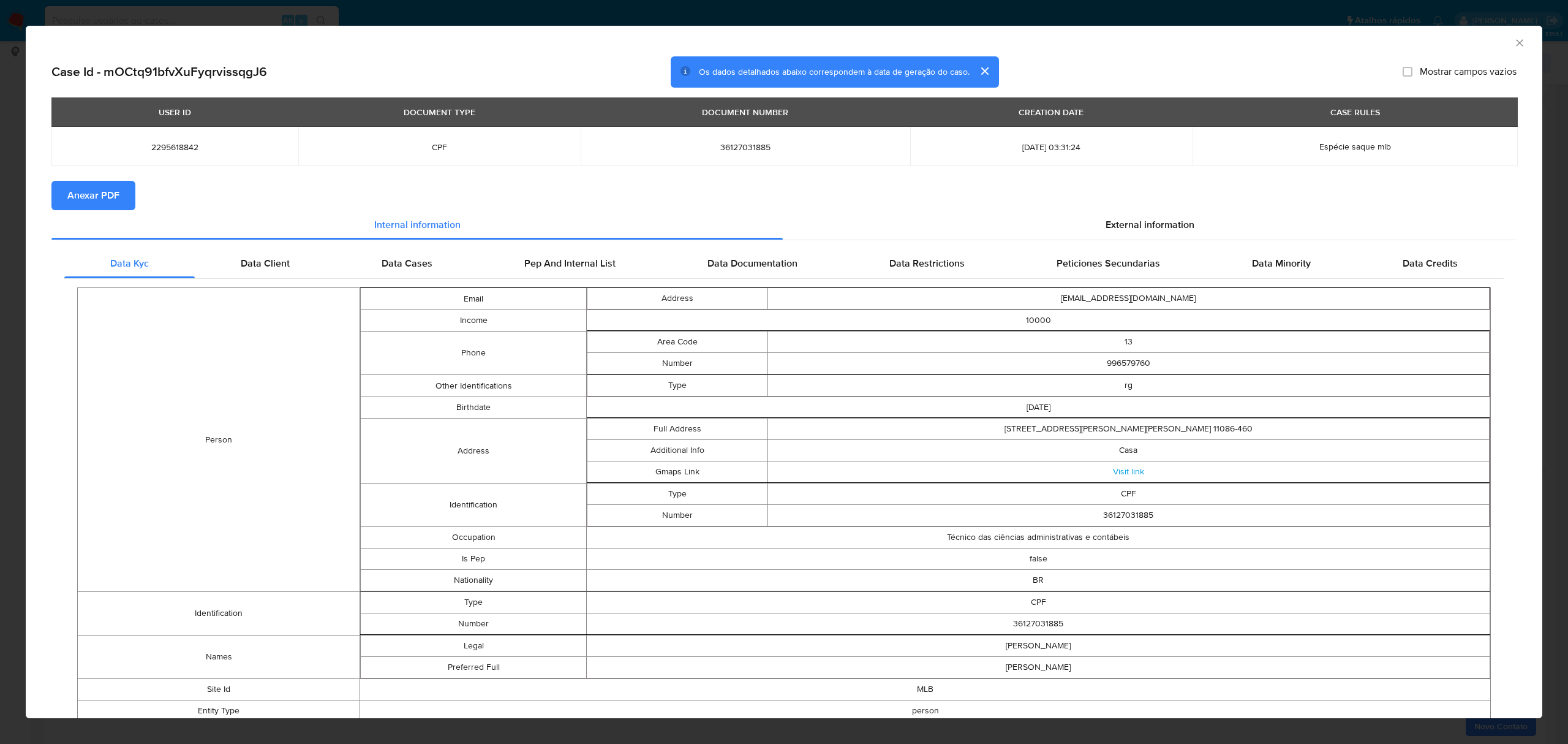
click at [114, 196] on span "Anexar PDF" at bounding box center [93, 195] width 52 height 27
click at [1148, 226] on span "External information" at bounding box center [1150, 227] width 89 height 14
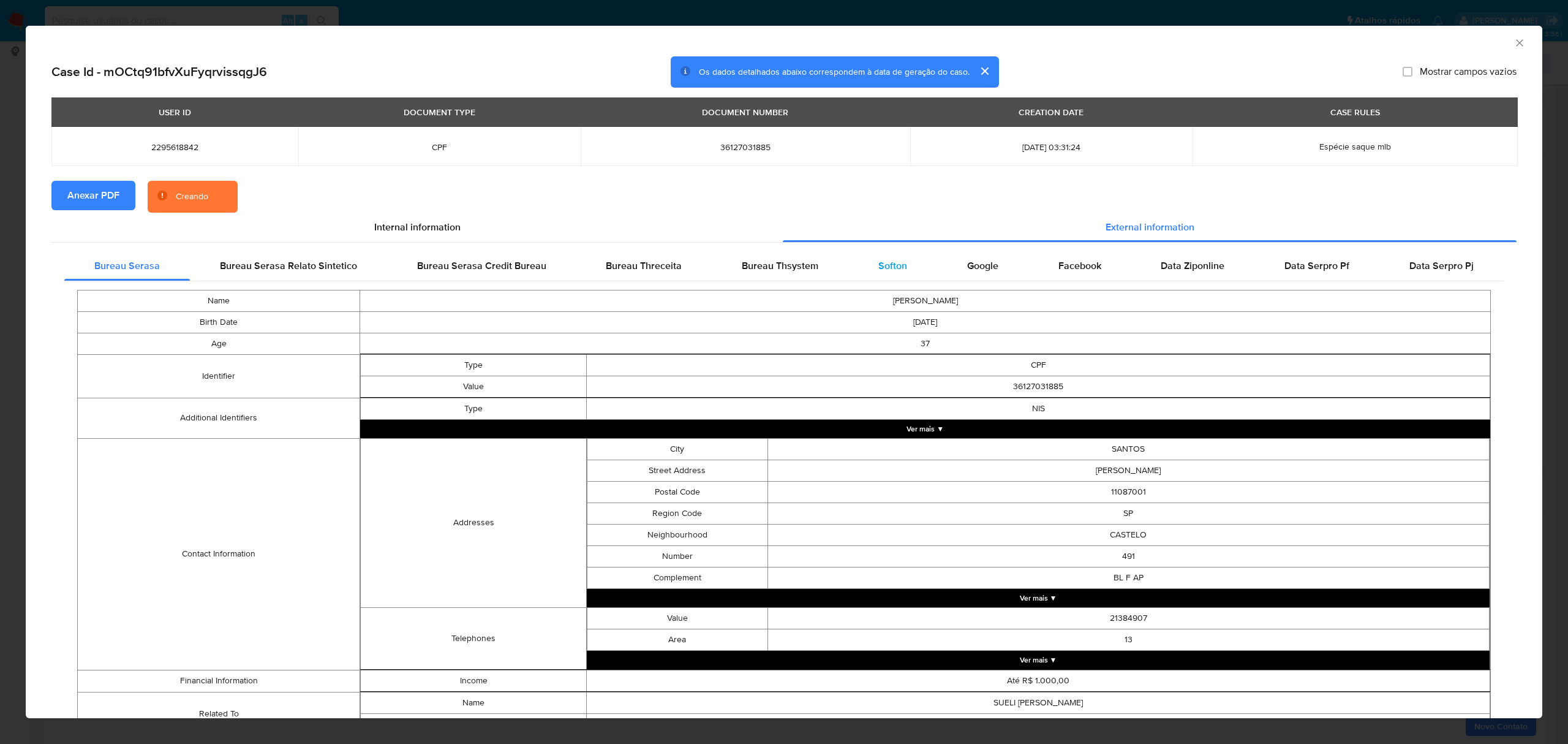
click at [878, 268] on span "Softon" at bounding box center [893, 266] width 29 height 14
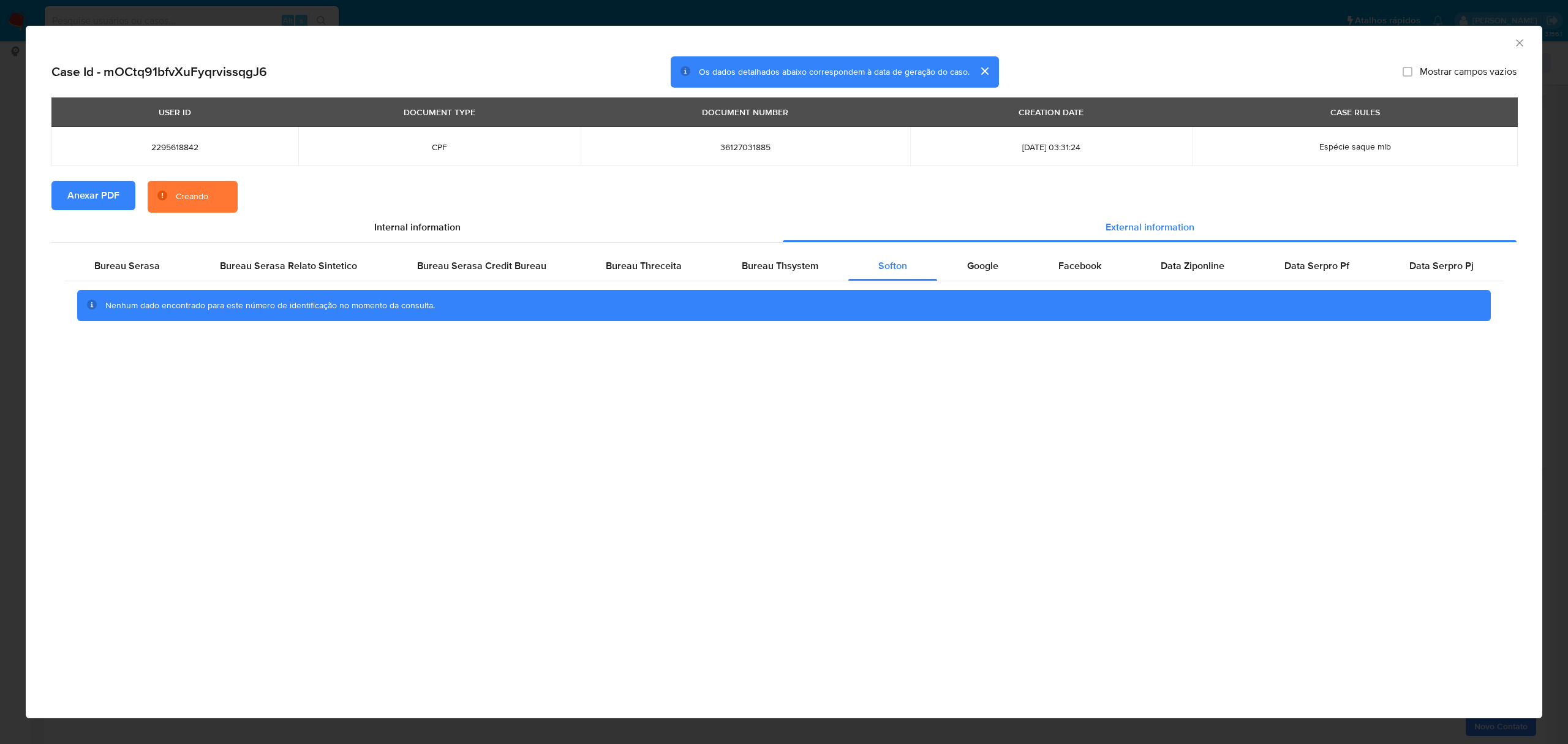
click at [411, 11] on div "AML Data Collector Case Id - mOCtq91bfvXuFyqrvissqgJ6 Os dados detalhados abaix…" at bounding box center [784, 372] width 1568 height 744
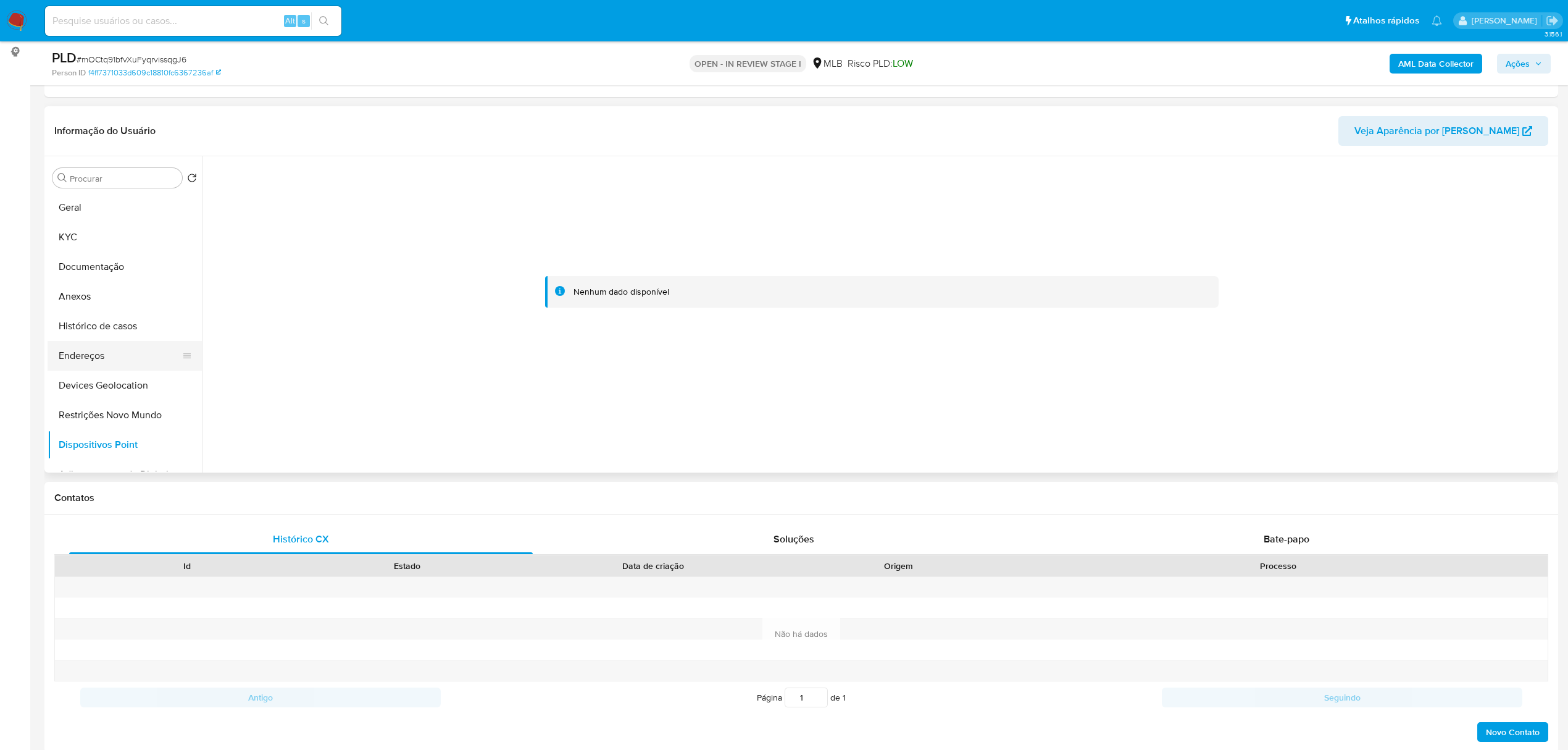
click at [127, 346] on button "Endereços" at bounding box center [119, 356] width 144 height 30
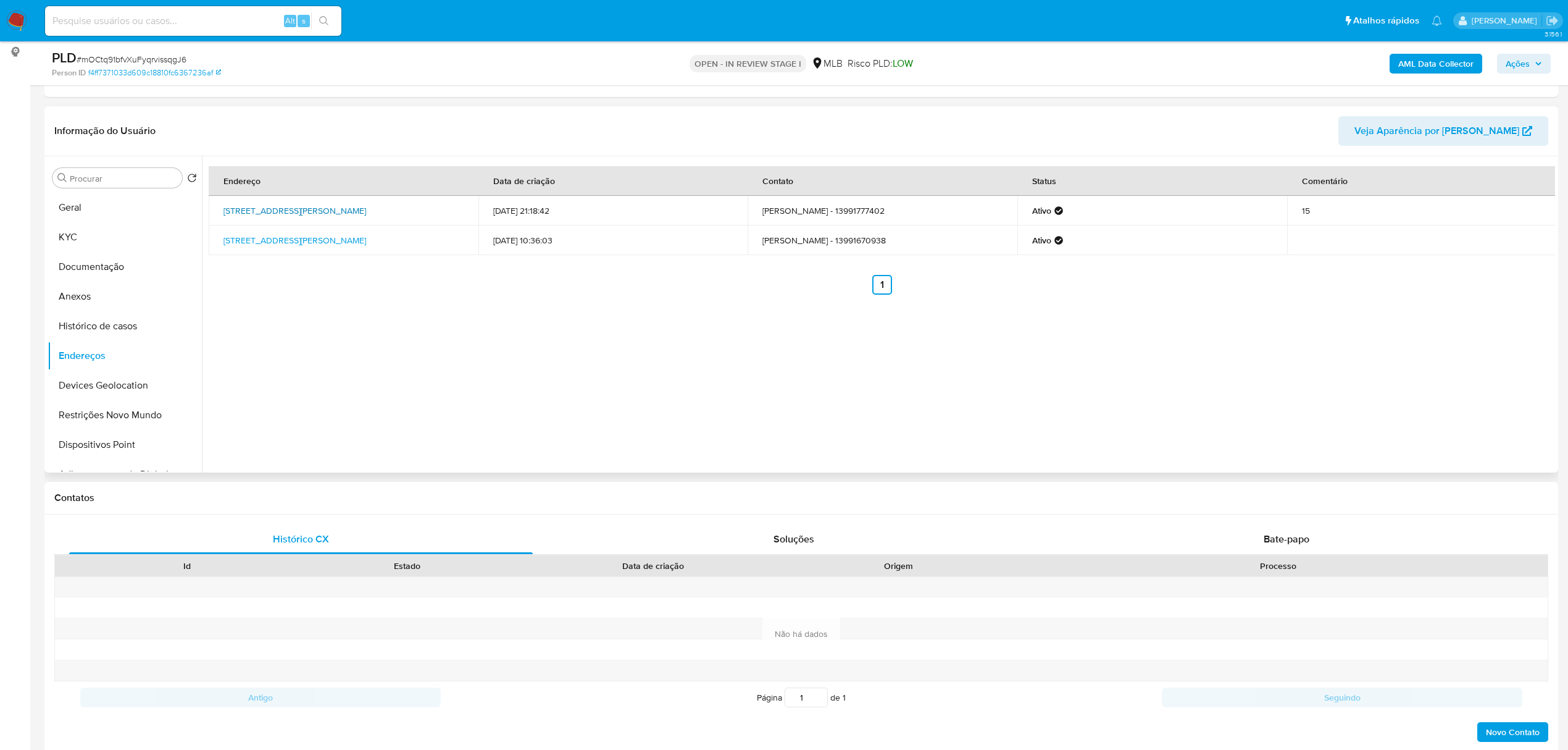
drag, startPoint x: 218, startPoint y: 203, endPoint x: 284, endPoint y: 220, distance: 68.2
click at [285, 220] on td "Rua Marechal Aguinaldo Caiado De Castro 15, Santos, São Paulo, 11087090, Brasil…" at bounding box center [343, 211] width 270 height 30
copy link "Rua Marechal Aguinaldo Caiado De Castro 15, Santos, São Paulo, 11087090"
click at [275, 215] on link "Rua Marechal Aguinaldo Caiado De Castro 15, Santos, São Paulo, 11087090, Brasil…" at bounding box center [295, 211] width 143 height 13
click at [110, 243] on button "KYC" at bounding box center [119, 237] width 144 height 30
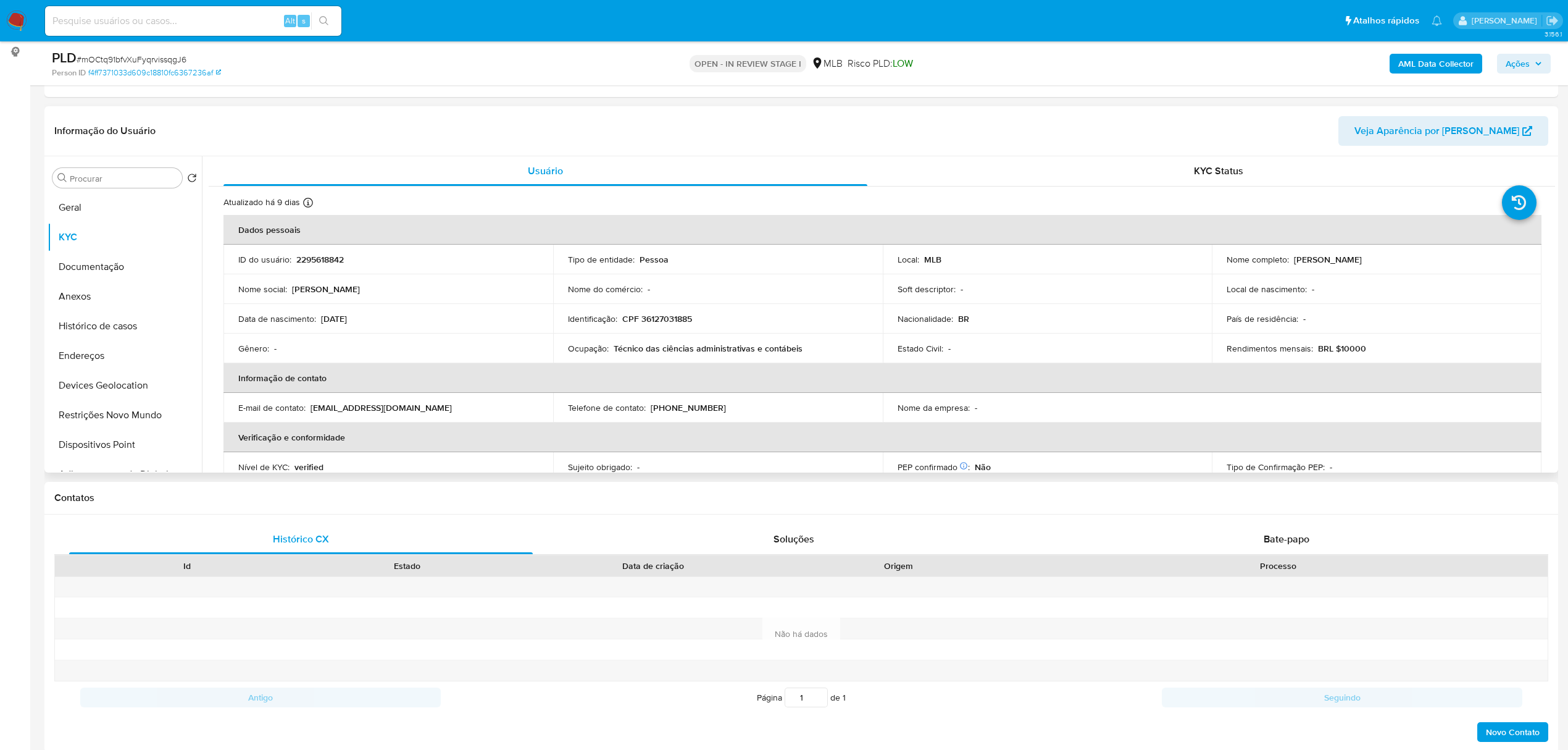
click at [663, 319] on p "CPF 36127031885" at bounding box center [657, 318] width 70 height 11
copy p "36127031885"
click at [673, 317] on p "CPF 36127031885" at bounding box center [657, 318] width 70 height 11
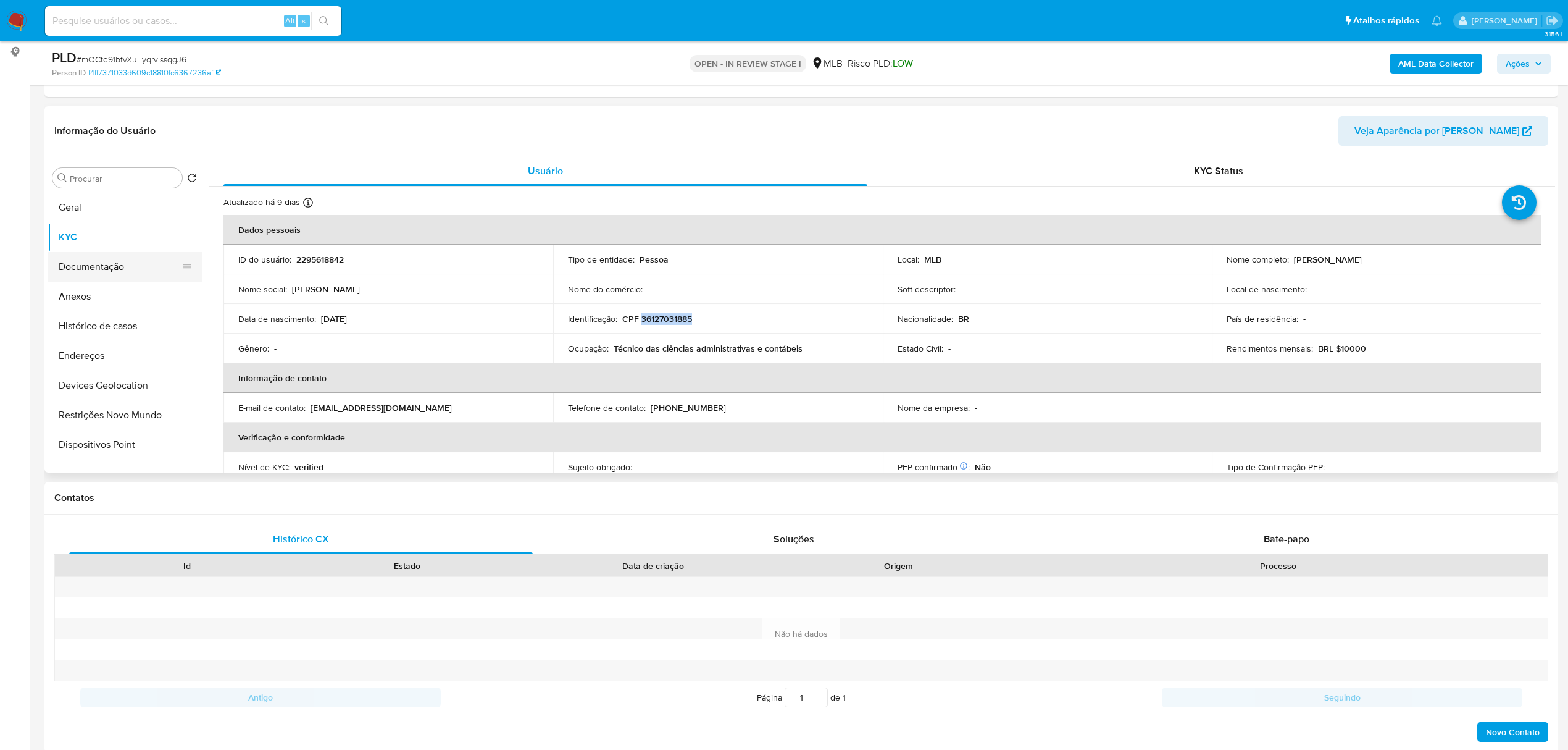
click at [100, 268] on button "Documentação" at bounding box center [119, 267] width 144 height 30
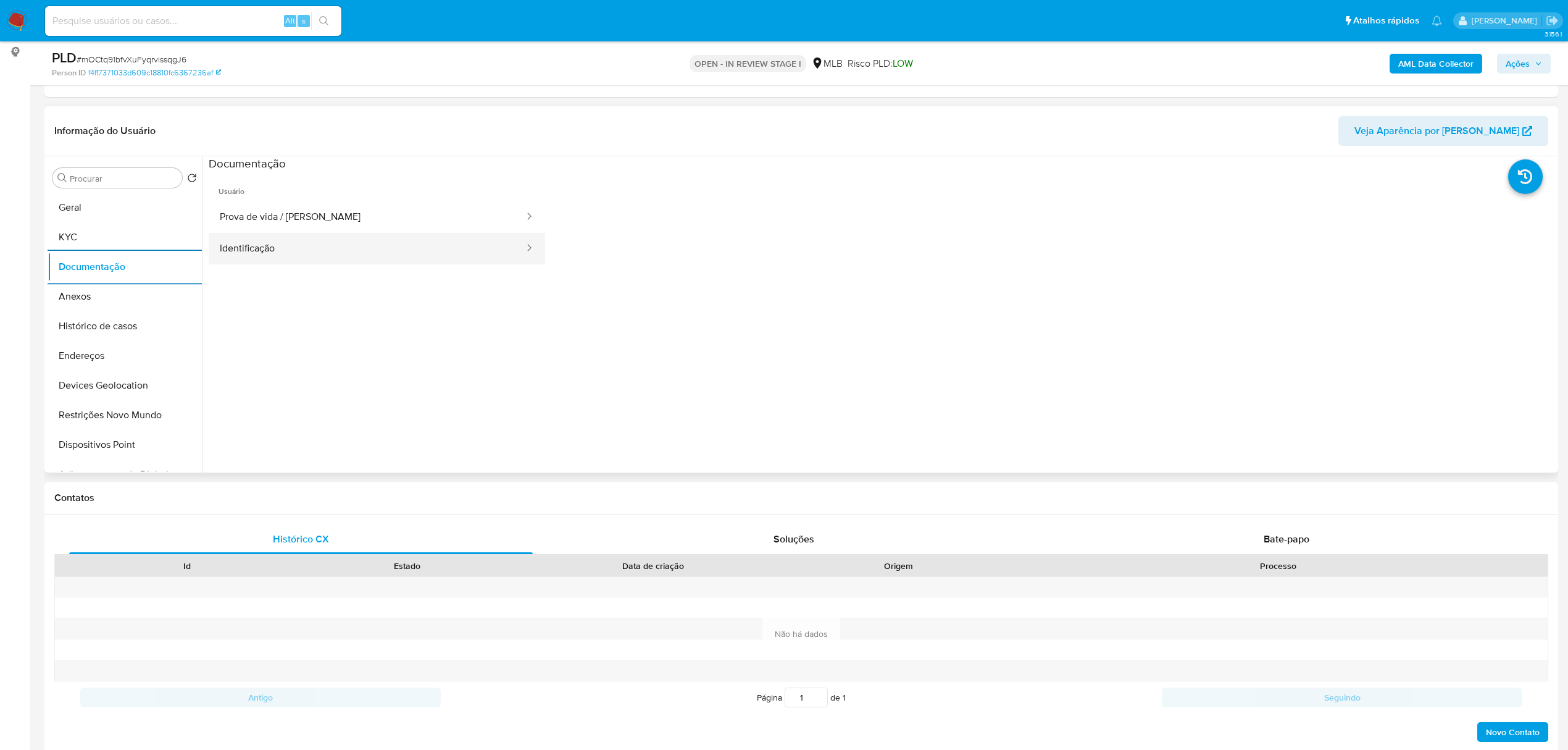
click at [317, 248] on button "Identificação" at bounding box center [367, 248] width 317 height 31
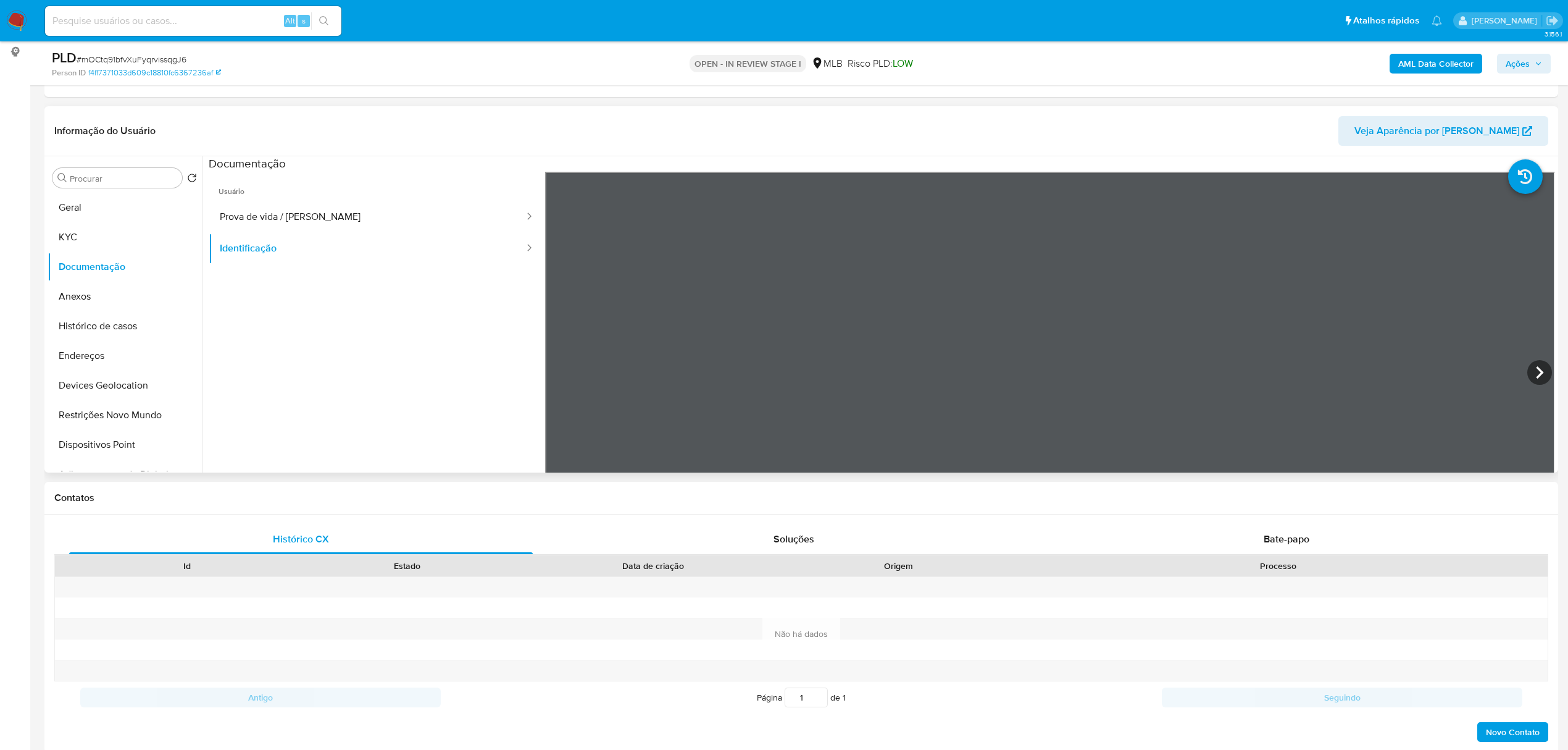
drag, startPoint x: 1525, startPoint y: 372, endPoint x: 1519, endPoint y: 372, distance: 6.0
click at [1527, 372] on icon at bounding box center [1539, 372] width 24 height 24
click at [109, 244] on button "KYC" at bounding box center [119, 237] width 144 height 30
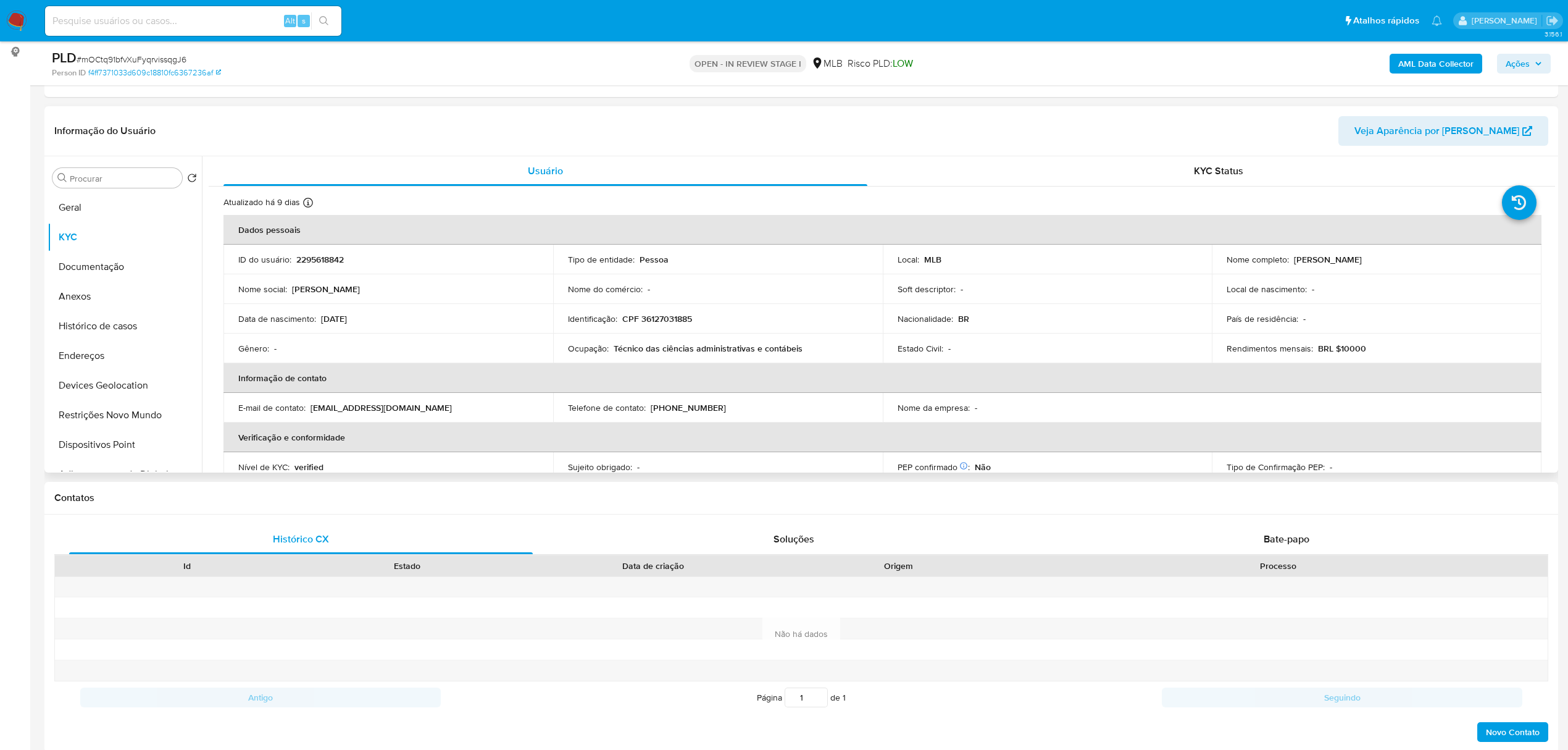
drag, startPoint x: 1293, startPoint y: 261, endPoint x: 1482, endPoint y: 270, distance: 189.2
click at [1482, 270] on td "Nome completo : Nathaly Ferreira da Silva Souza" at bounding box center [1377, 259] width 330 height 30
copy p "Nathaly Ferreira da Silva Souza"
click at [114, 259] on button "Documentação" at bounding box center [119, 267] width 144 height 30
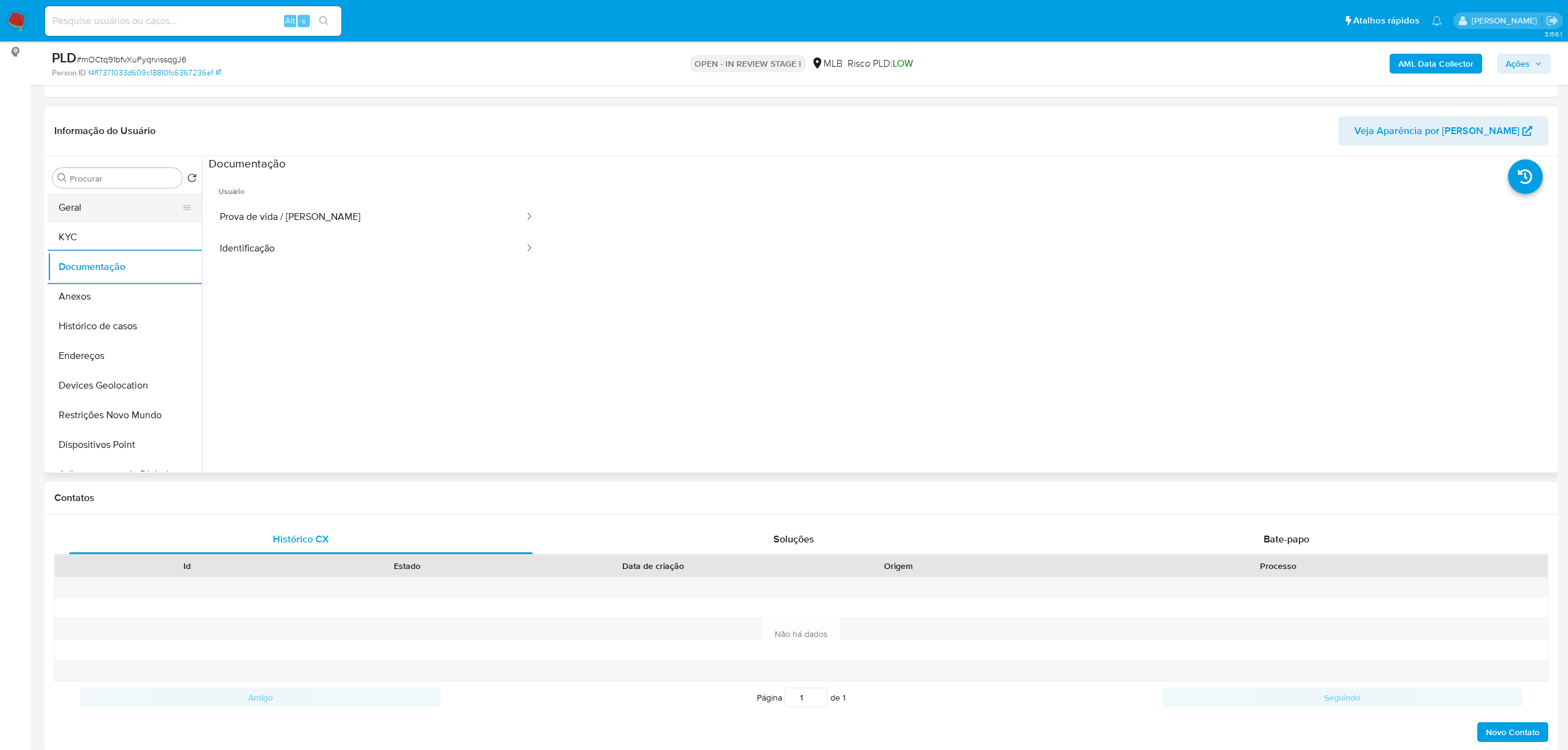
click at [78, 198] on button "Geral" at bounding box center [119, 208] width 144 height 30
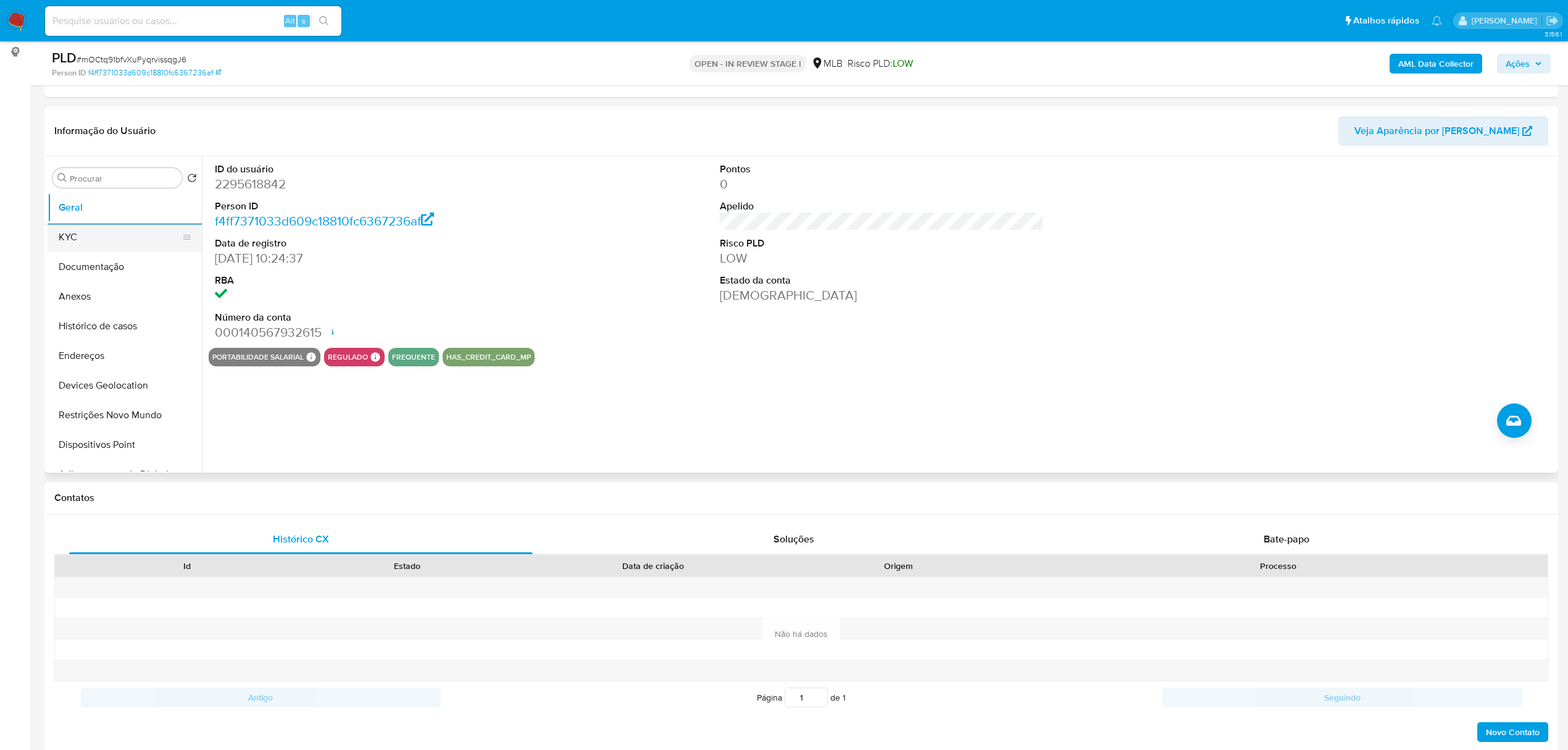
click at [128, 249] on button "KYC" at bounding box center [119, 237] width 144 height 30
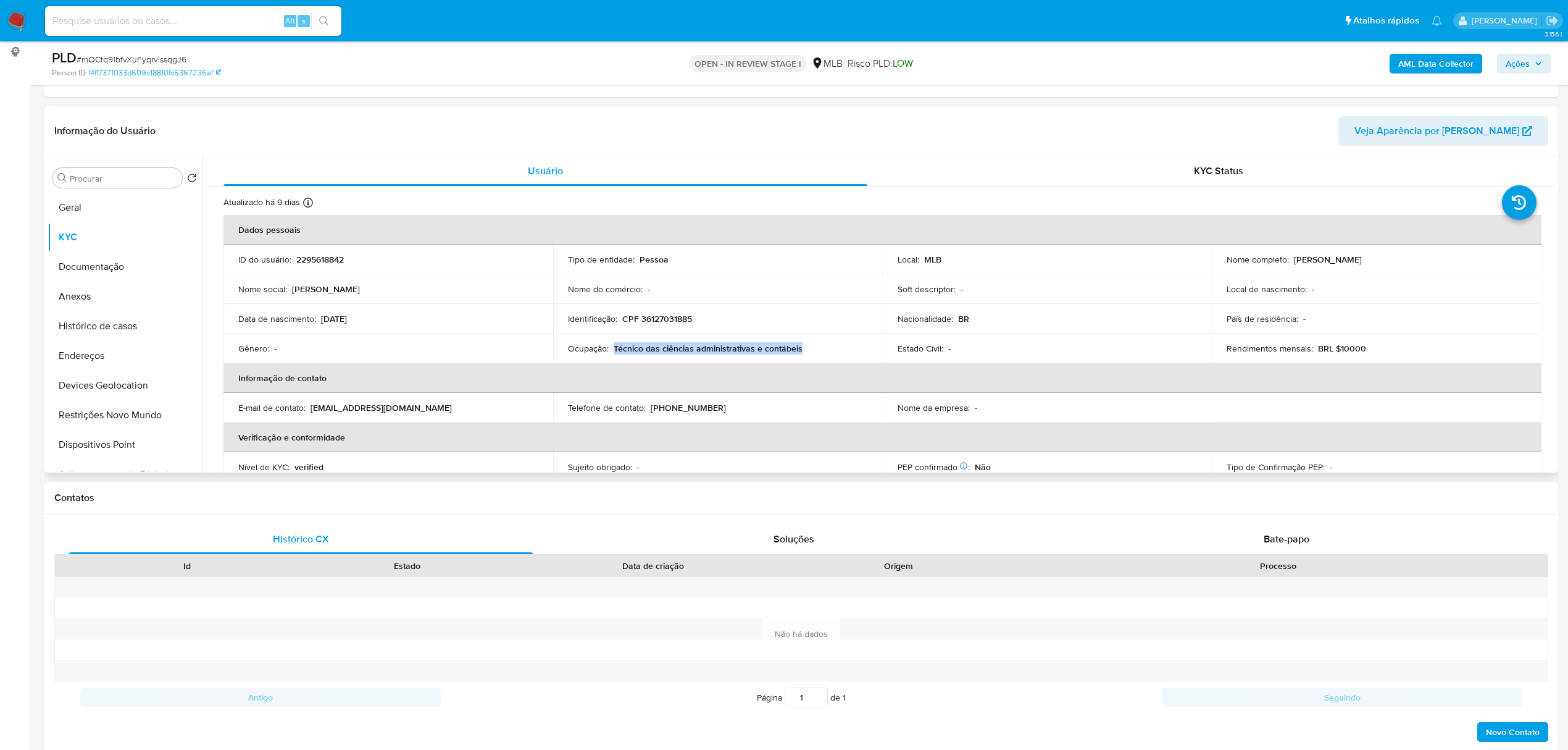
drag, startPoint x: 613, startPoint y: 344, endPoint x: 811, endPoint y: 342, distance: 198.0
click at [811, 342] on td "Ocupação : Técnico das ciências administrativas e contábeis" at bounding box center [719, 348] width 330 height 30
copy p "Técnico das ciências administrativas e contábeis"
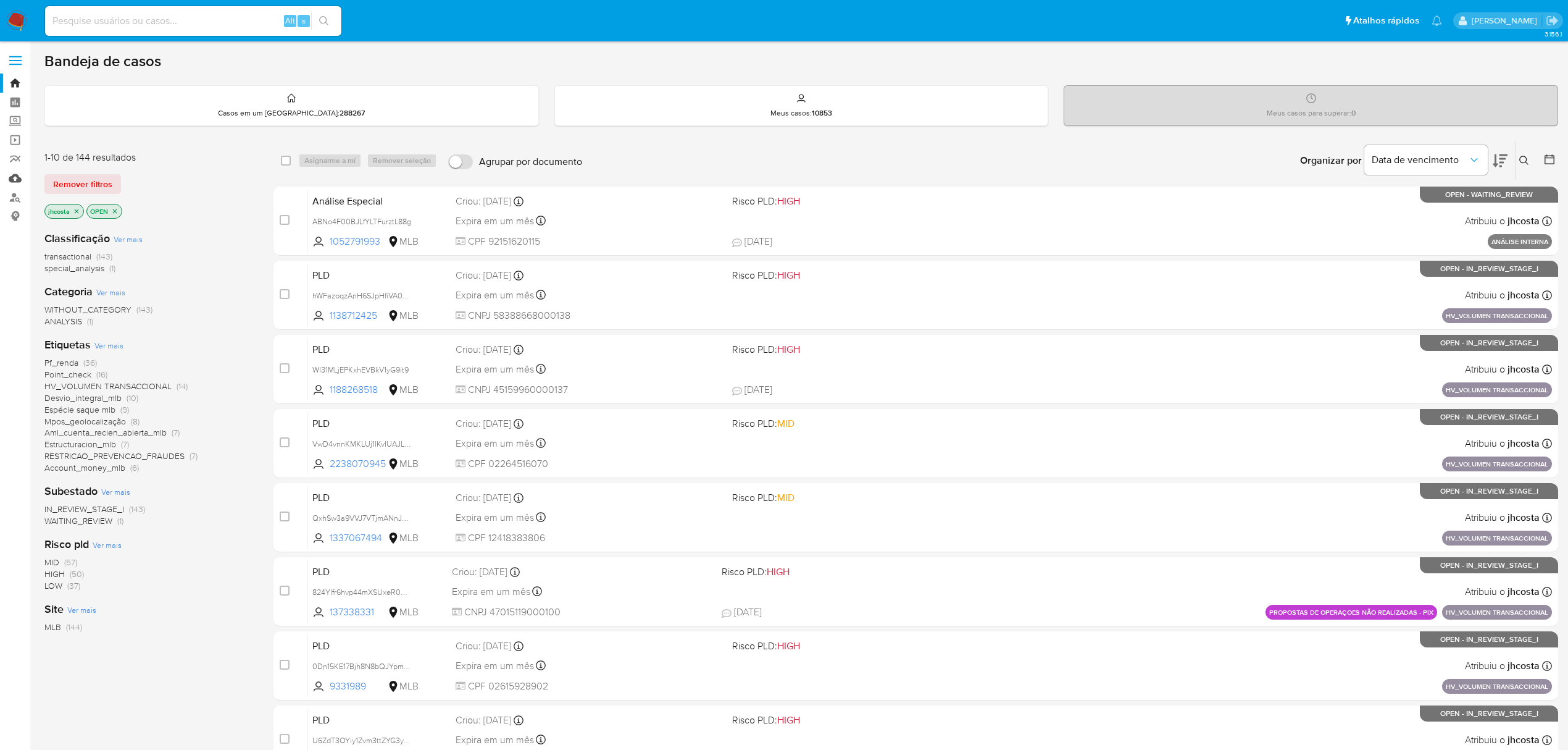
click at [11, 176] on link "Mulan" at bounding box center [74, 179] width 147 height 19
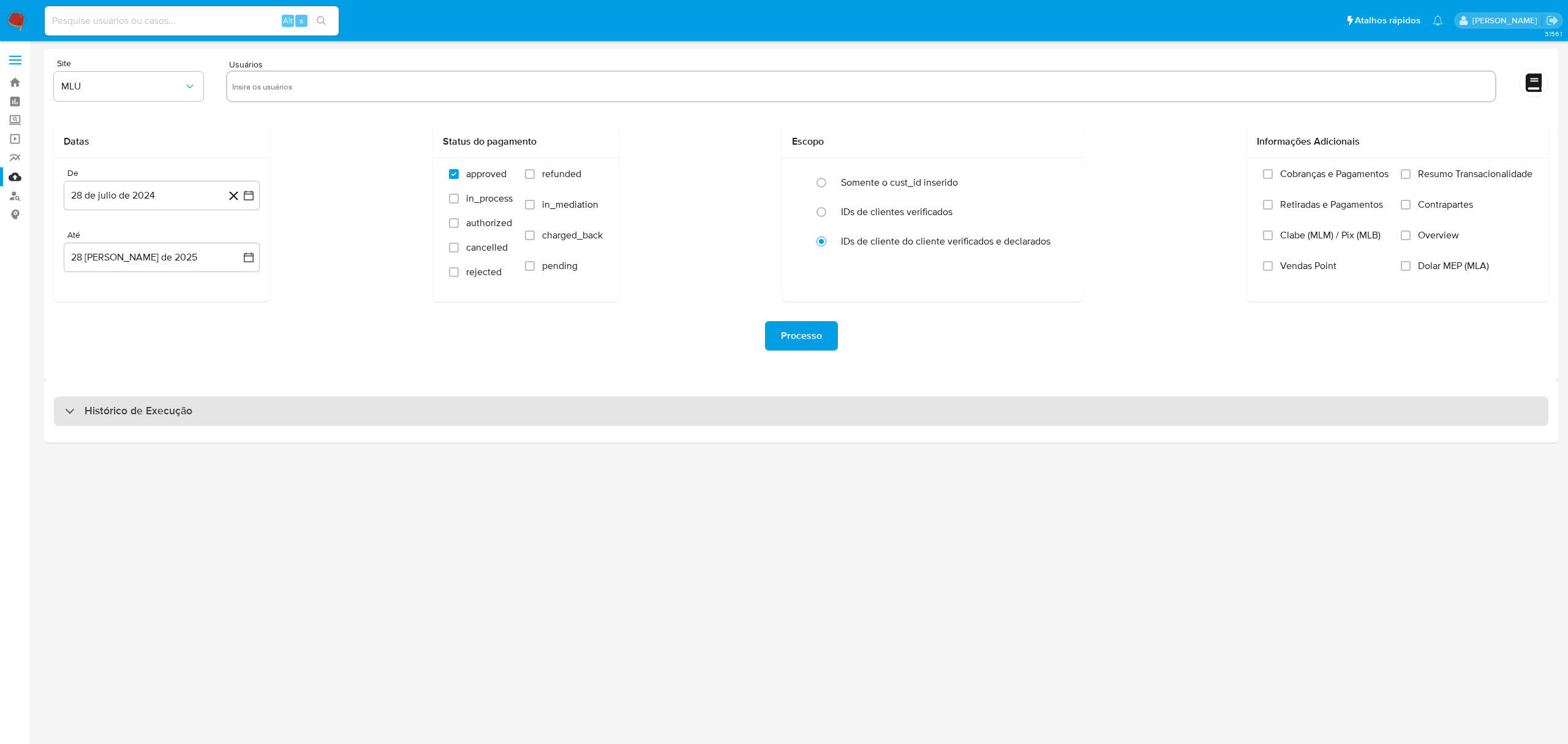
click at [108, 418] on h3 "Histórico de Execução" at bounding box center [139, 411] width 108 height 14
select select "10"
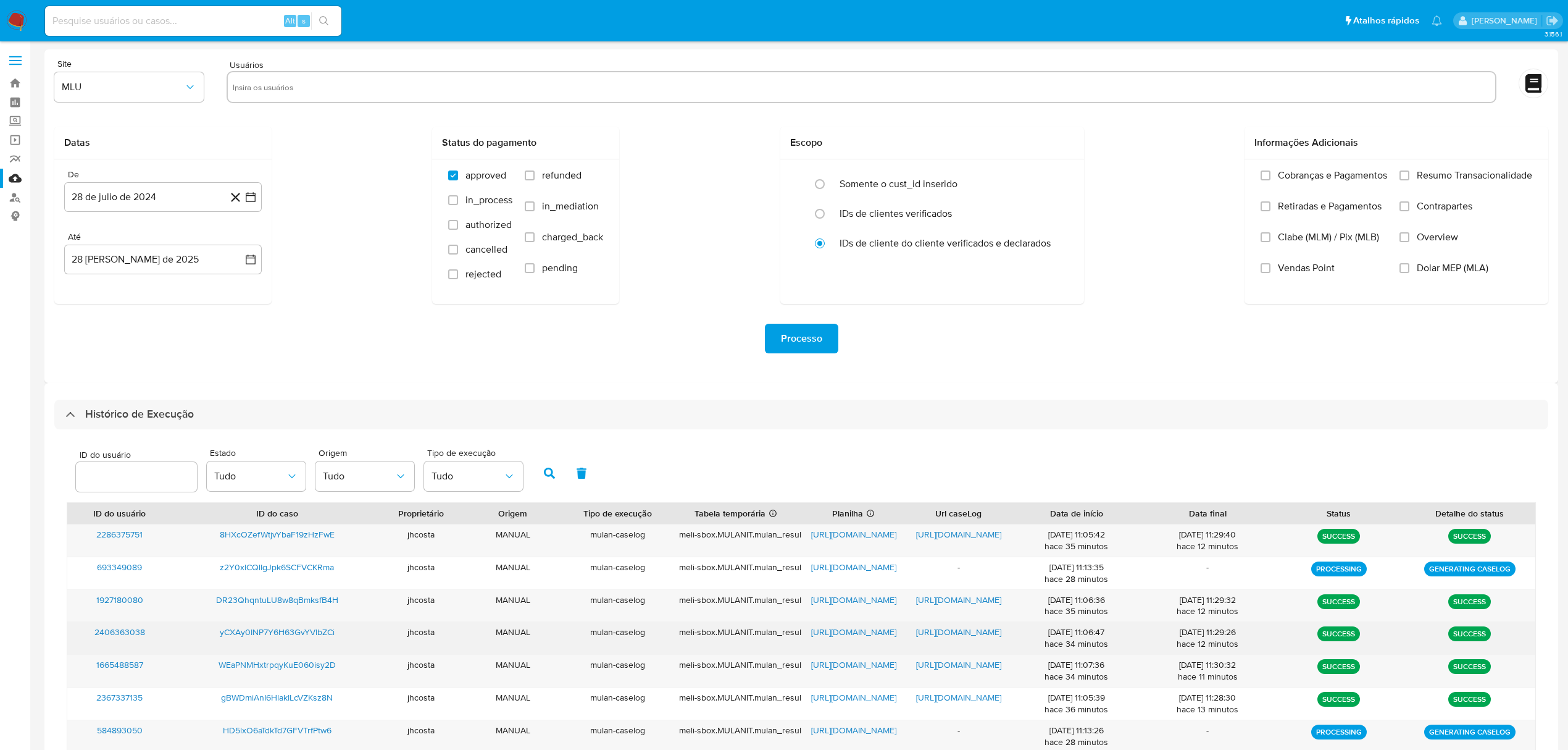
scroll to position [172, 0]
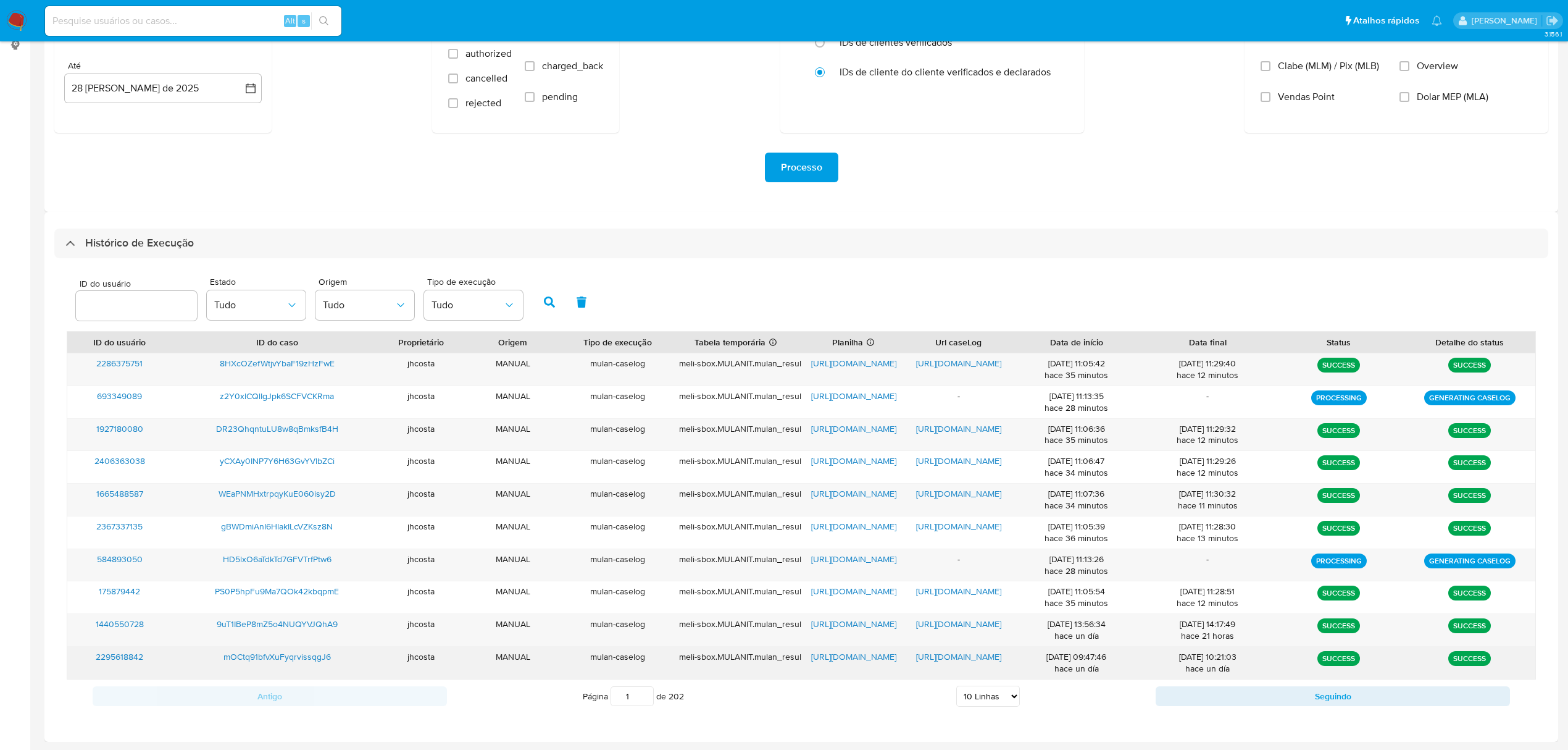
click at [868, 659] on span "https://docs.google.com/spreadsheets/d/1eUirJaHCuLNKHmT5M1KrYaiDbqqA3QafEYicAZn…" at bounding box center [854, 657] width 85 height 13
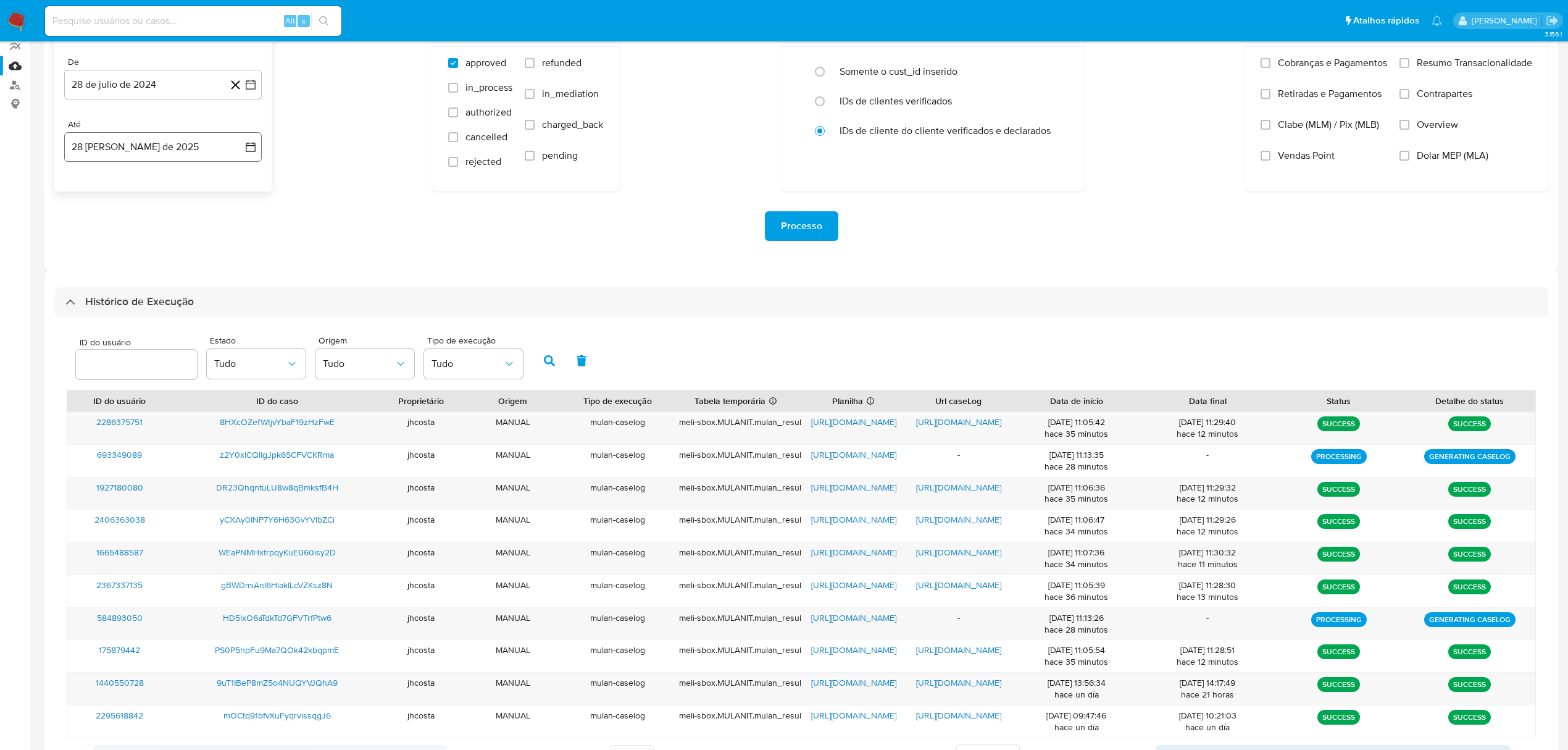
scroll to position [0, 0]
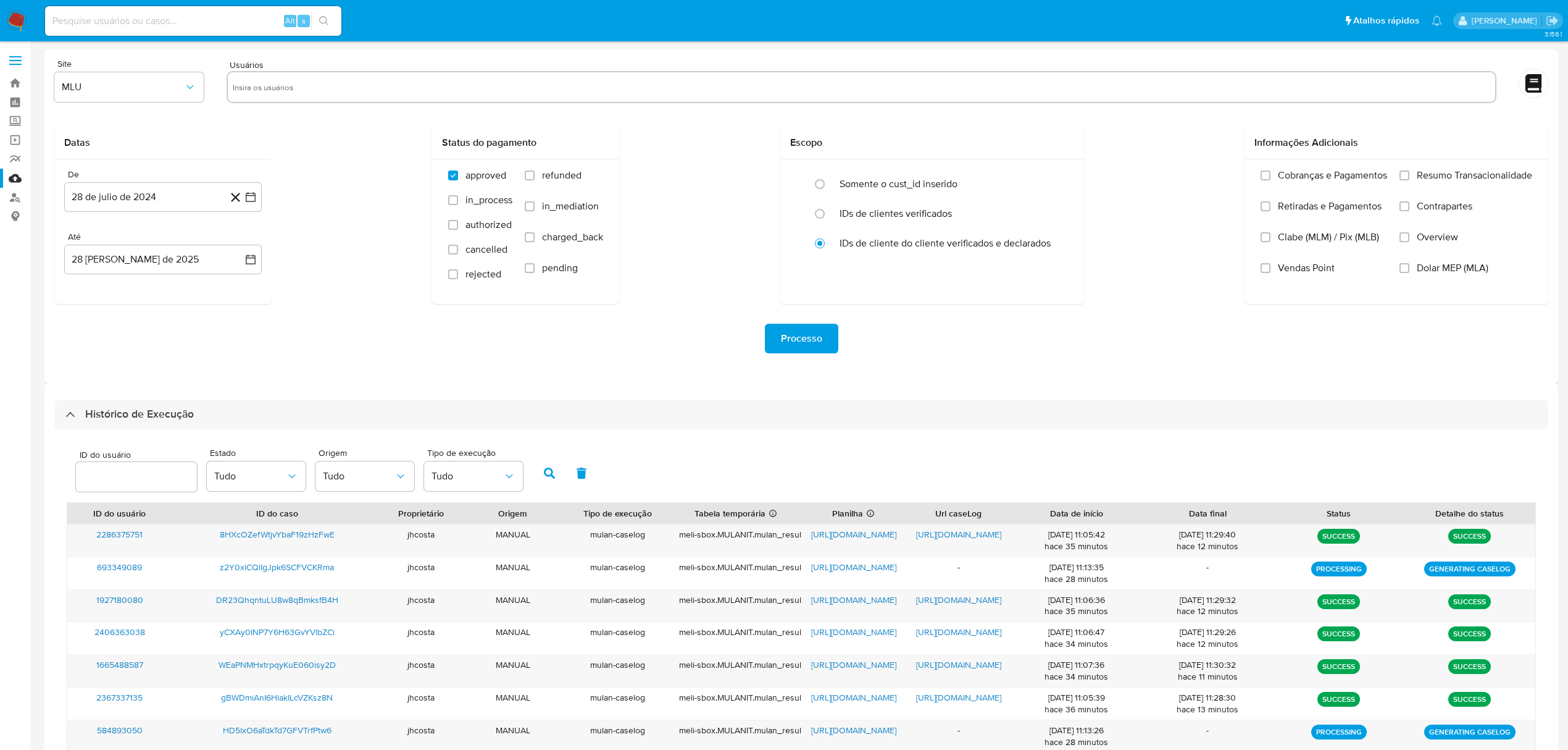
click at [22, 13] on img at bounding box center [16, 21] width 21 height 21
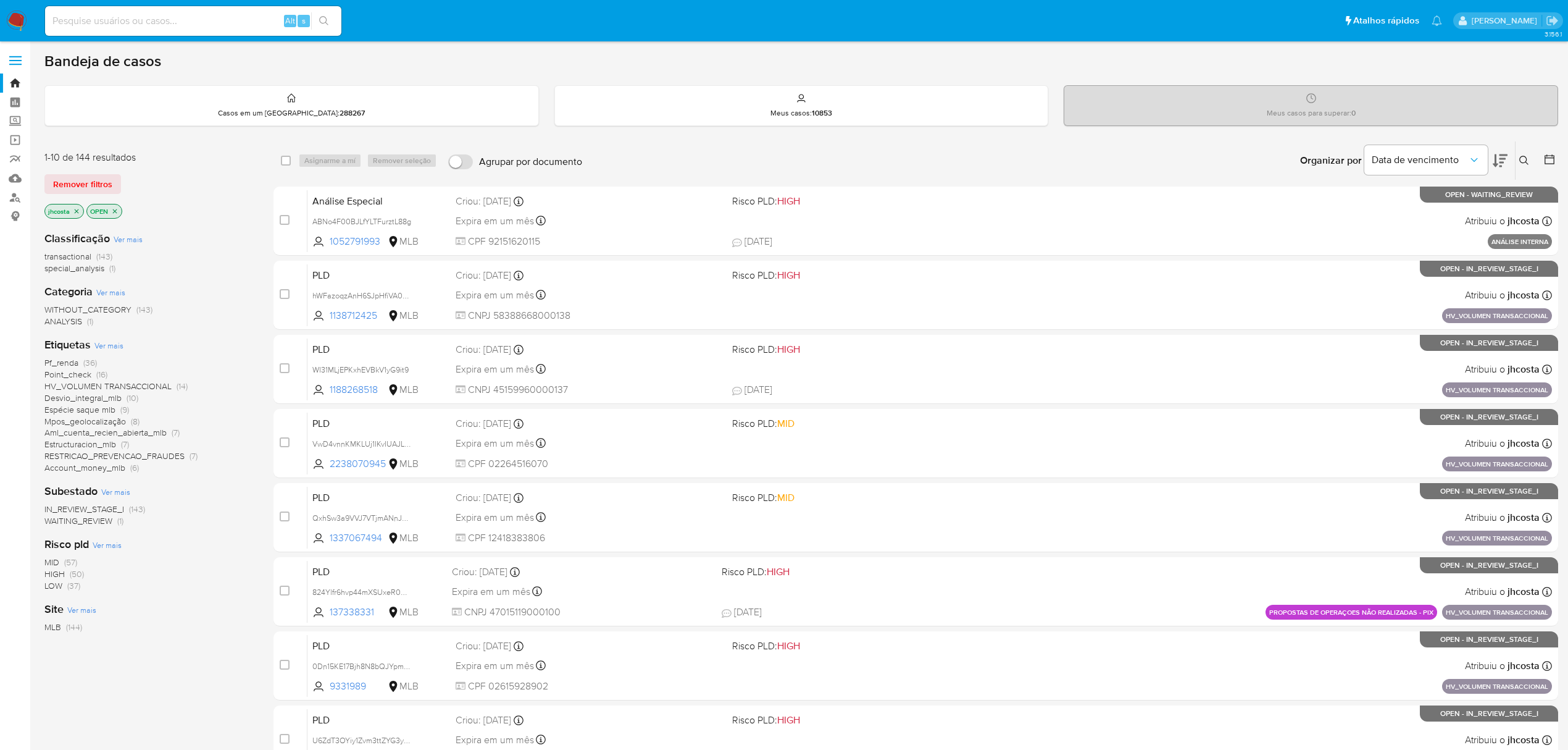
click at [107, 349] on span "Ver mais" at bounding box center [109, 344] width 29 height 11
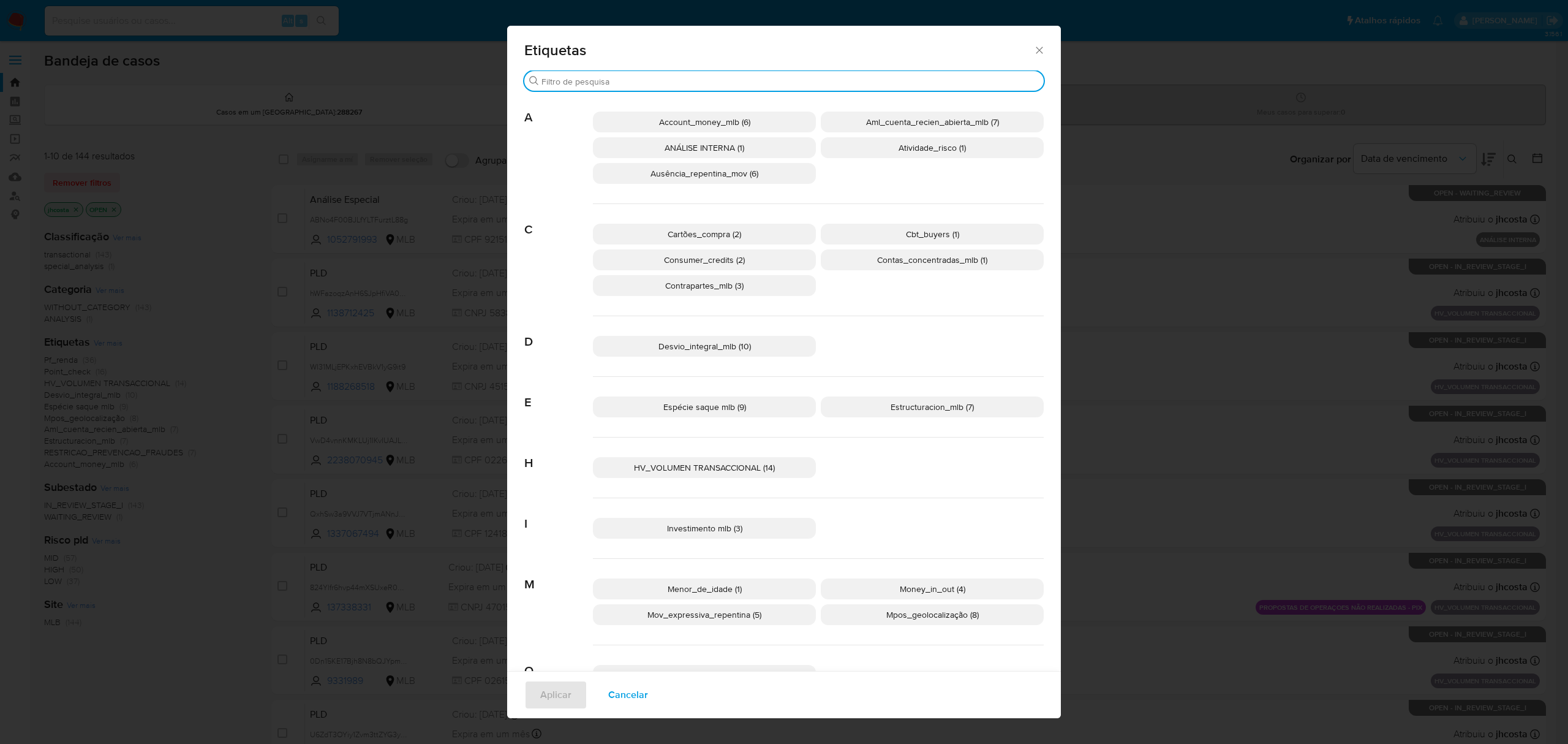
click at [690, 77] on input "Procurar" at bounding box center [790, 81] width 497 height 11
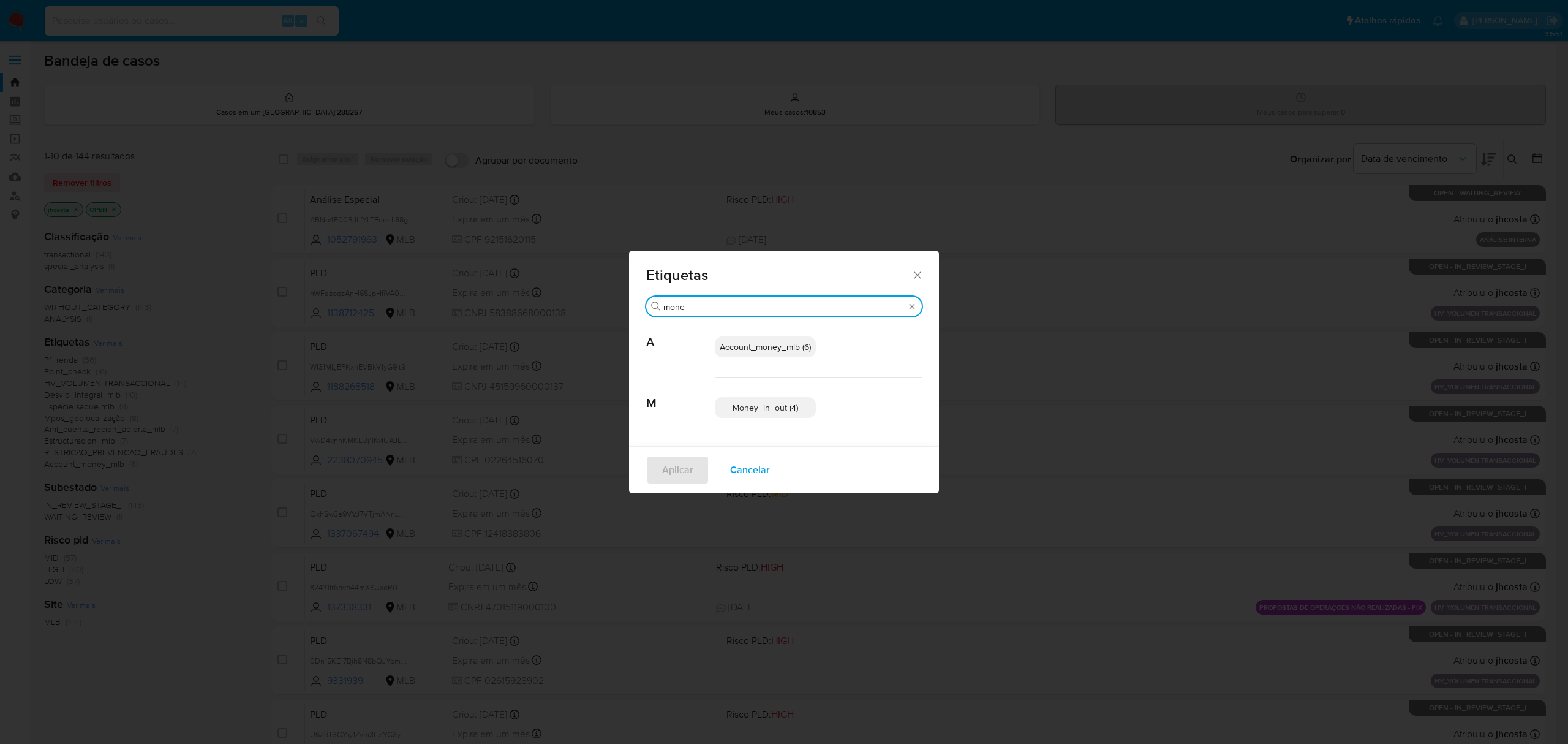
type input "mone"
